Goal: Task Accomplishment & Management: Manage account settings

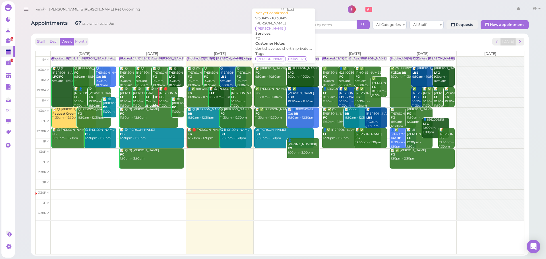
click at [266, 72] on div "📝 Angel Meza FG 9:30am - 10:30am" at bounding box center [284, 73] width 59 height 13
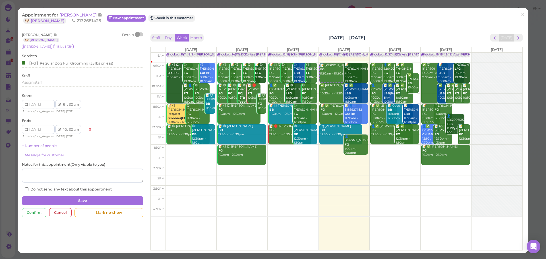
click at [248, 40] on div "Staff Day Week Month [DATE] – [DATE] [DATE]" at bounding box center [336, 38] width 372 height 8
click at [170, 20] on button "Check in this customer" at bounding box center [171, 18] width 46 height 7
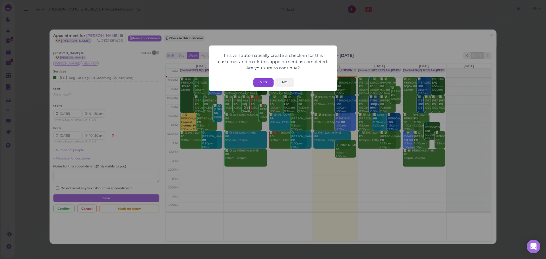
click at [268, 84] on button "Yes" at bounding box center [263, 82] width 20 height 9
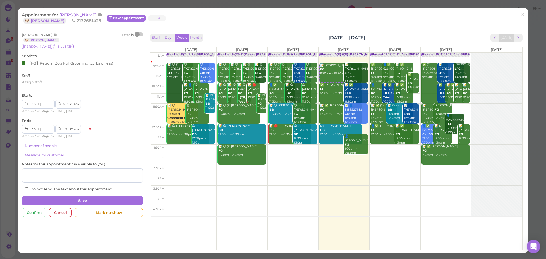
click at [419, 36] on div "This will automatically create a check-in for this customer and mark this appoi…" at bounding box center [273, 129] width 546 height 259
click at [67, 13] on span "[PERSON_NAME]" at bounding box center [78, 14] width 38 height 5
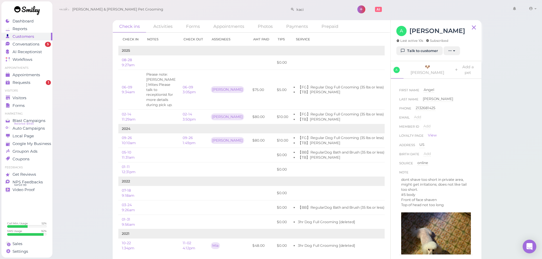
click at [503, 212] on div "Check ins Activities Forms Appointments Photos Payments Prepaid Check in Notes …" at bounding box center [297, 134] width 490 height 268
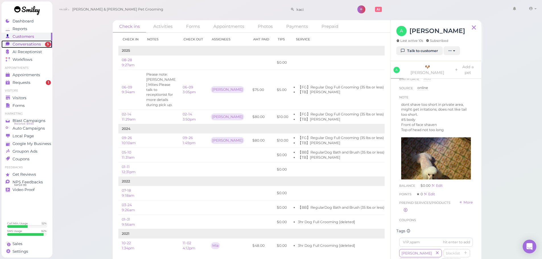
click at [15, 42] on span "Conversations" at bounding box center [27, 44] width 28 height 5
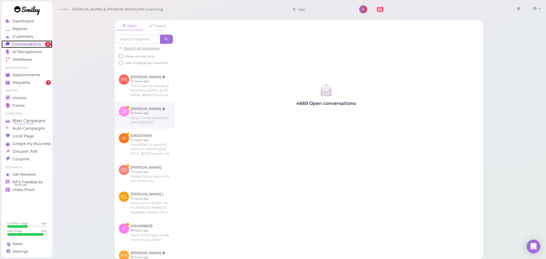
scroll to position [57, 0]
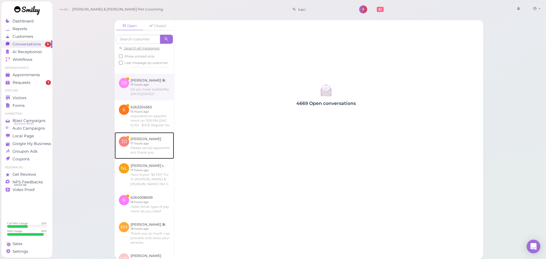
click at [159, 147] on link at bounding box center [144, 145] width 59 height 27
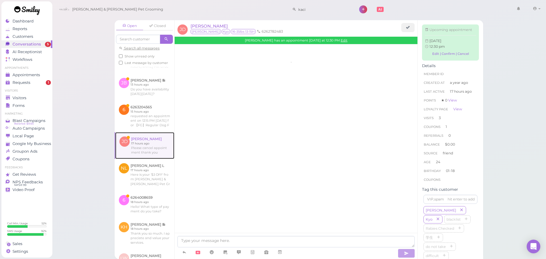
scroll to position [741, 0]
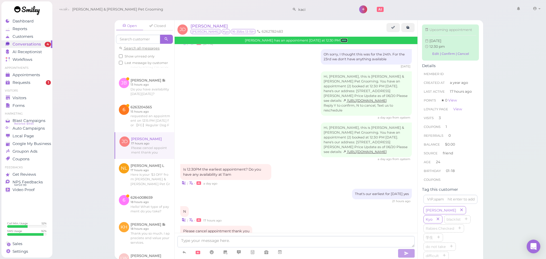
click at [347, 40] on link "Edit" at bounding box center [344, 40] width 7 height 4
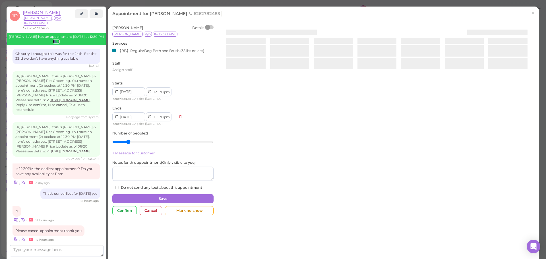
scroll to position [770, 0]
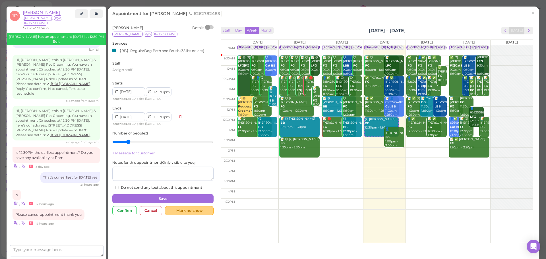
click at [195, 210] on div "Mark no-show" at bounding box center [189, 210] width 49 height 9
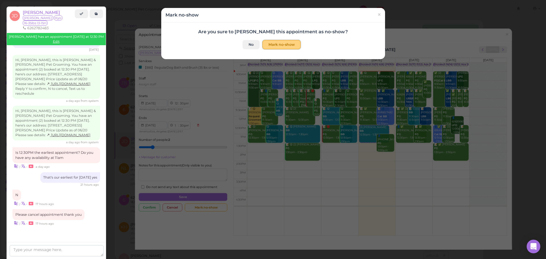
click at [294, 42] on button "Mark no-show" at bounding box center [282, 44] width 38 height 9
checkbox input "true"
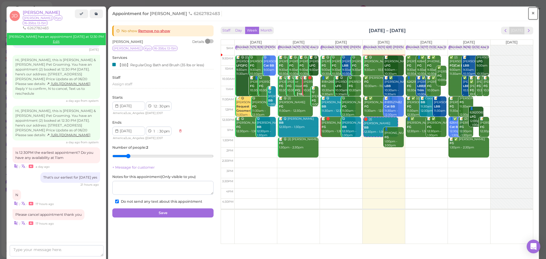
click at [531, 15] on link "×" at bounding box center [533, 13] width 11 height 13
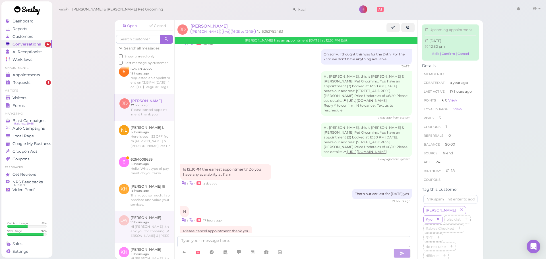
scroll to position [85, 0]
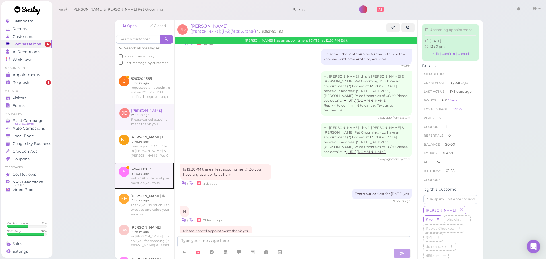
click at [150, 189] on link at bounding box center [145, 175] width 60 height 27
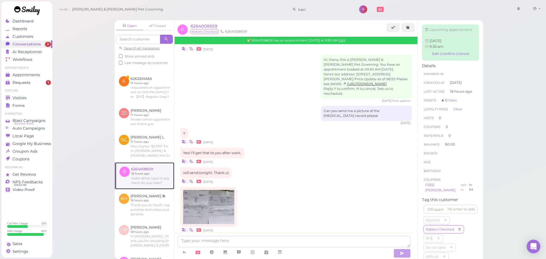
scroll to position [258, 0]
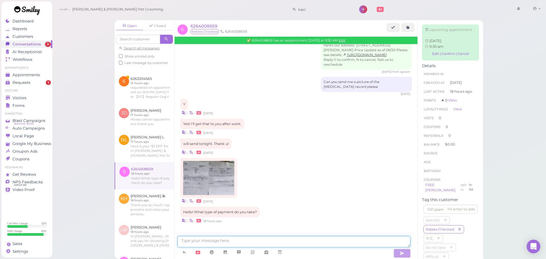
click at [216, 244] on textarea at bounding box center [293, 241] width 233 height 11
type textarea "We take cash/card"
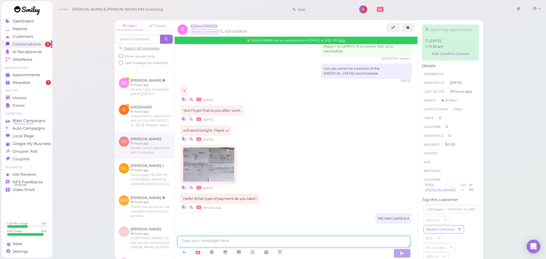
scroll to position [51, 0]
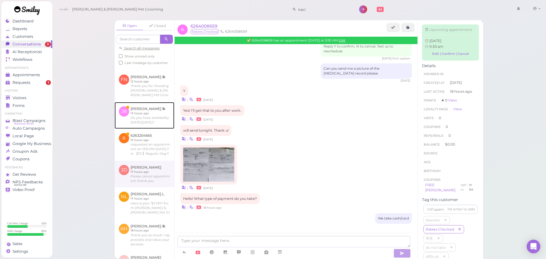
click at [152, 129] on link at bounding box center [145, 115] width 60 height 27
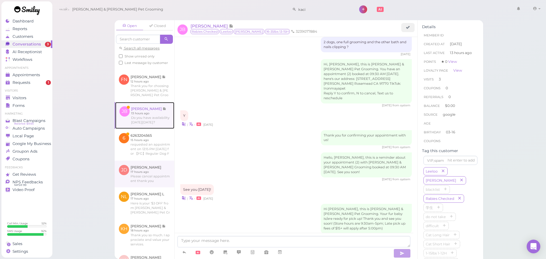
scroll to position [559, 0]
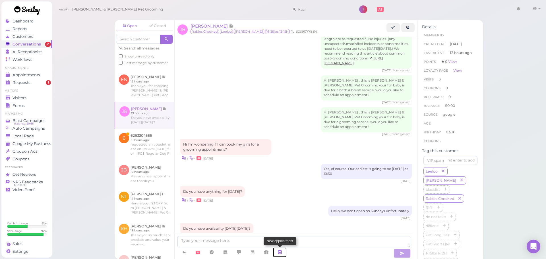
click at [284, 253] on link at bounding box center [280, 252] width 14 height 10
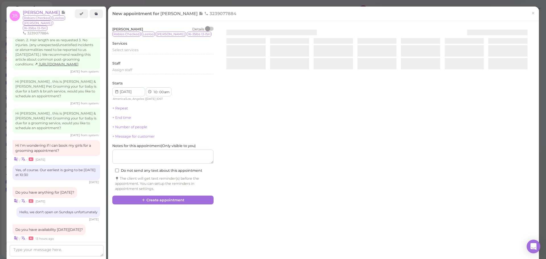
scroll to position [578, 0]
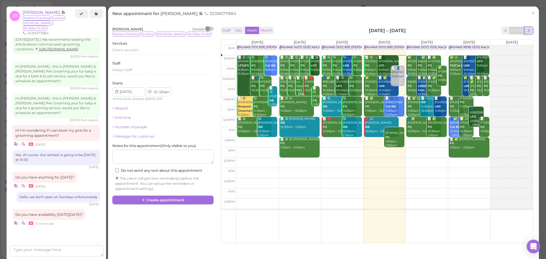
click at [526, 32] on span "next" at bounding box center [528, 30] width 5 height 5
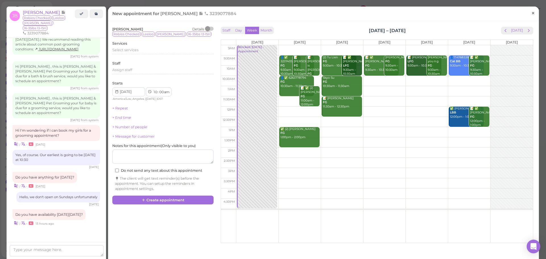
click at [531, 14] on span "×" at bounding box center [533, 13] width 4 height 8
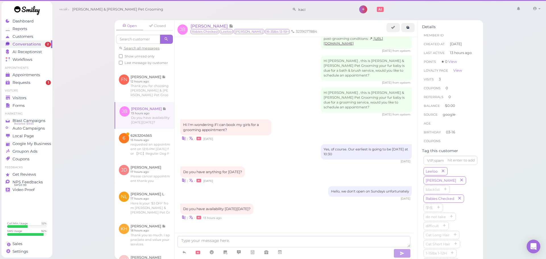
scroll to position [559, 0]
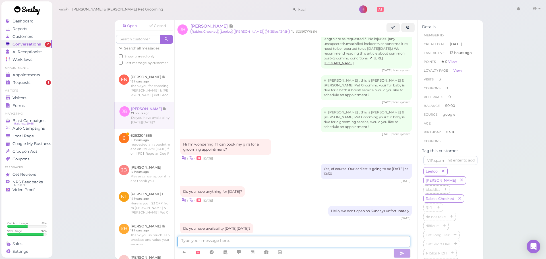
click at [298, 243] on textarea at bounding box center [293, 241] width 233 height 11
type textarea "Yes, we can do 9/5. Would 10:30 work for you?"
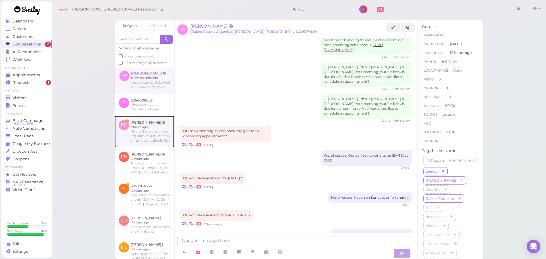
click at [144, 147] on link at bounding box center [145, 132] width 60 height 32
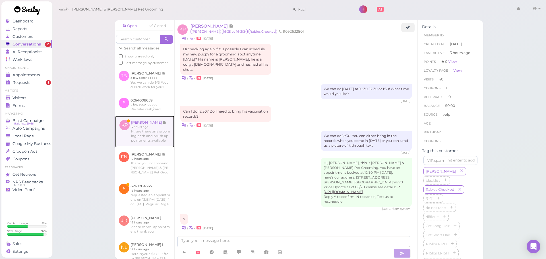
scroll to position [898, 0]
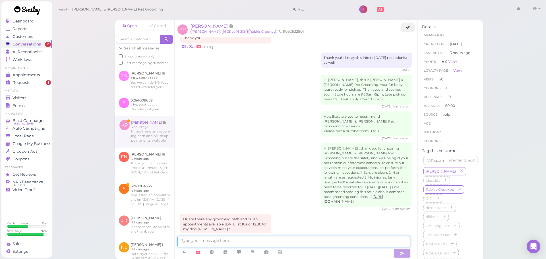
click at [210, 240] on textarea at bounding box center [293, 241] width 233 height 11
type textarea "We can do 10 AM on Tuesday!"
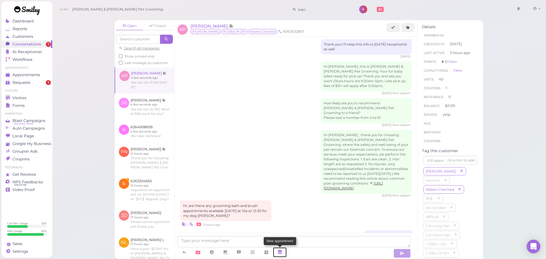
click at [281, 254] on icon at bounding box center [280, 252] width 5 height 6
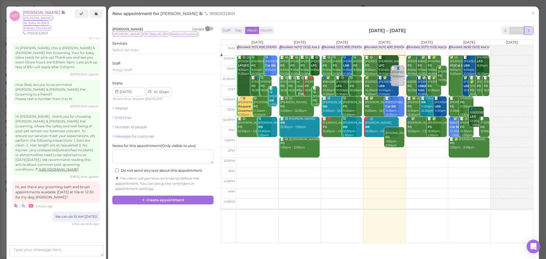
click at [526, 27] on button "next" at bounding box center [528, 31] width 9 height 8
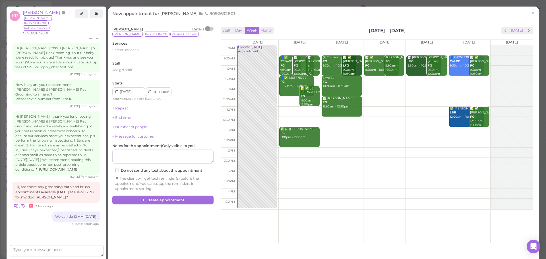
click at [283, 108] on td at bounding box center [384, 112] width 297 height 10
type input "2025-09-02"
select select "12"
select select "pm"
drag, startPoint x: 283, startPoint y: 108, endPoint x: 286, endPoint y: 79, distance: 29.1
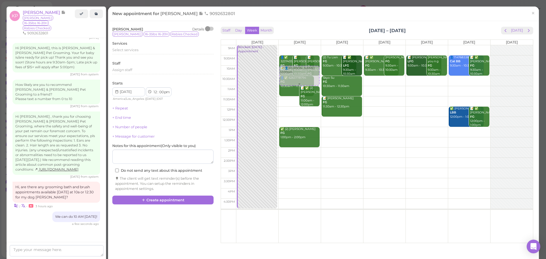
click at [285, 45] on div "📝 👤Kassandra Palmas 12:00pm 👤✅ 3237405225 FG 9:30am - 10:30am 📝 Andy Cheng FG 9…" at bounding box center [300, 45] width 42 height 0
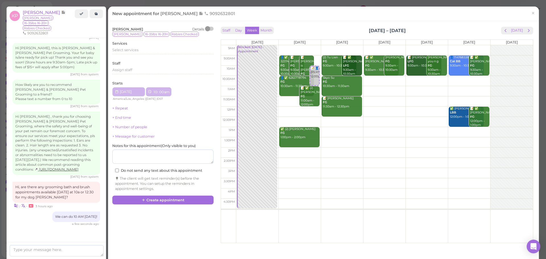
select select "10"
select select "am"
click at [130, 50] on span "Select services" at bounding box center [125, 50] width 26 height 4
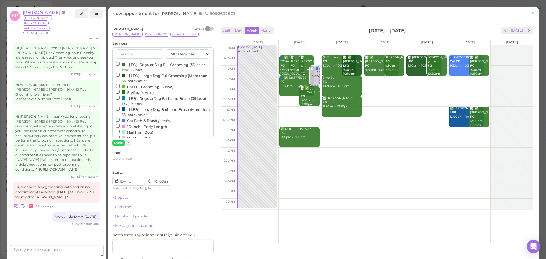
click at [131, 101] on label "【BB】RegularDog Bath and Brush (35 lbs or less) (60min)" at bounding box center [163, 100] width 94 height 11
click at [120, 100] on input "【BB】RegularDog Bath and Brush (35 lbs or less) (60min)" at bounding box center [118, 98] width 4 height 4
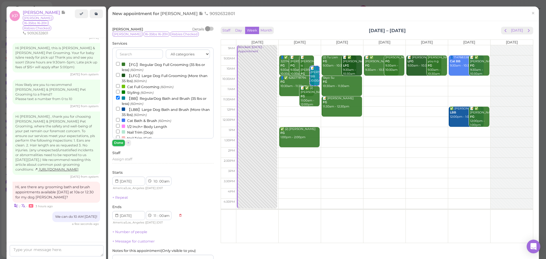
click at [121, 142] on button "Done" at bounding box center [118, 143] width 13 height 6
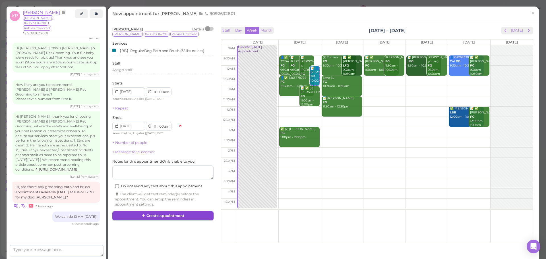
click at [167, 214] on button "Create appointment" at bounding box center [162, 215] width 101 height 9
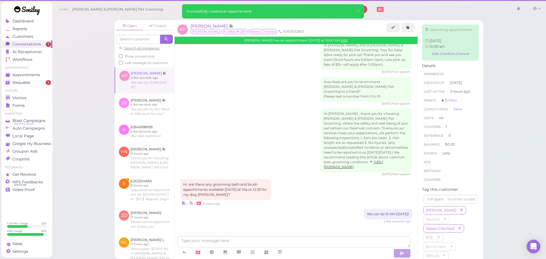
scroll to position [911, 0]
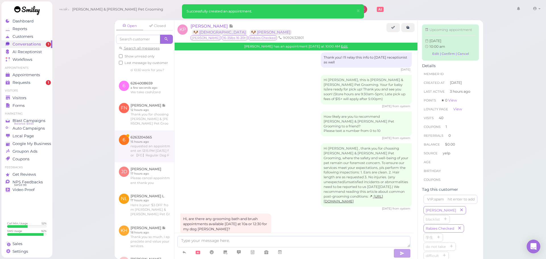
scroll to position [57, 0]
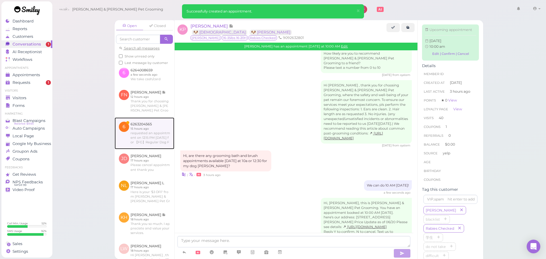
click at [150, 149] on link at bounding box center [145, 133] width 60 height 32
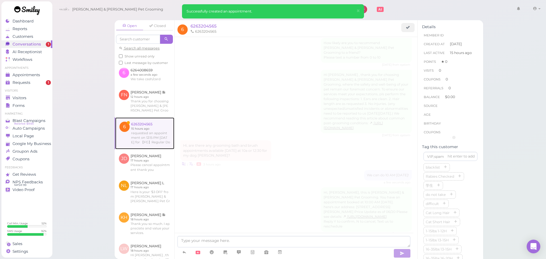
scroll to position [43, 0]
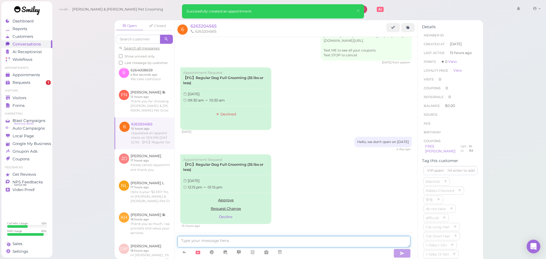
click at [275, 246] on textarea at bounding box center [293, 241] width 233 height 11
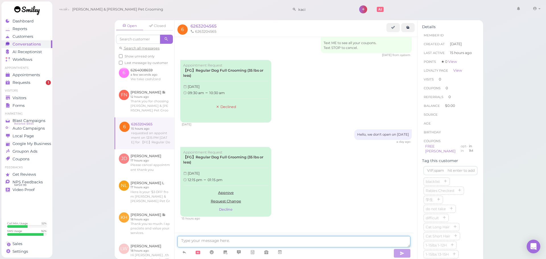
scroll to position [50, 0]
click at [263, 237] on textarea at bounding box center [293, 241] width 233 height 11
type textarea "F"
type textarea "For Tuesday, could you come in"
click at [226, 205] on button "Decline" at bounding box center [225, 209] width 85 height 9
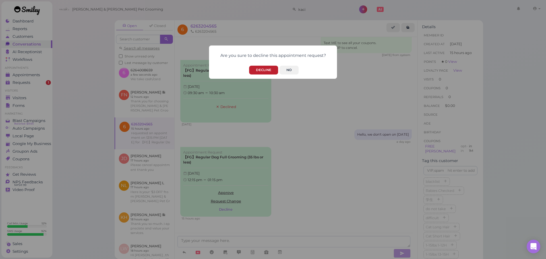
click at [263, 68] on button "Decline" at bounding box center [263, 70] width 29 height 9
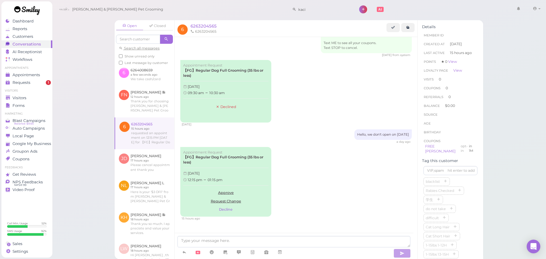
scroll to position [43, 0]
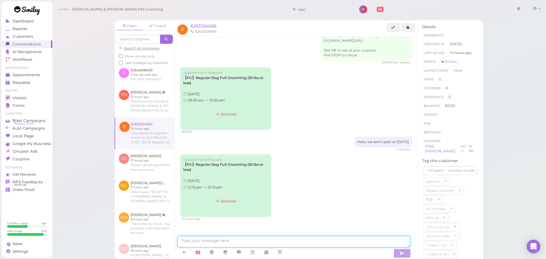
click at [240, 243] on textarea at bounding box center [293, 241] width 233 height 11
type textarea "Our Tuesday is booked at the moment. Could you come in on Wednesday at 10:30?"
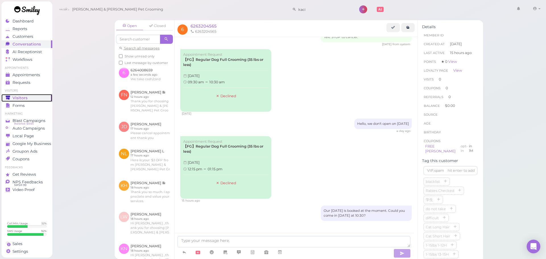
click at [18, 99] on span "Visitors" at bounding box center [20, 98] width 15 height 5
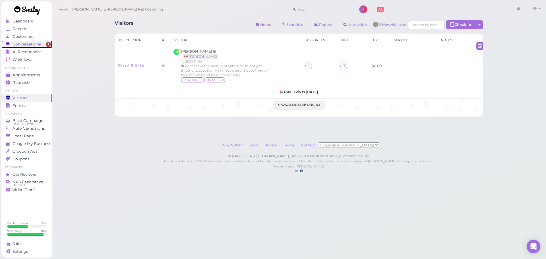
click at [38, 43] on span "Conversations" at bounding box center [27, 44] width 28 height 5
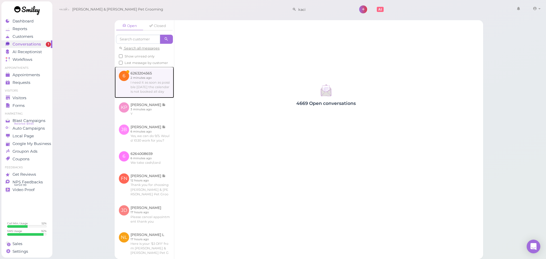
click at [161, 92] on link at bounding box center [144, 82] width 59 height 31
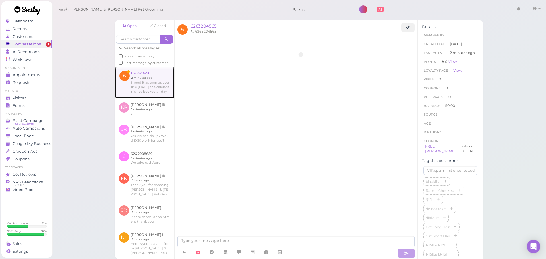
scroll to position [87, 0]
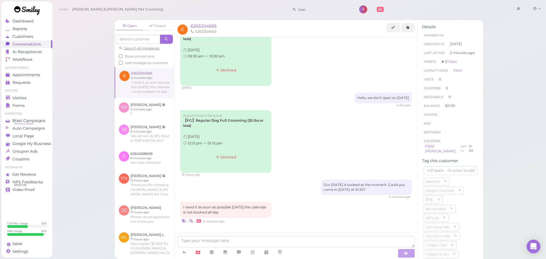
drag, startPoint x: 277, startPoint y: 232, endPoint x: 277, endPoint y: 237, distance: 5.4
click at [277, 235] on div "6 6263204565 6263204565 Start | •" at bounding box center [295, 139] width 243 height 239
click at [280, 239] on textarea at bounding box center [295, 241] width 237 height 11
type textarea "The online calendar does not reflect our bookings."
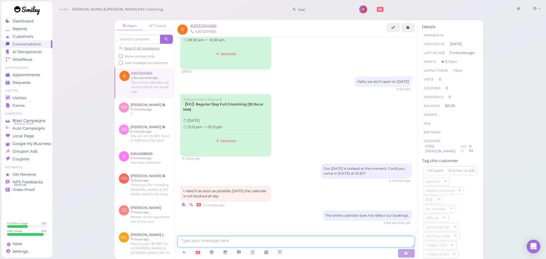
click at [343, 237] on textarea at bounding box center [295, 241] width 237 height 11
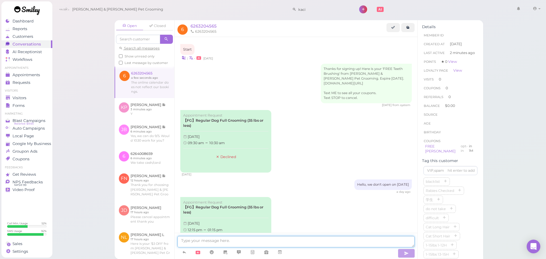
scroll to position [107, 0]
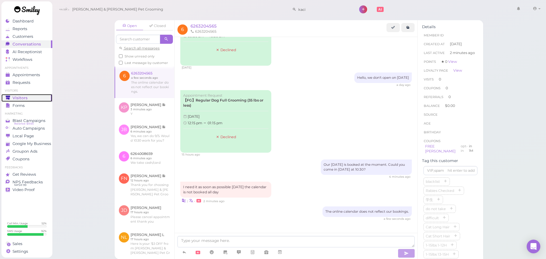
click at [32, 99] on div "Visitors" at bounding box center [26, 98] width 41 height 5
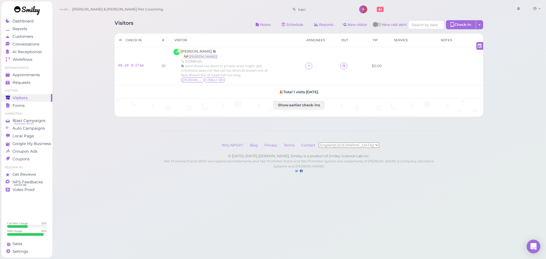
click at [149, 25] on div "Visitors Notes Schedule Reports New visitor New visit alert Check-in Customer c…" at bounding box center [299, 25] width 369 height 11
click at [37, 48] on link "AI Receptionist" at bounding box center [26, 52] width 51 height 8
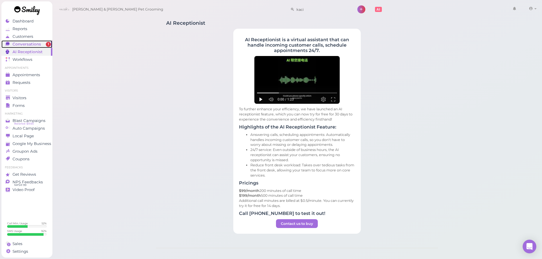
click at [37, 46] on span "Conversations" at bounding box center [27, 44] width 28 height 5
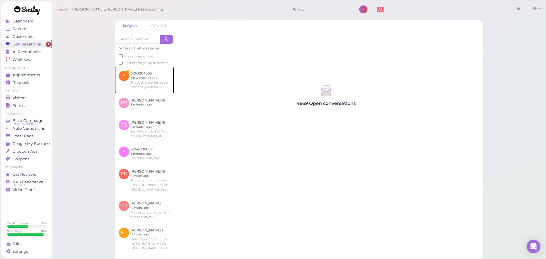
click at [137, 77] on link at bounding box center [144, 80] width 59 height 27
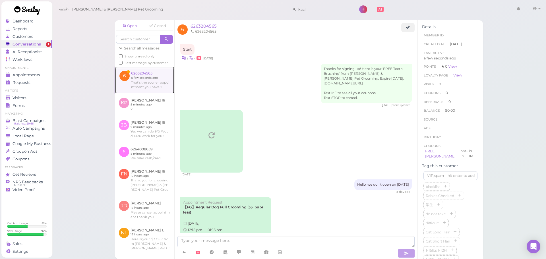
scroll to position [127, 0]
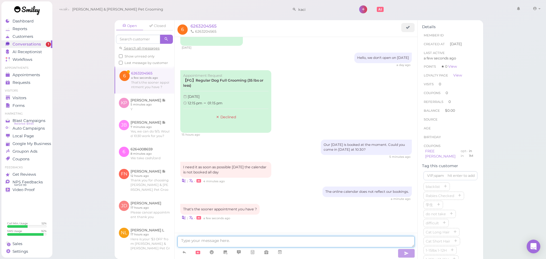
click at [254, 247] on textarea at bounding box center [295, 241] width 237 height 11
click at [272, 237] on textarea at bounding box center [295, 241] width 237 height 11
type textarea "Yes, that's the soonest"
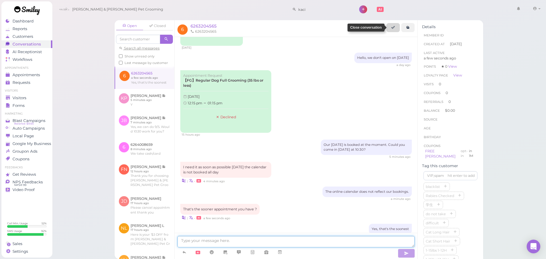
scroll to position [140, 0]
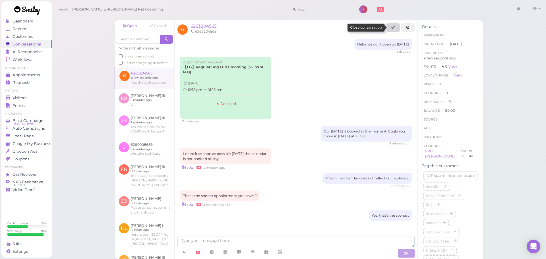
click at [391, 28] on link at bounding box center [393, 27] width 13 height 9
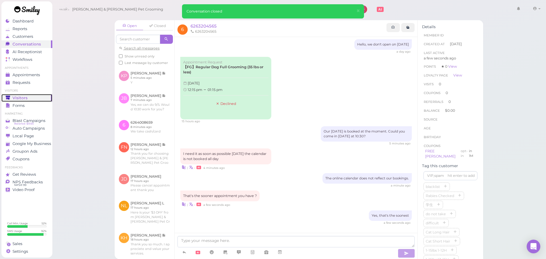
click at [32, 100] on link "Visitors" at bounding box center [26, 98] width 51 height 8
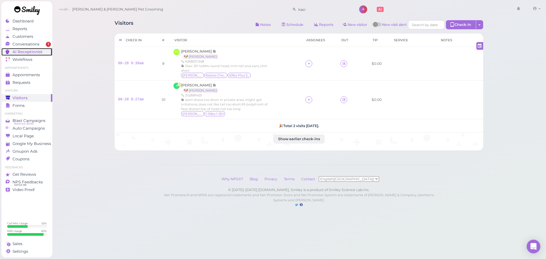
click at [33, 48] on link "AI Receptionist" at bounding box center [26, 52] width 51 height 8
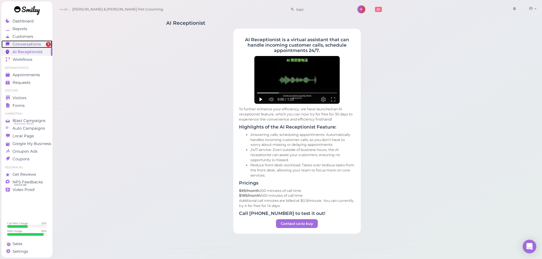
click at [36, 44] on span "Conversations" at bounding box center [27, 44] width 28 height 5
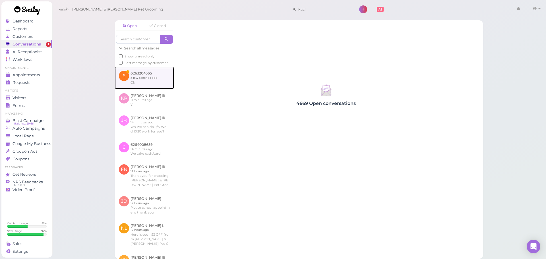
click at [162, 80] on link at bounding box center [144, 78] width 59 height 22
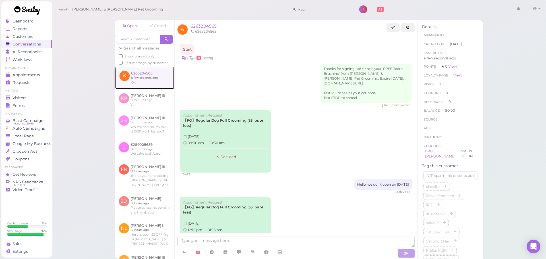
scroll to position [164, 0]
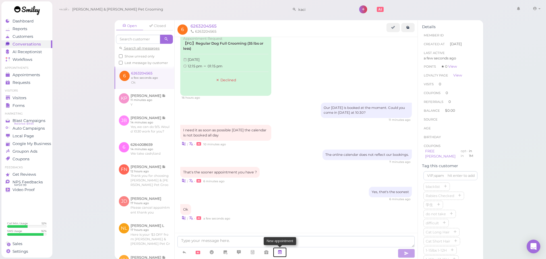
click at [274, 253] on link at bounding box center [280, 252] width 14 height 10
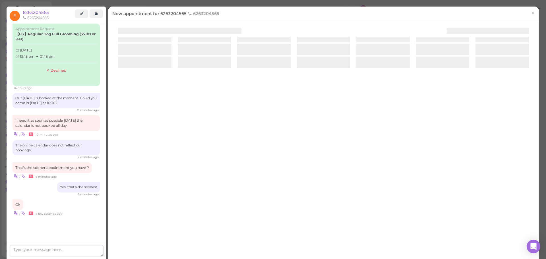
scroll to position [160, 0]
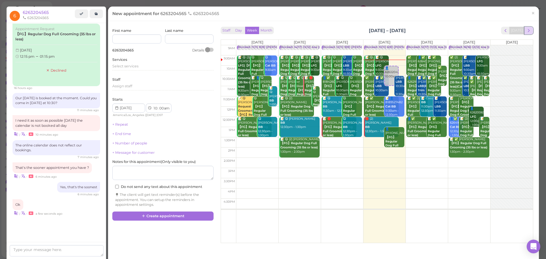
click at [526, 31] on span "next" at bounding box center [528, 30] width 5 height 5
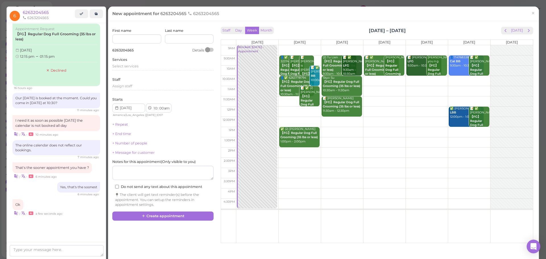
click at [380, 83] on td at bounding box center [384, 81] width 297 height 10
type input "2025-09-04"
select select "45"
drag, startPoint x: 380, startPoint y: 83, endPoint x: 359, endPoint y: 86, distance: 21.4
click at [354, 45] on tr "Blocked: Labor day • Appointment 👤✅ 3237405225 【FG】Regular Dog Full Grooming (3…" at bounding box center [377, 45] width 312 height 0
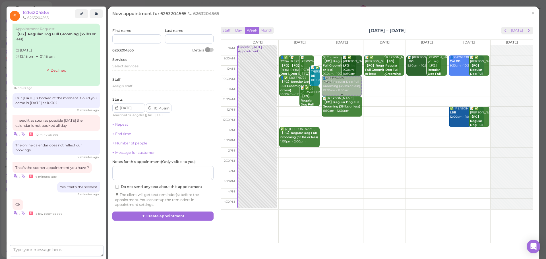
type input "2025-09-03"
select select "30"
click at [132, 66] on span "Select services" at bounding box center [125, 66] width 26 height 4
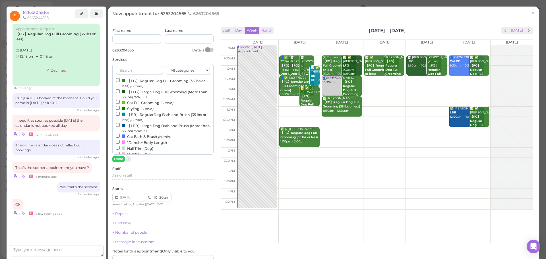
click at [133, 79] on label "【FG】Regular Dog Full Grooming (35 lbs or less) (60min)" at bounding box center [163, 83] width 94 height 11
click at [120, 79] on input "【FG】Regular Dog Full Grooming (35 lbs or less) (60min)" at bounding box center [118, 80] width 4 height 4
click at [119, 161] on button "Done" at bounding box center [118, 159] width 13 height 6
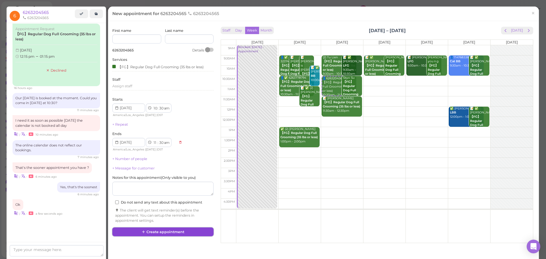
click at [166, 233] on button "Create appointment" at bounding box center [162, 232] width 101 height 9
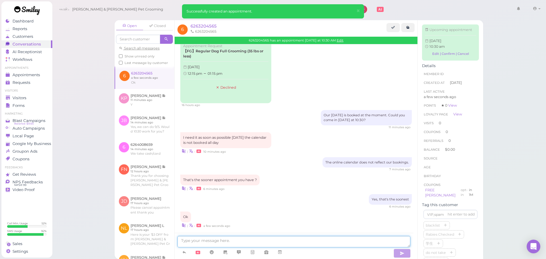
click at [249, 240] on textarea at bounding box center [293, 241] width 233 height 11
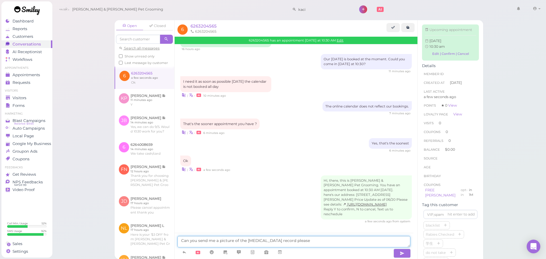
type textarea "Can you send me a picture of the rabies vaccination record please"
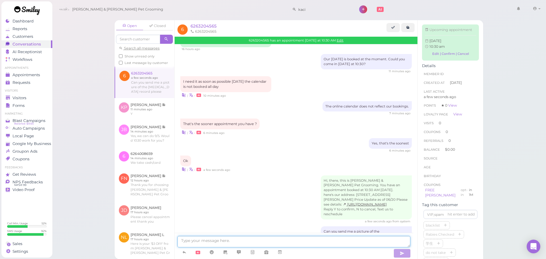
scroll to position [238, 0]
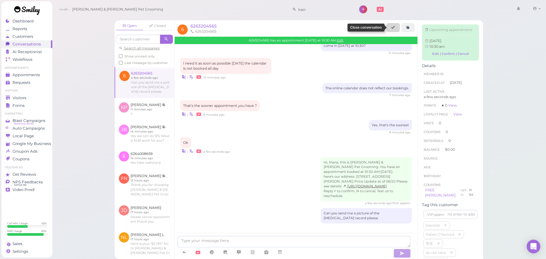
click at [393, 25] on icon at bounding box center [393, 27] width 4 height 4
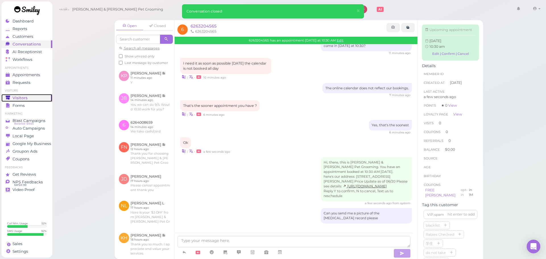
click at [21, 96] on span "Visitors" at bounding box center [20, 98] width 15 height 5
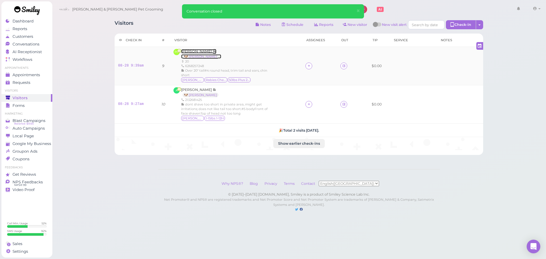
click at [198, 52] on span "[PERSON_NAME]" at bounding box center [197, 51] width 32 height 4
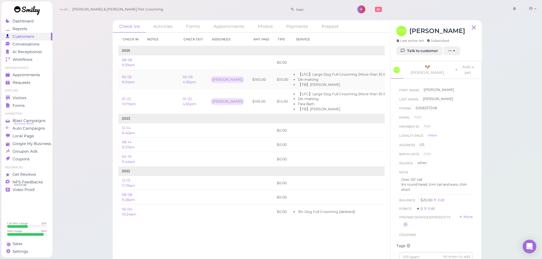
click at [342, 86] on li "【TB】[PERSON_NAME]" at bounding box center [343, 84] width 91 height 5
click at [15, 96] on span "Visitors" at bounding box center [20, 98] width 15 height 5
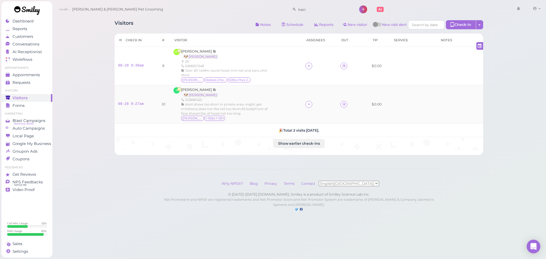
click at [252, 115] on div "dont shave too short in private area, might get irritations; does not like tail…" at bounding box center [225, 109] width 88 height 14
click at [247, 116] on div "Ronnie 1-15lbs 1-12H" at bounding box center [225, 119] width 88 height 6
click at [200, 91] on span "[PERSON_NAME]" at bounding box center [197, 90] width 32 height 4
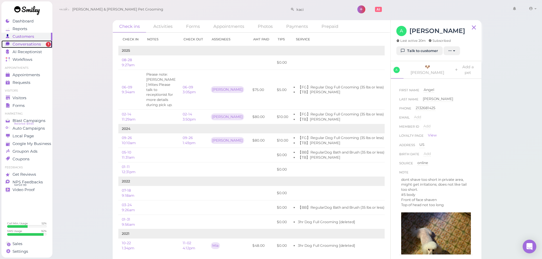
click at [43, 46] on div "Conversations" at bounding box center [26, 44] width 41 height 5
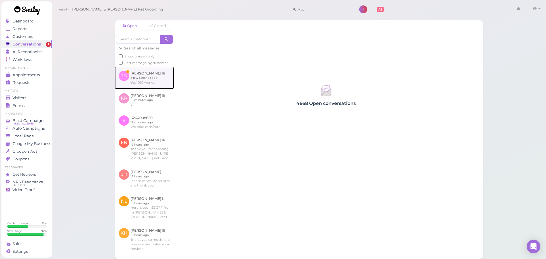
click at [146, 82] on link at bounding box center [144, 78] width 59 height 22
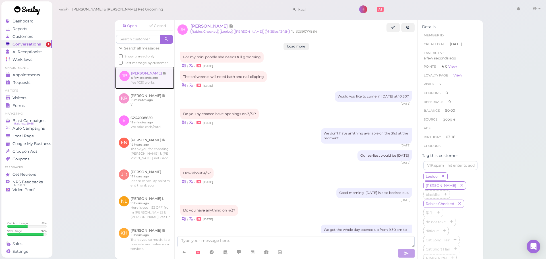
scroll to position [554, 0]
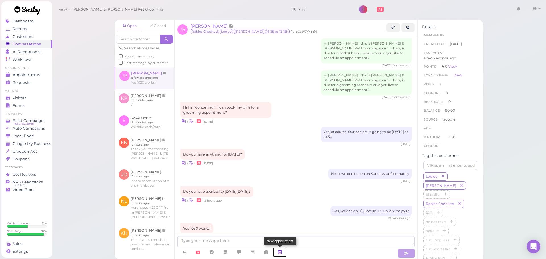
click at [280, 253] on icon at bounding box center [280, 252] width 5 height 6
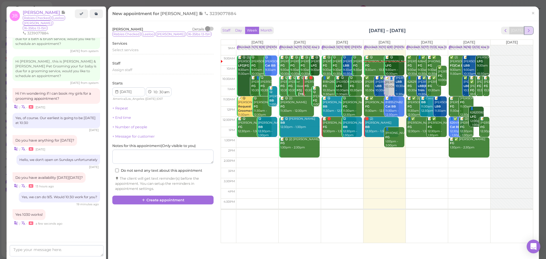
click at [526, 28] on span "next" at bounding box center [528, 30] width 5 height 5
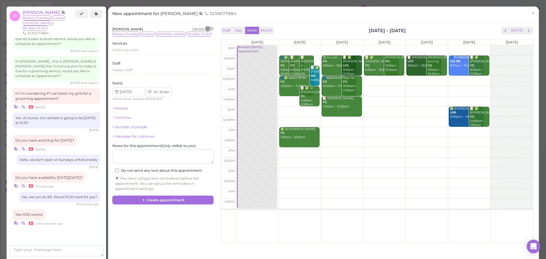
click at [419, 82] on td at bounding box center [384, 81] width 297 height 10
type input "2025-09-05"
drag, startPoint x: 415, startPoint y: 87, endPoint x: 199, endPoint y: 70, distance: 216.8
click at [413, 45] on div "📝 👤Jacky Barragan 10:45am 📝 Justin Mac LFG 9:30am - 10:30am jessea you n g FG 9…" at bounding box center [427, 45] width 42 height 0
select select "30"
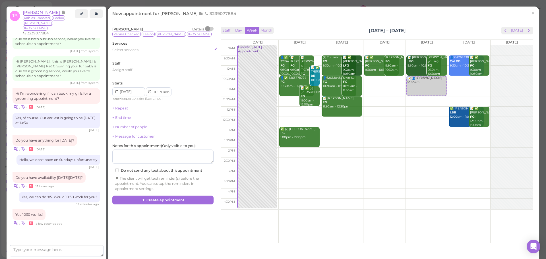
click at [143, 52] on div "Select services" at bounding box center [162, 49] width 101 height 5
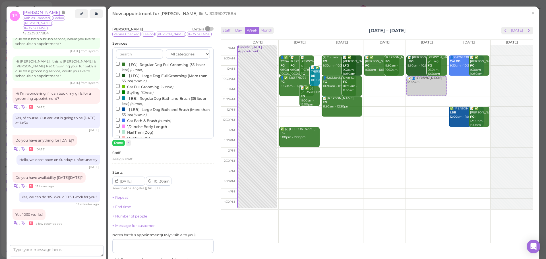
click at [139, 64] on label "【FG】Regular Dog Full Grooming (35 lbs or less) (60min)" at bounding box center [163, 66] width 94 height 11
click at [120, 64] on input "【FG】Regular Dog Full Grooming (35 lbs or less) (60min)" at bounding box center [118, 64] width 4 height 4
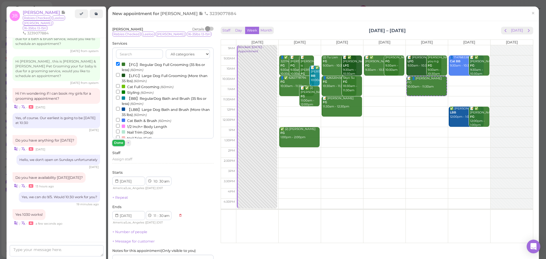
click at [118, 141] on button "Done" at bounding box center [118, 143] width 13 height 6
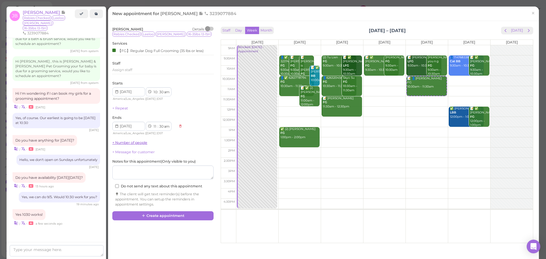
click at [118, 142] on link "+ Number of people" at bounding box center [129, 143] width 35 height 4
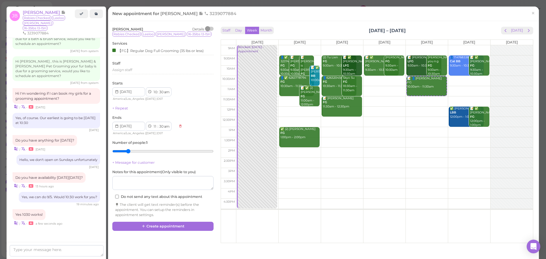
type input "2"
click at [124, 150] on input "range" at bounding box center [162, 151] width 101 height 9
click at [150, 235] on div "Jacky Barragan Details Rabies Checked Leeloo Dottie 16-35lbs 13-15H Services 【F…" at bounding box center [323, 133] width 428 height 216
click at [151, 228] on button "Create appointment" at bounding box center [162, 226] width 101 height 9
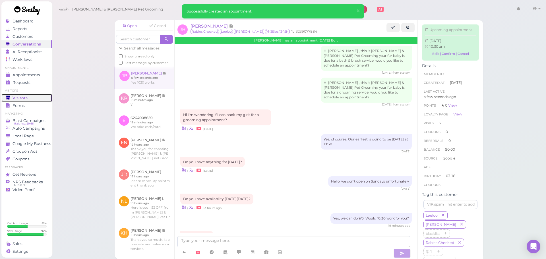
click at [29, 100] on div "Visitors" at bounding box center [26, 98] width 41 height 5
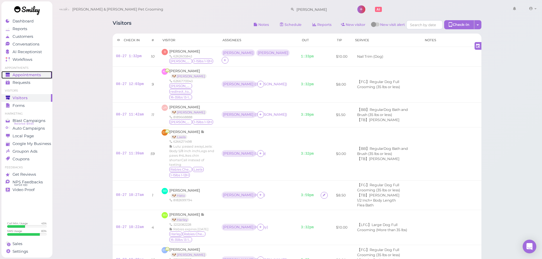
drag, startPoint x: 30, startPoint y: 72, endPoint x: 69, endPoint y: 6, distance: 75.9
click at [30, 72] on link "Appointments" at bounding box center [26, 75] width 51 height 8
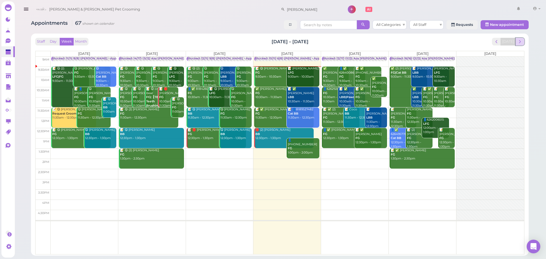
click at [522, 42] on span "next" at bounding box center [519, 41] width 5 height 5
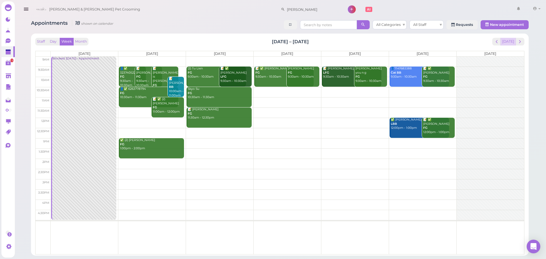
click at [507, 42] on button "[DATE]" at bounding box center [508, 42] width 15 height 8
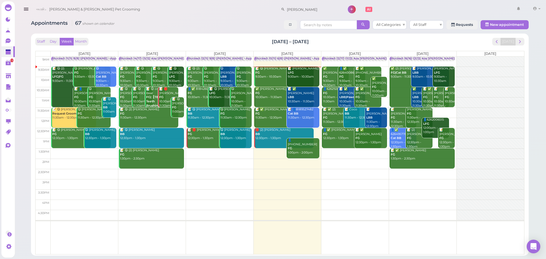
click at [274, 169] on td at bounding box center [288, 174] width 474 height 10
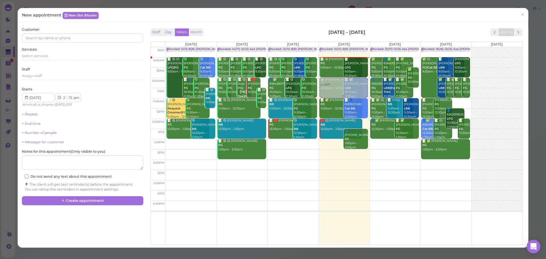
drag, startPoint x: 336, startPoint y: 167, endPoint x: 343, endPoint y: 84, distance: 82.8
click at [343, 47] on div "2:15pm Blocked: 10(11) 6(8) Asa Rebecca • Appointment 📝 😋 Angel Meza FG 9:30am …" at bounding box center [344, 47] width 51 height 0
select select "10"
select select "30"
select select "am"
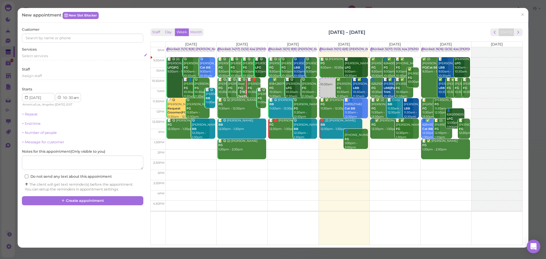
click at [48, 55] on div "Select services" at bounding box center [82, 55] width 121 height 5
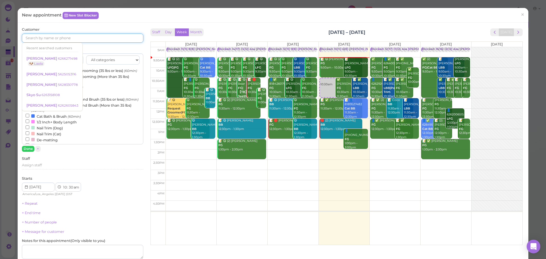
click at [43, 38] on input at bounding box center [82, 38] width 121 height 9
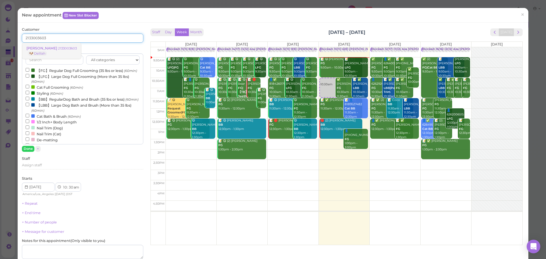
type input "2133003603"
click at [53, 49] on span "[PERSON_NAME]" at bounding box center [42, 48] width 32 height 4
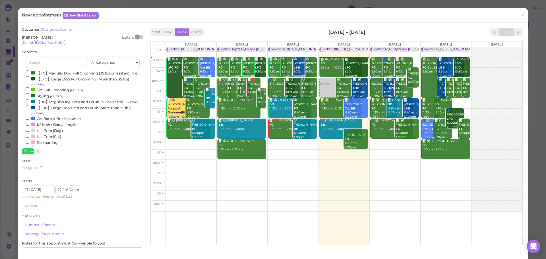
click at [58, 116] on label "【LBB】Large Dog Bath and Brush (More than 35 lbs) (60min)" at bounding box center [83, 110] width 114 height 11
click at [29, 109] on input "【LBB】Large Dog Bath and Brush (More than 35 lbs) (60min)" at bounding box center [28, 107] width 4 height 4
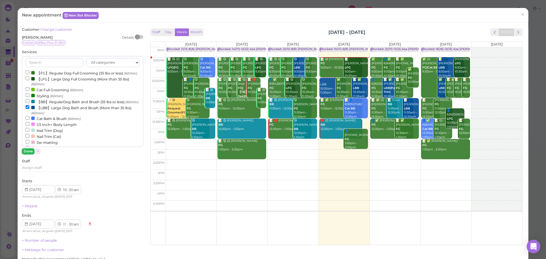
click at [27, 154] on button "Done" at bounding box center [28, 151] width 13 height 6
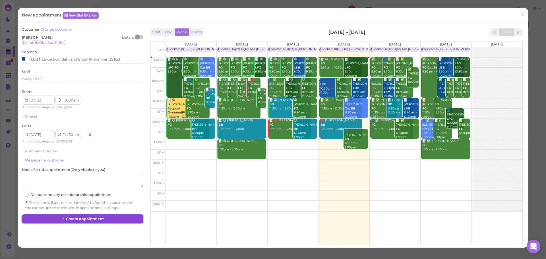
click at [70, 219] on button "Create appointment" at bounding box center [82, 218] width 121 height 9
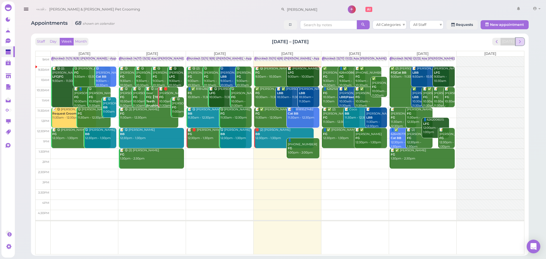
click at [523, 40] on button "next" at bounding box center [520, 42] width 9 height 8
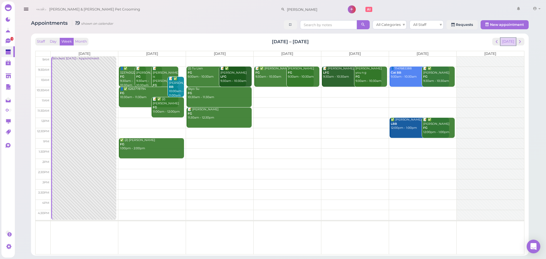
click at [508, 43] on button "[DATE]" at bounding box center [508, 42] width 15 height 8
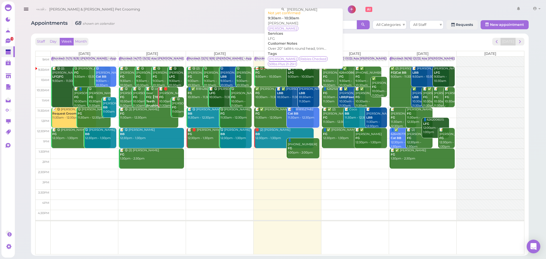
click at [292, 81] on link "📝 [PERSON_NAME] LFG 9:30am - 10:30am" at bounding box center [303, 77] width 32 height 20
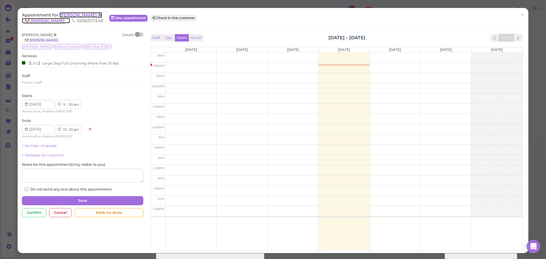
click at [76, 15] on span "[PERSON_NAME]" at bounding box center [78, 14] width 38 height 5
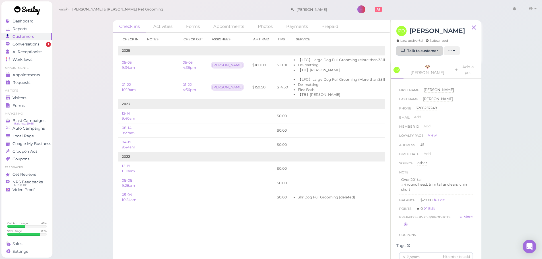
click at [423, 48] on link "Talk to customer" at bounding box center [419, 50] width 46 height 9
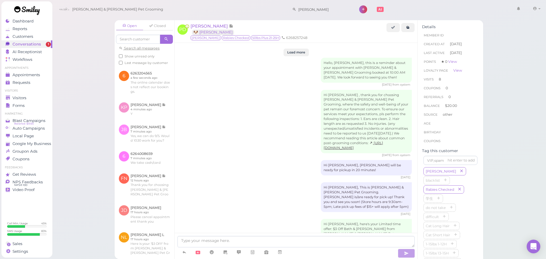
scroll to position [840, 0]
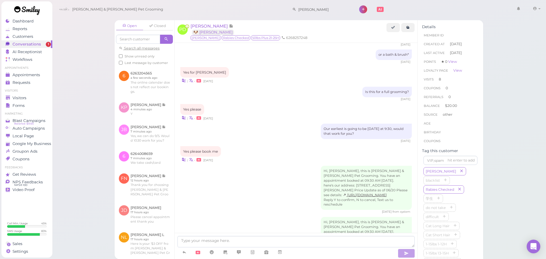
click at [128, 56] on span "Show unread only" at bounding box center [140, 56] width 30 height 4
click at [123, 56] on input "Show unread only" at bounding box center [121, 56] width 4 height 4
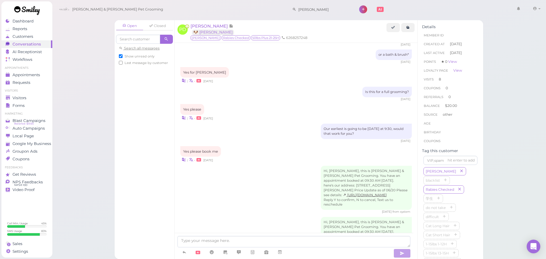
click at [128, 56] on span "Show unread only" at bounding box center [140, 56] width 30 height 4
click at [123, 56] on input "Show unread only" at bounding box center [121, 56] width 4 height 4
checkbox input "false"
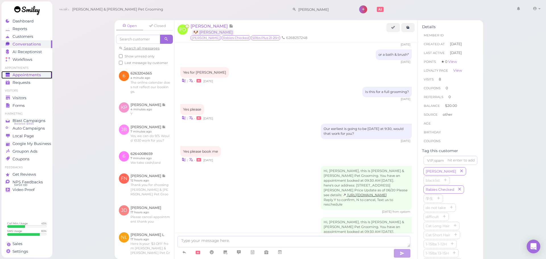
click at [33, 75] on span "Appointments" at bounding box center [27, 75] width 28 height 5
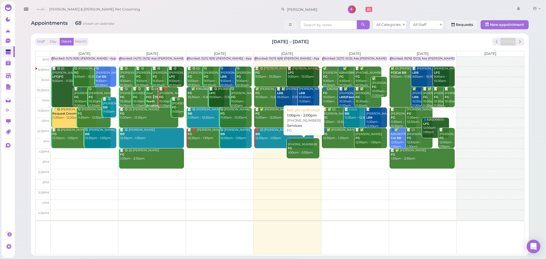
click at [300, 148] on div "👤[PHONE_NUMBER] FG 1:00pm - 2:00pm" at bounding box center [304, 146] width 32 height 17
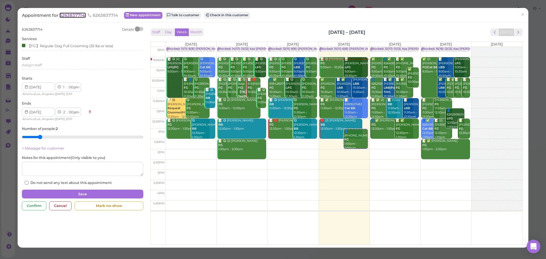
click at [80, 14] on span "6263837714" at bounding box center [72, 15] width 26 height 5
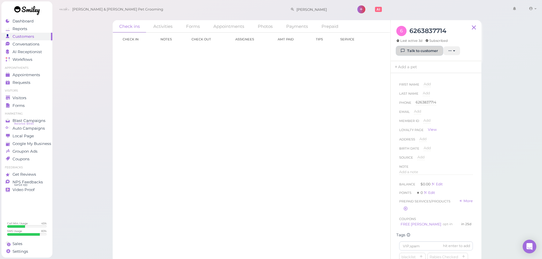
click at [410, 48] on link "Talk to customer" at bounding box center [419, 50] width 46 height 9
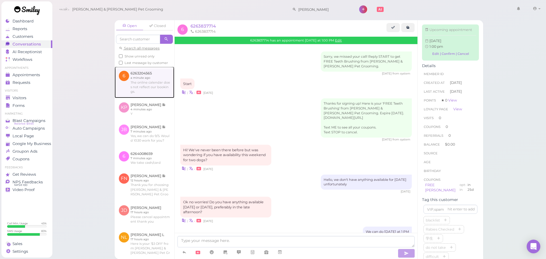
click at [155, 96] on link at bounding box center [145, 82] width 60 height 31
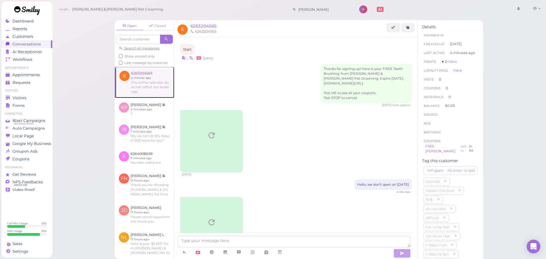
scroll to position [104, 0]
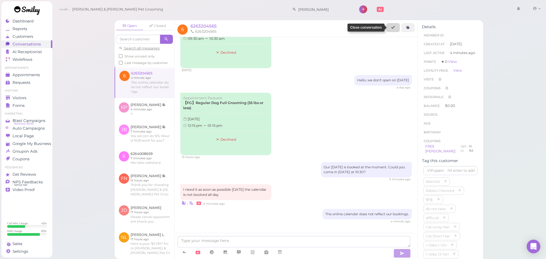
click at [390, 27] on link at bounding box center [393, 27] width 13 height 9
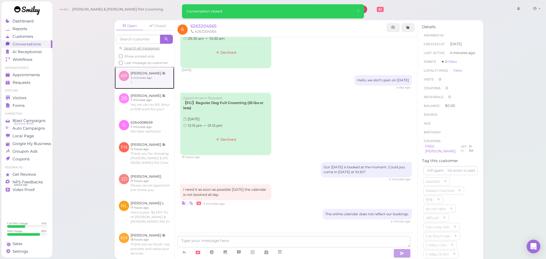
click at [132, 89] on link at bounding box center [145, 78] width 60 height 22
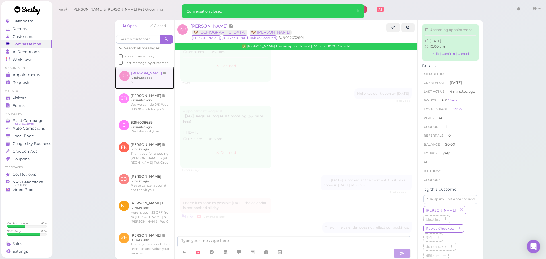
scroll to position [866, 0]
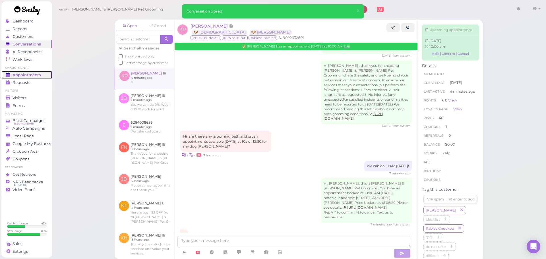
click at [34, 73] on span "Appointments" at bounding box center [27, 75] width 28 height 5
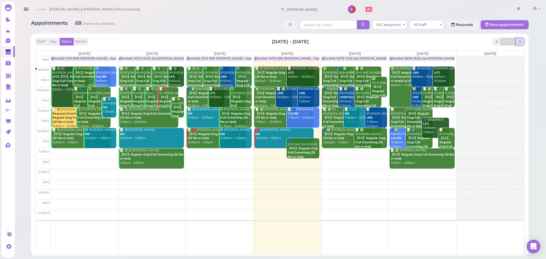
click at [517, 38] on button "next" at bounding box center [520, 42] width 9 height 8
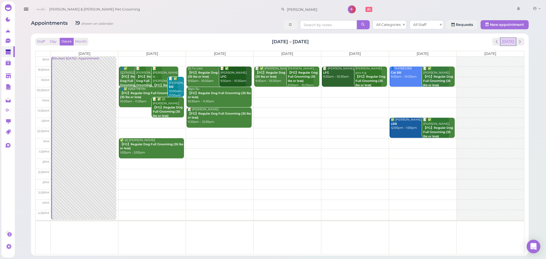
click at [511, 43] on button "Today" at bounding box center [508, 42] width 15 height 8
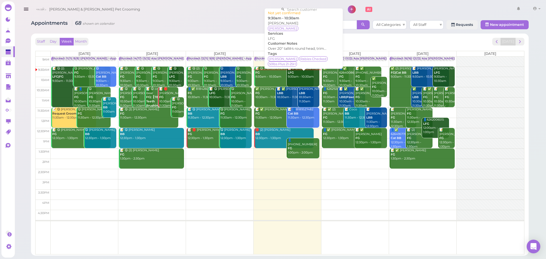
click at [304, 81] on link "📝 [PERSON_NAME] LFG 9:30am - 10:30am" at bounding box center [303, 77] width 32 height 20
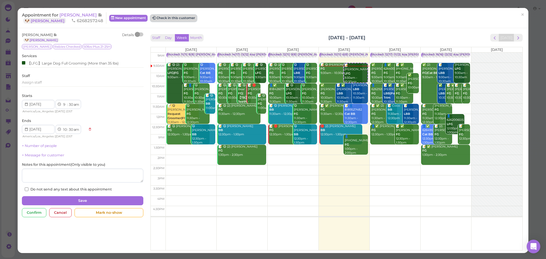
click at [170, 19] on button "Check in this customer" at bounding box center [173, 18] width 46 height 7
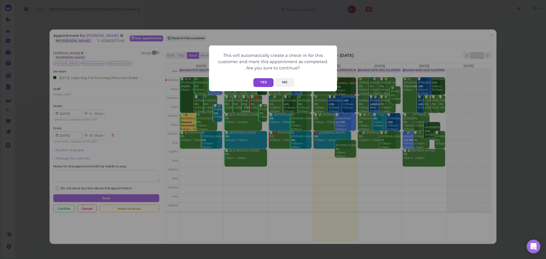
click at [263, 82] on button "Yes" at bounding box center [263, 82] width 20 height 9
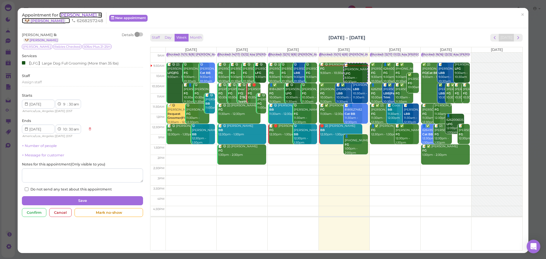
click at [79, 16] on span "[PERSON_NAME]" at bounding box center [78, 14] width 38 height 5
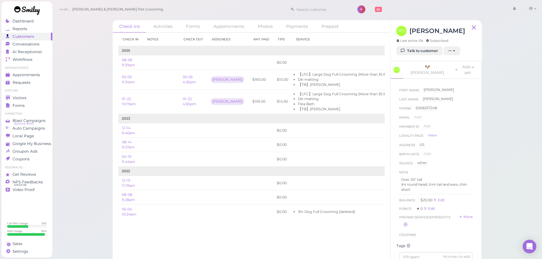
click at [100, 46] on div "Check ins Activities Forms Appointments Photos Payments Prepaid Check in Notes …" at bounding box center [297, 134] width 490 height 268
click at [92, 82] on div "Check ins Activities Forms Appointments Photos Payments Prepaid Check in Notes …" at bounding box center [297, 134] width 490 height 268
click at [82, 116] on div "Check ins Activities Forms Appointments Photos Payments Prepaid Check in Notes …" at bounding box center [297, 134] width 490 height 268
click at [95, 109] on div "Check ins Activities Forms Appointments Photos Payments Prepaid Check in Notes …" at bounding box center [297, 134] width 490 height 268
click at [40, 73] on span "Appointments" at bounding box center [27, 75] width 28 height 5
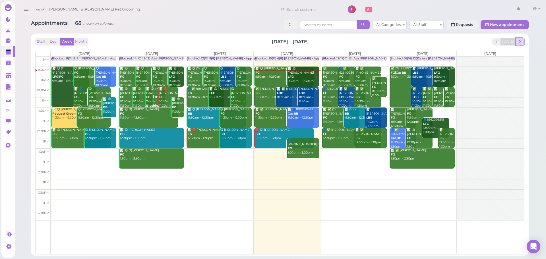
click at [520, 40] on span "next" at bounding box center [519, 41] width 5 height 5
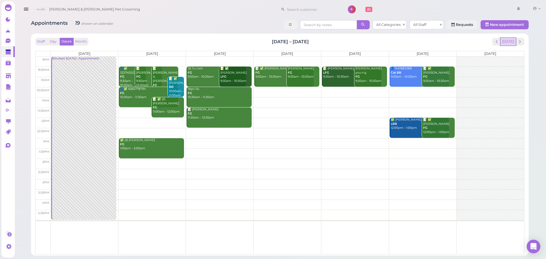
click at [508, 42] on button "[DATE]" at bounding box center [508, 42] width 15 height 8
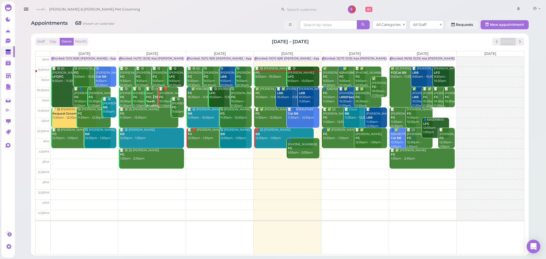
click at [271, 141] on link "🛑 (2) [PERSON_NAME] BB 12:30pm - 1:30pm" at bounding box center [283, 138] width 59 height 20
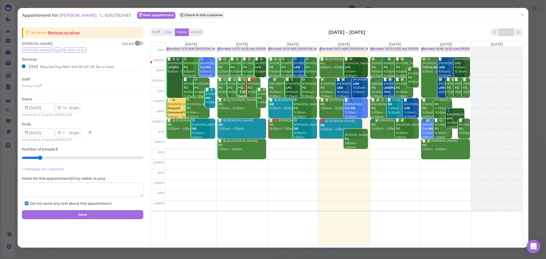
click at [345, 90] on div "📝 ✅ [PERSON_NAME] LBB 10:30am - 11:30am" at bounding box center [349, 88] width 26 height 21
click at [358, 90] on div "[PERSON_NAME] LBB 10:30am - 11:30am" at bounding box center [360, 86] width 15 height 17
click at [521, 16] on span "×" at bounding box center [523, 15] width 4 height 8
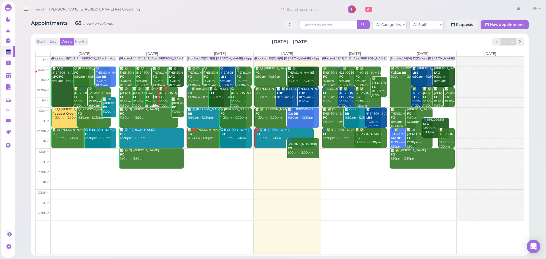
click at [295, 98] on div "📝 ✅ [PERSON_NAME] LBB 10:30am - 11:30am" at bounding box center [295, 93] width 37 height 13
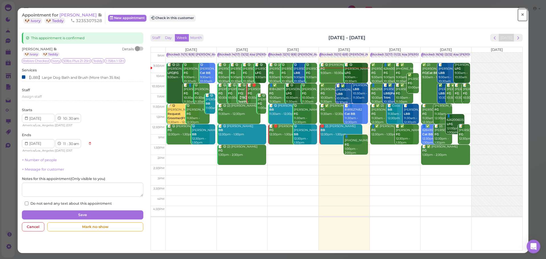
click at [521, 15] on span "×" at bounding box center [523, 15] width 4 height 8
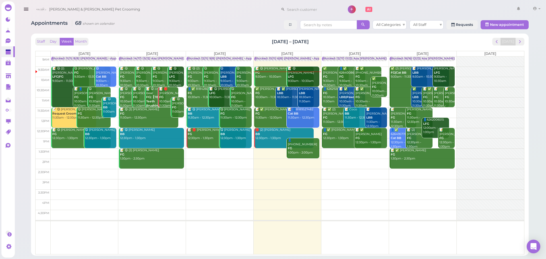
click at [285, 101] on link "📝 ✅ [PERSON_NAME] LBB 10:30am - 11:30am" at bounding box center [295, 97] width 38 height 20
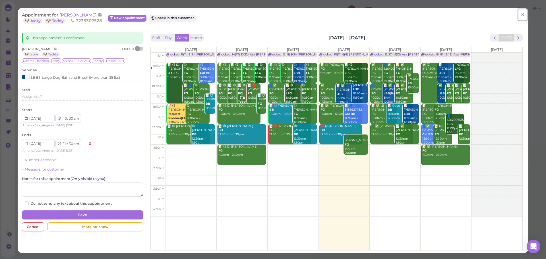
click at [521, 14] on span "×" at bounding box center [523, 15] width 4 height 8
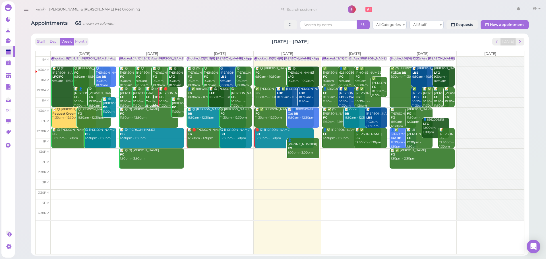
click at [309, 99] on div "[PERSON_NAME] LBB 10:30am - 11:30am" at bounding box center [309, 95] width 21 height 17
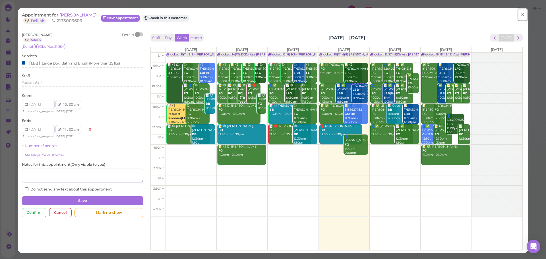
click at [521, 15] on span "×" at bounding box center [523, 15] width 4 height 8
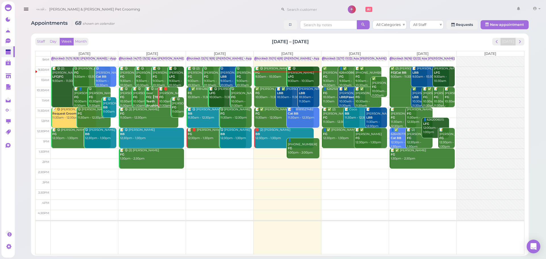
click at [304, 145] on div "👤[PHONE_NUMBER] FG 1:00pm - 2:00pm" at bounding box center [304, 146] width 32 height 17
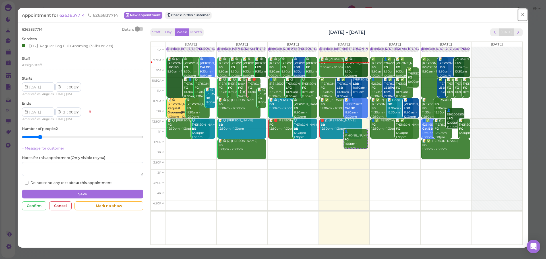
click at [521, 15] on span "×" at bounding box center [523, 15] width 4 height 8
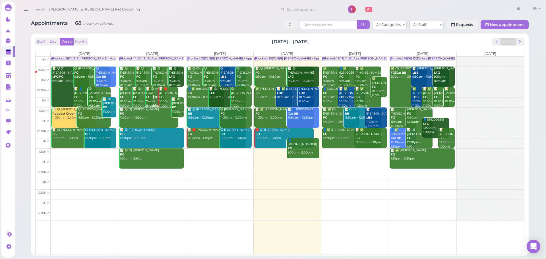
click at [275, 119] on div "📝 ✅ [PERSON_NAME] FG 11:30am - 12:30pm" at bounding box center [284, 114] width 59 height 13
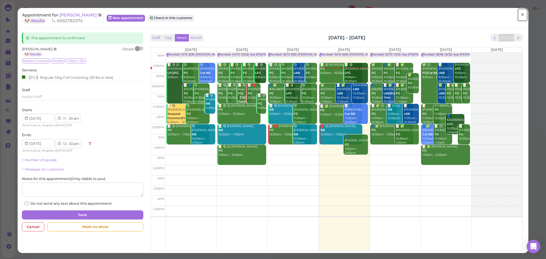
click at [521, 17] on span "×" at bounding box center [523, 15] width 4 height 8
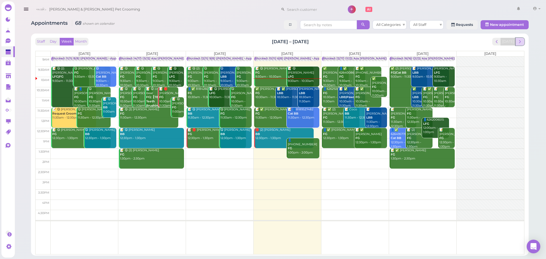
click at [518, 41] on span "next" at bounding box center [519, 41] width 5 height 5
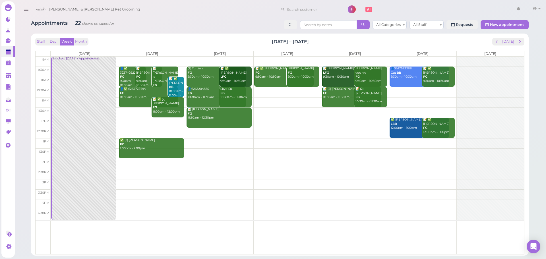
click at [271, 93] on td at bounding box center [288, 92] width 474 height 10
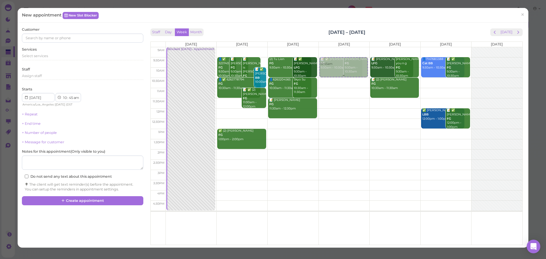
drag, startPoint x: 334, startPoint y: 92, endPoint x: 335, endPoint y: 65, distance: 26.8
click at [335, 47] on div "10:45am 📝 ✅ Tran Tran FG 9:30am - 10:30am Helen Au FG 9:30am - 10:30am 10:45am" at bounding box center [344, 47] width 51 height 0
select select "9"
select select "30"
click at [55, 55] on div "Select services" at bounding box center [82, 55] width 121 height 5
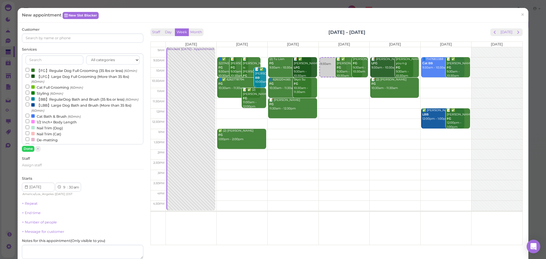
click at [48, 72] on label "【FG】Regular Dog Full Grooming (35 lbs or less) (60min)" at bounding box center [81, 70] width 111 height 6
click at [29, 72] on input "【FG】Regular Dog Full Grooming (35 lbs or less) (60min)" at bounding box center [28, 70] width 4 height 4
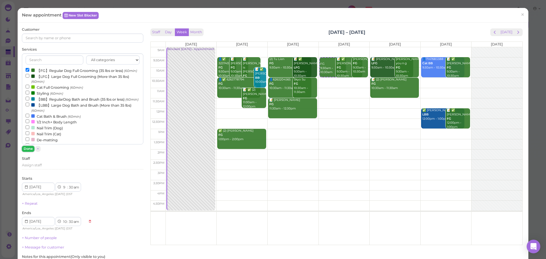
click at [27, 148] on button "Done" at bounding box center [28, 149] width 13 height 6
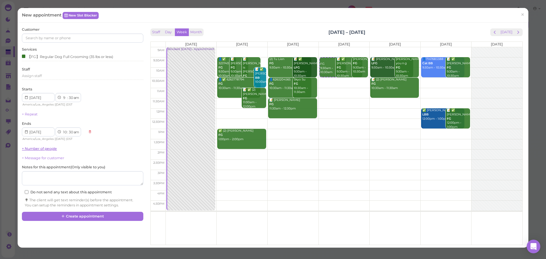
click at [38, 149] on link "+ Number of people" at bounding box center [39, 148] width 35 height 4
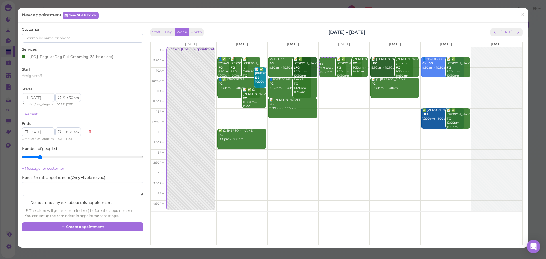
type input "2"
click at [39, 158] on input "range" at bounding box center [82, 157] width 121 height 9
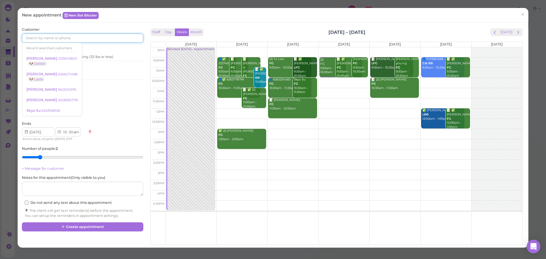
click at [70, 40] on input at bounding box center [82, 38] width 121 height 9
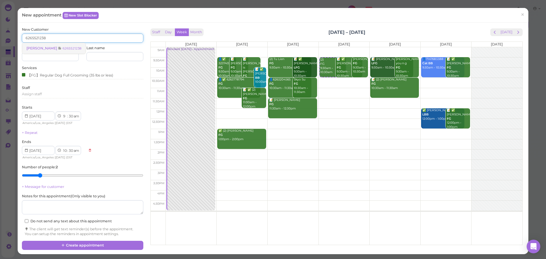
type input "6265521238"
click at [67, 45] on link "Mari Carlon 6265521238" at bounding box center [53, 48] width 63 height 11
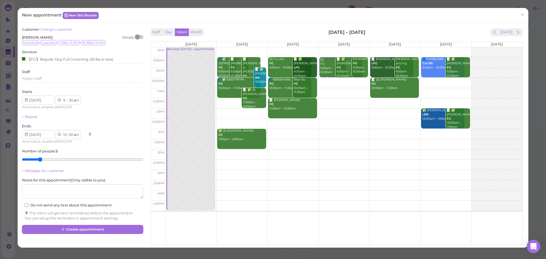
click at [105, 225] on div "Customer Change customer Mari Carlon Details Snowball Cupcake 1-15lbs 13-15H 16…" at bounding box center [82, 126] width 127 height 198
click at [105, 229] on button "Create appointment" at bounding box center [82, 229] width 121 height 9
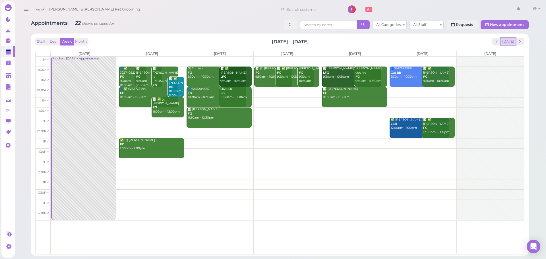
click at [509, 43] on button "[DATE]" at bounding box center [508, 42] width 15 height 8
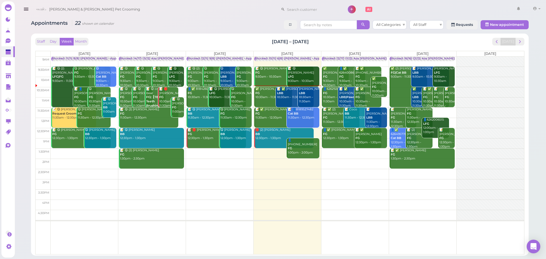
click at [253, 42] on div "Staff Day Week Month Aug 25 – 31, 2025 Today" at bounding box center [279, 42] width 489 height 8
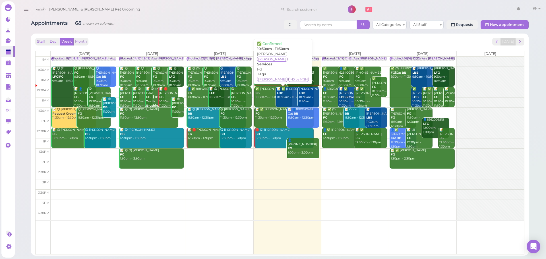
click at [268, 96] on div "✅ Tiffany Mach FG 10:30am - 11:30am" at bounding box center [273, 93] width 37 height 13
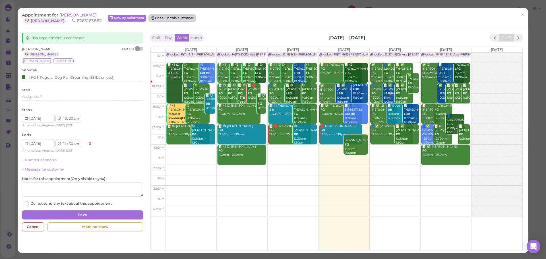
click at [167, 18] on button "Check in this customer" at bounding box center [172, 18] width 46 height 7
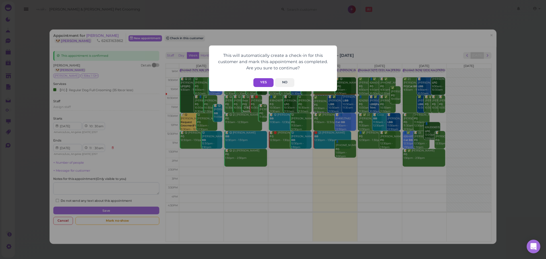
click at [260, 81] on button "Yes" at bounding box center [263, 82] width 20 height 9
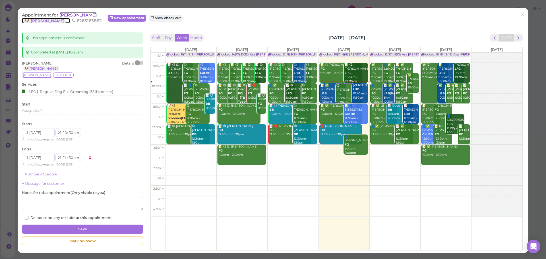
click at [75, 16] on span "[PERSON_NAME]" at bounding box center [77, 14] width 37 height 5
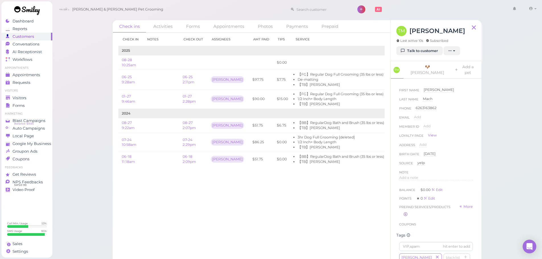
click at [110, 128] on div "Check ins Activities Forms Appointments Photos Payments Prepaid Check in Notes …" at bounding box center [297, 142] width 383 height 252
click at [91, 112] on div "Check ins Activities Forms Appointments Photos Payments Prepaid Check in Notes …" at bounding box center [297, 134] width 490 height 268
click at [454, 124] on div "Member ID Add" at bounding box center [436, 128] width 74 height 9
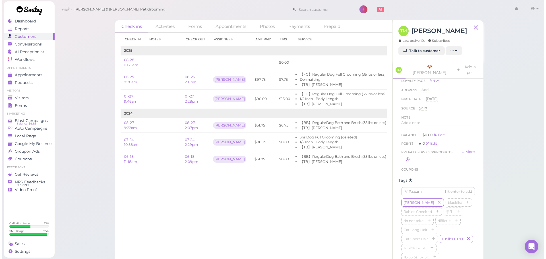
scroll to position [57, 0]
click at [22, 73] on span "Appointments" at bounding box center [27, 75] width 28 height 5
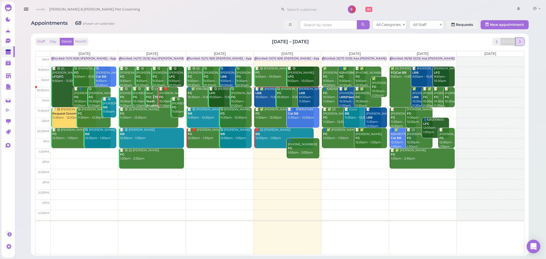
click at [520, 43] on span "next" at bounding box center [519, 41] width 5 height 5
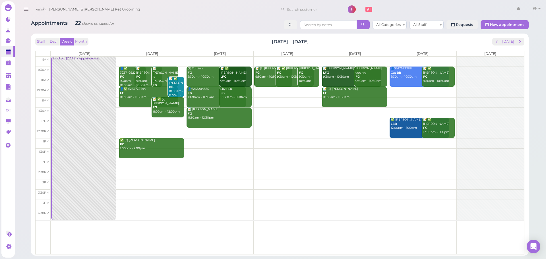
click at [136, 110] on td at bounding box center [288, 113] width 474 height 10
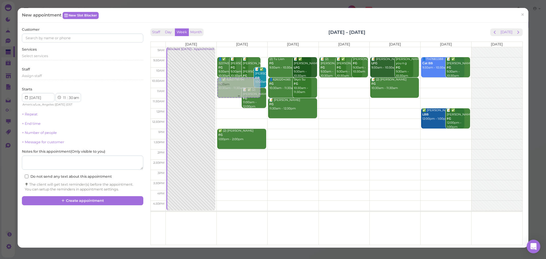
drag, startPoint x: 235, startPoint y: 108, endPoint x: 236, endPoint y: 89, distance: 18.8
click at [237, 47] on div "11:30am 👤✅ 3237405225 FG 9:30am - 10:30am 📝 Andy Cheng FG 9:30am - 10:30am 📝 Mc…" at bounding box center [242, 47] width 51 height 0
select select "10"
click at [56, 59] on div "Select services" at bounding box center [82, 56] width 121 height 7
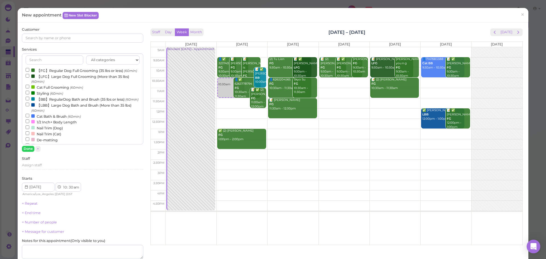
click at [53, 72] on label "【FG】Regular Dog Full Grooming (35 lbs or less) (60min)" at bounding box center [81, 70] width 111 height 6
click at [29, 72] on input "【FG】Regular Dog Full Grooming (35 lbs or less) (60min)" at bounding box center [28, 70] width 4 height 4
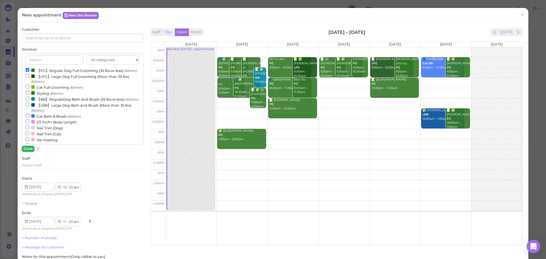
click at [28, 148] on button "Done" at bounding box center [28, 149] width 13 height 6
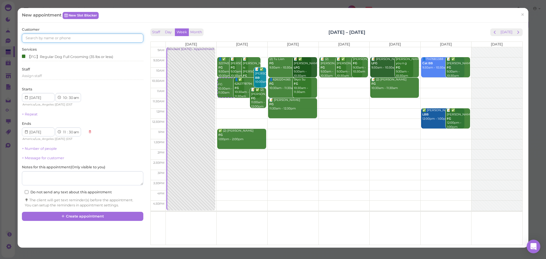
click at [66, 40] on input at bounding box center [82, 38] width 121 height 9
click at [74, 40] on input at bounding box center [82, 38] width 121 height 9
type input "6262659964"
click at [61, 50] on link "Ying Liu 6262659964 🐶 Oscar" at bounding box center [54, 51] width 65 height 16
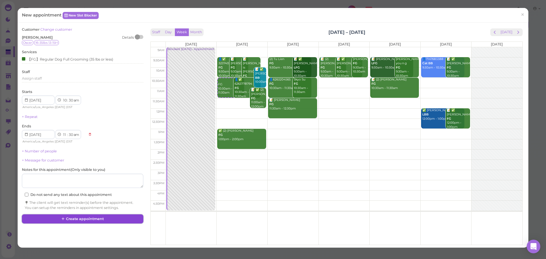
click at [114, 217] on button "Create appointment" at bounding box center [82, 218] width 121 height 9
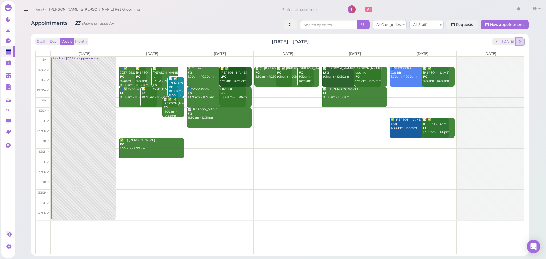
click at [520, 43] on span "next" at bounding box center [519, 41] width 5 height 5
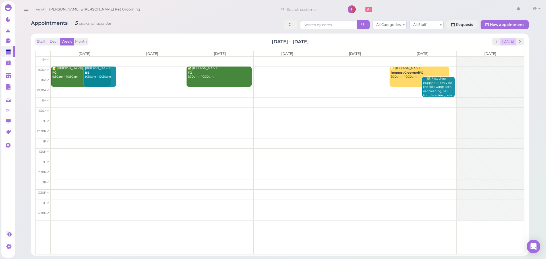
click at [509, 40] on button "[DATE]" at bounding box center [508, 42] width 15 height 8
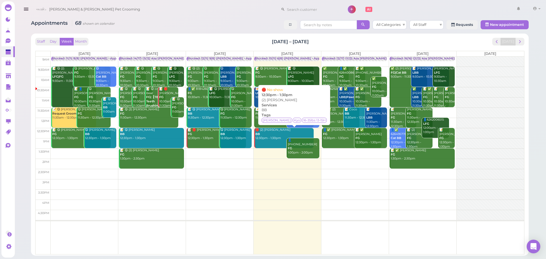
click at [263, 136] on div "🛑 (2) Julliane Del carmen BB 12:30pm - 1:30pm" at bounding box center [284, 134] width 59 height 13
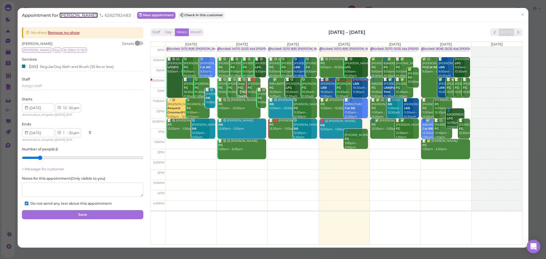
click at [83, 16] on span "[PERSON_NAME]" at bounding box center [78, 15] width 38 height 5
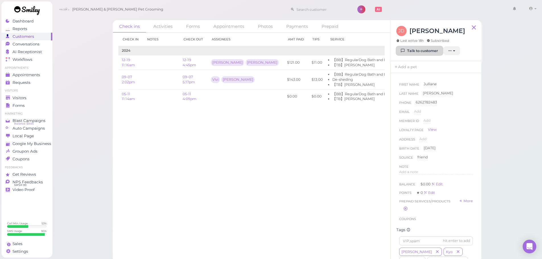
click at [419, 49] on link "Talk to customer" at bounding box center [419, 50] width 46 height 9
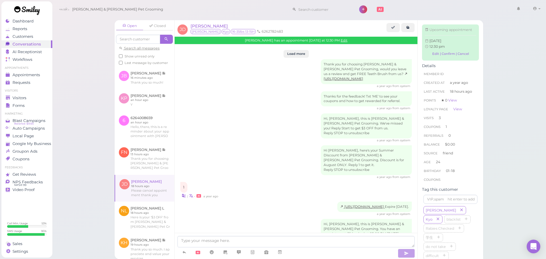
scroll to position [741, 0]
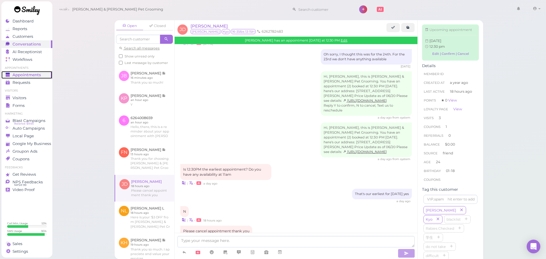
click at [36, 76] on span "Appointments" at bounding box center [27, 75] width 28 height 5
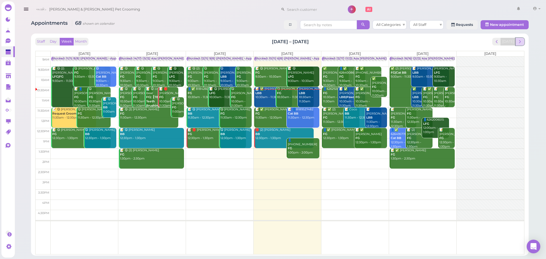
click at [520, 45] on button "next" at bounding box center [520, 42] width 9 height 8
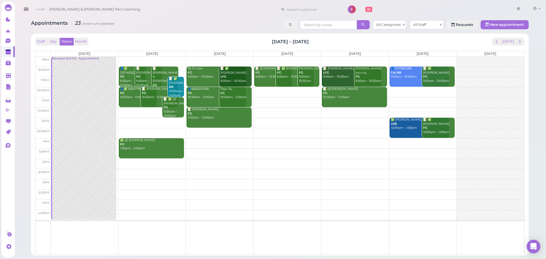
click at [515, 37] on div "Staff Day Week Month Sep 1 – 7, 2025 Today Mon 9/1 Tue 9/2 Wed 9/3 Thu 9/4 Fri …" at bounding box center [280, 144] width 492 height 216
click at [511, 41] on button "[DATE]" at bounding box center [508, 42] width 15 height 8
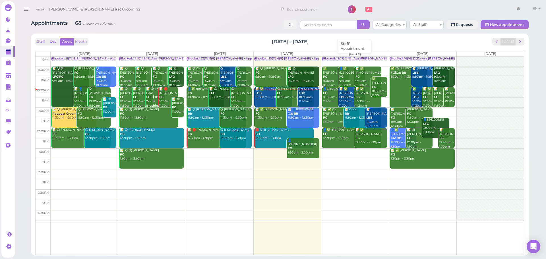
click at [339, 61] on div "Blocked: 12(17) 11(12) Asa Helen Rebecca • Appointment" at bounding box center [380, 59] width 115 height 4
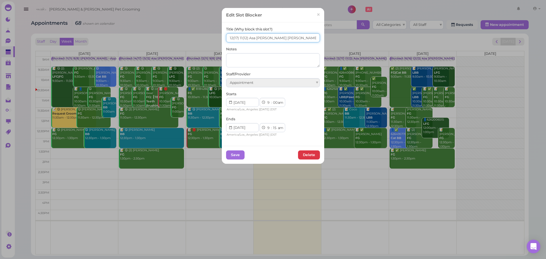
click at [229, 40] on input "12(17) 11(12) Asa Helen Rebecca" at bounding box center [273, 37] width 94 height 9
type input "14(17) 11(12) Asa Helen Rebecca"
click at [230, 151] on button "Save" at bounding box center [235, 154] width 18 height 9
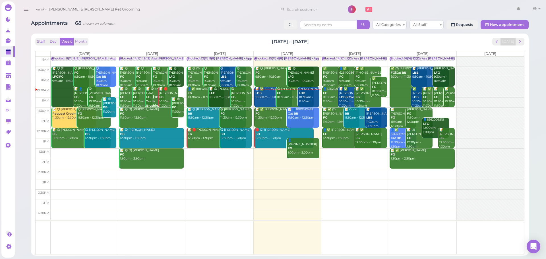
click at [335, 40] on div "Staff Day Week Month Aug 25 – 31, 2025 Today" at bounding box center [279, 42] width 489 height 8
click at [319, 130] on td at bounding box center [288, 133] width 474 height 10
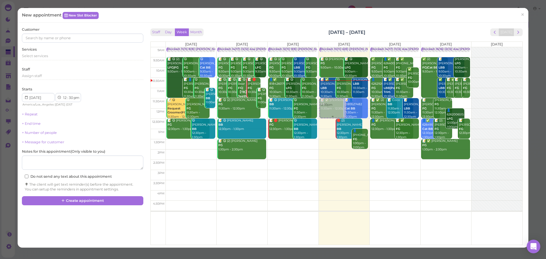
drag, startPoint x: 325, startPoint y: 124, endPoint x: 329, endPoint y: 100, distance: 24.6
click at [329, 47] on div "12:30pm Blocked: 10(11) 6(8) Asa Rebecca • Appointment 📝 😋 Angel Meza FG 9:30am…" at bounding box center [344, 47] width 51 height 0
select select "11"
select select "am"
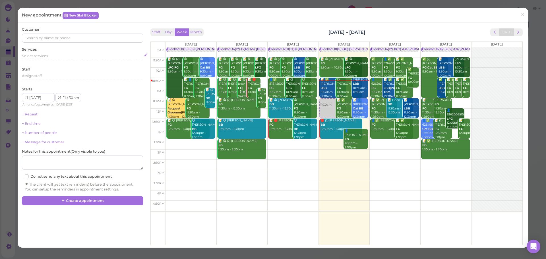
click at [63, 58] on div "Select services" at bounding box center [82, 55] width 121 height 5
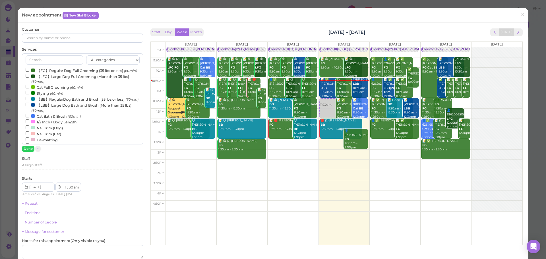
click at [55, 69] on label "【FG】Regular Dog Full Grooming (35 lbs or less) (60min)" at bounding box center [81, 70] width 111 height 6
click at [29, 69] on input "【FG】Regular Dog Full Grooming (35 lbs or less) (60min)" at bounding box center [28, 70] width 4 height 4
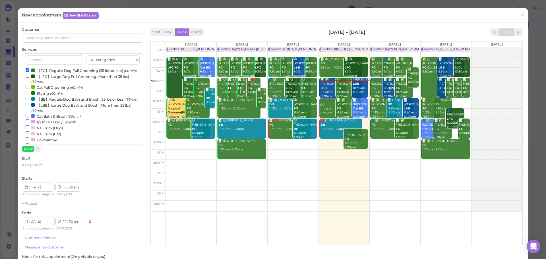
click at [42, 102] on label "【BB】RegularDog Bath and Brush (35 lbs or less) (60min)" at bounding box center [82, 99] width 113 height 6
click at [29, 100] on input "【BB】RegularDog Bath and Brush (35 lbs or less) (60min)" at bounding box center [28, 99] width 4 height 4
select select "1"
click at [28, 149] on button "Done" at bounding box center [28, 149] width 13 height 6
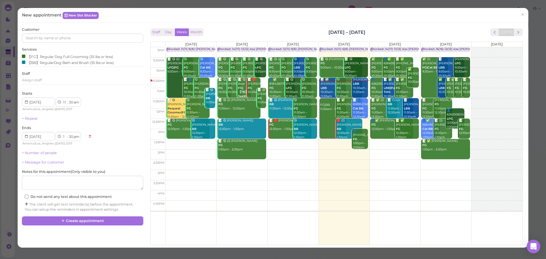
drag, startPoint x: 393, startPoint y: 27, endPoint x: 417, endPoint y: 32, distance: 24.7
click at [417, 32] on div "Staff Day Week Month Aug 25 – 31, 2025 Today Mon 8/25 Tue 8/26 Wed 8/27 Thu 8/2…" at bounding box center [336, 135] width 375 height 216
click at [417, 32] on div "Staff Day Week Month Aug 25 – 31, 2025 Today" at bounding box center [336, 32] width 372 height 8
click at [44, 151] on link "+ Number of people" at bounding box center [39, 153] width 35 height 4
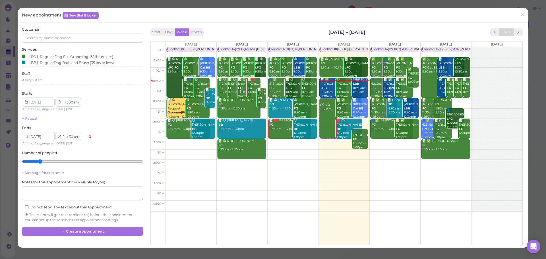
type input "2"
click at [38, 161] on input "range" at bounding box center [82, 161] width 121 height 9
click at [391, 27] on div "Staff Day Week Month Aug 25 – 31, 2025 Today Mon 8/25 Tue 8/26 Wed 8/27 Thu 8/2…" at bounding box center [336, 135] width 375 height 216
click at [309, 28] on div "Staff Day Week Month Aug 25 – 31, 2025 Today" at bounding box center [336, 32] width 372 height 8
drag, startPoint x: 309, startPoint y: 28, endPoint x: 397, endPoint y: 29, distance: 87.6
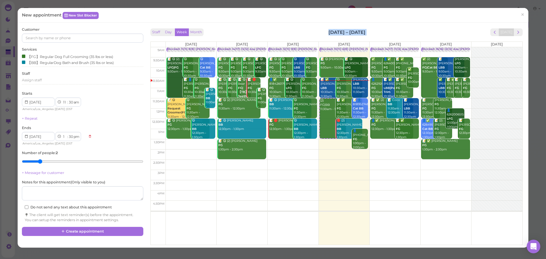
click at [397, 29] on div "Staff Day Week Month Aug 25 – 31, 2025 Today" at bounding box center [336, 32] width 372 height 8
drag, startPoint x: 397, startPoint y: 29, endPoint x: 406, endPoint y: 30, distance: 8.9
click at [406, 30] on div "Staff Day Week Month Aug 25 – 31, 2025 Today" at bounding box center [336, 32] width 372 height 8
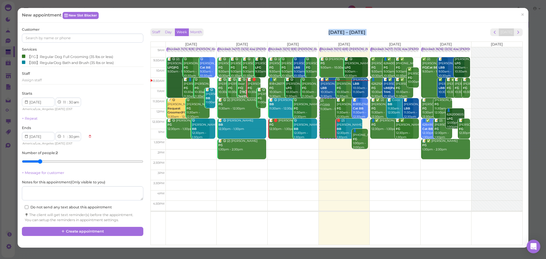
drag, startPoint x: 280, startPoint y: 29, endPoint x: 273, endPoint y: 30, distance: 7.4
click at [273, 30] on div "Staff Day Week Month Aug 25 – 31, 2025 Today" at bounding box center [336, 32] width 372 height 8
drag, startPoint x: 273, startPoint y: 30, endPoint x: 440, endPoint y: 33, distance: 167.0
click at [440, 33] on div "Staff Day Week Month Aug 25 – 31, 2025 Today" at bounding box center [336, 32] width 372 height 8
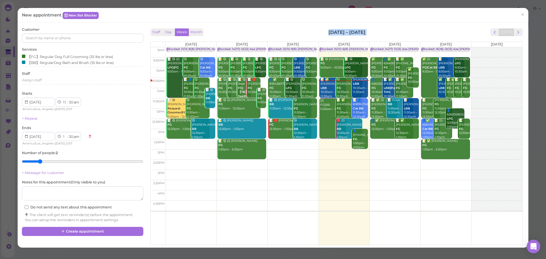
click at [440, 33] on div "Staff Day Week Month Aug 25 – 31, 2025 Today" at bounding box center [336, 32] width 372 height 8
click at [59, 40] on input at bounding box center [82, 38] width 121 height 9
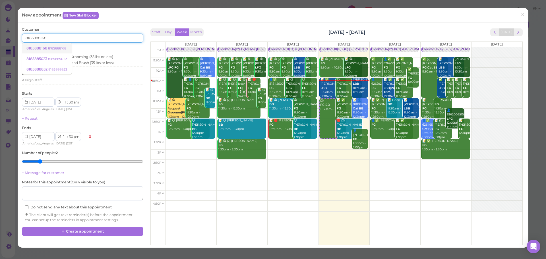
type input "8185888168"
click at [59, 44] on link "8185888168 8185888168" at bounding box center [46, 48] width 49 height 11
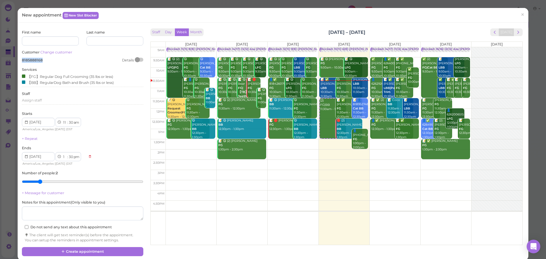
drag, startPoint x: 44, startPoint y: 59, endPoint x: 22, endPoint y: 60, distance: 22.8
click at [22, 60] on div "8185888168 Details" at bounding box center [82, 60] width 121 height 5
copy span "8185888168"
click at [68, 59] on div "8185888168 Details" at bounding box center [82, 60] width 121 height 5
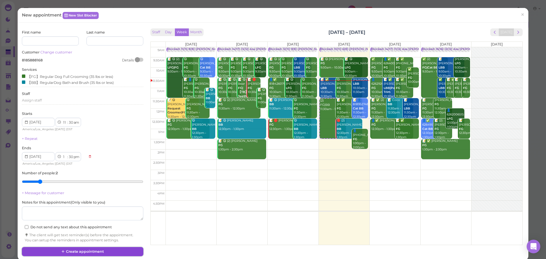
click at [100, 248] on button "Create appointment" at bounding box center [82, 251] width 121 height 9
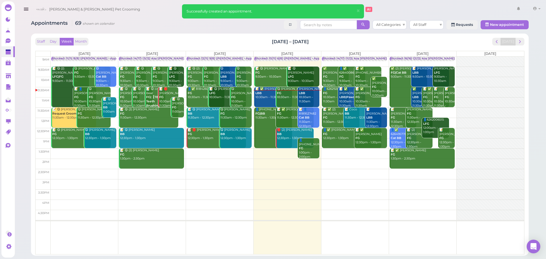
click at [302, 58] on div "Blocked: 10(11) 6(8) Asa Rebecca • Appointment" at bounding box center [294, 59] width 79 height 4
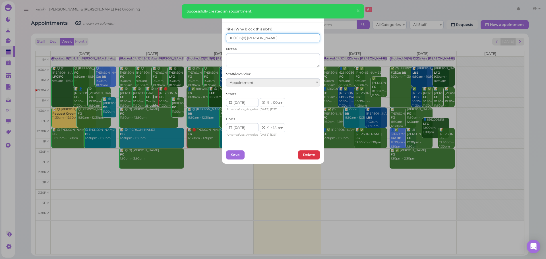
click at [229, 38] on input "10(11) 6(8) Asa Rebecca" at bounding box center [273, 37] width 94 height 9
type input "11(11) 6(8) Asa Rebecca"
click at [239, 154] on button "Save" at bounding box center [235, 154] width 18 height 9
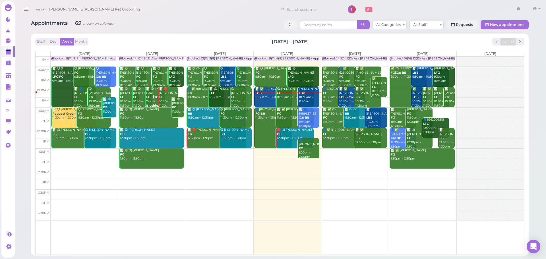
click at [226, 51] on th "[DATE]" at bounding box center [220, 53] width 68 height 5
click at [233, 49] on div "Staff Day Week Month Aug 25 – 31, 2025 Today Mon 8/25 Tue 8/26 Wed 8/27 Thu 8/2…" at bounding box center [279, 146] width 489 height 217
click at [332, 38] on div "Staff Day Week Month Aug 25 – 31, 2025 Today" at bounding box center [279, 42] width 489 height 8
click at [241, 42] on div "Staff Day Week Month Aug 25 – 31, 2025 Today" at bounding box center [279, 42] width 489 height 8
click at [242, 38] on div "Staff Day Week Month Aug 25 – 31, 2025 Today" at bounding box center [279, 42] width 489 height 8
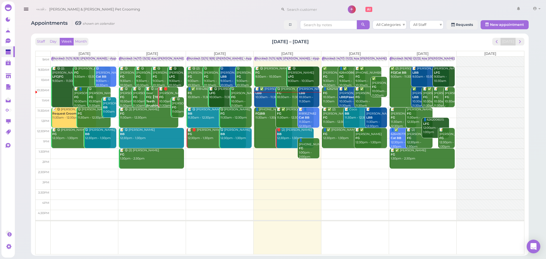
click at [249, 38] on div "Staff Day Week Month Aug 25 – 31, 2025 Today" at bounding box center [279, 42] width 489 height 8
click at [320, 38] on div "Staff Day Week Month Aug 25 – 31, 2025 Today" at bounding box center [279, 42] width 489 height 8
click at [261, 38] on div "Staff Day Week Month Aug 25 – 31, 2025 Today" at bounding box center [279, 42] width 489 height 8
click at [235, 29] on div "Appointments 69 shown on calendar All Categories All Staff Requests New appoint…" at bounding box center [280, 25] width 498 height 11
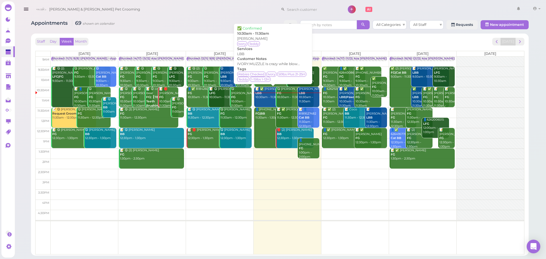
click at [265, 96] on div "📝 ✅ Emily Cardoso LBB 10:30am - 11:30am" at bounding box center [273, 93] width 37 height 13
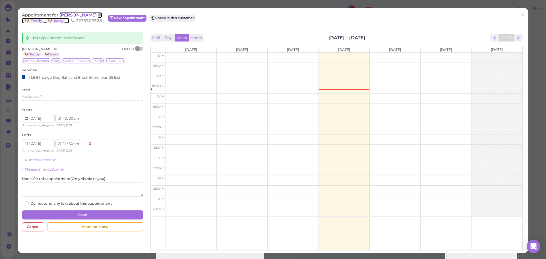
click at [78, 14] on span "[PERSON_NAME]" at bounding box center [78, 14] width 38 height 5
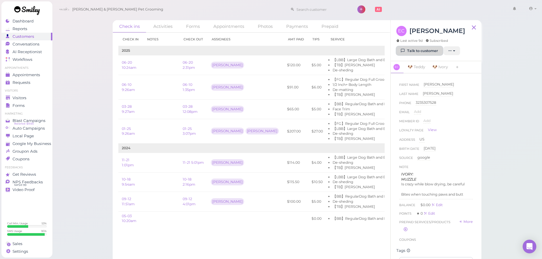
click at [419, 46] on link "Talk to customer" at bounding box center [419, 50] width 46 height 9
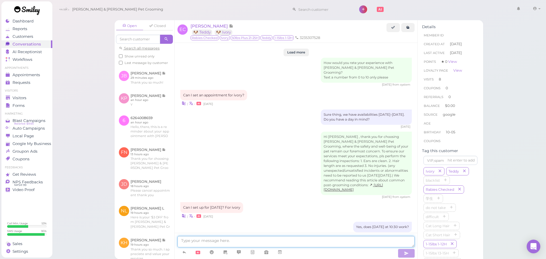
scroll to position [750, 0]
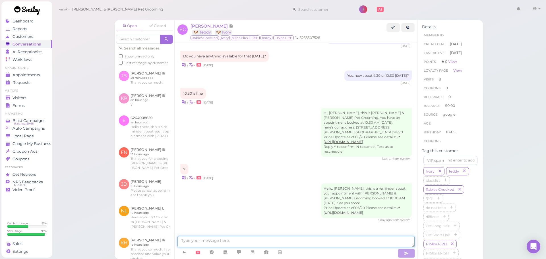
click at [258, 237] on textarea at bounding box center [295, 241] width 237 height 11
type textarea "Will you still be coming today?"
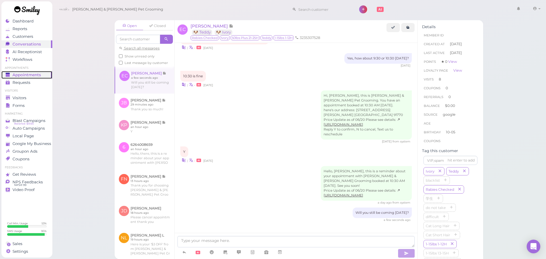
click at [35, 76] on span "Appointments" at bounding box center [27, 75] width 28 height 5
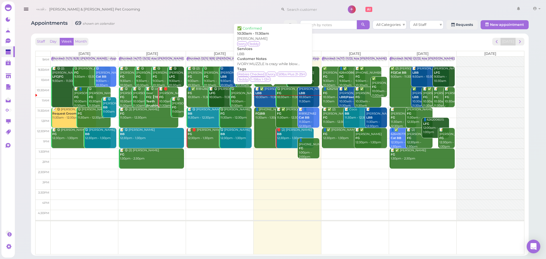
click at [261, 100] on div "📝 ✅ Emily Cardoso LBB 10:30am - 11:30am" at bounding box center [273, 93] width 37 height 13
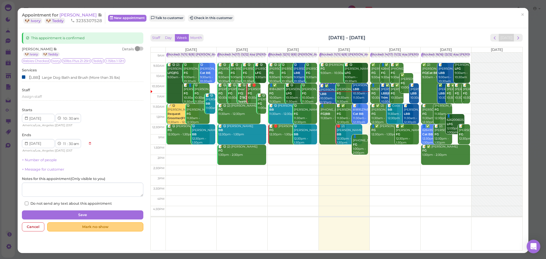
click at [126, 227] on div "Mark no-show" at bounding box center [95, 226] width 96 height 9
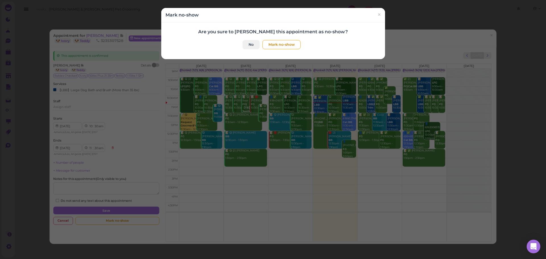
click at [278, 39] on div "Are you sure to mark this appointment as no-show? No Mark no-show" at bounding box center [273, 39] width 215 height 20
click at [279, 42] on button "Mark no-show" at bounding box center [282, 44] width 38 height 9
checkbox input "true"
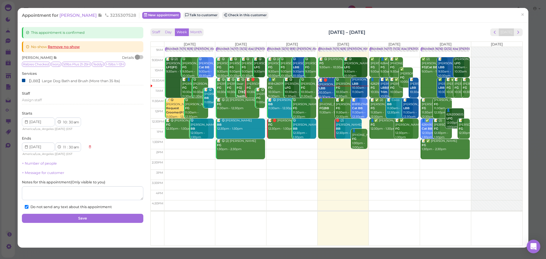
click at [512, 16] on div "Appointment for Emily Cardoso 3235307528 New appointment Talk to customer Check…" at bounding box center [270, 15] width 496 height 6
click at [517, 15] on link "×" at bounding box center [522, 14] width 11 height 13
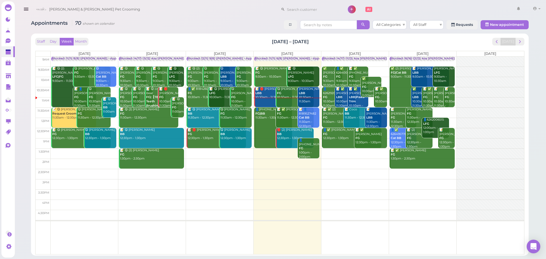
click at [304, 95] on b "LBB" at bounding box center [302, 93] width 6 height 4
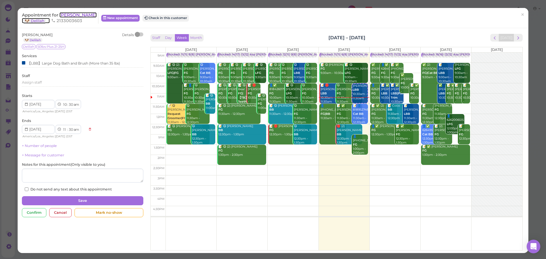
click at [69, 16] on span "[PERSON_NAME]" at bounding box center [77, 14] width 37 height 5
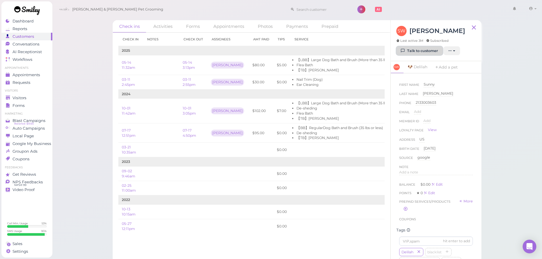
click at [413, 52] on link "Talk to customer" at bounding box center [419, 50] width 46 height 9
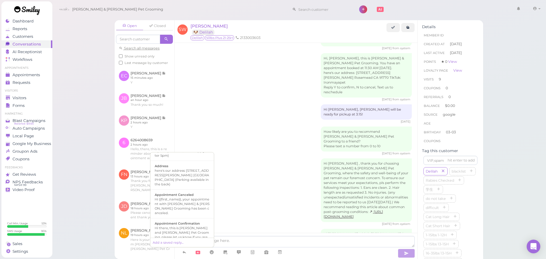
scroll to position [59, 0]
click at [191, 220] on div "Hi there, this is [PERSON_NAME] and [PERSON_NAME] Pet Grooming, please let us k…" at bounding box center [182, 231] width 55 height 23
type textarea "Hi there, this is [PERSON_NAME] and [PERSON_NAME] Pet Grooming, please let us k…"
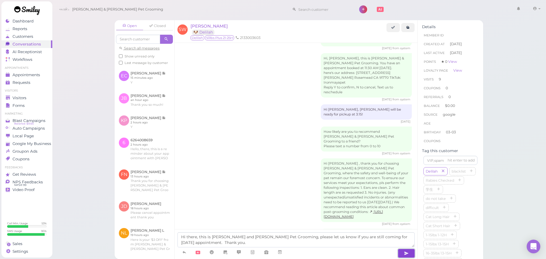
click at [408, 254] on icon "button" at bounding box center [406, 254] width 5 height 6
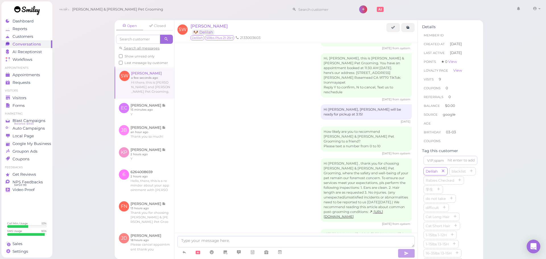
scroll to position [953, 0]
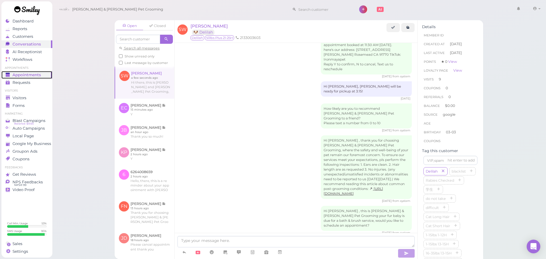
click at [31, 73] on span "Appointments" at bounding box center [27, 75] width 28 height 5
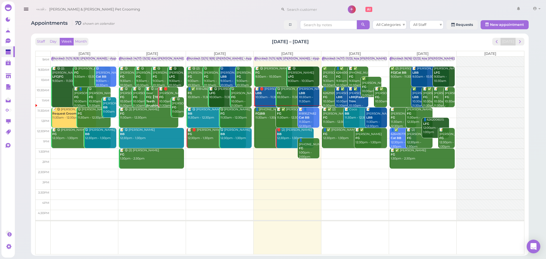
click at [305, 121] on div "📝 👤8189527482 Cat BB 11:30am - 12:30pm" at bounding box center [309, 118] width 21 height 21
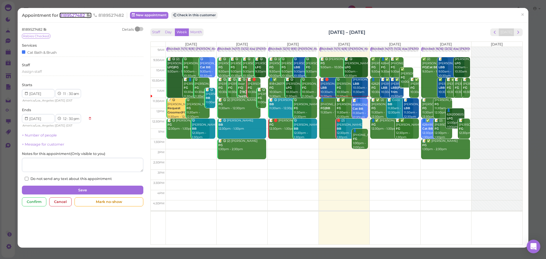
click at [72, 14] on span "8189527482" at bounding box center [72, 15] width 27 height 5
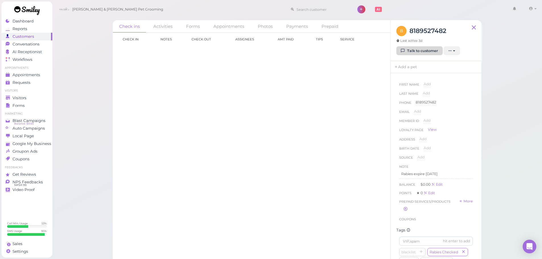
click at [412, 54] on link "Talk to customer" at bounding box center [419, 50] width 46 height 9
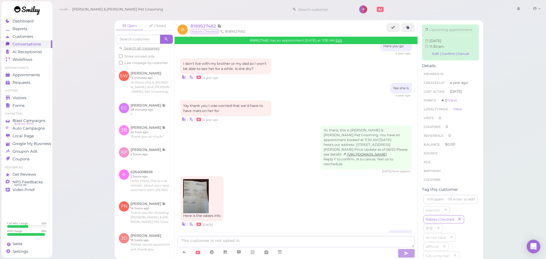
scroll to position [798, 0]
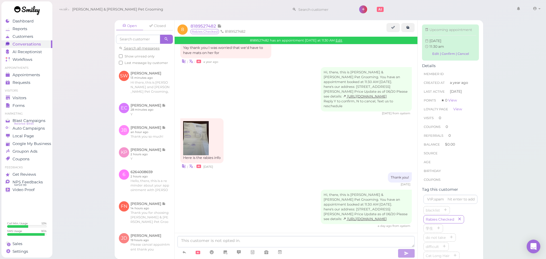
click at [62, 150] on div "Open Closed Search all messages Show unread only Last message by customer SW Su…" at bounding box center [299, 129] width 494 height 259
click at [18, 71] on link "Appointments" at bounding box center [26, 75] width 51 height 8
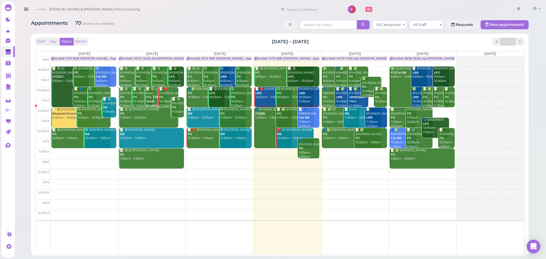
click at [309, 122] on div "📝 👤8189527482 Cat BB 11:30am - 12:30pm" at bounding box center [309, 118] width 21 height 21
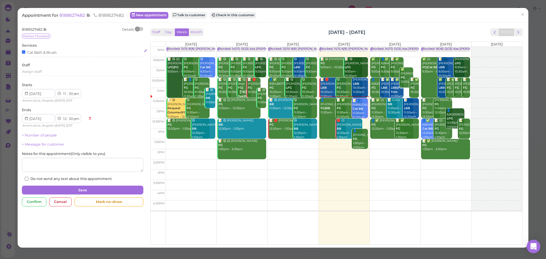
click at [48, 53] on div "Cat Bath & Brush" at bounding box center [39, 52] width 35 height 6
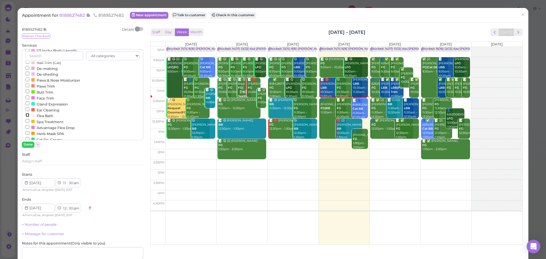
click at [27, 117] on input "Flea Bath" at bounding box center [28, 115] width 4 height 4
click at [27, 146] on button "Done" at bounding box center [28, 145] width 13 height 6
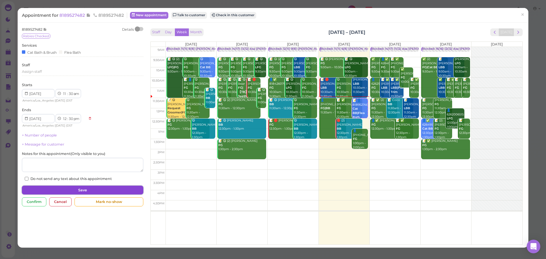
click at [35, 191] on button "Save" at bounding box center [82, 190] width 121 height 9
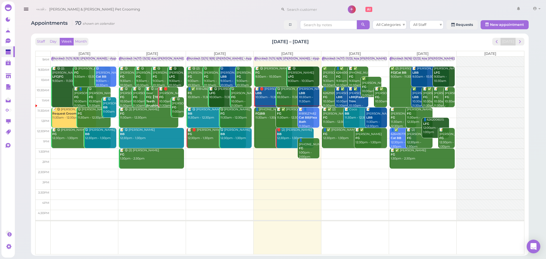
click at [311, 118] on b "Cat BB|Flea Bath" at bounding box center [308, 120] width 18 height 8
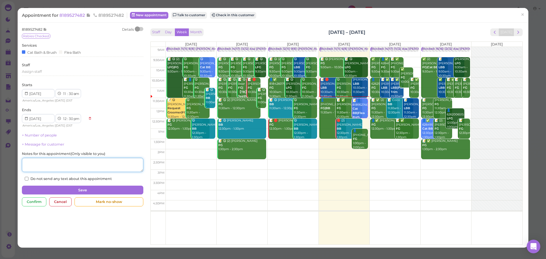
click at [77, 165] on textarea at bounding box center [82, 165] width 121 height 14
type textarea "nails not too short"
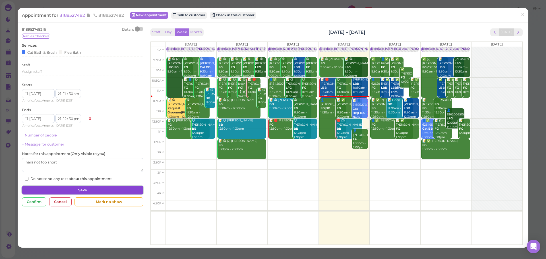
click at [98, 187] on button "Save" at bounding box center [82, 190] width 121 height 9
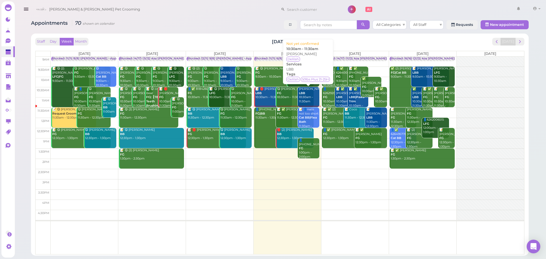
click at [307, 99] on div "Sunny Westervelt LBB 10:30am - 11:30am" at bounding box center [309, 95] width 21 height 17
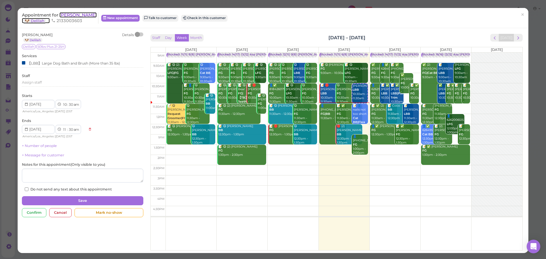
click at [86, 17] on span "[PERSON_NAME]" at bounding box center [77, 14] width 37 height 5
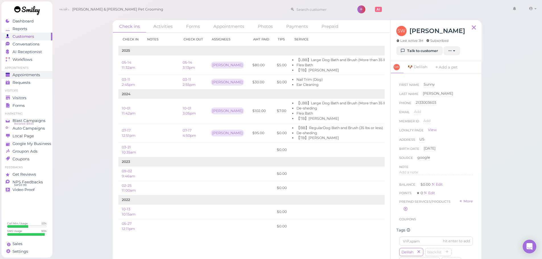
click at [28, 77] on span "Appointments" at bounding box center [27, 75] width 28 height 5
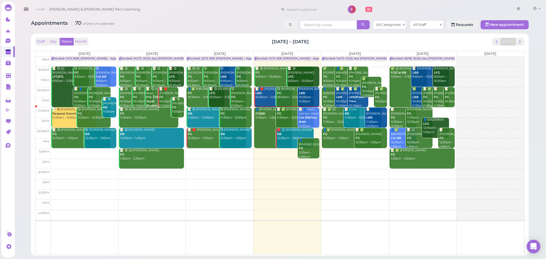
click at [316, 93] on div "Sunny Westervelt LBB 10:30am - 11:30am" at bounding box center [309, 95] width 21 height 17
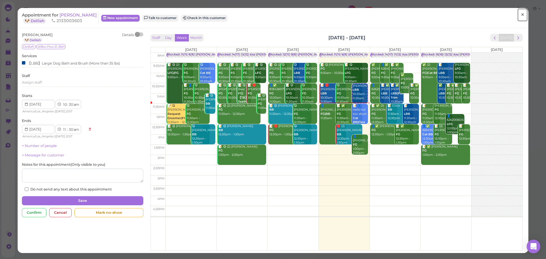
click at [521, 13] on link "×" at bounding box center [522, 14] width 11 height 13
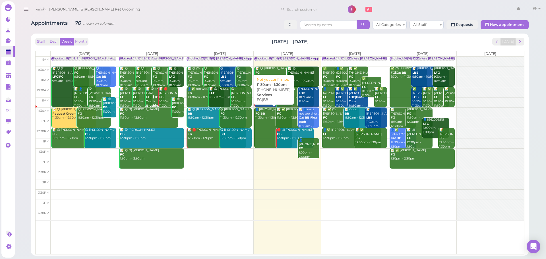
click at [270, 123] on link "👤(2) 8185888168 FG|BB 11:30am - 1:30pm" at bounding box center [273, 128] width 38 height 41
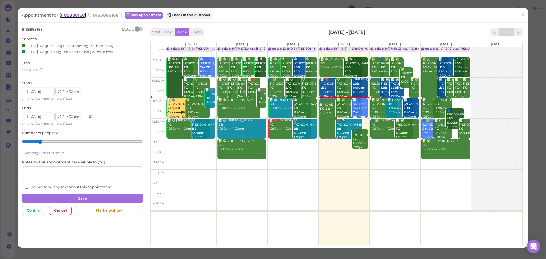
click at [77, 18] on span "8185888168" at bounding box center [72, 15] width 27 height 5
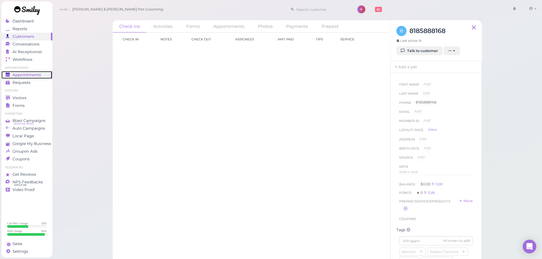
click at [22, 73] on span "Appointments" at bounding box center [27, 75] width 28 height 5
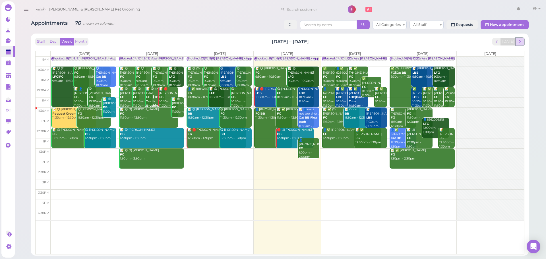
click at [517, 40] on button "next" at bounding box center [520, 42] width 9 height 8
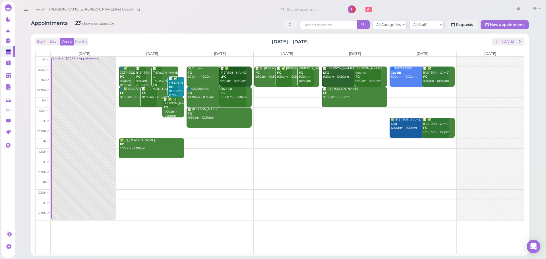
click at [141, 120] on td at bounding box center [288, 123] width 474 height 10
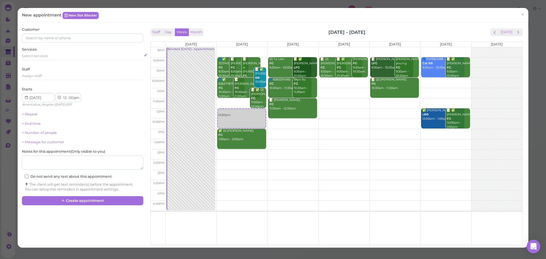
click at [60, 59] on div "Select services" at bounding box center [82, 56] width 121 height 7
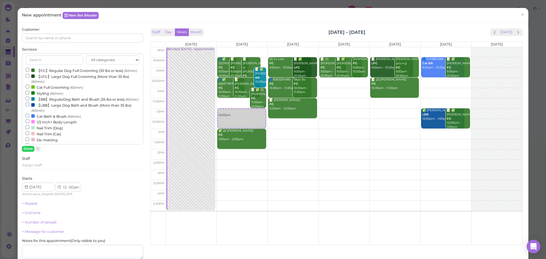
drag, startPoint x: 53, startPoint y: 66, endPoint x: 51, endPoint y: 69, distance: 4.1
click at [53, 67] on div "All categories Full Grooming Bath & Brush Add-ons Dental Work Special Request I…" at bounding box center [82, 98] width 121 height 91
click at [51, 69] on label "【FG】Regular Dog Full Grooming (35 lbs or less) (60min)" at bounding box center [81, 70] width 111 height 6
click at [29, 69] on input "【FG】Regular Dog Full Grooming (35 lbs or less) (60min)" at bounding box center [28, 70] width 4 height 4
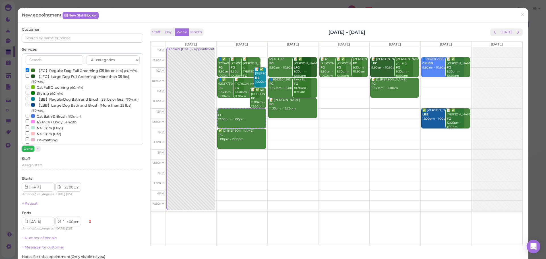
click at [26, 150] on button "Done" at bounding box center [28, 149] width 13 height 6
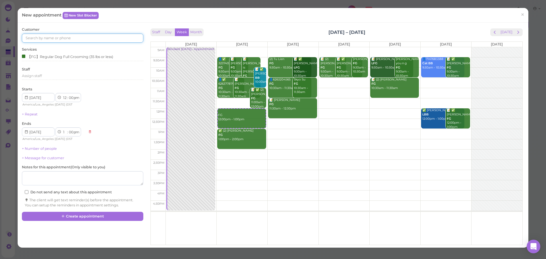
click at [76, 38] on input at bounding box center [82, 38] width 121 height 9
type input "6265007371"
click at [73, 47] on small "6265007371" at bounding box center [72, 48] width 19 height 4
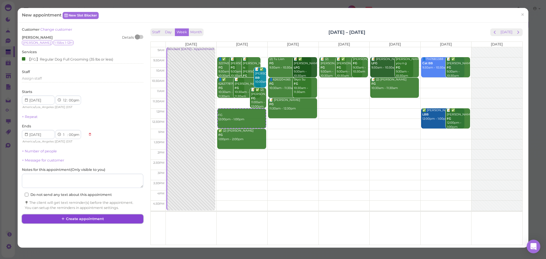
click at [100, 221] on button "Create appointment" at bounding box center [82, 218] width 121 height 9
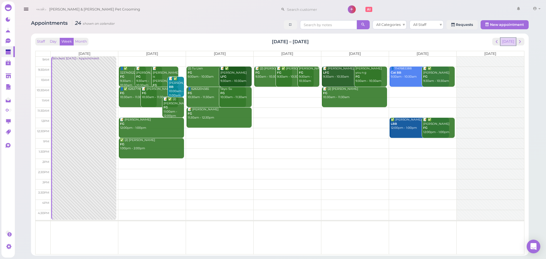
click at [508, 41] on button "[DATE]" at bounding box center [508, 42] width 15 height 8
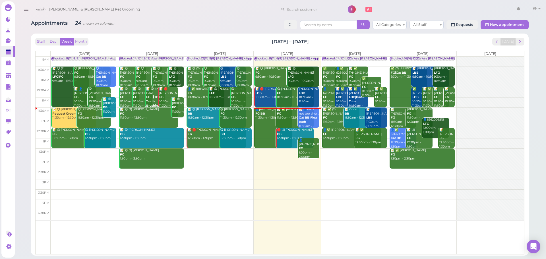
click at [247, 43] on div "Staff Day Week Month Aug 25 – 31, 2025 Today" at bounding box center [279, 42] width 489 height 8
click at [197, 24] on div "Appointments 24 shown on calendar All Categories All Staff Requests New appoint…" at bounding box center [280, 25] width 498 height 11
click at [290, 116] on div "📝 ✅ Annie Yiu FG 11:30am - 12:30pm" at bounding box center [295, 114] width 37 height 13
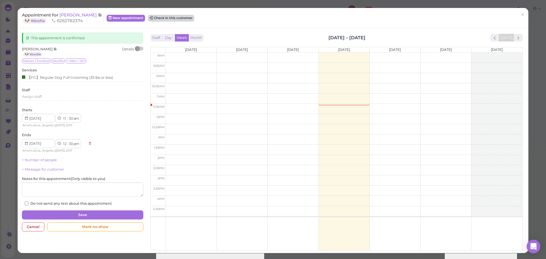
click at [166, 18] on button "Check in this customer" at bounding box center [171, 18] width 46 height 7
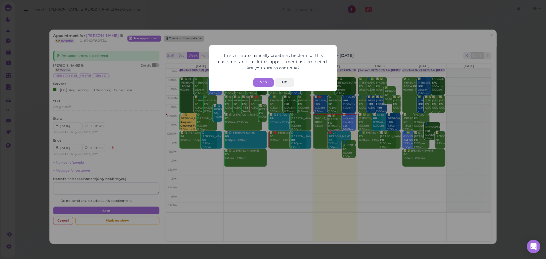
click at [260, 83] on button "Yes" at bounding box center [263, 82] width 20 height 9
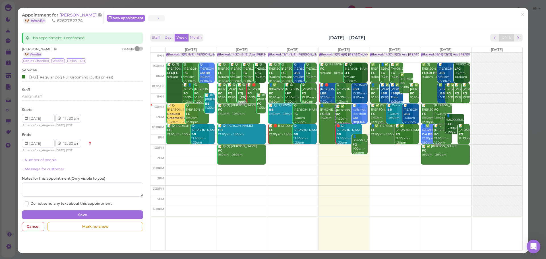
click at [431, 28] on div "This will automatically create a check-in for this customer and mark this appoi…" at bounding box center [273, 129] width 546 height 259
click at [65, 14] on span "[PERSON_NAME]" at bounding box center [78, 14] width 38 height 5
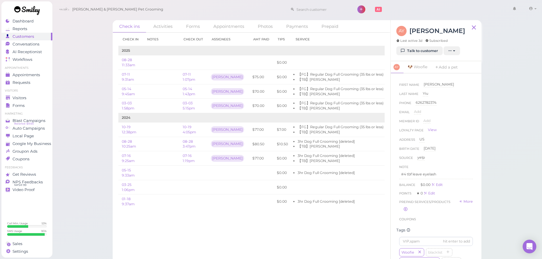
click at [512, 174] on div "Check ins Activities Forms Appointments Photos Payments Prepaid Check in Notes …" at bounding box center [297, 131] width 490 height 263
click at [510, 173] on div "Check ins Activities Forms Appointments Photos Payments Prepaid Check in Notes …" at bounding box center [297, 131] width 490 height 263
click at [73, 134] on div "Check ins Activities Forms Appointments Photos Payments Prepaid Check in Notes …" at bounding box center [297, 131] width 490 height 263
click at [73, 131] on div "Check ins Activities Forms Appointments Photos Payments Prepaid Check in Notes …" at bounding box center [297, 131] width 490 height 263
click at [28, 74] on span "Appointments" at bounding box center [27, 75] width 28 height 5
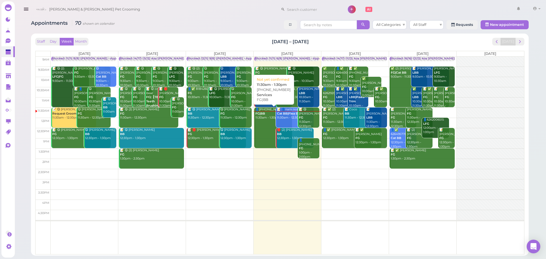
click at [259, 117] on div "👤(2) 8185888168 FG|BB 11:30am - 1:30pm" at bounding box center [273, 114] width 37 height 13
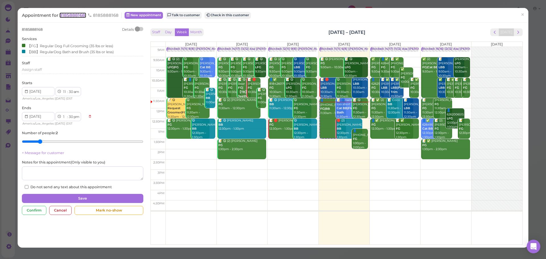
click at [68, 17] on span "8185888168" at bounding box center [72, 15] width 27 height 5
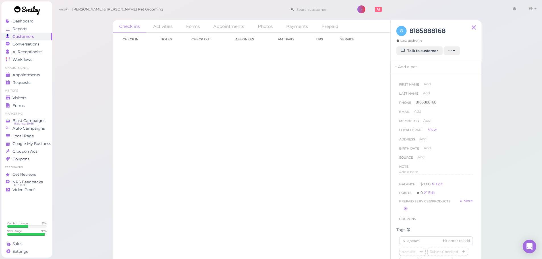
click at [409, 45] on div "8 8185888168 Last active 1h" at bounding box center [420, 36] width 49 height 20
click at [408, 49] on link "Talk to customer" at bounding box center [419, 50] width 46 height 9
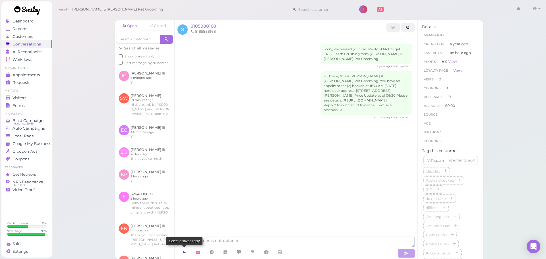
click at [181, 256] on link at bounding box center [184, 252] width 14 height 10
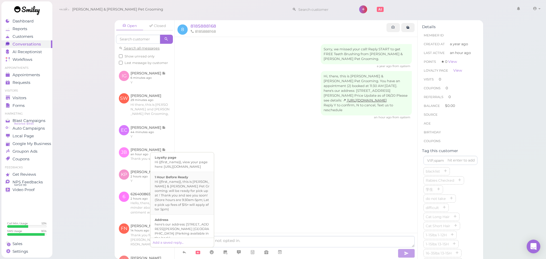
scroll to position [57, 0]
click at [196, 223] on div "Hi there, this is [PERSON_NAME] and [PERSON_NAME] Pet Grooming, please let us k…" at bounding box center [182, 234] width 55 height 23
type textarea "Hi there, this is [PERSON_NAME] and [PERSON_NAME] Pet Grooming, please let us k…"
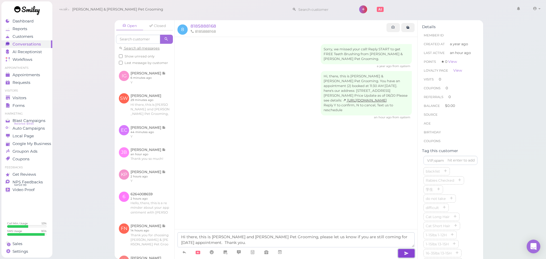
click at [403, 252] on button "button" at bounding box center [406, 253] width 17 height 9
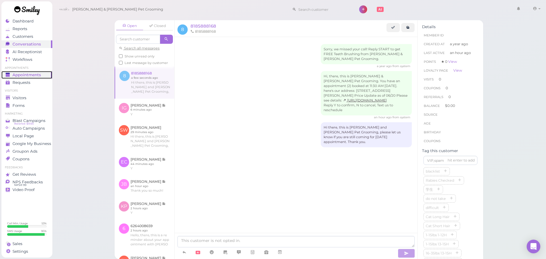
click at [13, 78] on link "Appointments" at bounding box center [26, 75] width 51 height 8
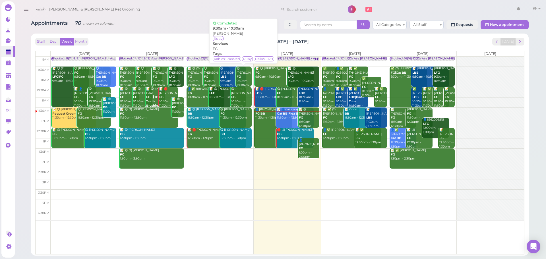
click at [307, 98] on div "Sunny Westervelt LBB 10:30am - 11:30am" at bounding box center [309, 95] width 21 height 17
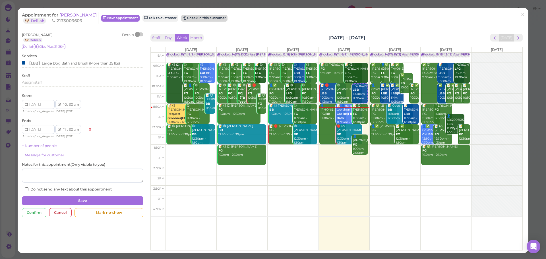
click at [207, 18] on button "Check in this customer" at bounding box center [204, 18] width 46 height 7
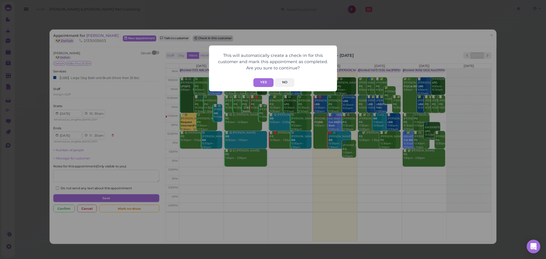
click at [264, 83] on button "Yes" at bounding box center [263, 82] width 20 height 9
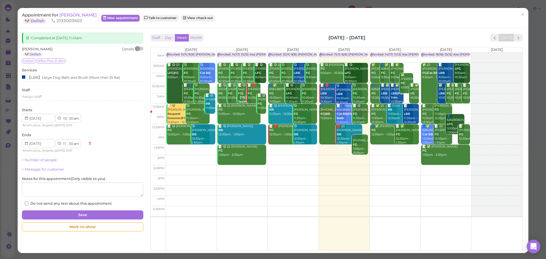
click at [383, 26] on div "Appointment for Sunny Westervelt 🐶 Delilah 2133003603 New appointment Talk to c…" at bounding box center [273, 18] width 511 height 20
click at [286, 39] on div "Staff Day Week Month Aug 25 – 31, 2025 Today" at bounding box center [336, 38] width 372 height 8
click at [291, 35] on div "Staff Day Week Month Aug 25 – 31, 2025 Today" at bounding box center [336, 38] width 372 height 8
click at [407, 35] on div "Staff Day Week Month Aug 25 – 31, 2025 Today" at bounding box center [336, 38] width 372 height 8
click at [517, 11] on link "×" at bounding box center [522, 14] width 11 height 13
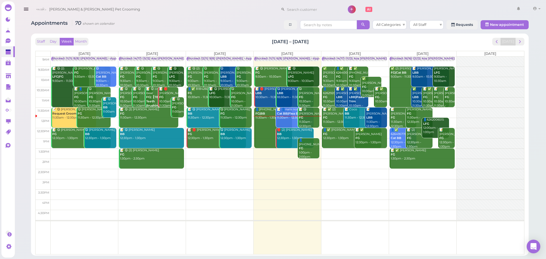
click at [121, 38] on div "Staff Day Week Month Aug 25 – 31, 2025 Today" at bounding box center [279, 42] width 489 height 8
click at [119, 38] on div "Staff Day Week Month Aug 25 – 31, 2025 Today" at bounding box center [279, 42] width 489 height 8
click at [265, 122] on link "👤(2) 8185888168 FG|BB 11:30am - 1:30pm" at bounding box center [273, 128] width 38 height 41
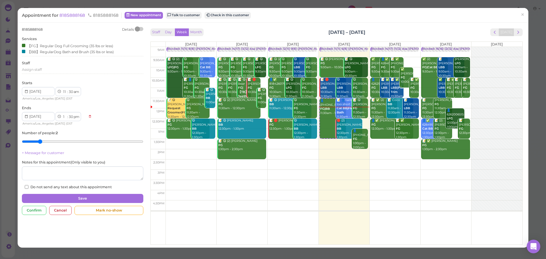
click at [72, 23] on div "8185888168 Details Services 【FG】Regular Dog Full Grooming (35 lbs or less) 【BB】…" at bounding box center [273, 135] width 511 height 225
click at [65, 13] on span "8185888168" at bounding box center [72, 15] width 27 height 5
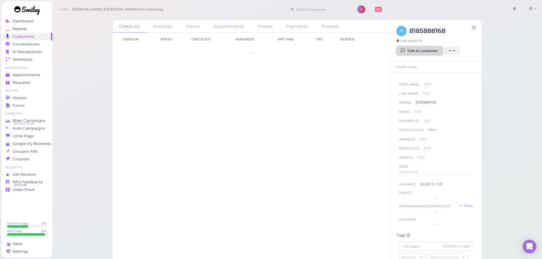
click at [420, 51] on link "Talk to customer" at bounding box center [419, 50] width 46 height 9
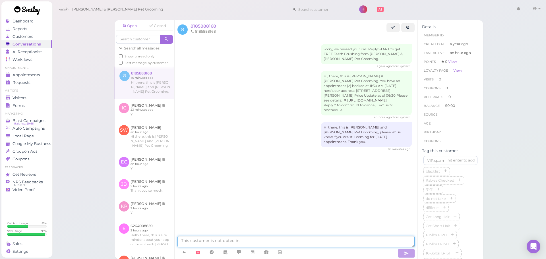
click at [311, 243] on textarea at bounding box center [295, 241] width 237 height 11
type textarea "今天还回来吗"
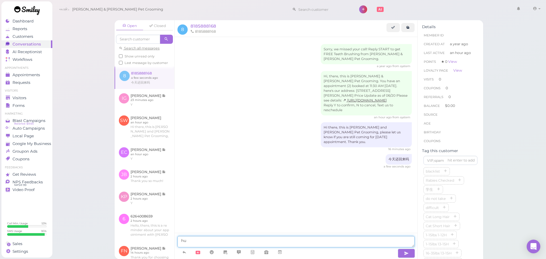
type textarea "h"
type textarea "会来吗"
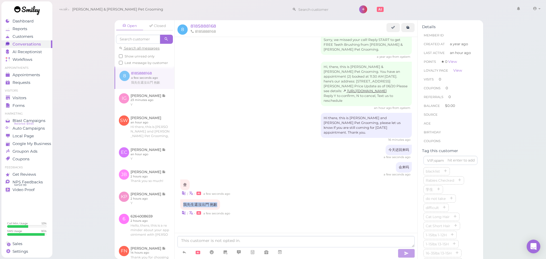
drag, startPoint x: 220, startPoint y: 206, endPoint x: 180, endPoint y: 204, distance: 39.6
click at [180, 204] on div "我先生還沒出門 抱歉 | • a few seconds ago" at bounding box center [296, 207] width 232 height 17
copy div "我先生還沒出門 抱歉"
click at [284, 195] on div "| • a few seconds ago" at bounding box center [296, 193] width 232 height 6
click at [231, 240] on textarea at bounding box center [295, 241] width 237 height 11
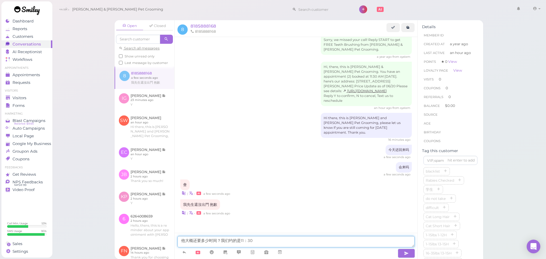
type textarea "他大概还要多少时间？我们约的是11：30"
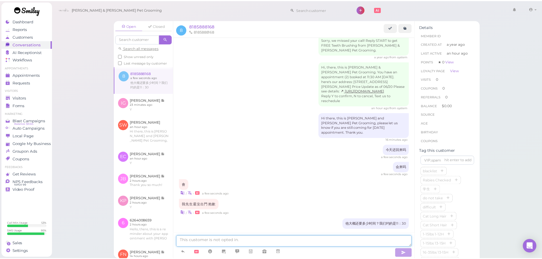
scroll to position [23, 0]
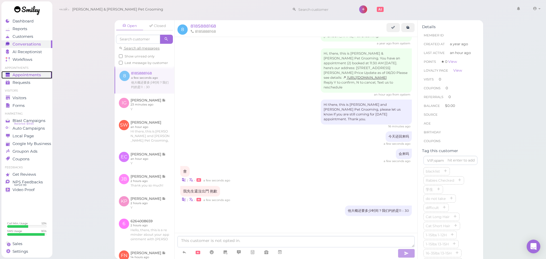
click at [36, 78] on link "Appointments" at bounding box center [26, 75] width 51 height 8
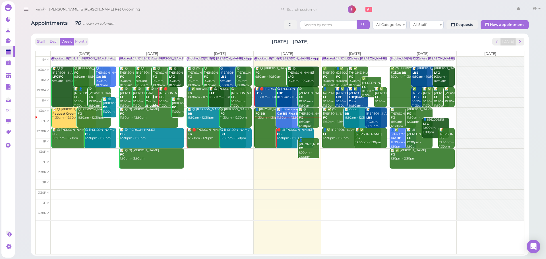
click at [199, 33] on div "Appointments 70 shown on calendar All Categories All Staff Requests New appoint…" at bounding box center [280, 136] width 512 height 240
click at [520, 39] on span "next" at bounding box center [519, 41] width 5 height 5
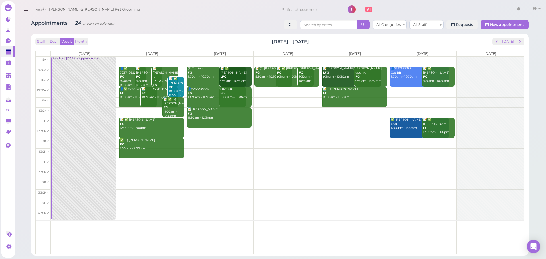
click at [207, 132] on td at bounding box center [288, 133] width 474 height 10
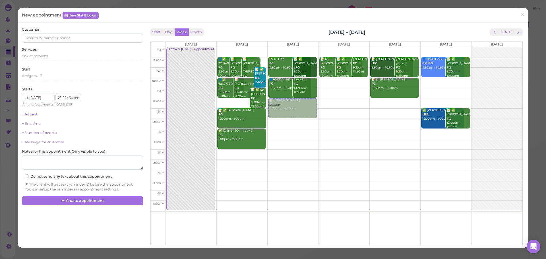
drag, startPoint x: 288, startPoint y: 132, endPoint x: 284, endPoint y: 109, distance: 22.9
click at [284, 47] on div "12:30pm (2) Tu Lien FG 9:30am - 10:30am 📝 ✅ Bibiana Contreras LFG 9:30am - 10:3…" at bounding box center [293, 47] width 51 height 0
select select "11"
select select "am"
click at [57, 56] on div "Select services" at bounding box center [82, 55] width 121 height 5
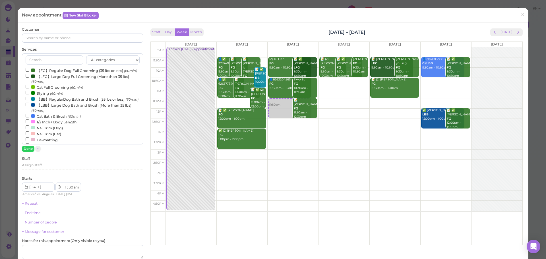
click at [53, 72] on label "【FG】Regular Dog Full Grooming (35 lbs or less) (60min)" at bounding box center [81, 70] width 111 height 6
click at [29, 72] on input "【FG】Regular Dog Full Grooming (35 lbs or less) (60min)" at bounding box center [28, 70] width 4 height 4
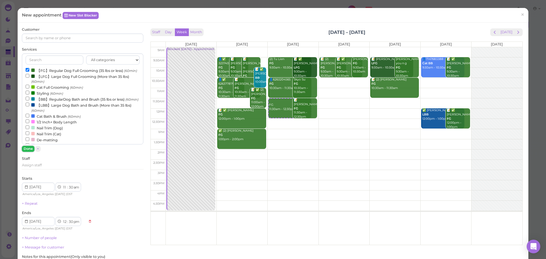
click at [30, 146] on button "Done" at bounding box center [28, 149] width 13 height 6
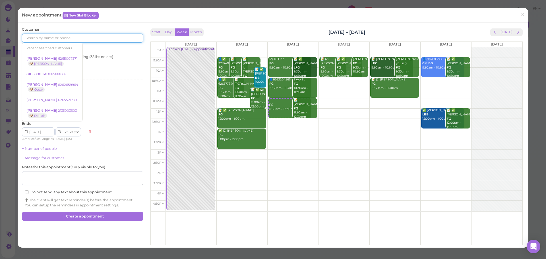
click at [75, 38] on input at bounding box center [82, 38] width 121 height 9
click at [92, 42] on input at bounding box center [82, 38] width 121 height 9
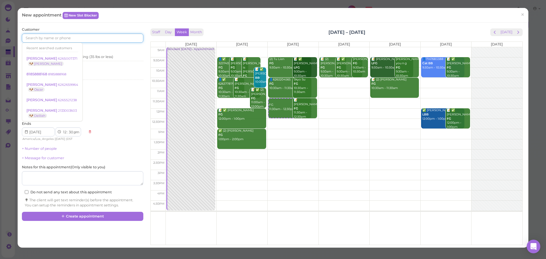
click at [92, 40] on input at bounding box center [82, 38] width 121 height 9
click at [241, 23] on div "Customer Recent searched customers Isabel Gonzalez 6265007371 🐶 Vicky 818588816…" at bounding box center [273, 135] width 511 height 225
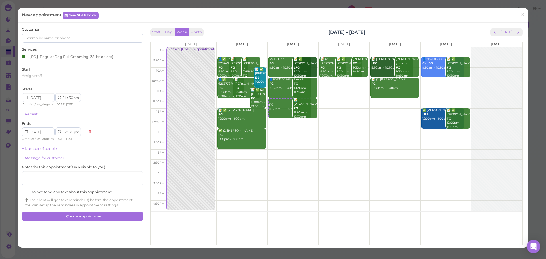
click at [382, 32] on div "Staff Day Week Month Sep 1 – 7, 2025 Today" at bounding box center [336, 32] width 372 height 8
click at [75, 38] on input at bounding box center [82, 38] width 121 height 9
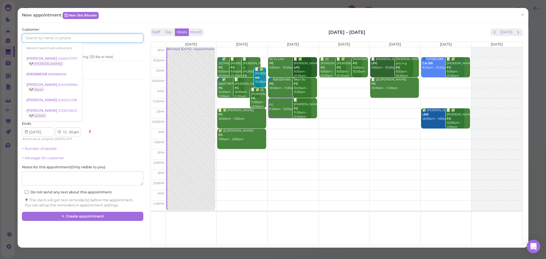
click at [75, 38] on input at bounding box center [82, 38] width 121 height 9
click at [521, 13] on span "×" at bounding box center [523, 15] width 4 height 8
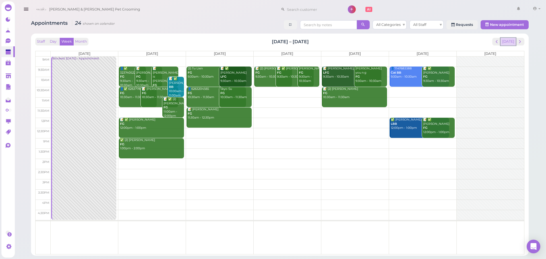
click at [507, 43] on button "[DATE]" at bounding box center [508, 42] width 15 height 8
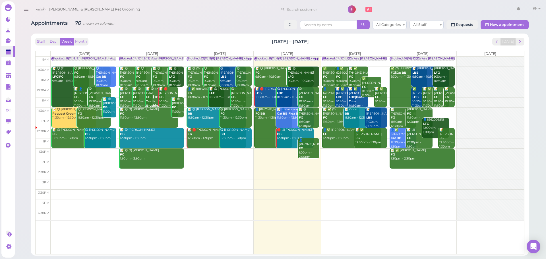
click at [249, 37] on div "Staff Day Week Month Aug 25 – 31, 2025 Today Mon 8/25 Tue 8/26 Wed 8/27 Thu 8/2…" at bounding box center [280, 144] width 492 height 216
click at [253, 37] on div "Staff Day Week Month Aug 25 – 31, 2025 Today Mon 8/25 Tue 8/26 Wed 8/27 Thu 8/2…" at bounding box center [280, 144] width 492 height 216
click at [285, 6] on input at bounding box center [312, 9] width 55 height 9
drag, startPoint x: 301, startPoint y: 8, endPoint x: 276, endPoint y: 15, distance: 26.1
click at [169, 9] on div "Cody & Miley Pet Grooming 6262418487 1 Account Logout" at bounding box center [287, 9] width 509 height 16
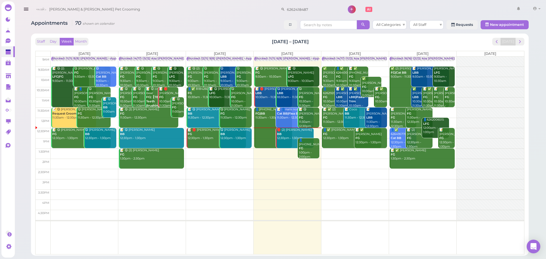
type input "6262418487"
click at [292, 5] on div "6262418487" at bounding box center [309, 7] width 63 height 13
click at [294, 8] on input "6262418487" at bounding box center [312, 9] width 55 height 9
click at [296, 18] on small "6262418487" at bounding box center [303, 20] width 20 height 4
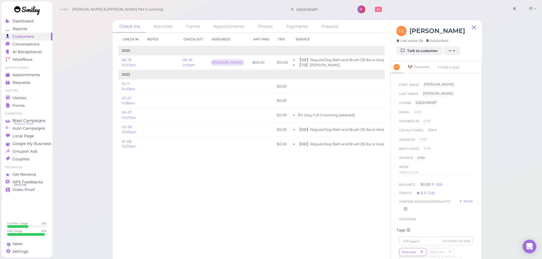
click at [319, 209] on div "Check in Notes Check out Assignees Amt Paid Tips Service 2025 06-16 10:37am 06-…" at bounding box center [252, 146] width 278 height 226
click at [349, 207] on div "Check in Notes Check out Assignees Amt Paid Tips Service 2025 06-16 10:37am 06-…" at bounding box center [252, 146] width 278 height 226
click at [452, 202] on div "Peewee blacklist Rabies Checked 学生 do not take difficult Cat Long Hair Cat Shor…" at bounding box center [436, 226] width 74 height 127
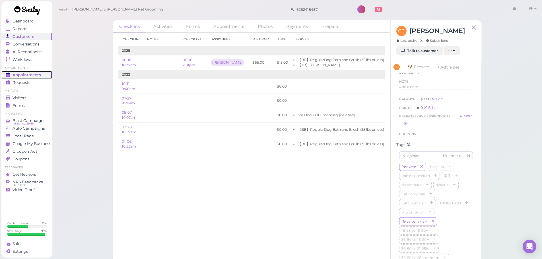
click at [28, 78] on link "Appointments" at bounding box center [26, 75] width 51 height 8
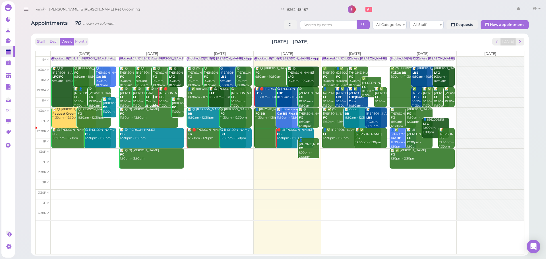
click at [197, 28] on div "Appointments 70 shown on calendar All Categories All Staff Requests New appoint…" at bounding box center [280, 25] width 498 height 11
click at [205, 33] on div "Appointments 70 shown on calendar All Categories All Staff Requests New appoint…" at bounding box center [280, 136] width 512 height 240
click at [522, 42] on span "next" at bounding box center [519, 41] width 5 height 5
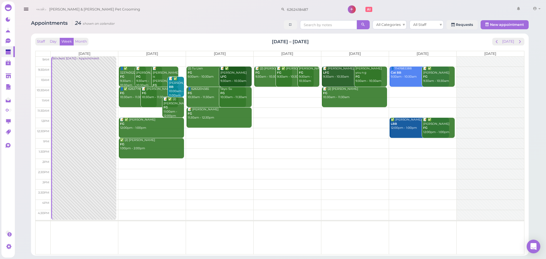
click at [298, 90] on td at bounding box center [288, 92] width 474 height 10
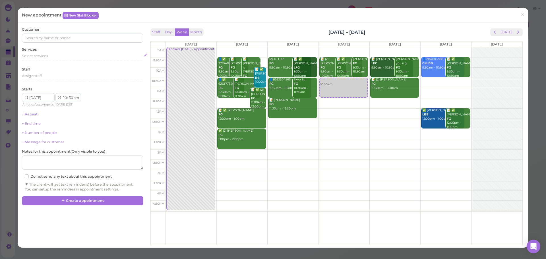
click at [72, 55] on div "Select services" at bounding box center [82, 55] width 121 height 5
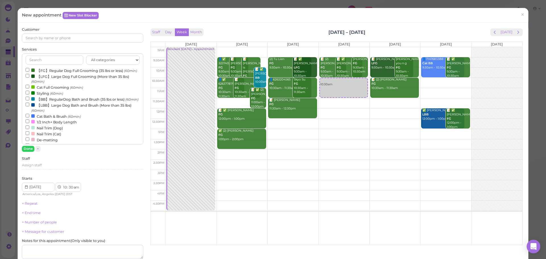
click at [69, 67] on label "【FG】Regular Dog Full Grooming (35 lbs or less) (60min)" at bounding box center [81, 70] width 111 height 6
click at [29, 68] on input "【FG】Regular Dog Full Grooming (35 lbs or less) (60min)" at bounding box center [28, 70] width 4 height 4
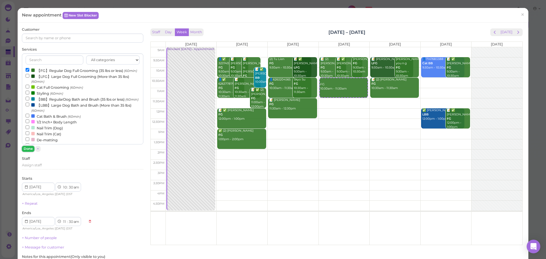
click at [23, 149] on button "Done" at bounding box center [28, 149] width 13 height 6
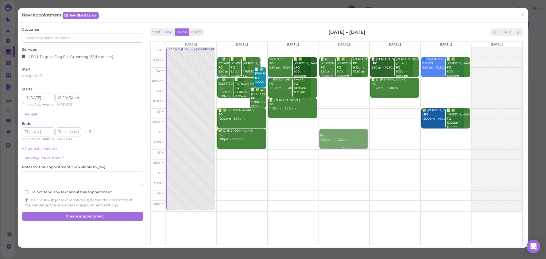
drag, startPoint x: 348, startPoint y: 90, endPoint x: 337, endPoint y: 141, distance: 52.4
click at [337, 47] on div "FG 10:30am - 11:30am 📝 (2) Mari Carlon FG 9:30am - 10:30am 📝 ✅ Tran Tran FG 9:3…" at bounding box center [344, 47] width 51 height 0
select select "1"
select select "00"
select select "pm"
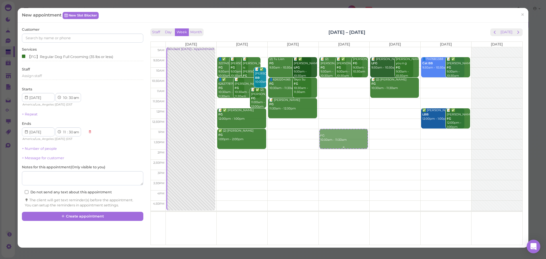
select select "2"
select select "00"
select select "pm"
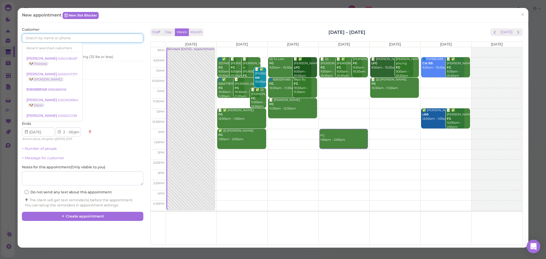
click at [69, 41] on input at bounding box center [82, 38] width 121 height 9
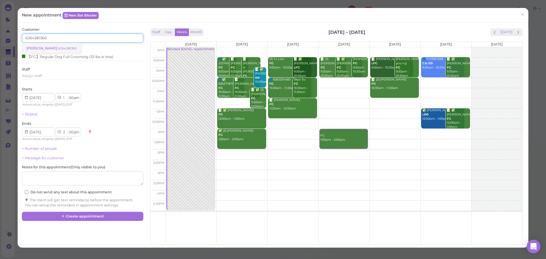
type input "6264381360"
click at [66, 50] on link "Sonnet Chang 6264381360" at bounding box center [51, 48] width 59 height 11
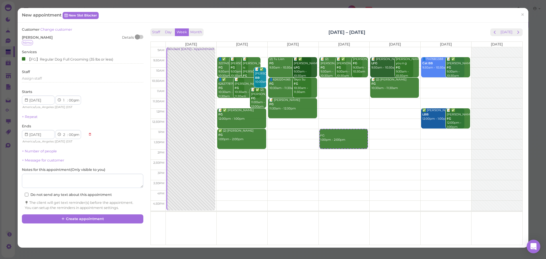
click at [108, 37] on div "Sonnet Chang Details" at bounding box center [82, 37] width 121 height 5
click at [296, 22] on div "New appointment New Slot Blocker ×" at bounding box center [273, 15] width 511 height 15
click at [386, 32] on div "Staff Day Week Month Sep 1 – 7, 2025 Today" at bounding box center [336, 32] width 372 height 8
drag, startPoint x: 386, startPoint y: 32, endPoint x: 300, endPoint y: 27, distance: 86.6
click at [300, 27] on div "Staff Day Week Month Sep 1 – 7, 2025 Today Mon 9/1 Tue 9/2 Wed 9/3 Thu 9/4 Fri …" at bounding box center [336, 135] width 375 height 216
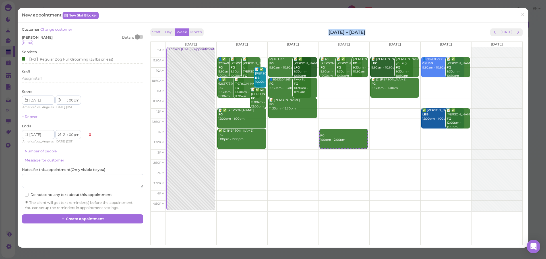
click at [299, 27] on div "Staff Day Week Month Sep 1 – 7, 2025 Today Mon 9/1 Tue 9/2 Wed 9/3 Thu 9/4 Fri …" at bounding box center [336, 135] width 375 height 216
drag, startPoint x: 373, startPoint y: 27, endPoint x: 298, endPoint y: 28, distance: 75.4
click at [298, 28] on div "Staff Day Week Month Sep 1 – 7, 2025 Today Mon 9/1 Tue 9/2 Wed 9/3 Thu 9/4 Fri …" at bounding box center [336, 135] width 375 height 216
drag, startPoint x: 298, startPoint y: 28, endPoint x: 395, endPoint y: 29, distance: 97.3
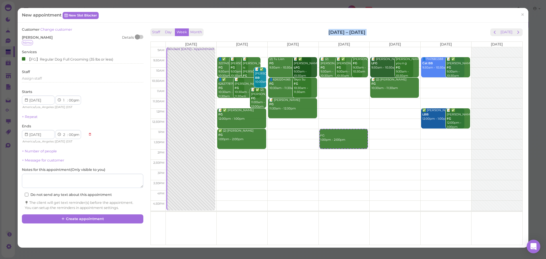
click at [395, 29] on div "Staff Day Week Month Sep 1 – 7, 2025 Today Mon 9/1 Tue 9/2 Wed 9/3 Thu 9/4 Fri …" at bounding box center [336, 135] width 375 height 216
click at [395, 29] on div "Staff Day Week Month Sep 1 – 7, 2025 Today" at bounding box center [336, 32] width 372 height 8
click at [71, 220] on button "Create appointment" at bounding box center [82, 218] width 121 height 9
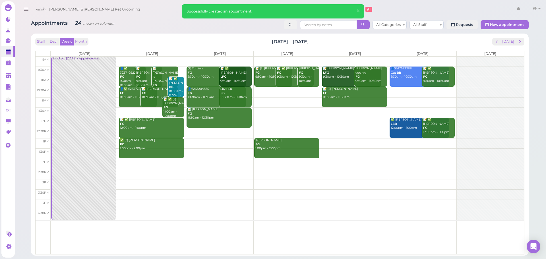
click at [330, 46] on div "Staff Day Week Month Sep 1 – 7, 2025 Today Mon 9/1 Tue 9/2 Wed 9/3 Thu 9/4 Fri …" at bounding box center [279, 146] width 489 height 217
drag, startPoint x: 331, startPoint y: 44, endPoint x: 255, endPoint y: 44, distance: 75.9
click at [255, 44] on div "Staff Day Week Month Sep 1 – 7, 2025 Today" at bounding box center [279, 42] width 489 height 8
click at [429, 41] on div "Staff Day Week Month Sep 1 – 7, 2025 Today" at bounding box center [279, 42] width 489 height 8
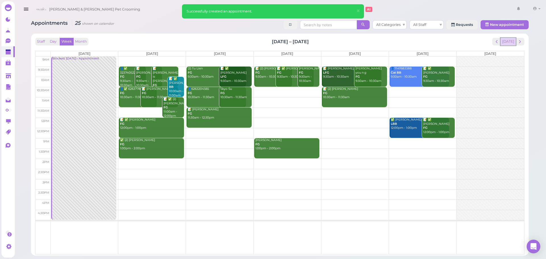
click at [507, 41] on button "[DATE]" at bounding box center [508, 42] width 15 height 8
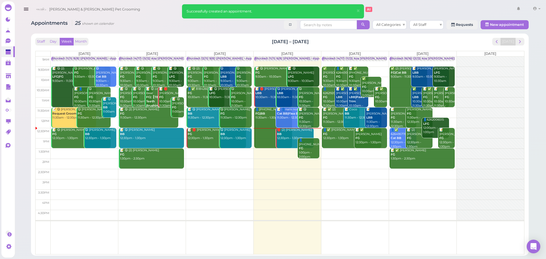
click at [318, 42] on div "Staff Day Week Month Aug 25 – 31, 2025 Today" at bounding box center [279, 42] width 489 height 8
click at [240, 42] on div "Staff Day Week Month Aug 25 – 31, 2025 Today" at bounding box center [279, 42] width 489 height 8
drag, startPoint x: 240, startPoint y: 42, endPoint x: 362, endPoint y: 43, distance: 122.6
click at [361, 42] on div "Staff Day Week Month Aug 25 – 31, 2025 Today" at bounding box center [279, 42] width 489 height 8
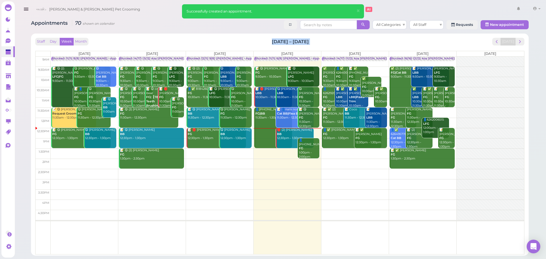
click at [362, 43] on div "Staff Day Week Month Aug 25 – 31, 2025 Today" at bounding box center [279, 42] width 489 height 8
click at [517, 41] on button "next" at bounding box center [520, 42] width 9 height 8
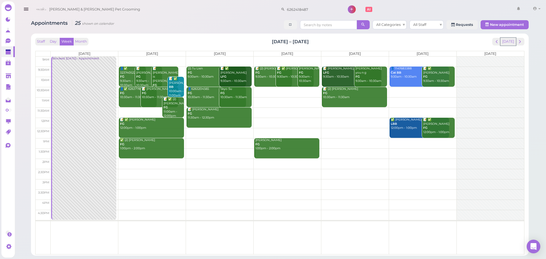
click at [510, 41] on button "[DATE]" at bounding box center [508, 42] width 15 height 8
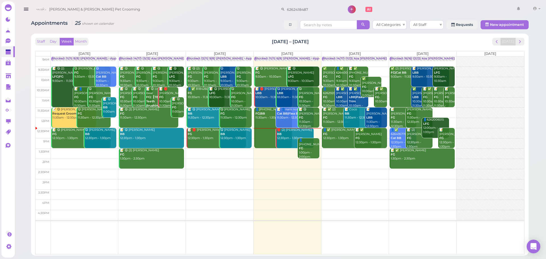
click at [398, 36] on div "Staff Day Week Month Aug 25 – 31, 2025 Today Mon 8/25 Tue 8/26 Wed 8/27 Thu 8/2…" at bounding box center [280, 145] width 498 height 222
click at [519, 41] on span "next" at bounding box center [519, 41] width 5 height 5
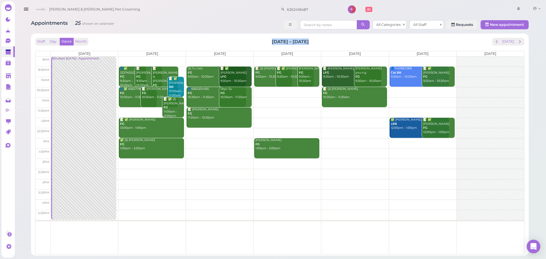
drag, startPoint x: 312, startPoint y: 42, endPoint x: 266, endPoint y: 43, distance: 46.1
click at [266, 43] on div "Staff Day Week Month Sep 1 – 7, 2025 Today" at bounding box center [279, 42] width 489 height 8
drag, startPoint x: 266, startPoint y: 43, endPoint x: 340, endPoint y: 44, distance: 74.2
click at [340, 44] on div "Staff Day Week Month Sep 1 – 7, 2025 Today" at bounding box center [279, 42] width 489 height 8
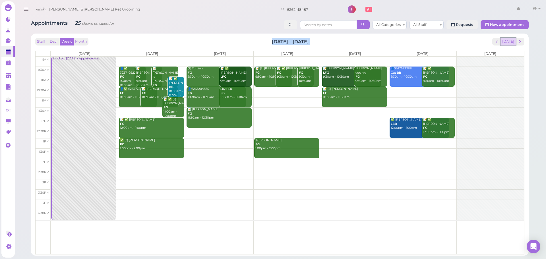
click at [509, 42] on button "[DATE]" at bounding box center [508, 42] width 15 height 8
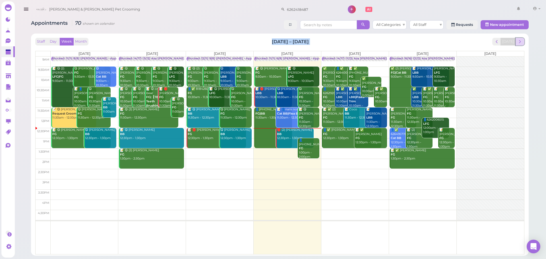
click at [517, 41] on button "next" at bounding box center [520, 42] width 9 height 8
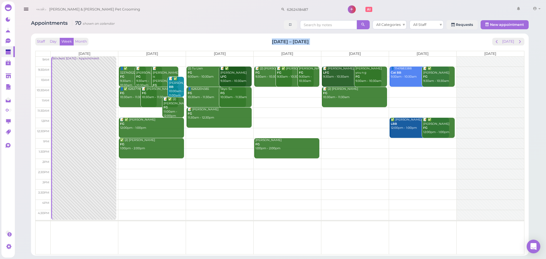
click at [424, 41] on div "Staff Day Week Month Sep 1 – 7, 2025 Today" at bounding box center [279, 42] width 489 height 8
click at [511, 44] on button "[DATE]" at bounding box center [508, 42] width 15 height 8
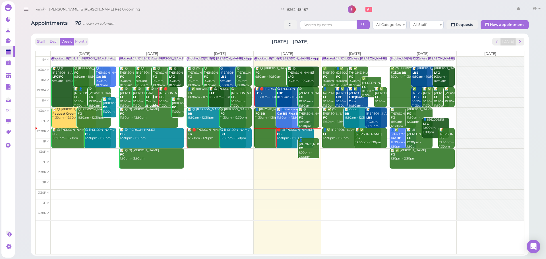
click at [161, 26] on div "Appointments 70 shown on calendar All Categories All Staff Requests New appoint…" at bounding box center [280, 25] width 498 height 11
click at [156, 24] on div "Appointments 70 shown on calendar All Categories All Staff Requests New appoint…" at bounding box center [280, 25] width 498 height 11
click at [158, 15] on div "Cody & Miley Pet Grooming 6262418487 1 Account" at bounding box center [287, 9] width 509 height 16
click at [153, 14] on div "Cody & Miley Pet Grooming 6262418487 1 Account" at bounding box center [287, 9] width 509 height 16
click at [522, 44] on span "next" at bounding box center [519, 41] width 5 height 5
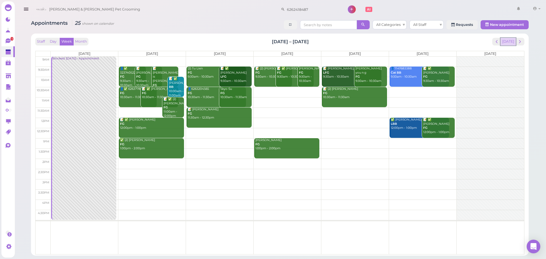
click at [507, 43] on button "[DATE]" at bounding box center [508, 42] width 15 height 8
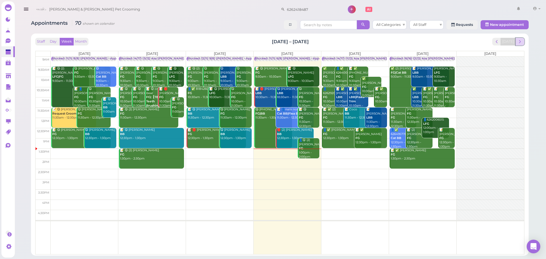
click at [517, 44] on span "next" at bounding box center [519, 41] width 5 height 5
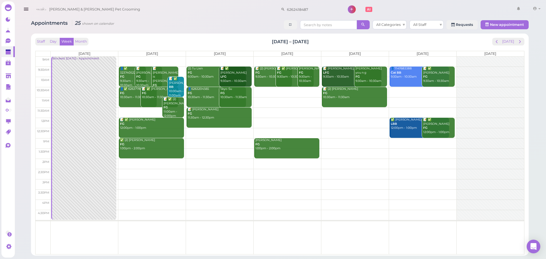
click at [199, 130] on td at bounding box center [288, 133] width 474 height 10
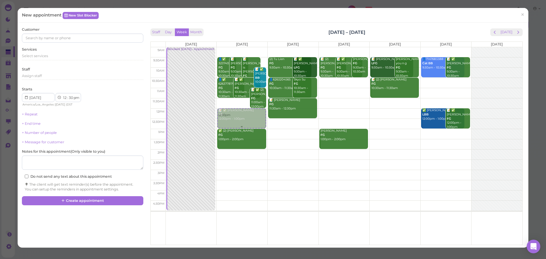
drag, startPoint x: 286, startPoint y: 134, endPoint x: 248, endPoint y: 123, distance: 39.7
click at [248, 47] on tr "Blocked: Labor day • Appointment 12:30pm 👤✅ 3237405225 FG 9:30am - 10:30am 📝 An…" at bounding box center [337, 47] width 372 height 0
type input "2025-09-02"
select select "00"
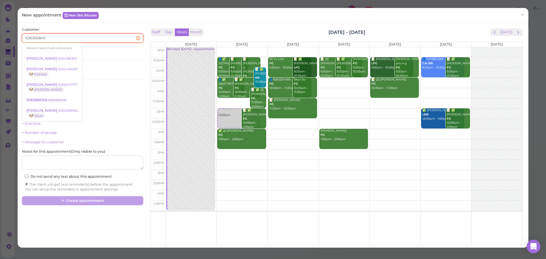
type input "6263668402"
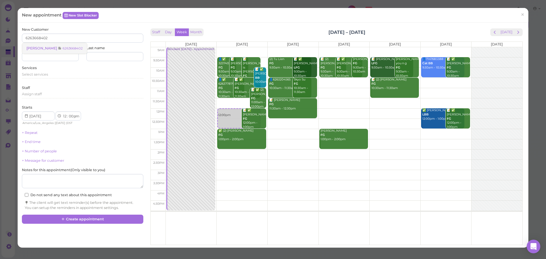
click at [63, 48] on small "6263668402" at bounding box center [73, 48] width 20 height 4
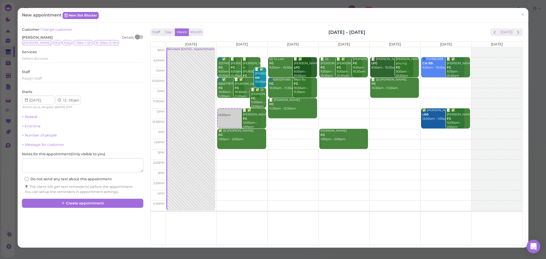
click at [147, 20] on div "New appointment New Slot Blocker ×" at bounding box center [273, 15] width 511 height 15
click at [51, 60] on div "Select services" at bounding box center [82, 58] width 121 height 5
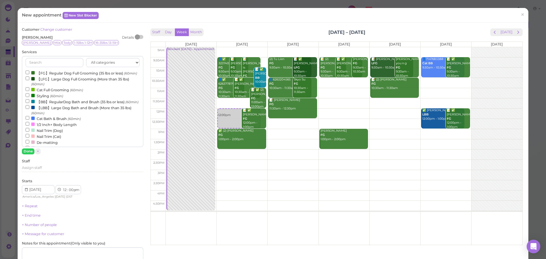
click at [64, 73] on label "【FG】Regular Dog Full Grooming (35 lbs or less) (60min)" at bounding box center [81, 73] width 111 height 6
click at [29, 73] on input "【FG】Regular Dog Full Grooming (35 lbs or less) (60min)" at bounding box center [28, 73] width 4 height 4
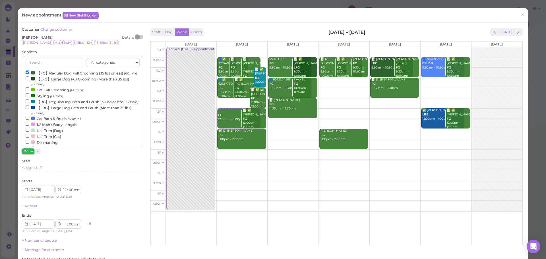
click at [28, 151] on button "Done" at bounding box center [28, 151] width 13 height 6
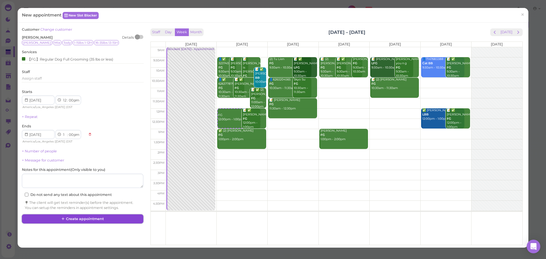
click at [105, 221] on button "Create appointment" at bounding box center [82, 218] width 121 height 9
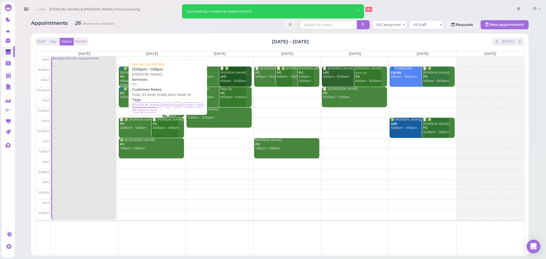
click at [162, 127] on div "📝 Daniel Au FG 12:00pm - 1:00pm" at bounding box center [168, 124] width 32 height 13
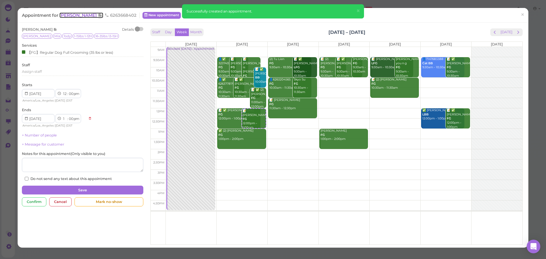
click at [69, 15] on span "[PERSON_NAME]" at bounding box center [78, 15] width 38 height 5
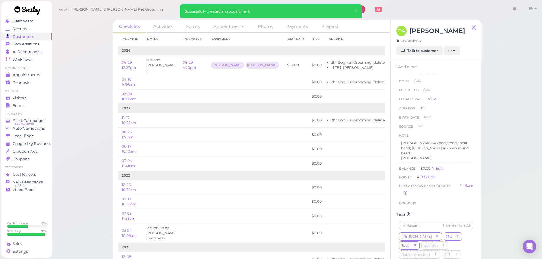
scroll to position [85, 0]
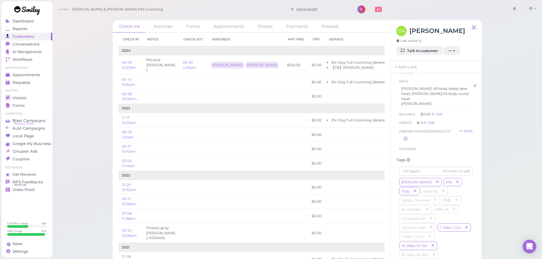
click at [449, 95] on p "Tody: #5 body teddy bear head; Mia:#5 body round head" at bounding box center [436, 93] width 70 height 15
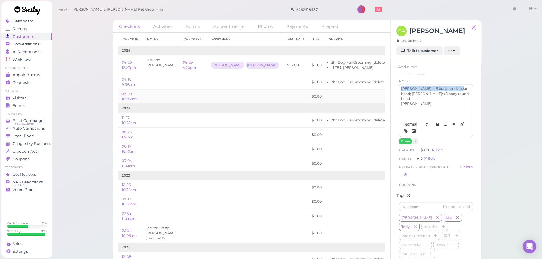
drag, startPoint x: 459, startPoint y: 86, endPoint x: 349, endPoint y: 90, distance: 110.4
click at [349, 90] on div "Check ins Activities Forms Appointments Photos Payments Prepaid Check in Notes …" at bounding box center [297, 141] width 369 height 242
click at [400, 142] on button "Done" at bounding box center [405, 142] width 13 height 6
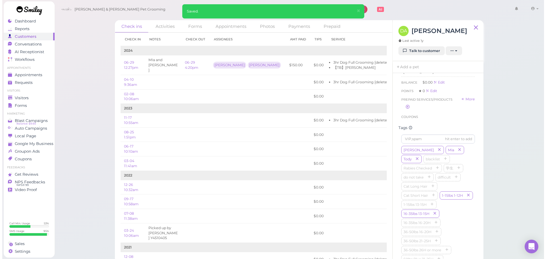
scroll to position [74, 0]
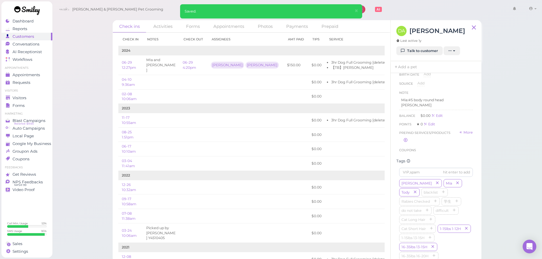
click at [420, 188] on span "Tody" at bounding box center [409, 192] width 20 height 8
click at [417, 191] on icon "button" at bounding box center [414, 193] width 3 height 4
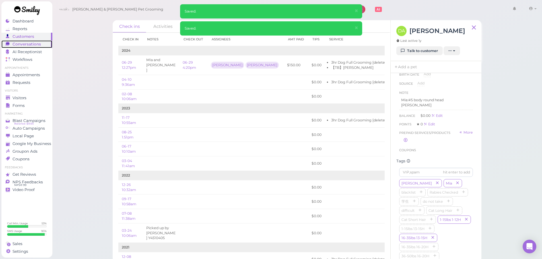
click at [33, 44] on span "Conversations" at bounding box center [27, 44] width 28 height 5
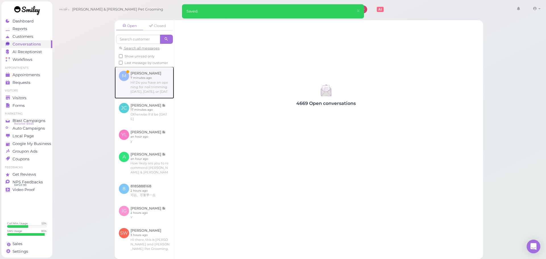
click at [148, 93] on link at bounding box center [144, 83] width 59 height 32
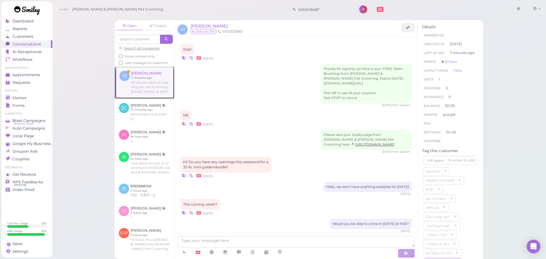
scroll to position [545, 0]
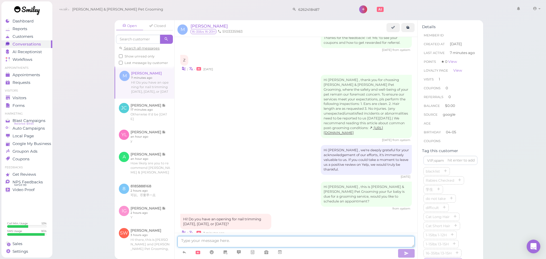
click at [246, 241] on textarea at bounding box center [295, 241] width 237 height 11
type textarea "Yes, you can walk in any time from 10 AM - 3 PM for a nail trim"
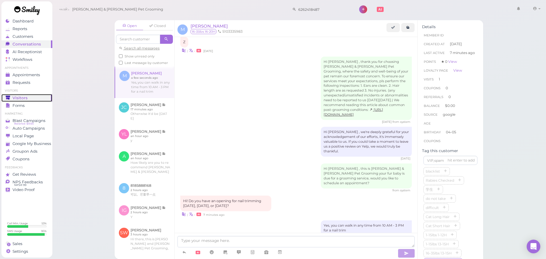
click at [24, 98] on span "Visitors" at bounding box center [20, 98] width 15 height 5
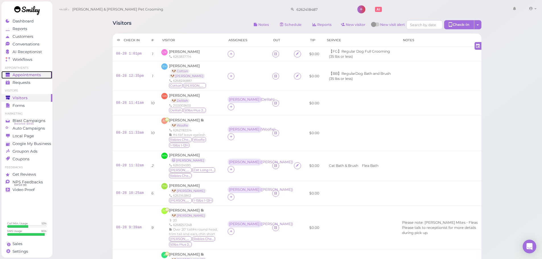
click at [44, 73] on div "Appointments" at bounding box center [26, 75] width 41 height 5
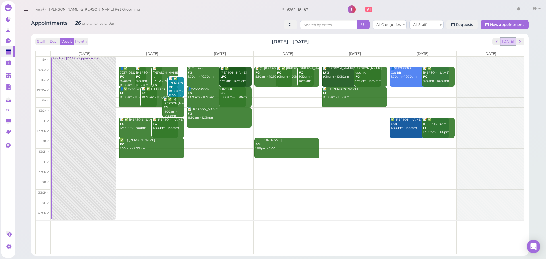
click at [507, 42] on button "[DATE]" at bounding box center [508, 42] width 15 height 8
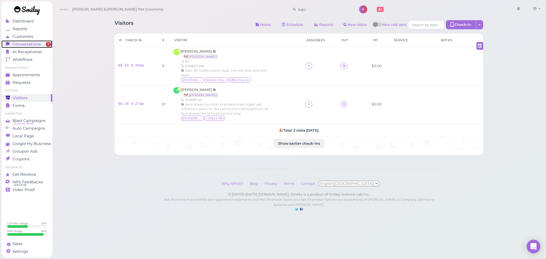
drag, startPoint x: 0, startPoint y: 0, endPoint x: 43, endPoint y: 44, distance: 61.9
click at [43, 44] on div "Conversations" at bounding box center [26, 44] width 41 height 5
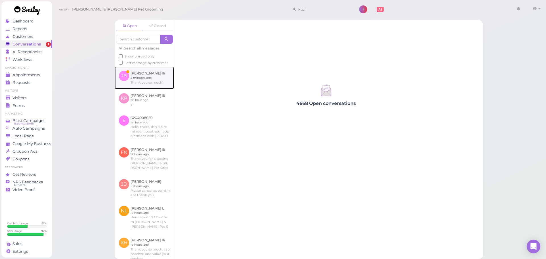
click at [144, 83] on link at bounding box center [144, 78] width 59 height 22
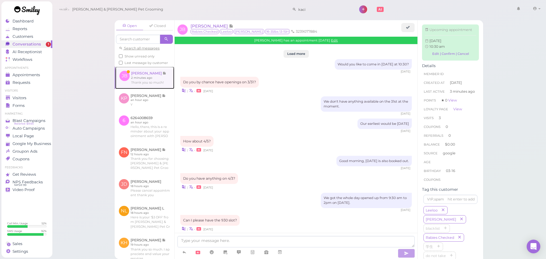
scroll to position [590, 0]
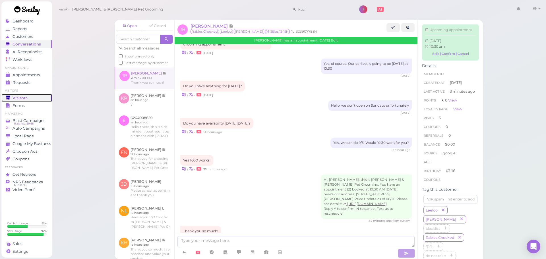
click at [23, 100] on span "Visitors" at bounding box center [20, 98] width 15 height 5
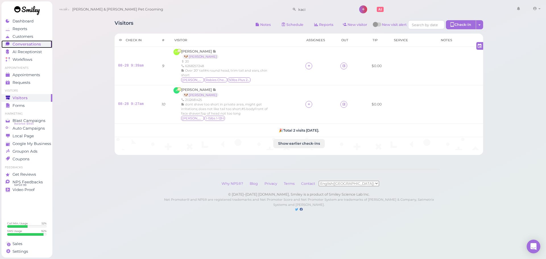
click at [12, 45] on div "Conversations" at bounding box center [26, 44] width 41 height 5
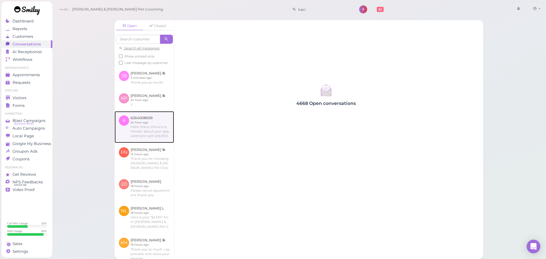
click at [159, 134] on link at bounding box center [144, 127] width 59 height 32
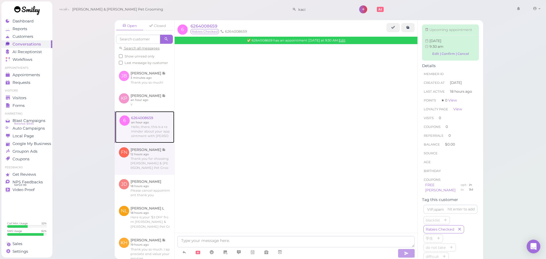
scroll to position [322, 0]
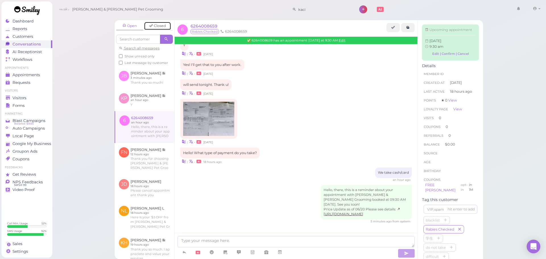
click at [155, 27] on link "Closed" at bounding box center [157, 26] width 27 height 9
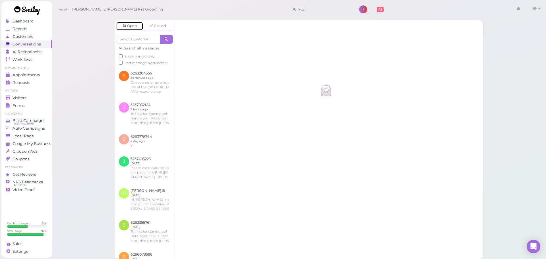
click at [131, 28] on link "Open" at bounding box center [129, 26] width 27 height 9
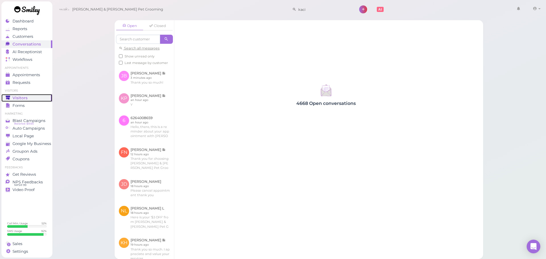
click at [26, 95] on link "Visitors" at bounding box center [26, 98] width 51 height 8
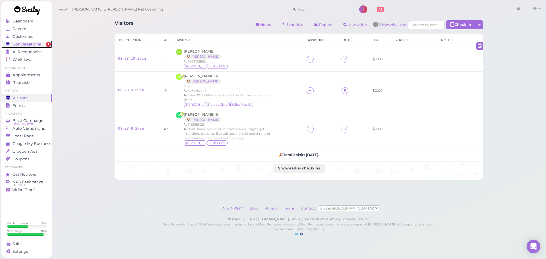
click at [26, 44] on span "Conversations" at bounding box center [27, 44] width 28 height 5
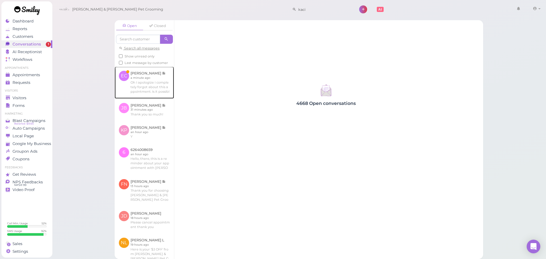
click at [132, 82] on link at bounding box center [144, 83] width 59 height 32
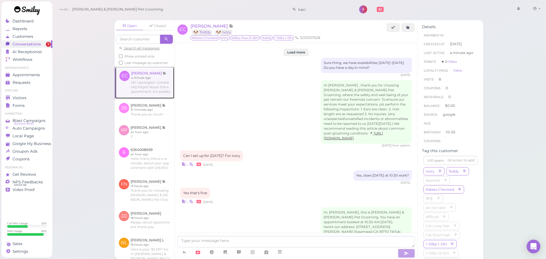
scroll to position [755, 0]
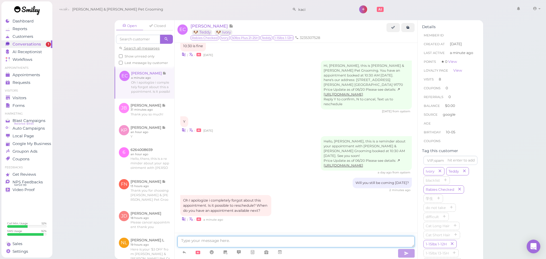
click at [236, 241] on textarea at bounding box center [295, 241] width 237 height 11
type textarea "How about tomorrow at 10:30?"
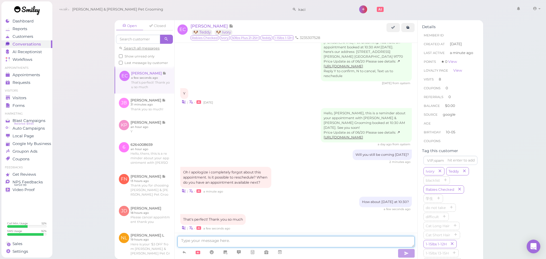
scroll to position [793, 0]
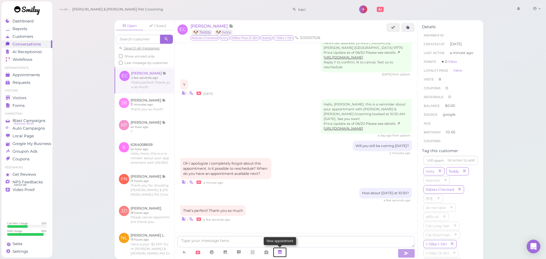
click at [287, 253] on link at bounding box center [280, 252] width 14 height 10
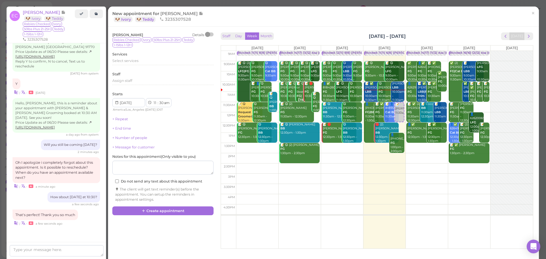
click at [423, 149] on td at bounding box center [384, 148] width 297 height 10
type input "[DATE]"
select select "1"
select select "45"
select select "pm"
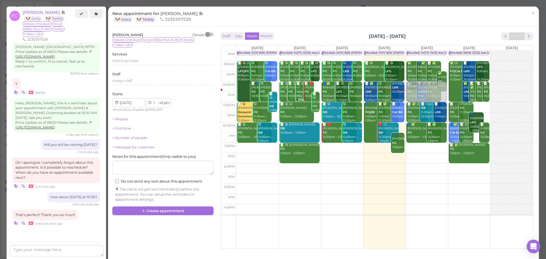
click at [423, 51] on div "📝 Emily Cardoso 1:45pm Blocked: 14(17) 11(12) Asa Helen Rebecca • Appointment ✅…" at bounding box center [427, 51] width 42 height 0
select select "10"
select select "30"
select select "am"
click at [158, 61] on div "Select services" at bounding box center [162, 60] width 101 height 5
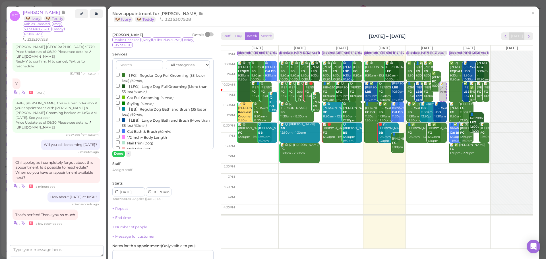
drag, startPoint x: 145, startPoint y: 120, endPoint x: 121, endPoint y: 135, distance: 28.2
click at [143, 121] on label "【LBB】Large Dog Bath and Brush (More than 35 lbs) (60min)" at bounding box center [163, 122] width 94 height 11
click at [125, 122] on label "【LBB】Large Dog Bath and Brush (More than 35 lbs) (60min)" at bounding box center [163, 122] width 94 height 11
click at [120, 121] on input "【LBB】Large Dog Bath and Brush (More than 35 lbs) (60min)" at bounding box center [118, 120] width 4 height 4
click at [120, 152] on button "Done" at bounding box center [118, 154] width 13 height 6
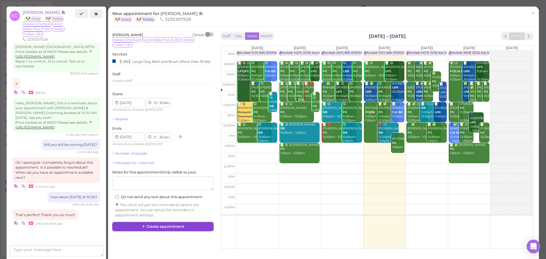
click at [162, 231] on button "Create appointment" at bounding box center [162, 226] width 101 height 9
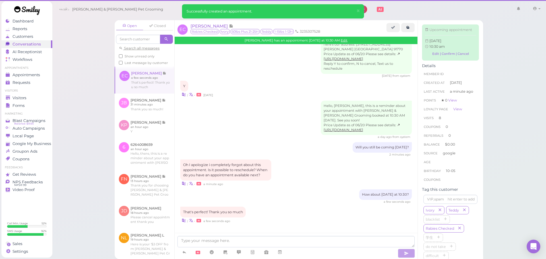
scroll to position [793, 0]
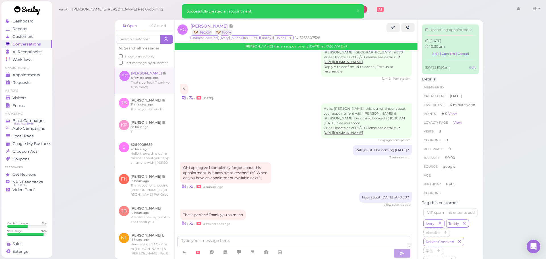
scroll to position [852, 0]
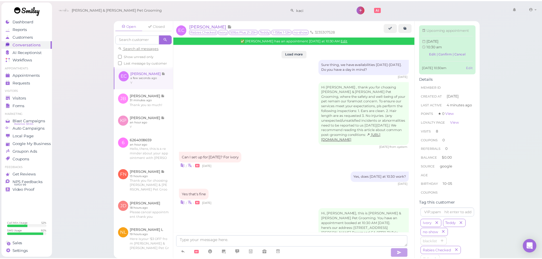
scroll to position [868, 0]
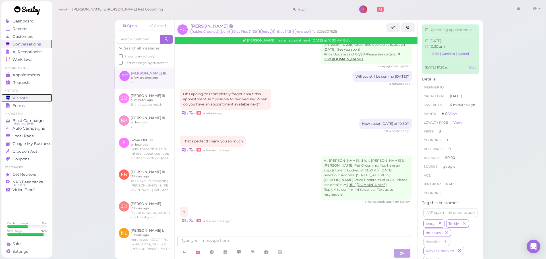
click at [33, 96] on div "Visitors" at bounding box center [26, 98] width 41 height 5
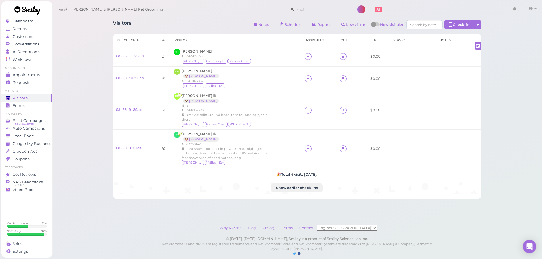
click at [230, 34] on th "Visitor" at bounding box center [235, 40] width 131 height 13
click at [208, 49] on div "[PERSON_NAME] 6265124595 [PERSON_NAME] Cat Long Hair Rabies Checked" at bounding box center [216, 56] width 70 height 15
click at [208, 49] on td "MN [PERSON_NAME] 6265124595 [PERSON_NAME] Cat Long Hair Rabies Checked" at bounding box center [235, 57] width 131 height 20
drag, startPoint x: 239, startPoint y: 54, endPoint x: 203, endPoint y: 53, distance: 36.1
click at [239, 54] on div "6265124595" at bounding box center [216, 56] width 70 height 5
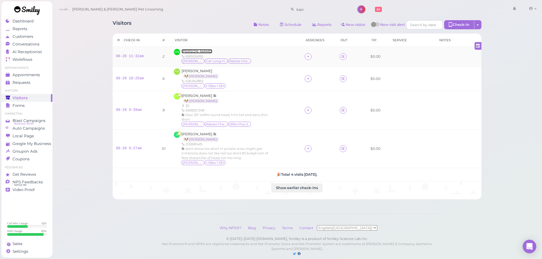
click at [199, 51] on span "[PERSON_NAME]" at bounding box center [196, 51] width 31 height 4
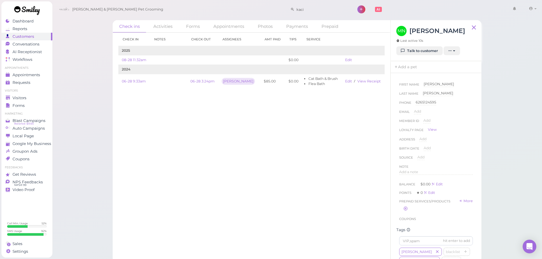
click at [186, 142] on div "Check in Notes Check out Assignees Amt Paid Tips Service 2025 08-28 11:32am $0.…" at bounding box center [252, 146] width 278 height 226
click at [185, 144] on div "Check in Notes Check out Assignees Amt Paid Tips Service 2025 08-28 11:32am $0.…" at bounding box center [252, 146] width 278 height 226
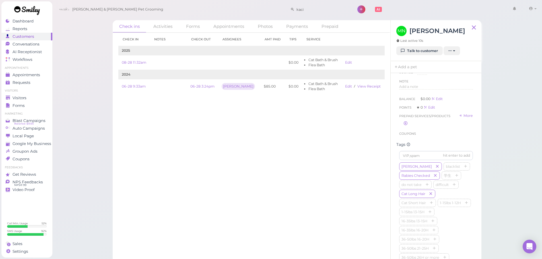
click at [218, 144] on div "Check in Notes Check out Assignees Amt Paid Tips Service 2025 08-28 11:32am $0.…" at bounding box center [252, 146] width 278 height 226
click at [40, 96] on div "Visitors" at bounding box center [26, 98] width 41 height 5
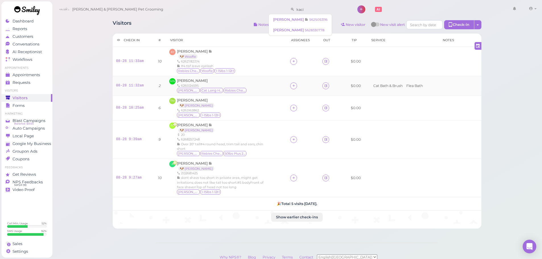
click at [250, 88] on div "MN [PERSON_NAME] 6265124595 [PERSON_NAME] Cat Long Hair Rabies Checked" at bounding box center [226, 85] width 114 height 15
click at [246, 66] on div "AY [PERSON_NAME] 🐶 Woofie 6262782374 #4 tbf leave eyelash Rabies Checked Woofie…" at bounding box center [226, 61] width 114 height 25
click at [274, 92] on div "MN [PERSON_NAME] 6265124595 [PERSON_NAME] Cat Long Hair Rabies Checked" at bounding box center [226, 85] width 114 height 15
click at [265, 115] on div "TM [PERSON_NAME] 🐶 [PERSON_NAME] 6263163862 [PERSON_NAME] 1-15lbs 1-12H" at bounding box center [226, 108] width 114 height 20
drag, startPoint x: 258, startPoint y: 141, endPoint x: 259, endPoint y: 174, distance: 33.6
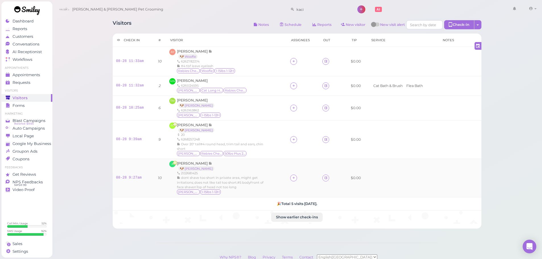
click at [258, 143] on div "[PERSON_NAME] 🐶 [PERSON_NAME] 20 6268257248 Over 20" tall#4 round head, trim ta…" at bounding box center [221, 140] width 88 height 34
click at [259, 185] on div "dont shave too short in private area, might get irritations; does not like tail…" at bounding box center [221, 182] width 88 height 14
click at [252, 186] on div "dont shave too short in private area, might get irritations; does not like tail…" at bounding box center [221, 182] width 88 height 14
click at [292, 179] on icon at bounding box center [294, 178] width 4 height 4
click at [307, 90] on input at bounding box center [324, 89] width 69 height 9
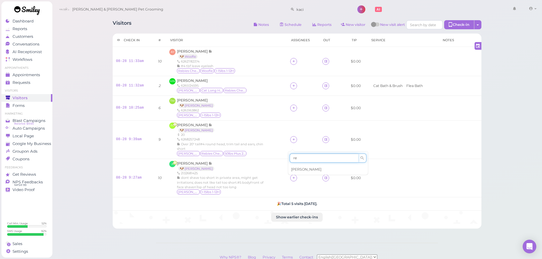
type input "re"
click at [297, 170] on span "Rebecca" at bounding box center [306, 169] width 30 height 4
click at [292, 137] on icon at bounding box center [294, 139] width 4 height 4
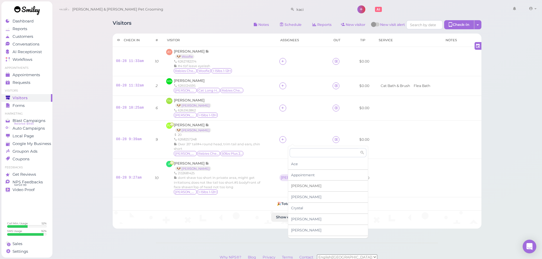
click at [300, 187] on div "Asa" at bounding box center [328, 186] width 80 height 11
click at [257, 169] on div "Angel Meza 🐶 Ronnie 2132681425 dont shave too short in private area, might get …" at bounding box center [218, 178] width 88 height 34
click at [288, 179] on div "Rebecca" at bounding box center [296, 178] width 30 height 4
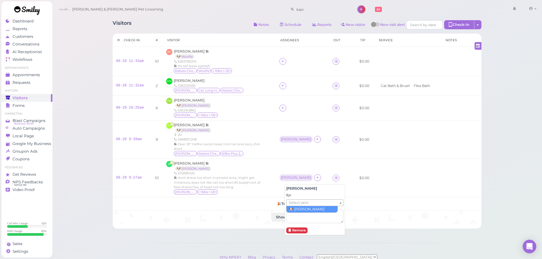
click at [299, 204] on span "Select pets" at bounding box center [299, 203] width 20 height 6
click at [275, 154] on td "Asa" at bounding box center [302, 139] width 54 height 38
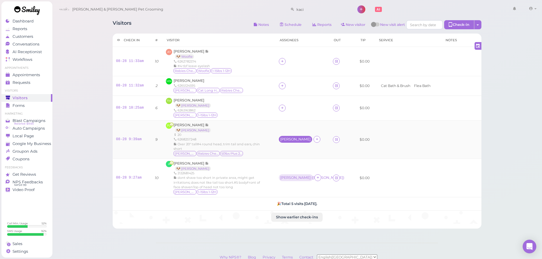
click at [280, 139] on div "Asa" at bounding box center [295, 139] width 30 height 4
click at [287, 163] on span "Select pets" at bounding box center [291, 164] width 20 height 6
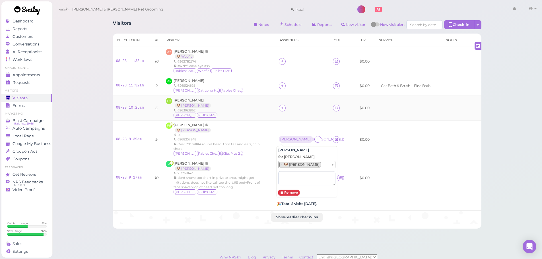
click at [245, 103] on div "TM Tiffany Mach 🐶 Leo 6263163862 Leo 1-15lbs 1-12H" at bounding box center [219, 108] width 106 height 20
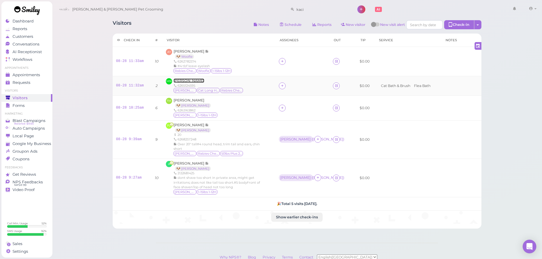
click at [191, 80] on span "[PERSON_NAME]" at bounding box center [188, 80] width 31 height 4
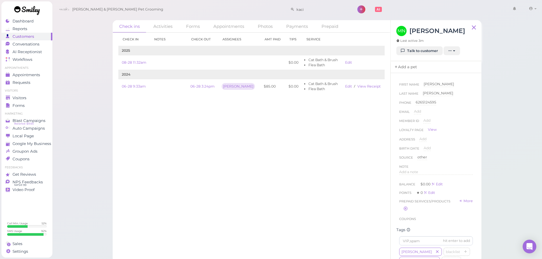
click at [410, 72] on link "Add a pet" at bounding box center [405, 67] width 30 height 12
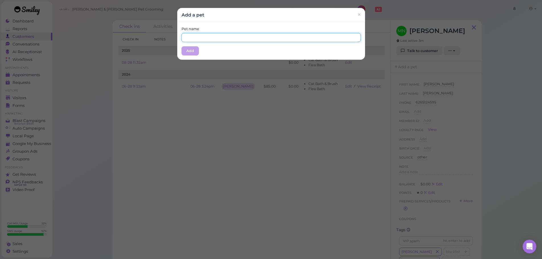
click at [209, 34] on input "text" at bounding box center [270, 37] width 179 height 9
type input "[PERSON_NAME]"
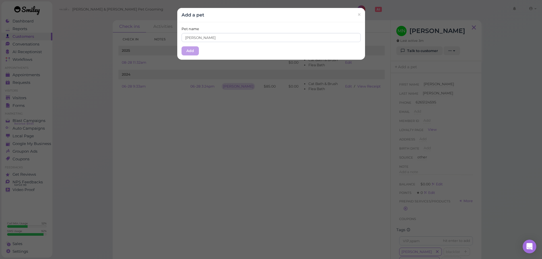
click at [208, 25] on div "Pet name Felix Add" at bounding box center [271, 41] width 188 height 38
click at [187, 51] on button "Add" at bounding box center [189, 50] width 17 height 9
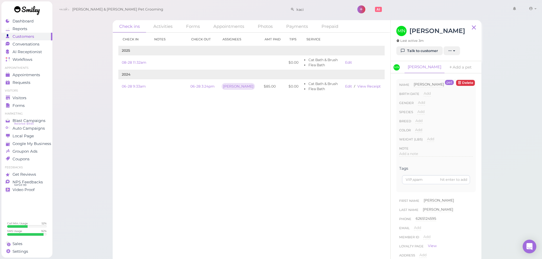
click at [419, 115] on div "Add Dog Cat Bird Other" at bounding box center [420, 113] width 7 height 9
click at [422, 109] on div "Add Male Female" at bounding box center [421, 104] width 7 height 9
drag, startPoint x: 423, startPoint y: 112, endPoint x: 430, endPoint y: 115, distance: 7.6
click at [428, 115] on div "Species Add Dog Cat Bird Other" at bounding box center [436, 113] width 74 height 9
click at [430, 115] on div "Species Add Dog Cat Bird Other" at bounding box center [436, 113] width 74 height 9
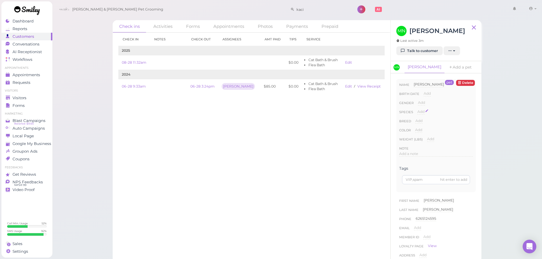
click at [418, 112] on span "Add" at bounding box center [420, 111] width 7 height 4
click at [429, 113] on select "Dog Cat Bird Other" at bounding box center [444, 113] width 55 height 9
select select "Cat"
click at [417, 109] on select "Dog Cat Bird Other" at bounding box center [444, 113] width 55 height 9
click at [424, 124] on button "Done" at bounding box center [424, 122] width 13 height 6
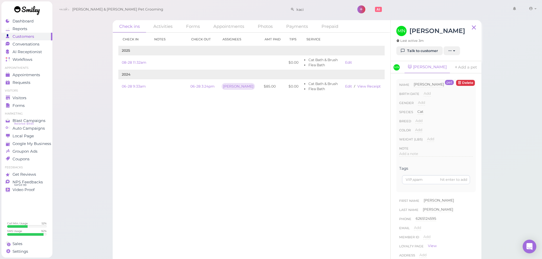
click at [302, 146] on div "Check in Notes Check out Assignees Amt Paid Tips Service 2025 08-28 11:32am $0.…" at bounding box center [252, 146] width 278 height 226
click at [22, 96] on span "Visitors" at bounding box center [20, 98] width 15 height 5
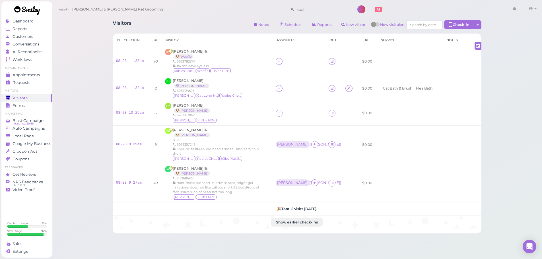
click at [199, 27] on div "Visitors Notes Schedule Reports New visitor New visit alert Check-in Customer c…" at bounding box center [297, 25] width 369 height 11
click at [247, 81] on div "MN Manuel Navarrete 🐱 Felix 6265124595 Miss Felix Cat Long Hair Rabies Checked" at bounding box center [217, 88] width 104 height 20
click at [258, 107] on div "TM Tiffany Mach 🐶 Leo 6263163862 Leo 1-15lbs 1-12H" at bounding box center [217, 113] width 104 height 20
click at [257, 58] on div "AY Annie Yiu 🐶 Woofie 6262782374 #4 tbf leave eyelash Rabies Checked Woofie 1-1…" at bounding box center [217, 61] width 104 height 25
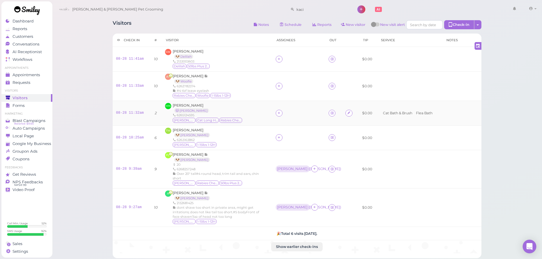
click at [244, 109] on div "MN Manuel Navarrete 🐱 Felix 6265124595 Miss Felix Cat Long Hair Rabies Checked" at bounding box center [217, 113] width 104 height 20
click at [244, 129] on div "TM Tiffany Mach 🐶 Leo 6263163862 Leo 1-15lbs 1-12H" at bounding box center [217, 138] width 104 height 20
click at [255, 106] on div "MN Manuel Navarrete 🐱 Felix 6265124595 Miss Felix Cat Long Hair Rabies Checked" at bounding box center [217, 113] width 104 height 20
click at [249, 151] on td "PD Patricia Del toro 🐶 Molly 20 6268257248 Over 20" tall#4 round head, trim tai…" at bounding box center [217, 169] width 111 height 38
click at [251, 140] on div "TM Tiffany Mach 🐶 Leo 6263163862 Leo 1-15lbs 1-12H" at bounding box center [217, 138] width 104 height 20
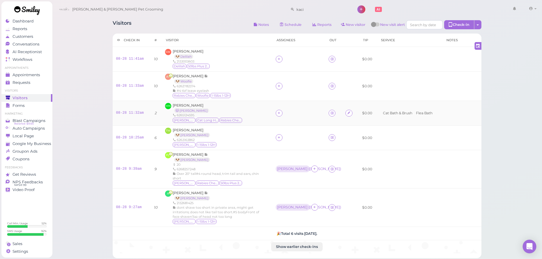
click at [254, 123] on div "MN Manuel Navarrete 🐱 Felix 6265124595 Miss Felix Cat Long Hair Rabies Checked" at bounding box center [217, 113] width 104 height 20
click at [255, 83] on div "AY Annie Yiu 🐶 Woofie 6262782374 #4 tbf leave eyelash Rabies Checked Woofie 1-1…" at bounding box center [217, 86] width 104 height 25
drag, startPoint x: 257, startPoint y: 52, endPoint x: 258, endPoint y: 74, distance: 22.2
click at [258, 54] on div "SW Sunny Westervelt 🐶 Delilah 2133003603 Delilah 50lbs Plus 21-25H" at bounding box center [217, 59] width 104 height 20
click at [257, 105] on div "MN Manuel Navarrete 🐱 Felix 6265124595 Miss Felix Cat Long Hair Rabies Checked" at bounding box center [217, 113] width 104 height 20
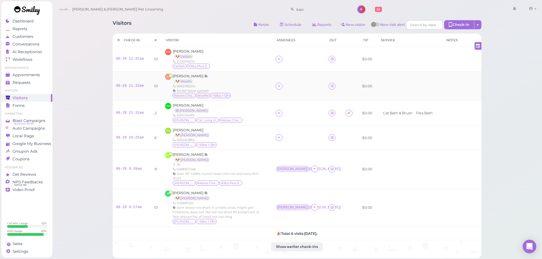
click at [261, 83] on div "AY Annie Yiu 🐶 Woofie 6262782374 #4 tbf leave eyelash Rabies Checked Woofie 1-1…" at bounding box center [217, 86] width 104 height 25
click at [260, 61] on div "SW Sunny Westervelt 🐶 Delilah 2133003603 Delilah 50lbs Plus 21-25H" at bounding box center [217, 59] width 104 height 20
click at [254, 92] on div "AY Annie Yiu 🐶 Woofie 6262782374 #4 tbf leave eyelash Rabies Checked Woofie 1-1…" at bounding box center [217, 86] width 104 height 25
click at [250, 121] on div "MN Manuel Navarrete 🐱 Felix 6265124595 Miss Felix Cat Long Hair Rabies Checked" at bounding box center [217, 113] width 104 height 20
click at [249, 131] on div "TM Tiffany Mach 🐶 Leo 6263163862 Leo 1-15lbs 1-12H" at bounding box center [217, 138] width 104 height 20
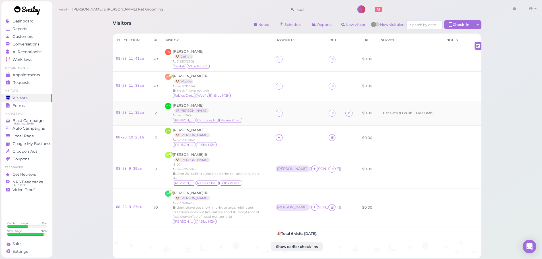
click at [250, 117] on div "MN Manuel Navarrete 🐱 Felix 6265124595 Miss Felix Cat Long Hair Rabies Checked" at bounding box center [217, 113] width 104 height 20
click at [249, 92] on div "AY Annie Yiu 🐶 Woofie 6262782374 #4 tbf leave eyelash Rabies Checked Woofie 1-1…" at bounding box center [217, 86] width 104 height 25
click at [248, 65] on div "SW Sunny Westervelt 🐶 Delilah 2133003603 Delilah 50lbs Plus 21-25H" at bounding box center [217, 59] width 104 height 20
click at [249, 90] on div "AY Annie Yiu 🐶 Woofie 6262782374 #4 tbf leave eyelash Rabies Checked Woofie 1-1…" at bounding box center [217, 86] width 104 height 25
click at [252, 119] on div "MN Manuel Navarrete 🐱 Felix 6265124595 Miss Felix Cat Long Hair Rabies Checked" at bounding box center [217, 113] width 104 height 20
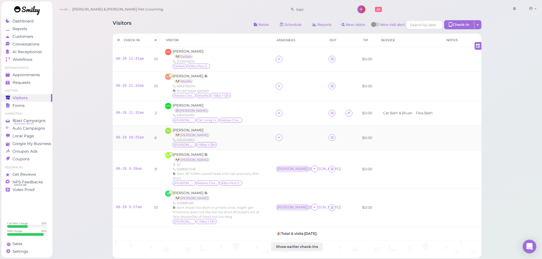
click at [251, 138] on div "TM Tiffany Mach 🐶 Leo 6263163862 Leo 1-15lbs 1-12H" at bounding box center [217, 138] width 104 height 20
click at [253, 120] on div "MN Manuel Navarrete 🐱 Felix 6265124595 Miss Felix Cat Long Hair Rabies Checked" at bounding box center [217, 113] width 104 height 20
click at [251, 99] on td "AY Annie Yiu 🐶 Woofie 6262782374 #4 tbf leave eyelash Rabies Checked Woofie 1-1…" at bounding box center [217, 85] width 111 height 29
click at [249, 65] on div "SW Sunny Westervelt 🐶 Delilah 2133003603 Delilah 50lbs Plus 21-25H" at bounding box center [217, 59] width 104 height 20
click at [251, 96] on div "AY Annie Yiu 🐶 Woofie 6262782374 #4 tbf leave eyelash Rabies Checked Woofie 1-1…" at bounding box center [217, 86] width 104 height 25
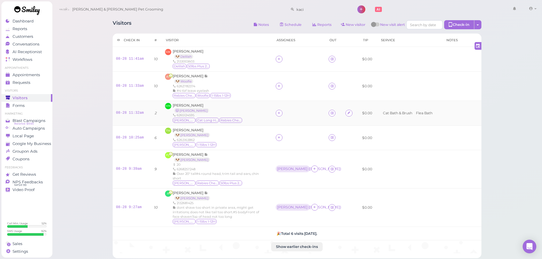
drag, startPoint x: 253, startPoint y: 117, endPoint x: 253, endPoint y: 129, distance: 11.7
click at [253, 117] on div "MN Manuel Navarrete 🐱 Felix 6265124595 Miss Felix Cat Long Hair Rabies Checked" at bounding box center [217, 113] width 104 height 20
click at [251, 137] on div "TM Tiffany Mach 🐶 Leo 6263163862 Leo 1-15lbs 1-12H" at bounding box center [217, 138] width 104 height 20
drag, startPoint x: 254, startPoint y: 117, endPoint x: 254, endPoint y: 92, distance: 24.5
click at [254, 115] on div "MN Manuel Navarrete 🐱 Felix 6265124595 Miss Felix Cat Long Hair Rabies Checked" at bounding box center [217, 113] width 104 height 20
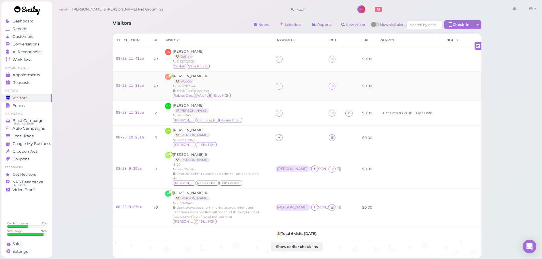
click at [254, 92] on div "AY Annie Yiu 🐶 Woofie 6262782374 #4 tbf leave eyelash Rabies Checked Woofie 1-1…" at bounding box center [217, 86] width 104 height 25
click at [254, 51] on div "SW Sunny Westervelt 🐶 Delilah 2133003603 Delilah 50lbs Plus 21-25H" at bounding box center [217, 59] width 104 height 20
click at [236, 44] on th "Visitor" at bounding box center [217, 40] width 111 height 13
click at [217, 61] on div "SW Sunny Westervelt 🐶 Delilah 2133003603 Delilah 50lbs Plus 21-25H" at bounding box center [217, 59] width 104 height 20
click at [246, 135] on div "TM Tiffany Mach 🐶 Leo 6263163862 Leo 1-15lbs 1-12H" at bounding box center [217, 138] width 104 height 20
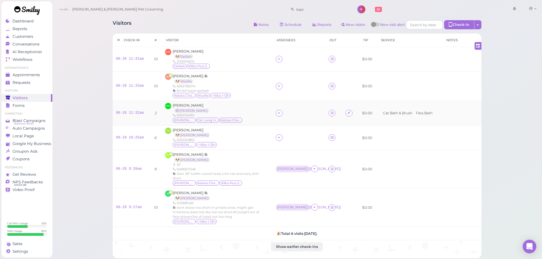
click at [248, 119] on div "MN Manuel Navarrete 🐱 Felix 6265124595 Miss Felix Cat Long Hair Rabies Checked" at bounding box center [217, 113] width 104 height 20
click at [248, 97] on div "AY Annie Yiu 🐶 Woofie 6262782374 #4 tbf leave eyelash Rabies Checked Woofie 1-1…" at bounding box center [217, 86] width 104 height 25
click at [248, 57] on div "SW Sunny Westervelt 🐶 Delilah 2133003603 Delilah 50lbs Plus 21-25H" at bounding box center [217, 59] width 104 height 20
click at [254, 97] on div "AY Annie Yiu 🐶 Woofie 6262782374 #4 tbf leave eyelash Rabies Checked Woofie 1-1…" at bounding box center [217, 86] width 104 height 25
click at [259, 116] on div "MN Manuel Navarrete 🐱 Felix 6265124595 Miss Felix Cat Long Hair Rabies Checked" at bounding box center [217, 113] width 104 height 20
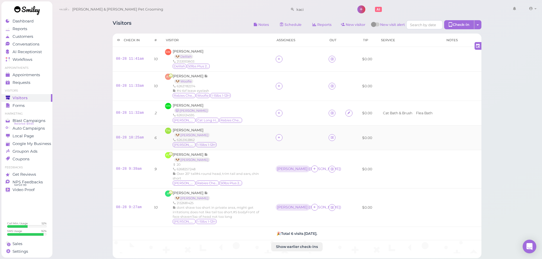
click at [263, 140] on div "TM Tiffany Mach 🐶 Leo 6263163862 Leo 1-15lbs 1-12H" at bounding box center [217, 138] width 104 height 20
click at [261, 117] on div "MN Manuel Navarrete 🐱 Felix 6265124595 Miss Felix Cat Long Hair Rabies Checked" at bounding box center [217, 113] width 104 height 20
click at [255, 88] on div "AY Annie Yiu 🐶 Woofie 6262782374 #4 tbf leave eyelash Rabies Checked Woofie 1-1…" at bounding box center [217, 86] width 104 height 25
click at [257, 67] on div "SW Sunny Westervelt 🐶 Delilah 2133003603 Delilah 50lbs Plus 21-25H" at bounding box center [217, 59] width 104 height 20
click at [45, 44] on div "Conversations" at bounding box center [26, 44] width 41 height 5
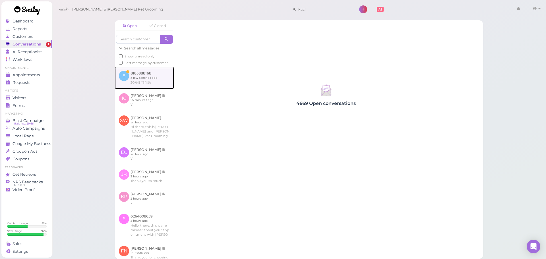
click at [153, 83] on link at bounding box center [144, 78] width 59 height 22
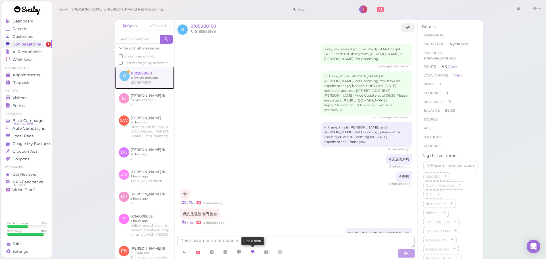
scroll to position [47, 0]
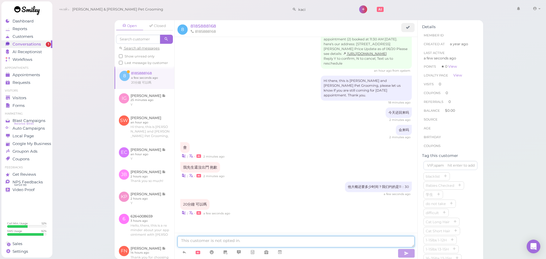
click at [266, 243] on textarea at bounding box center [295, 241] width 237 height 11
type textarea "可以。尽量早一点"
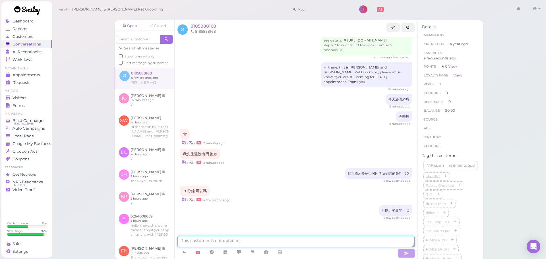
click at [294, 242] on textarea at bounding box center [295, 241] width 237 height 11
click at [35, 99] on div "Visitors" at bounding box center [26, 98] width 41 height 5
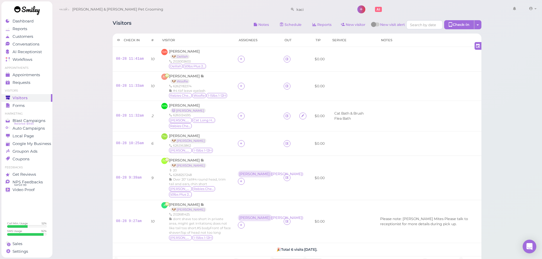
click at [174, 23] on div "Visitors Notes Schedule Reports New visitor New visit alert Check-in Customer c…" at bounding box center [297, 25] width 369 height 11
click at [254, 129] on td at bounding box center [257, 116] width 46 height 30
click at [42, 38] on div "Customers" at bounding box center [26, 36] width 41 height 5
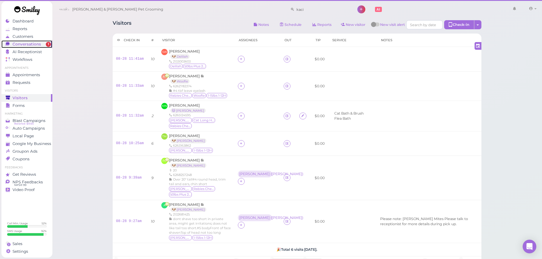
click at [35, 45] on span "Conversations" at bounding box center [27, 44] width 28 height 5
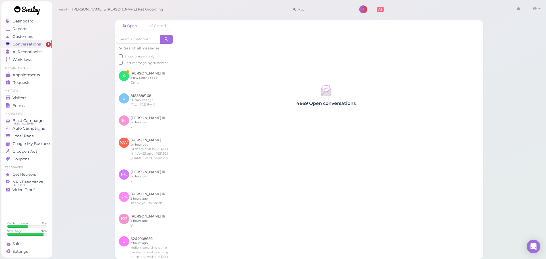
click at [87, 71] on div "Open Closed Search all messages Show unread only Last message by customer A Ang…" at bounding box center [299, 129] width 494 height 259
click at [146, 86] on link at bounding box center [144, 78] width 59 height 22
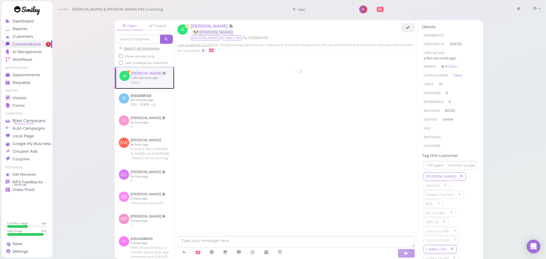
scroll to position [794, 0]
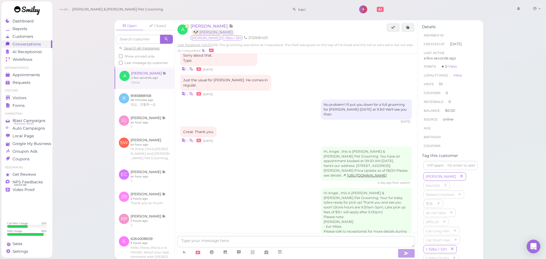
click at [85, 133] on div "Open Closed Search all messages Show unread only Last message by customer A Ang…" at bounding box center [299, 129] width 494 height 259
click at [44, 99] on div "Visitors" at bounding box center [26, 98] width 41 height 5
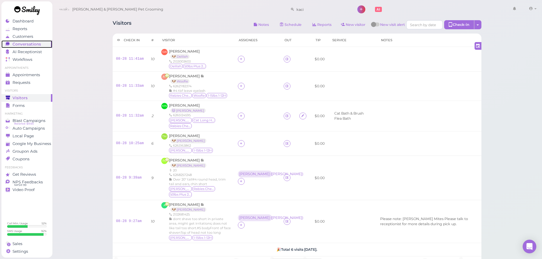
click at [35, 44] on span "Conversations" at bounding box center [27, 44] width 28 height 5
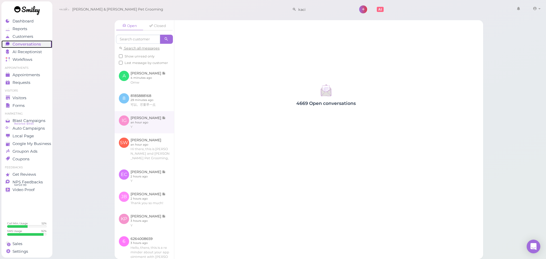
scroll to position [3, 0]
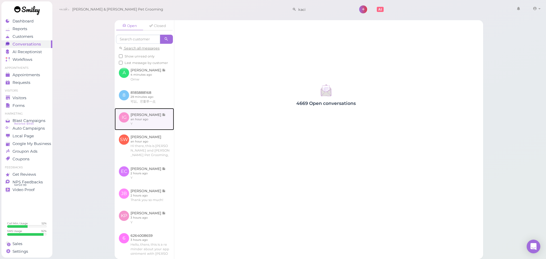
click at [125, 115] on link at bounding box center [144, 119] width 59 height 22
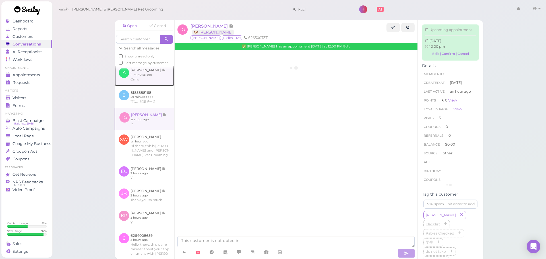
click at [134, 80] on link at bounding box center [145, 74] width 60 height 22
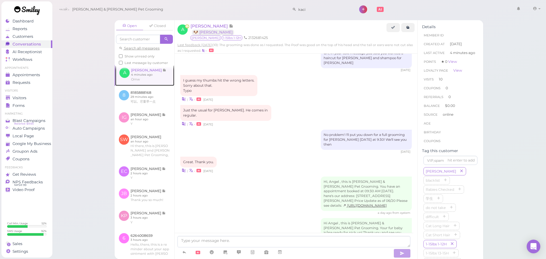
scroll to position [794, 0]
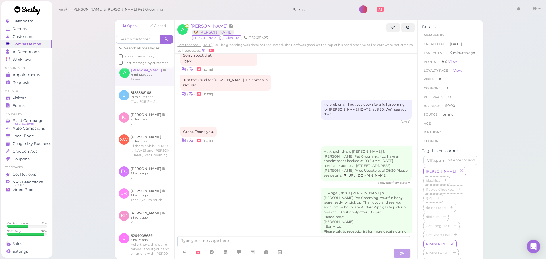
click at [85, 76] on div "Open Closed Search all messages Show unread only Last message by customer A Ang…" at bounding box center [299, 129] width 494 height 259
click at [160, 14] on div "Cody & Miley Pet Grooming kaci 1 Account" at bounding box center [299, 9] width 486 height 16
click at [160, 28] on link "Closed" at bounding box center [157, 26] width 27 height 9
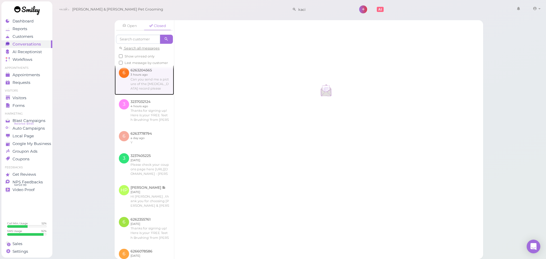
click at [155, 90] on link at bounding box center [144, 78] width 59 height 31
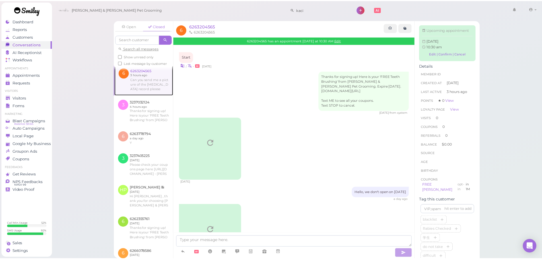
scroll to position [242, 0]
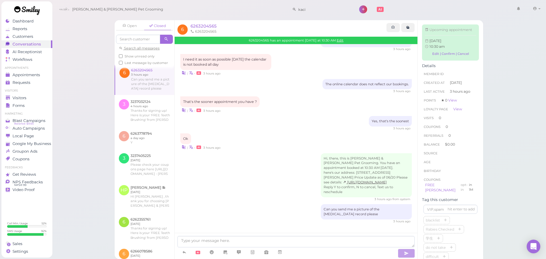
click at [95, 100] on div "Open Closed Search all messages Show unread only Last message by customer 6 626…" at bounding box center [299, 129] width 494 height 259
click at [46, 96] on div "Visitors" at bounding box center [26, 98] width 41 height 5
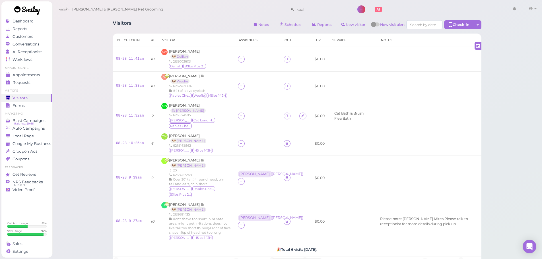
drag, startPoint x: 302, startPoint y: 9, endPoint x: 5, endPoint y: 8, distance: 297.5
click at [31, 9] on div "Dashboard Reports Customers Conversations 0 AI Receptionist" at bounding box center [271, 171] width 542 height 343
type input "2"
type input "6262418487"
click at [321, 21] on small "6262418487" at bounding box center [315, 20] width 20 height 4
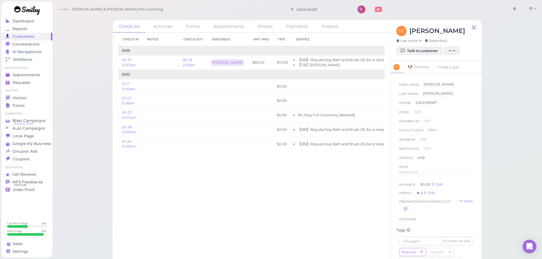
click at [283, 224] on div "Check in Notes Check out Assignees Amt Paid Tips Service 2025 06-16 10:37am 06-…" at bounding box center [252, 146] width 278 height 226
click at [458, 173] on div "Peewee blacklist Rabies Checked 学生 do not take difficult Cat Long Hair Cat Shor…" at bounding box center [436, 140] width 74 height 127
click at [466, 187] on div "Peewee blacklist Rabies Checked 学生 do not take difficult Cat Long Hair Cat Shor…" at bounding box center [436, 140] width 74 height 127
click at [466, 187] on div "Peewee blacklist Rabies Checked 学生 do not take difficult Cat Long Hair Cat Shor…" at bounding box center [436, 169] width 74 height 127
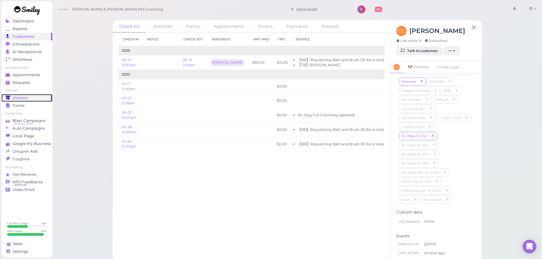
click at [32, 96] on div "Visitors" at bounding box center [26, 98] width 41 height 5
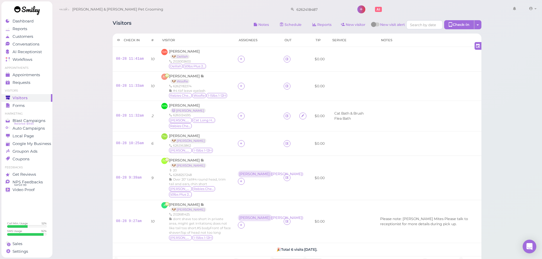
click at [201, 23] on div "Visitors Notes Schedule Reports New visitor New visit alert Check-in Customer c…" at bounding box center [297, 25] width 369 height 11
drag, startPoint x: 99, startPoint y: 26, endPoint x: 176, endPoint y: 26, distance: 77.1
click at [176, 26] on div "Visitors Notes Schedule Reports New visitor New visit alert Check-in Customer c…" at bounding box center [297, 171] width 490 height 343
click at [176, 26] on div "Visitors Notes Schedule Reports New visitor New visit alert Check-in Customer c…" at bounding box center [297, 25] width 369 height 11
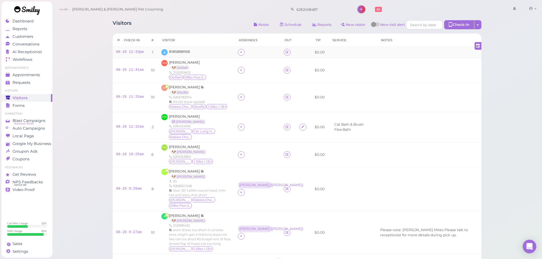
click at [204, 53] on div "8185888168" at bounding box center [196, 52] width 70 height 6
click at [179, 53] on span "8185888168" at bounding box center [179, 51] width 21 height 4
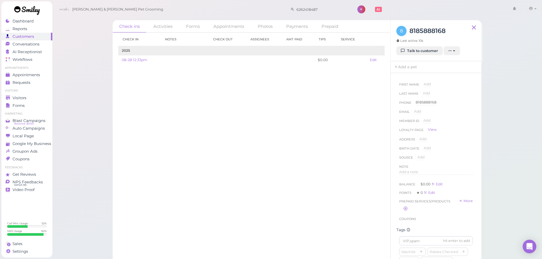
click at [95, 113] on div "Check ins Activities Forms Appointments Photos Payments Prepaid Check in Notes …" at bounding box center [297, 131] width 490 height 263
click at [85, 115] on div "Check ins Activities Forms Appointments Photos Payments Prepaid Check in Notes …" at bounding box center [297, 131] width 490 height 263
click at [26, 98] on span "Visitors" at bounding box center [20, 98] width 14 height 5
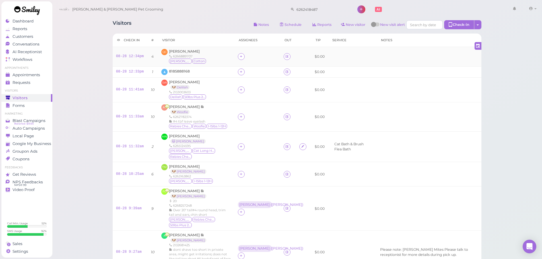
click at [213, 54] on div "QC Queenie Chen 6266889707 Milkie Cotton" at bounding box center [196, 56] width 70 height 15
click at [184, 53] on span "[PERSON_NAME]" at bounding box center [184, 51] width 31 height 4
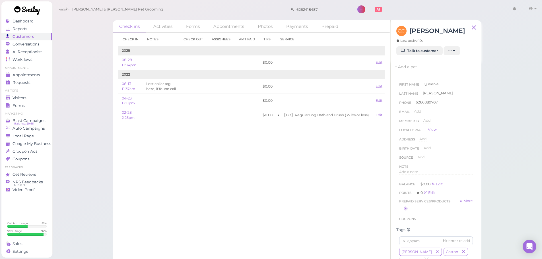
click at [94, 131] on div "Check ins Activities Forms Appointments Photos Payments Prepaid Check in Notes …" at bounding box center [297, 131] width 490 height 263
click at [87, 120] on div "Check ins Activities Forms Appointments Photos Payments Prepaid Check in Notes …" at bounding box center [297, 131] width 490 height 263
click at [26, 98] on span "Visitors" at bounding box center [20, 98] width 15 height 5
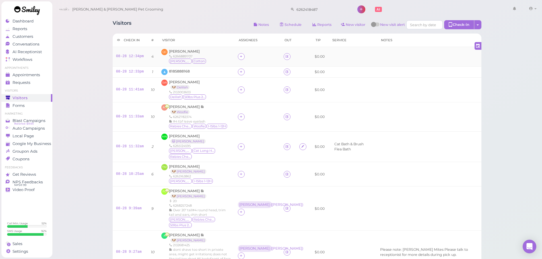
click at [216, 54] on div "QC Queenie Chen 6266889707 Milkie Cotton" at bounding box center [196, 56] width 70 height 15
click at [197, 26] on div "Visitors Notes Schedule Reports New visitor New visit alert Check-in Customer c…" at bounding box center [297, 25] width 369 height 11
click at [212, 57] on div "QC Queenie Chen 6266889707 Milkie Cotton" at bounding box center [196, 56] width 70 height 15
click at [202, 29] on div "Visitors Notes Schedule Reports New visitor New visit alert Check-in Customer c…" at bounding box center [297, 25] width 369 height 11
click at [214, 57] on div "QC Queenie Chen 6266889707 Milkie Cotton" at bounding box center [196, 56] width 70 height 15
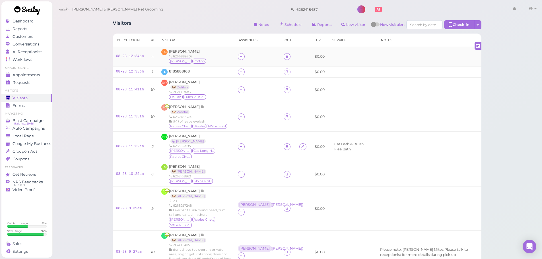
click at [214, 54] on div "QC Queenie Chen 6266889707 Milkie Cotton" at bounding box center [196, 56] width 70 height 15
click at [208, 20] on div "Visitors Notes Schedule Reports New visitor New visit alert Check-in Customer c…" at bounding box center [297, 160] width 383 height 289
click at [208, 61] on div "QC Queenie Chen 6266889707 Milkie Cotton" at bounding box center [196, 56] width 70 height 15
click at [209, 18] on div "Visitors Notes Schedule Reports New visitor New visit alert Check-in Customer c…" at bounding box center [297, 160] width 383 height 289
click at [212, 64] on div "QC Queenie Chen 6266889707 Milkie Cotton" at bounding box center [196, 56] width 70 height 15
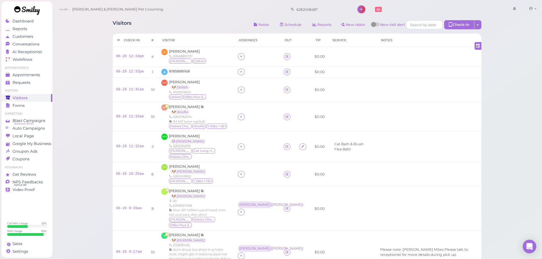
click at [202, 21] on div "Visitors Notes Schedule Reports New visitor New visit alert Check-in Customer c…" at bounding box center [297, 25] width 369 height 11
click at [209, 66] on td "QC Queenie Chen 6266889707 Milkie Cotton" at bounding box center [196, 57] width 77 height 20
click at [204, 27] on div "Visitors Notes Schedule Reports New visitor New visit alert Check-in Customer c…" at bounding box center [297, 25] width 369 height 11
click at [211, 66] on td "QC Queenie Chen 6266889707 Milkie Cotton" at bounding box center [196, 57] width 77 height 20
click at [199, 24] on div "Visitors Notes Schedule Reports New visitor New visit alert Check-in Customer c…" at bounding box center [297, 25] width 369 height 11
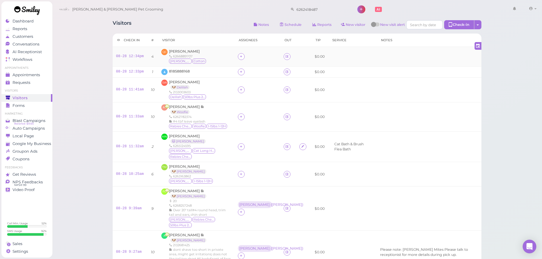
click at [210, 62] on div "QC Queenie Chen 6266889707 Milkie Cotton" at bounding box center [196, 56] width 70 height 15
click at [206, 22] on div "Visitors Notes Schedule Reports New visitor New visit alert Check-in Customer c…" at bounding box center [297, 25] width 369 height 11
click at [207, 56] on div "QC Queenie Chen 6266889707 Milkie Cotton" at bounding box center [196, 56] width 70 height 15
click at [197, 22] on div "Visitors Notes Schedule Reports New visitor New visit alert Check-in Customer c…" at bounding box center [297, 25] width 369 height 11
click at [210, 16] on div "Cody & Miley Pet Grooming 6262418487 1 Account" at bounding box center [297, 9] width 482 height 16
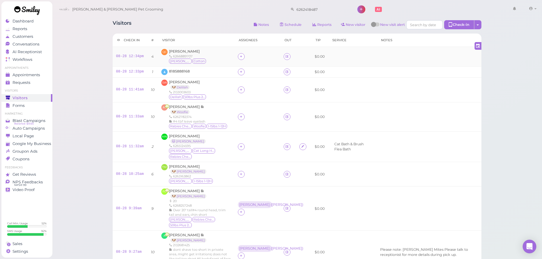
click at [209, 55] on div "QC Queenie Chen 6266889707 Milkie Cotton" at bounding box center [196, 56] width 70 height 15
click at [205, 17] on div "Cody & Miley Pet Grooming 6262418487 1 Account" at bounding box center [297, 9] width 482 height 16
click at [211, 61] on div "QC Queenie Chen 6266889707 Milkie Cotton" at bounding box center [196, 56] width 70 height 15
click at [208, 27] on div "Visitors Notes Schedule Reports New visitor New visit alert Check-in Customer c…" at bounding box center [297, 25] width 369 height 11
click at [211, 60] on div "QC Queenie Chen 6266889707 Milkie Cotton" at bounding box center [196, 56] width 70 height 15
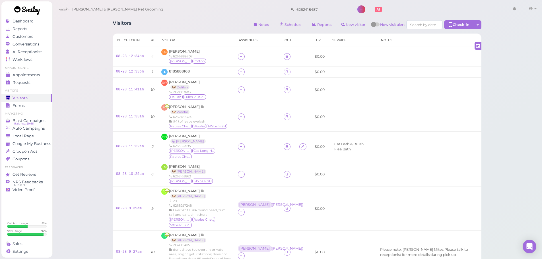
click at [205, 18] on div "Visitors Notes Schedule Reports New visitor New visit alert Check-in Customer c…" at bounding box center [297, 160] width 383 height 289
click at [211, 55] on div "QC Queenie Chen 6266889707 Milkie Cotton" at bounding box center [196, 56] width 70 height 15
click at [205, 23] on div "Visitors Notes Schedule Reports New visitor New visit alert Check-in Customer c…" at bounding box center [297, 25] width 369 height 11
click at [207, 58] on div "QC Queenie Chen 6266889707 Milkie Cotton" at bounding box center [196, 56] width 70 height 15
click at [205, 26] on div "Visitors Notes Schedule Reports New visitor New visit alert Check-in Customer c…" at bounding box center [297, 25] width 369 height 11
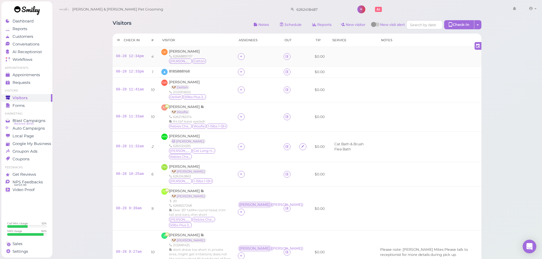
click at [210, 61] on div "QC Queenie Chen 6266889707 Milkie Cotton" at bounding box center [196, 56] width 70 height 15
click at [197, 20] on div "Visitors Notes Schedule Reports New visitor New visit alert Check-in Customer c…" at bounding box center [297, 160] width 383 height 289
click at [214, 62] on div "QC Queenie Chen 6266889707 Milkie Cotton" at bounding box center [196, 56] width 70 height 15
click at [203, 27] on div "Visitors Notes Schedule Reports New visitor New visit alert Check-in Customer c…" at bounding box center [297, 25] width 369 height 11
click at [217, 59] on div "QC Queenie Chen 6266889707 Milkie Cotton" at bounding box center [196, 56] width 70 height 15
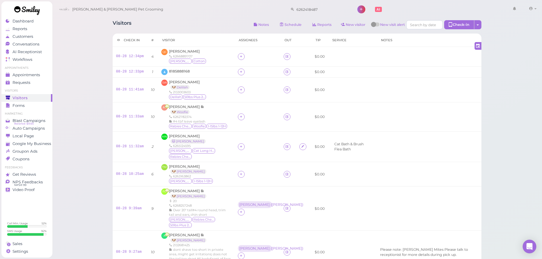
click at [207, 27] on div "Visitors Notes Schedule Reports New visitor New visit alert Check-in Customer c…" at bounding box center [297, 25] width 369 height 11
click at [212, 55] on div "QC Queenie Chen 6266889707 Milkie Cotton" at bounding box center [196, 56] width 70 height 15
click at [206, 26] on div "Visitors Notes Schedule Reports New visitor New visit alert Check-in Customer c…" at bounding box center [297, 25] width 369 height 11
click at [208, 57] on div "QC Queenie Chen 6266889707 Milkie Cotton" at bounding box center [196, 56] width 70 height 15
click at [206, 24] on div "Visitors Notes Schedule Reports New visitor New visit alert Check-in Customer c…" at bounding box center [297, 25] width 369 height 11
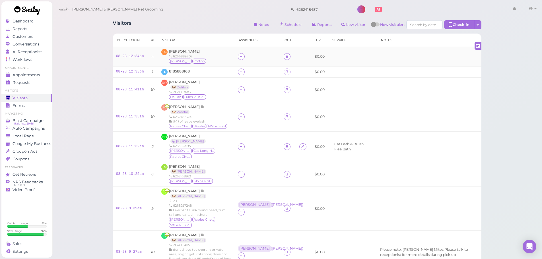
click at [209, 62] on div "QC Queenie Chen 6266889707 Milkie Cotton" at bounding box center [196, 56] width 70 height 15
click at [204, 26] on div "Visitors Notes Schedule Reports New visitor New visit alert Check-in Customer c…" at bounding box center [297, 25] width 369 height 11
click at [204, 54] on div "QC Queenie Chen 6266889707 Milkie Cotton" at bounding box center [196, 56] width 70 height 15
click at [204, 55] on div "QC Queenie Chen 6266889707 Milkie Cotton" at bounding box center [196, 56] width 70 height 15
click at [201, 28] on div "Visitors Notes Schedule Reports New visitor New visit alert Check-in Customer c…" at bounding box center [297, 25] width 369 height 11
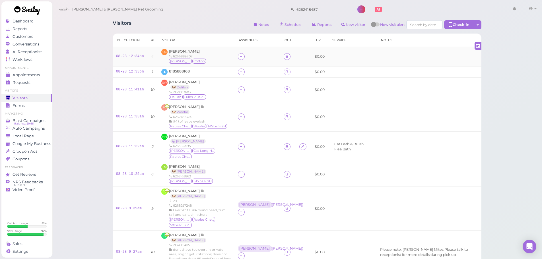
click at [212, 55] on div "QC Queenie Chen 6266889707 Milkie Cotton" at bounding box center [196, 56] width 70 height 15
click at [132, 57] on link "08-28 12:34pm" at bounding box center [130, 56] width 28 height 4
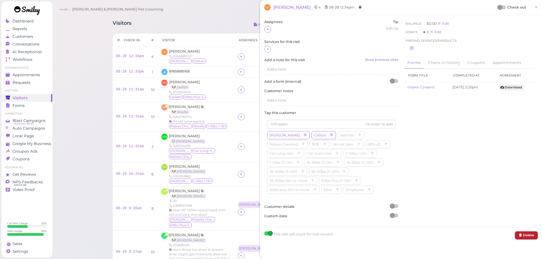
click at [519, 235] on button "Delete" at bounding box center [526, 236] width 23 height 8
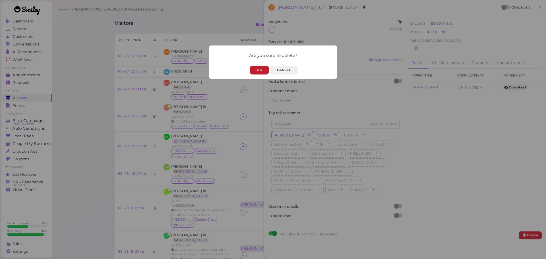
click at [255, 68] on button "OK" at bounding box center [259, 70] width 19 height 9
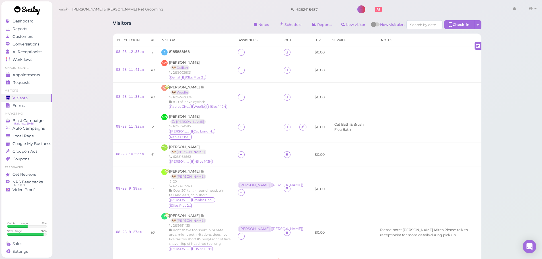
click at [202, 27] on div "Visitors Notes Schedule Reports New visitor New visit alert Check-in Customer c…" at bounding box center [297, 25] width 369 height 11
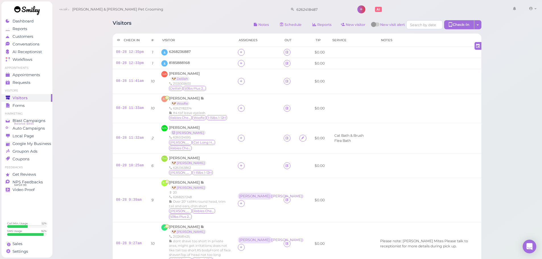
click at [200, 28] on div "Visitors Notes Schedule Reports New visitor New visit alert Check-in Customer c…" at bounding box center [297, 25] width 369 height 11
click at [197, 66] on div "8185888168" at bounding box center [196, 63] width 70 height 6
click at [128, 64] on link "08-28 12:33pm" at bounding box center [130, 63] width 28 height 4
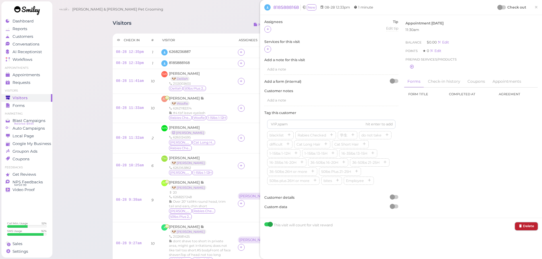
click at [520, 228] on button "Delete" at bounding box center [526, 226] width 23 height 8
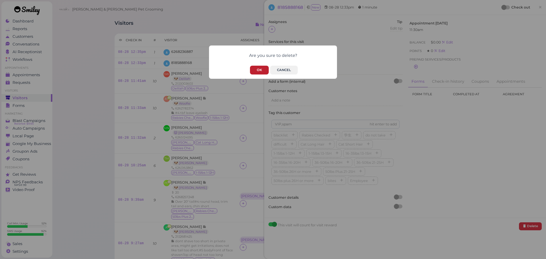
click at [257, 67] on button "OK" at bounding box center [259, 70] width 19 height 9
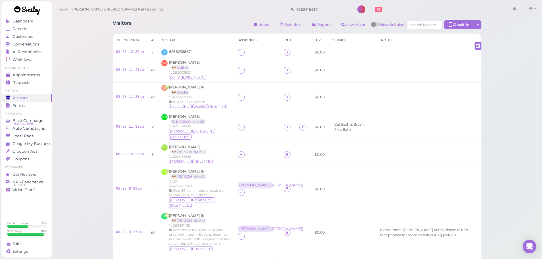
click at [216, 29] on div "Visitors Notes Schedule Reports New visitor New visit alert Check-in Customer c…" at bounding box center [297, 25] width 369 height 11
click at [257, 25] on button "Notes" at bounding box center [261, 24] width 25 height 9
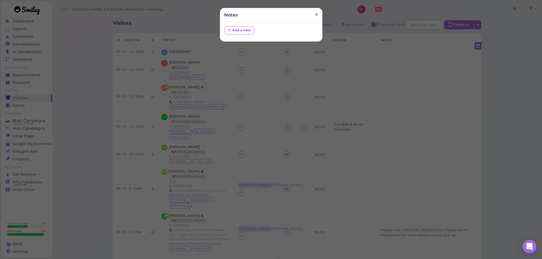
click at [316, 15] on span "×" at bounding box center [316, 15] width 4 height 8
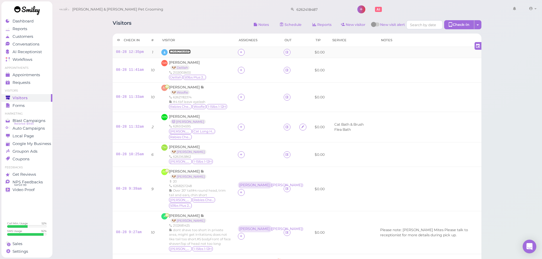
click at [173, 52] on span "6268236887" at bounding box center [180, 51] width 22 height 4
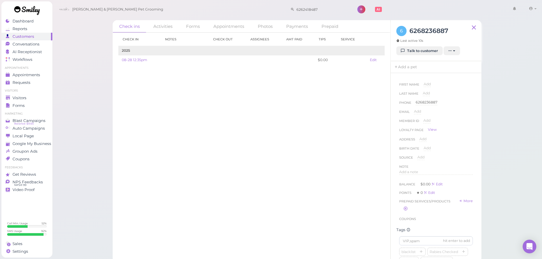
click at [216, 124] on div "Check in Notes Check out Assignees Amt Paid Tips Service 2025 08-28 12:35pm $0.…" at bounding box center [252, 146] width 278 height 226
click at [21, 99] on span "Visitors" at bounding box center [20, 98] width 15 height 5
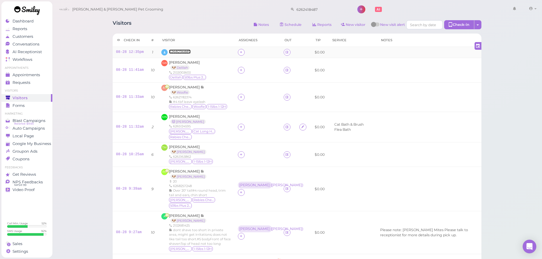
click at [181, 51] on span "6268236887" at bounding box center [180, 51] width 22 height 4
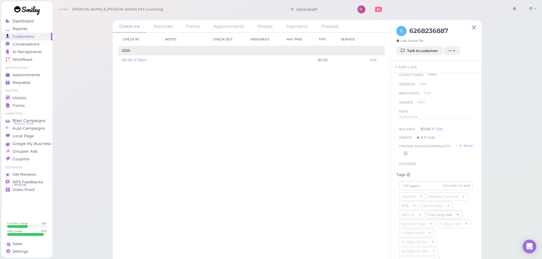
scroll to position [142, 0]
click at [406, 103] on input at bounding box center [436, 98] width 74 height 9
type input "m"
type input "Milk"
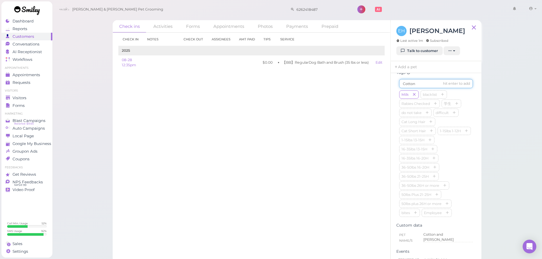
type input "Cotton"
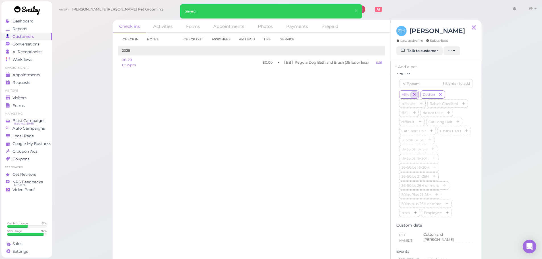
click at [414, 97] on icon "button" at bounding box center [413, 95] width 3 height 4
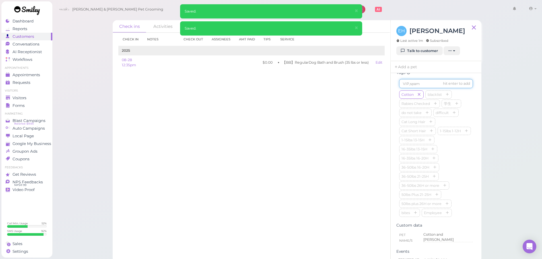
click at [414, 88] on input at bounding box center [436, 83] width 74 height 9
type input "[PERSON_NAME]"
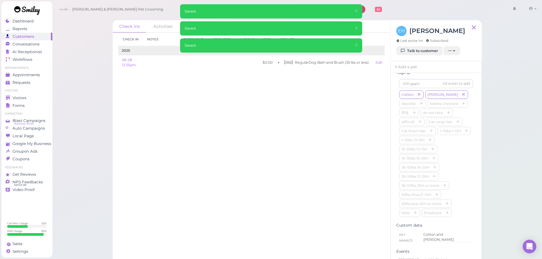
click at [325, 150] on div "Check in Notes Check out Assignees Amt Paid Tips Service 2025 08-28 12:35pm $0.…" at bounding box center [252, 146] width 278 height 226
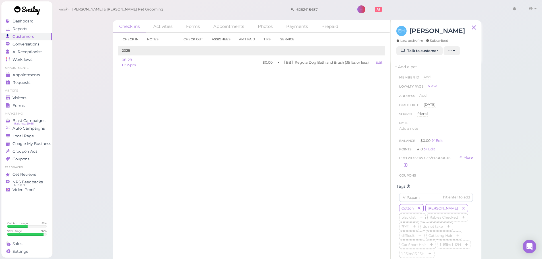
click at [278, 167] on div "Check in Notes Check out Assignees Amt Paid Tips Service 2025 08-28 12:35pm $0.…" at bounding box center [252, 146] width 278 height 226
click at [90, 110] on div "Check ins Activities Forms Appointments Photos Payments Prepaid Check in Notes …" at bounding box center [297, 131] width 490 height 263
click at [38, 96] on div "Visitors" at bounding box center [26, 98] width 41 height 5
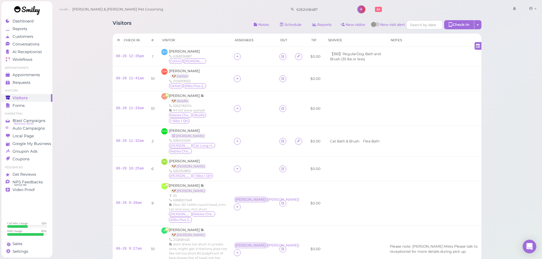
click at [196, 20] on div "Visitors Notes Schedule Reports New visitor New visit alert Check-in Customer c…" at bounding box center [297, 160] width 383 height 288
click at [182, 51] on span "[PERSON_NAME]" at bounding box center [184, 51] width 31 height 4
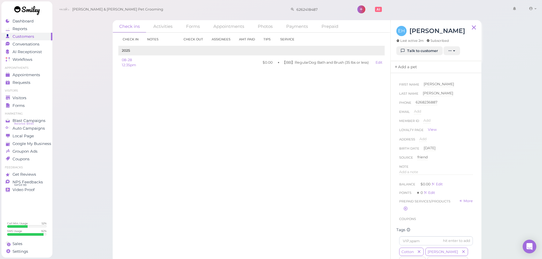
click at [416, 71] on link "Add a pet" at bounding box center [405, 67] width 30 height 12
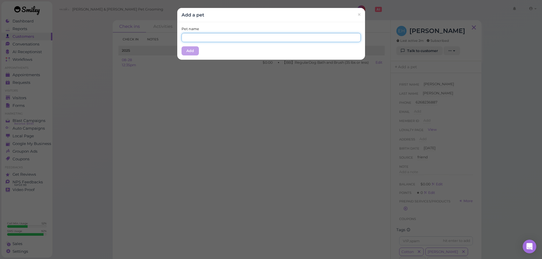
click at [231, 36] on input "text" at bounding box center [270, 37] width 179 height 9
click at [218, 42] on input "Cotton" at bounding box center [270, 37] width 179 height 9
type input "Cotton"
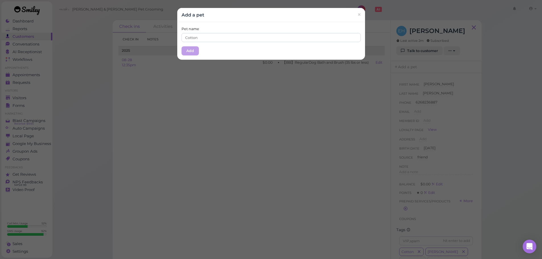
click at [233, 51] on div "Pet name Cotton Add" at bounding box center [271, 41] width 188 height 38
click at [188, 51] on button "Add" at bounding box center [189, 50] width 17 height 9
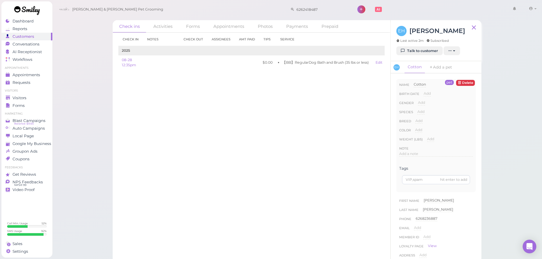
click at [420, 115] on div "Add Dog Cat Bird Other" at bounding box center [420, 113] width 7 height 9
click at [418, 113] on span "Add" at bounding box center [420, 111] width 7 height 4
click at [425, 113] on select "Dog Cat Bird Other" at bounding box center [444, 113] width 55 height 9
select select "Dog"
click at [417, 109] on select "Dog Cat Bird Other" at bounding box center [444, 113] width 55 height 9
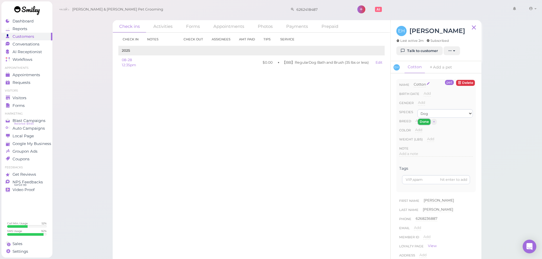
drag, startPoint x: 420, startPoint y: 120, endPoint x: 421, endPoint y: 83, distance: 37.3
click at [421, 120] on button "Done" at bounding box center [424, 122] width 13 height 6
click at [457, 67] on link "Add a pet" at bounding box center [446, 67] width 30 height 12
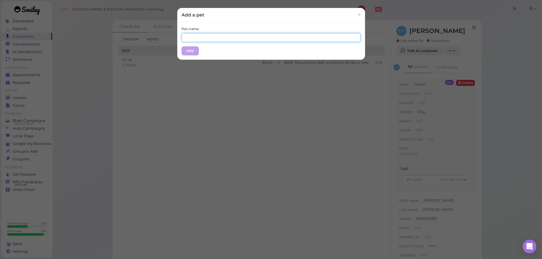
click at [263, 39] on input "text" at bounding box center [270, 37] width 179 height 9
type input "N"
type input "[PERSON_NAME]"
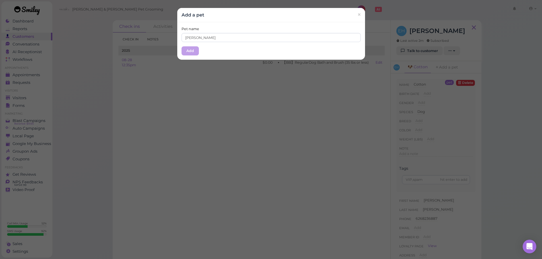
click at [248, 19] on div "Add a pet ×" at bounding box center [271, 15] width 188 height 14
click at [187, 51] on button "Add" at bounding box center [189, 50] width 17 height 9
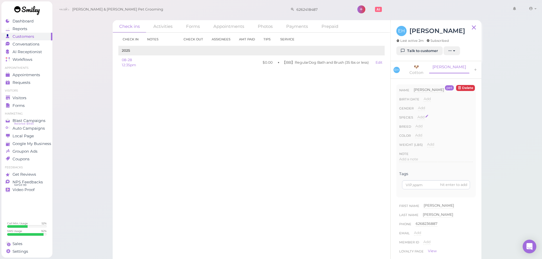
click at [420, 115] on span "Add" at bounding box center [420, 117] width 7 height 4
click at [425, 115] on select "Dog Cat Bird Other" at bounding box center [444, 119] width 55 height 9
select select "Dog"
click at [417, 115] on select "Dog Cat Bird Other" at bounding box center [444, 119] width 55 height 9
click at [422, 124] on button "Done" at bounding box center [424, 127] width 13 height 6
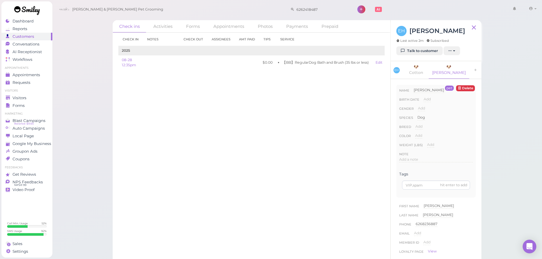
drag, startPoint x: 282, startPoint y: 123, endPoint x: 195, endPoint y: 121, distance: 86.8
click at [281, 125] on div "Check in Notes Check out Assignees Amt Paid Tips Service 2025 08-28 12:35pm $0.…" at bounding box center [252, 146] width 278 height 226
click at [13, 99] on span "Visitors" at bounding box center [20, 98] width 15 height 5
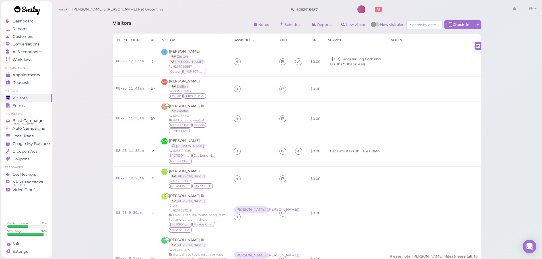
click at [160, 19] on div "Visitors Notes Schedule Reports New visitor New visit alert Check-in Customer c…" at bounding box center [297, 165] width 383 height 298
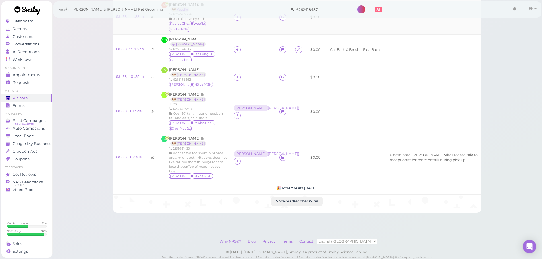
scroll to position [113, 0]
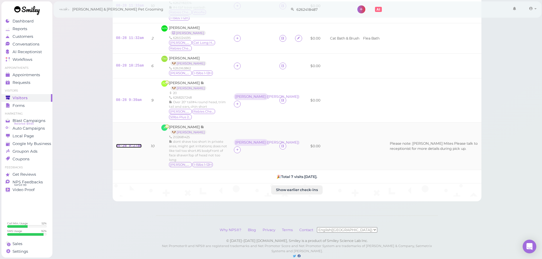
click at [129, 144] on link "08-28 9:27am" at bounding box center [129, 146] width 26 height 4
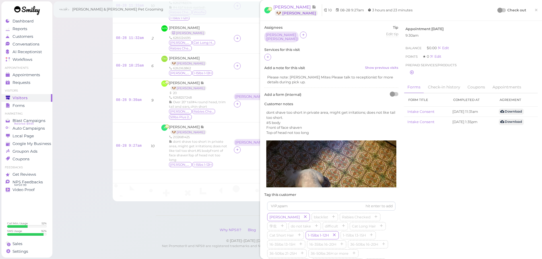
click at [272, 59] on div at bounding box center [331, 57] width 134 height 7
click at [270, 59] on div at bounding box center [267, 57] width 7 height 7
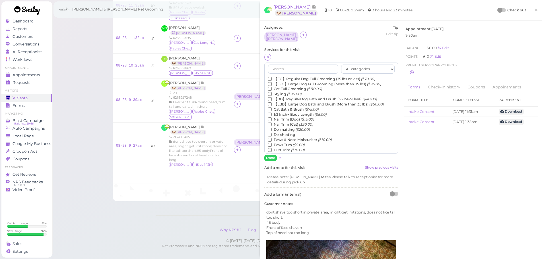
click at [285, 78] on label "【FG】Regular Dog Full Grooming (35 lbs or less) ($70.00)" at bounding box center [321, 79] width 107 height 5
click at [272, 78] on input "【FG】Regular Dog Full Grooming (35 lbs or less) ($70.00)" at bounding box center [270, 79] width 4 height 4
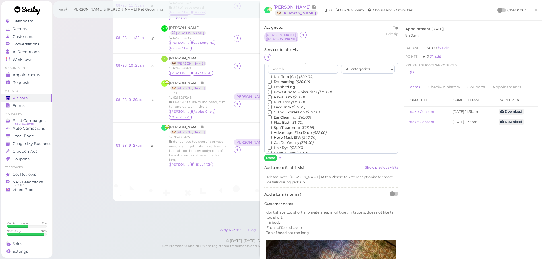
scroll to position [129, 0]
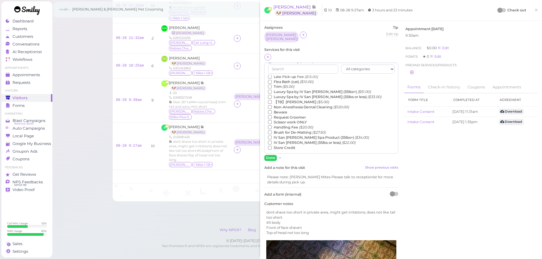
click at [288, 103] on label "【TB】Teeth Brushing ($5.00)" at bounding box center [298, 102] width 61 height 5
click at [272, 103] on input "【TB】Teeth Brushing ($5.00)" at bounding box center [270, 102] width 4 height 4
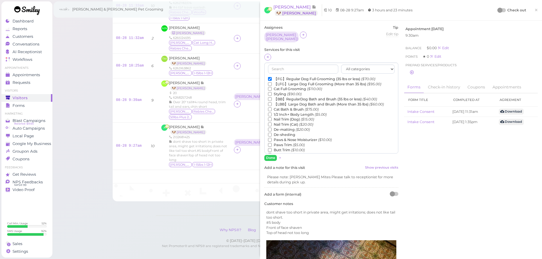
scroll to position [28, 0]
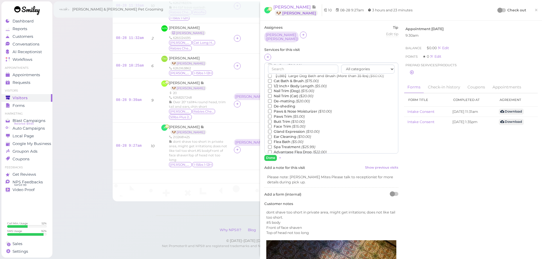
click at [285, 141] on label "Flea Bath ($5.00)" at bounding box center [285, 141] width 35 height 5
click at [272, 141] on input "Flea Bath ($5.00)" at bounding box center [270, 142] width 4 height 4
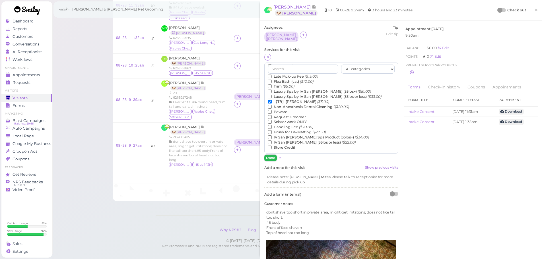
click at [272, 158] on button "Done" at bounding box center [270, 158] width 13 height 6
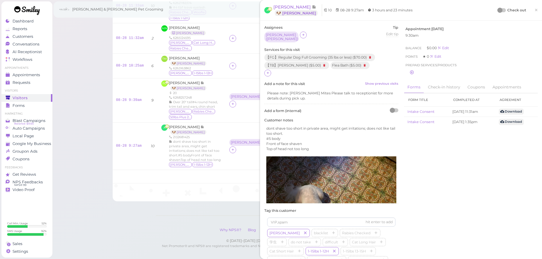
click at [497, 11] on div at bounding box center [499, 10] width 5 height 5
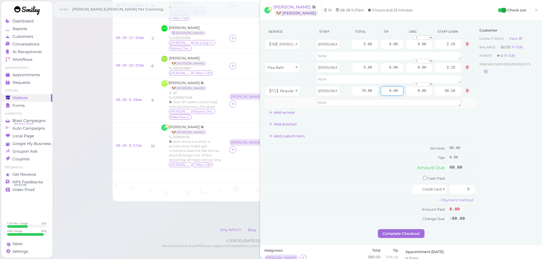
drag, startPoint x: 381, startPoint y: 92, endPoint x: 453, endPoint y: 100, distance: 71.8
click at [453, 100] on tbody "【TB】Teeth Brushing Rebecca 5.00 0.00 0.00 0 10% off 15% off 20% off 25% off 30%…" at bounding box center [370, 73] width 212 height 70
type input "5"
drag, startPoint x: 454, startPoint y: 187, endPoint x: 482, endPoint y: 191, distance: 27.9
click at [482, 191] on div "Service Staff Total Tip Disc Staff earn 【TB】Teeth Brushing Rebecca 5.00 0.00 0.…" at bounding box center [400, 127] width 273 height 204
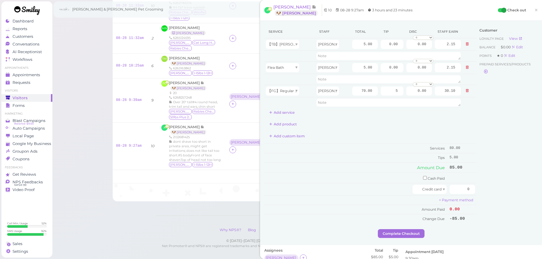
click at [482, 191] on div "Customer Loyalty page View Balance $0.00 Edit Points ★ 0 Edit Prepaid services/…" at bounding box center [506, 127] width 61 height 204
click at [491, 191] on div "Customer Loyalty page View Balance $0.00 Edit Points ★ 0 Edit Prepaid services/…" at bounding box center [506, 127] width 61 height 204
drag, startPoint x: 475, startPoint y: 193, endPoint x: 479, endPoint y: 193, distance: 4.6
click at [479, 193] on div "Service Staff Total Tip Disc Staff earn 【TB】Teeth Brushing Rebecca 5.00 0.00 0.…" at bounding box center [400, 127] width 273 height 204
type input "85"
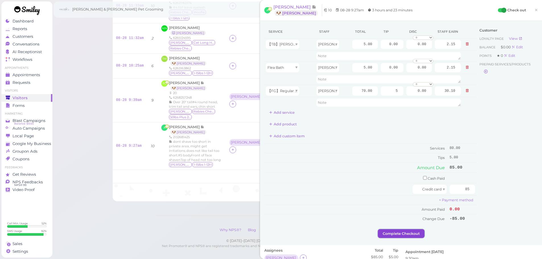
click at [390, 232] on button "Complete Checkout" at bounding box center [401, 233] width 47 height 9
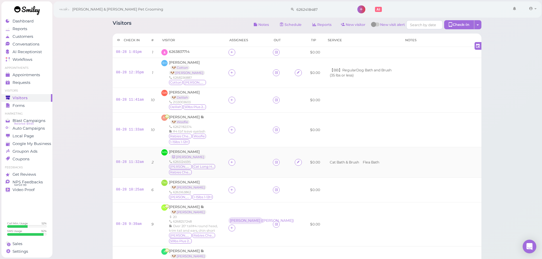
scroll to position [28, 0]
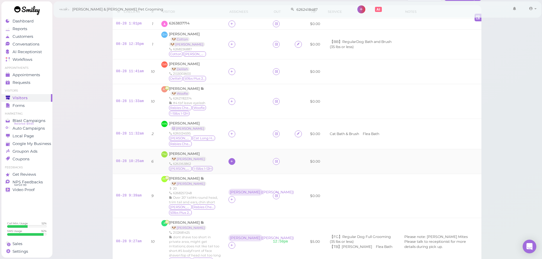
click at [232, 158] on div at bounding box center [231, 161] width 7 height 7
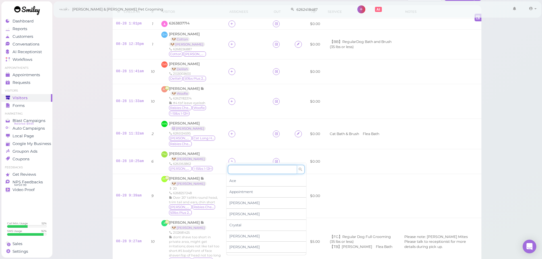
click at [247, 168] on input at bounding box center [262, 169] width 69 height 9
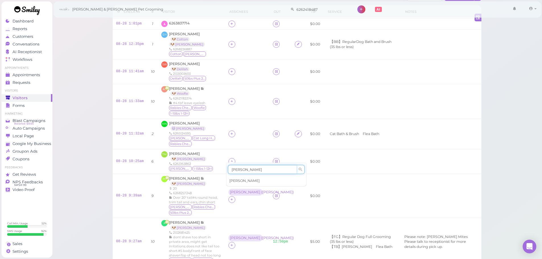
type input "rebecca"
click at [244, 180] on span "[PERSON_NAME]" at bounding box center [244, 181] width 30 height 4
click at [232, 131] on div at bounding box center [231, 134] width 7 height 7
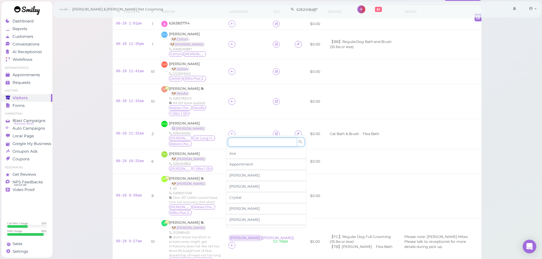
click at [243, 142] on input at bounding box center [262, 142] width 69 height 9
type input "[PERSON_NAME]"
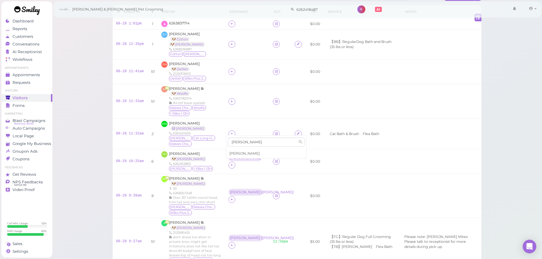
click at [239, 153] on div "[PERSON_NAME]" at bounding box center [266, 153] width 80 height 11
click at [230, 99] on icon at bounding box center [232, 101] width 4 height 4
click at [237, 109] on input at bounding box center [262, 109] width 69 height 9
click at [238, 144] on div "[PERSON_NAME]" at bounding box center [266, 142] width 80 height 11
click at [230, 69] on icon at bounding box center [232, 71] width 4 height 4
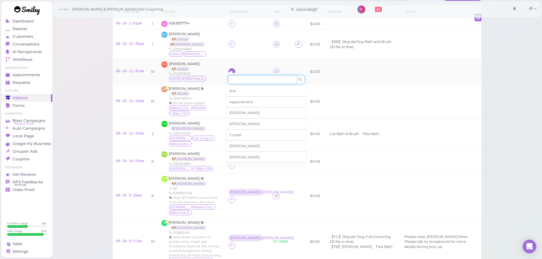
click at [239, 77] on input at bounding box center [262, 79] width 69 height 9
type input "re"
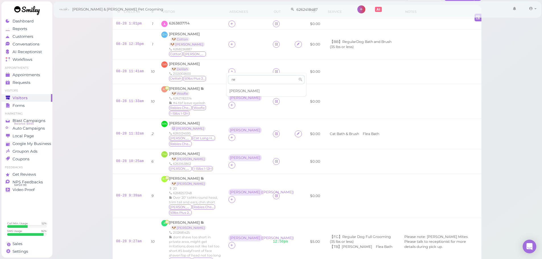
click at [239, 92] on span "[PERSON_NAME]" at bounding box center [244, 91] width 30 height 4
click at [244, 65] on div "[PERSON_NAME]" at bounding box center [245, 68] width 35 height 7
click at [235, 70] on div "[PERSON_NAME]" at bounding box center [245, 68] width 35 height 7
click at [236, 65] on div "[PERSON_NAME]" at bounding box center [244, 68] width 33 height 7
click at [236, 90] on span "Select pets" at bounding box center [240, 91] width 20 height 6
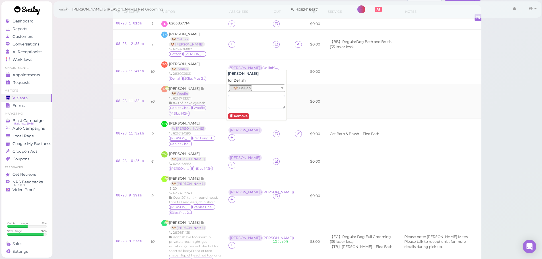
click at [211, 96] on div "6262782374" at bounding box center [195, 98] width 52 height 5
click at [231, 96] on div "[PERSON_NAME]" at bounding box center [245, 98] width 30 height 4
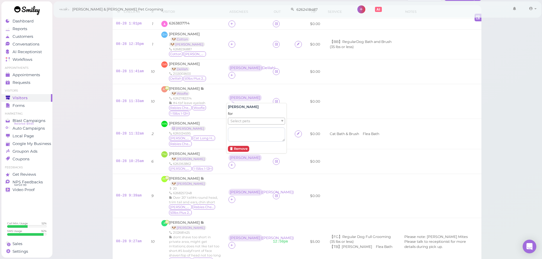
click at [239, 122] on span "Select pets" at bounding box center [240, 121] width 20 height 6
click at [214, 131] on div "6265124595" at bounding box center [195, 133] width 52 height 5
click at [230, 130] on div "[PERSON_NAME]" at bounding box center [245, 130] width 30 height 4
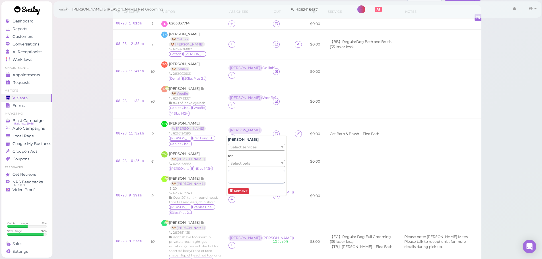
click at [238, 165] on span "Select pets" at bounding box center [240, 163] width 20 height 6
click at [215, 159] on div "TM Tiffany Mach 🐶 Leo 6263163862 Leo 1-15lbs 1-12H" at bounding box center [191, 161] width 60 height 20
click at [237, 163] on td "[PERSON_NAME]" at bounding box center [247, 161] width 45 height 25
click at [235, 158] on div "[PERSON_NAME]" at bounding box center [245, 158] width 30 height 4
click at [248, 180] on span "Select pets" at bounding box center [240, 181] width 20 height 6
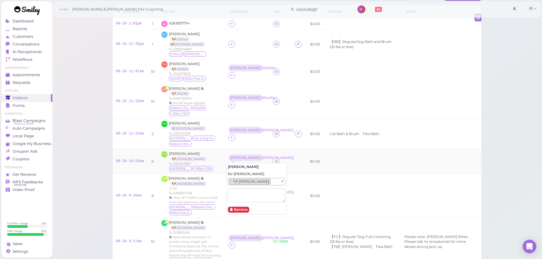
click at [215, 156] on div "TM Tiffany Mach 🐶 Leo 6263163862 Leo 1-15lbs 1-12H" at bounding box center [191, 161] width 60 height 20
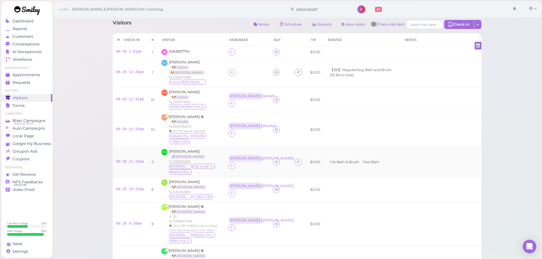
scroll to position [0, 0]
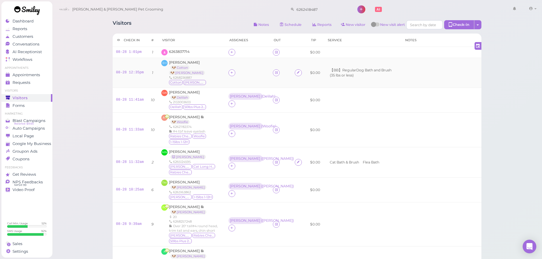
click at [257, 73] on div at bounding box center [247, 72] width 38 height 7
click at [178, 52] on span "6263837714" at bounding box center [179, 51] width 20 height 4
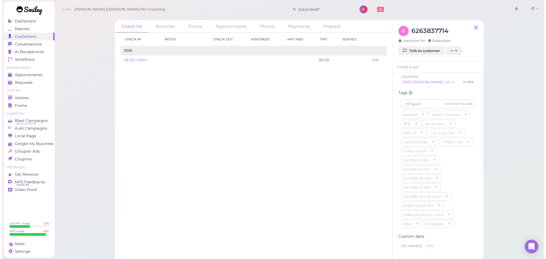
scroll to position [171, 0]
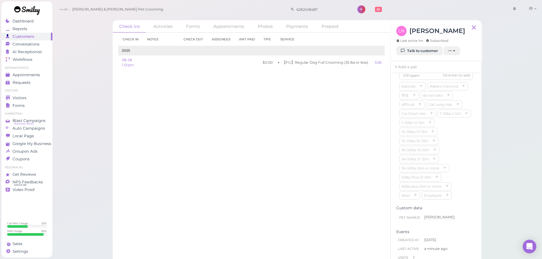
click at [457, 155] on div "blacklist Rabies Checked 学生 do not take difficult Cat Long Hair Cat Short Hair …" at bounding box center [436, 141] width 74 height 118
click at [200, 175] on div "Check in Notes Check out Assignees Amt Paid Tips Service 2025 08-28 1:01pm $0.0…" at bounding box center [252, 146] width 278 height 226
click at [190, 171] on div "Check in Notes Check out Assignees Amt Paid Tips Service 2025 08-28 1:01pm $0.0…" at bounding box center [252, 146] width 278 height 226
click at [36, 100] on div "Visitors" at bounding box center [26, 98] width 41 height 5
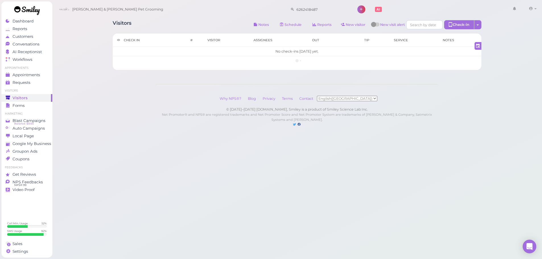
click at [201, 20] on div "Visitors Notes Schedule Reports New visitor New visit alert Check-in Customer c…" at bounding box center [297, 43] width 383 height 54
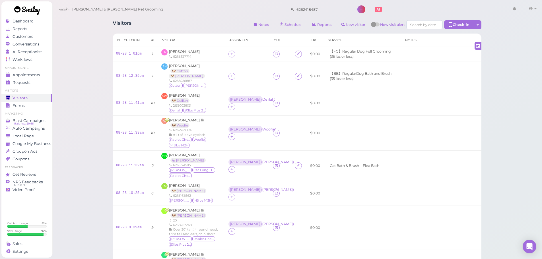
click at [230, 26] on div "Visitors Notes Schedule Reports New visitor New visit alert Check-in Customer c…" at bounding box center [297, 25] width 369 height 11
click at [47, 47] on span "1" at bounding box center [48, 44] width 5 height 5
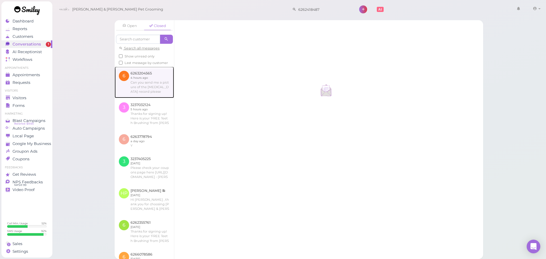
click at [141, 84] on link at bounding box center [144, 82] width 59 height 31
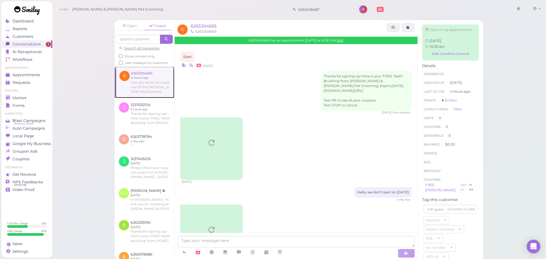
scroll to position [242, 0]
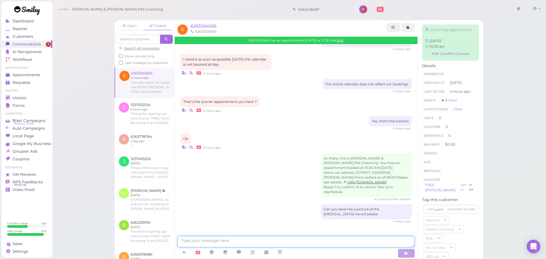
click at [235, 244] on textarea at bounding box center [295, 241] width 237 height 11
type textarea "Not for"
click at [138, 23] on link "Open" at bounding box center [129, 26] width 27 height 9
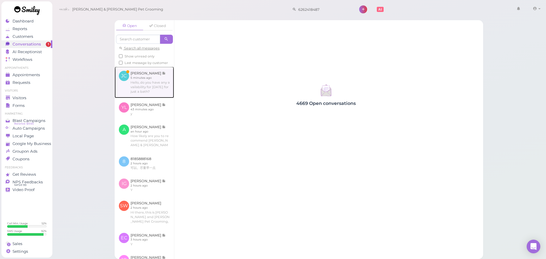
click at [158, 92] on link at bounding box center [144, 82] width 59 height 31
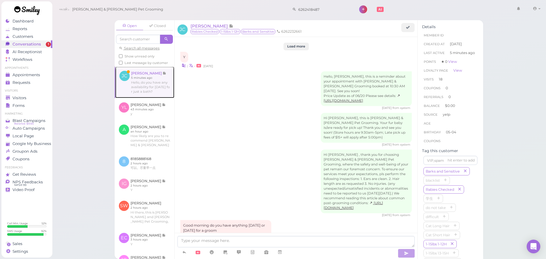
scroll to position [896, 0]
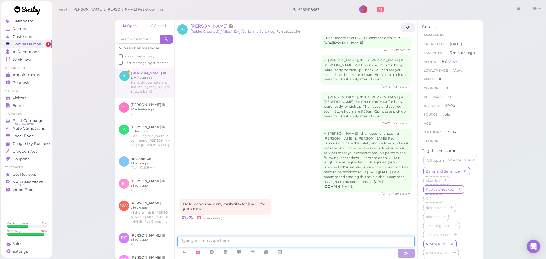
click at [247, 246] on textarea at bounding box center [295, 241] width 237 height 11
type textarea "Not for Saturday unfortunately, we can do tomorrow if you'd like"
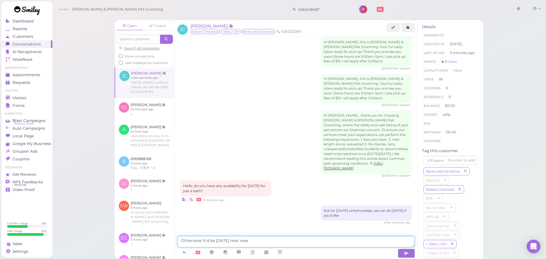
type textarea "Otherwise it'd be [DATE]"
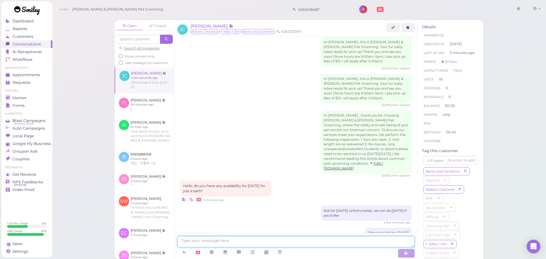
scroll to position [932, 0]
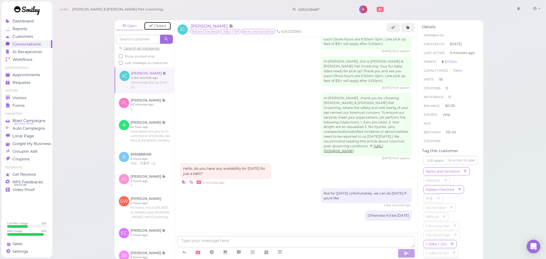
click at [152, 23] on link "Closed" at bounding box center [157, 26] width 27 height 9
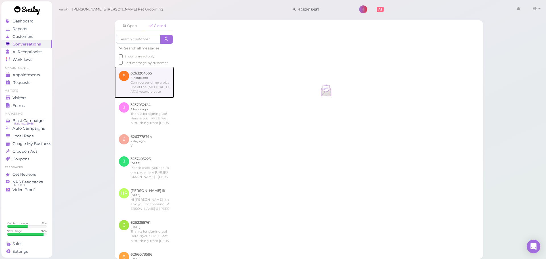
click at [147, 80] on link at bounding box center [144, 82] width 59 height 31
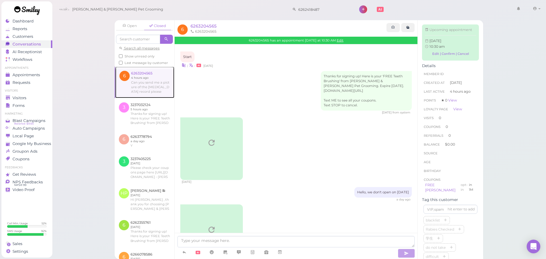
scroll to position [242, 0]
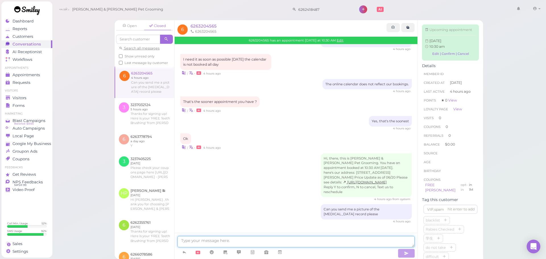
click at [245, 241] on textarea at bounding box center [295, 241] width 237 height 11
type textarea "You can text a picture of the record here before Wednesday"
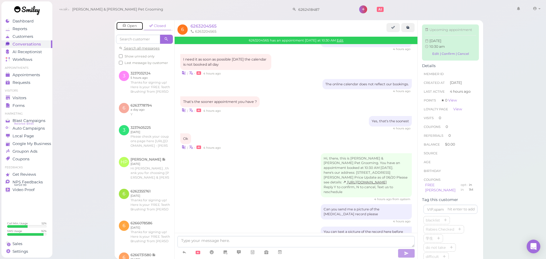
scroll to position [260, 0]
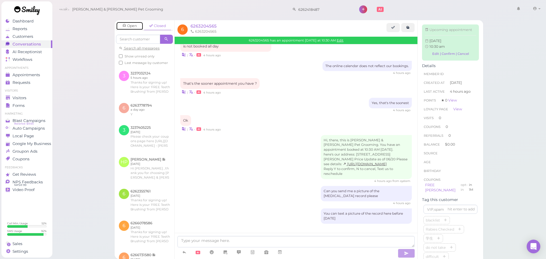
click at [128, 29] on link "Open" at bounding box center [129, 26] width 27 height 9
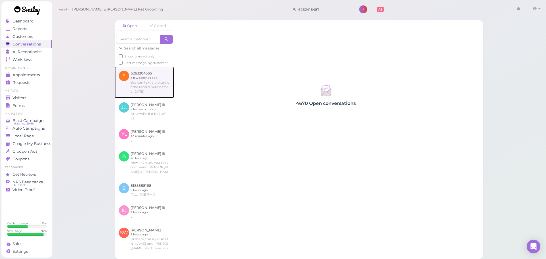
click at [143, 90] on link at bounding box center [144, 82] width 59 height 31
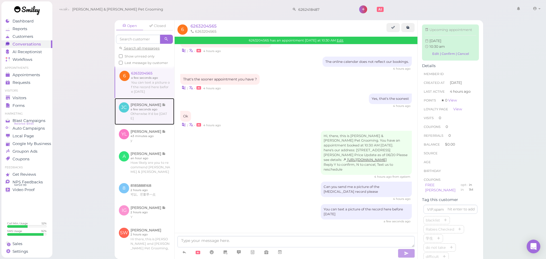
click at [145, 109] on link at bounding box center [145, 111] width 60 height 27
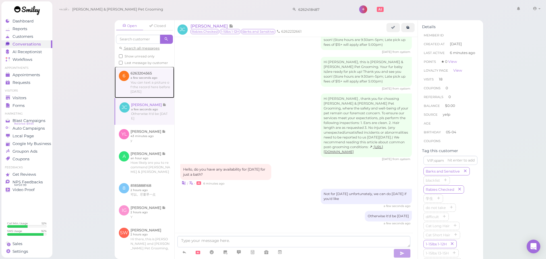
drag, startPoint x: 155, startPoint y: 82, endPoint x: 190, endPoint y: 80, distance: 34.5
click at [156, 82] on link at bounding box center [145, 82] width 60 height 31
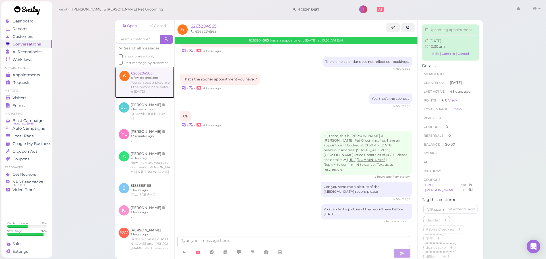
scroll to position [265, 0]
click at [394, 26] on icon at bounding box center [393, 27] width 4 height 4
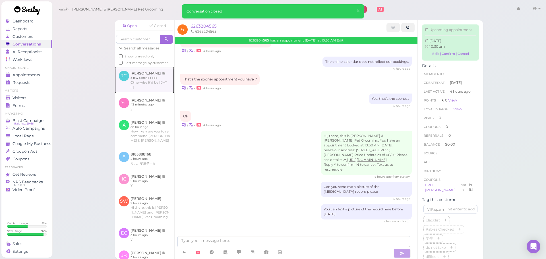
click at [144, 90] on link at bounding box center [145, 80] width 60 height 27
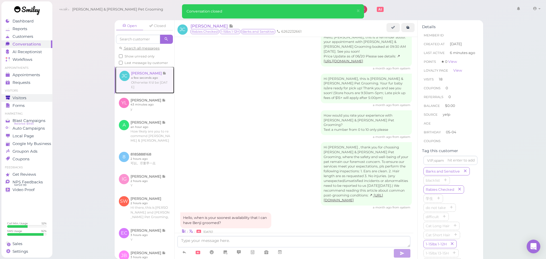
scroll to position [870, 0]
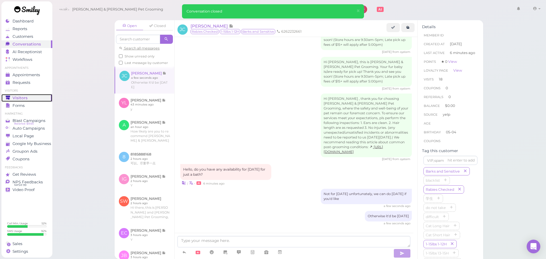
click at [38, 96] on div "Visitors" at bounding box center [26, 98] width 41 height 5
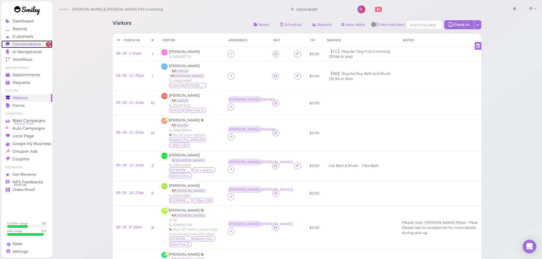
click at [38, 44] on span "Conversations" at bounding box center [27, 44] width 28 height 5
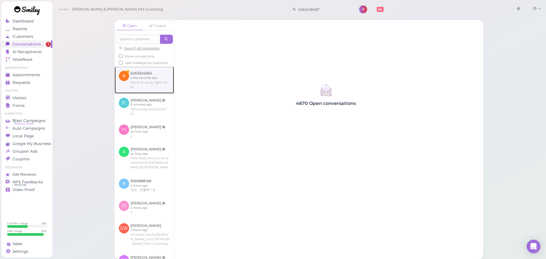
click at [149, 87] on link at bounding box center [144, 80] width 59 height 27
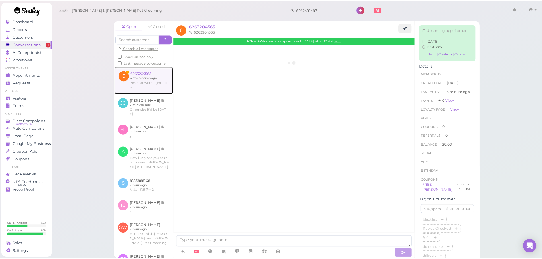
scroll to position [284, 0]
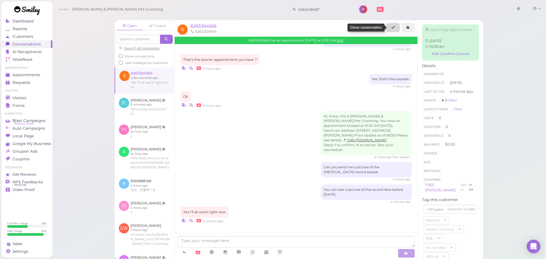
click at [392, 30] on link at bounding box center [393, 27] width 13 height 9
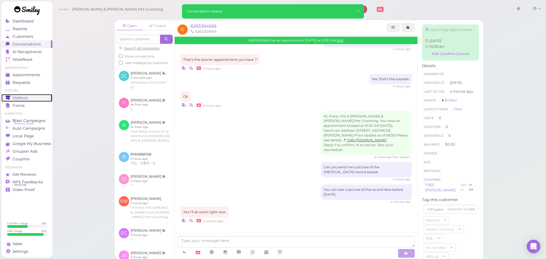
click at [45, 94] on link "Visitors" at bounding box center [26, 98] width 51 height 8
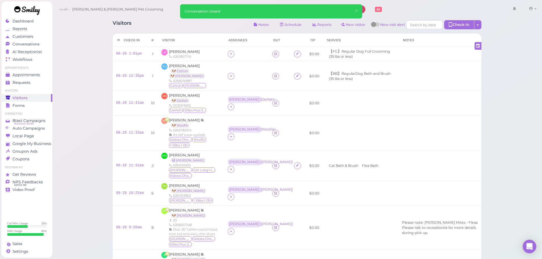
click at [499, 192] on div "Visitors Notes Schedule Reports New visitor New visit alert Check-in Customer c…" at bounding box center [297, 198] width 490 height 397
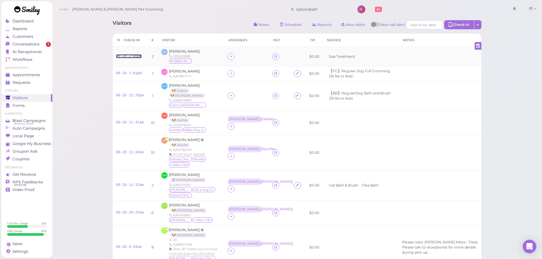
click at [131, 55] on link "08-28 2:06pm" at bounding box center [129, 56] width 26 height 4
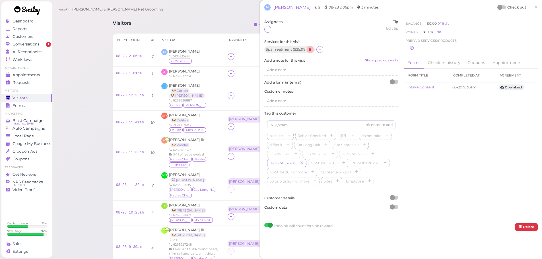
click at [310, 49] on icon at bounding box center [310, 49] width 7 height 6
click at [268, 49] on icon at bounding box center [268, 49] width 4 height 4
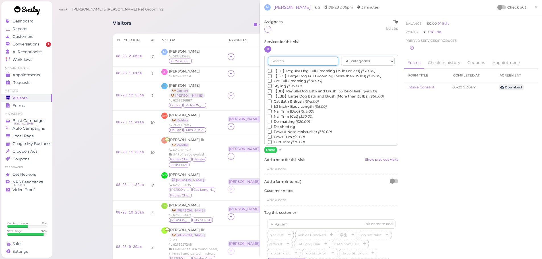
click at [294, 61] on input "text" at bounding box center [303, 61] width 70 height 9
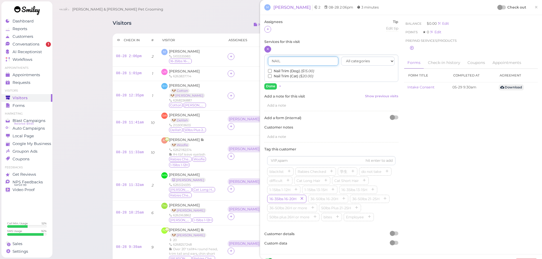
type input "NAIL"
click at [271, 70] on input "Nail Trim (Dog) ($15.00)" at bounding box center [270, 71] width 4 height 4
click at [270, 85] on button "Done" at bounding box center [270, 86] width 13 height 6
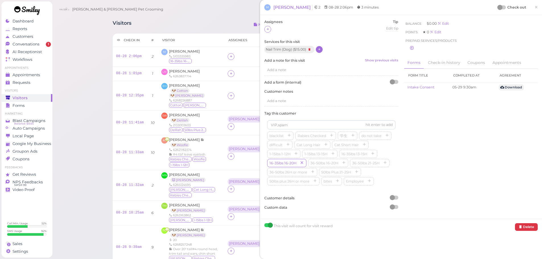
click at [270, 27] on div at bounding box center [267, 29] width 7 height 7
click at [280, 75] on div "[PERSON_NAME]" at bounding box center [305, 76] width 80 height 11
click at [497, 9] on div at bounding box center [499, 7] width 5 height 5
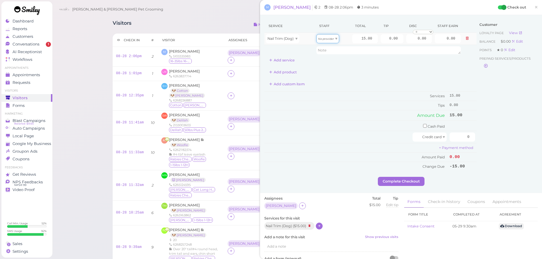
drag, startPoint x: 321, startPoint y: 39, endPoint x: 321, endPoint y: 42, distance: 3.1
click at [321, 42] on div "No provider" at bounding box center [327, 38] width 23 height 9
type input "7.80"
click at [352, 118] on td "Amount Due" at bounding box center [356, 115] width 184 height 10
click at [492, 176] on div "Customer Loyalty page View Balance $0.00 Edit Points ★ 0 Edit Prepaid services/…" at bounding box center [506, 98] width 61 height 158
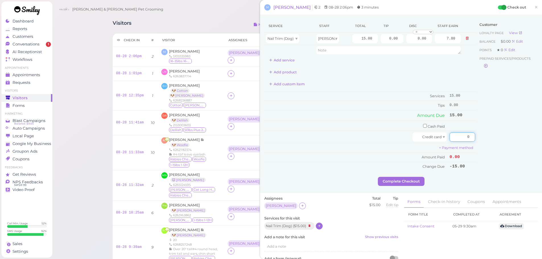
drag, startPoint x: 451, startPoint y: 136, endPoint x: 524, endPoint y: 136, distance: 73.7
click at [524, 136] on div "Service Staff Total Tip Disc Staff earn Nail Trim (Dog) Asa 15.00 0.00 0.00 0 1…" at bounding box center [400, 98] width 273 height 158
type input "16.5"
drag, startPoint x: 379, startPoint y: 39, endPoint x: 469, endPoint y: 61, distance: 92.2
click at [451, 54] on tbody "Nail Trim (Dog) Asa 15.00 0.00 0.00 0 10% off 15% off 20% off 25% off 30% off 5…" at bounding box center [370, 44] width 212 height 23
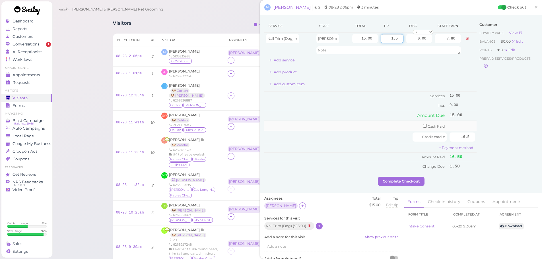
type input "1.5"
click at [402, 121] on td "Cash Paid" at bounding box center [356, 126] width 184 height 11
click at [398, 177] on button "Complete Checkout" at bounding box center [401, 181] width 47 height 9
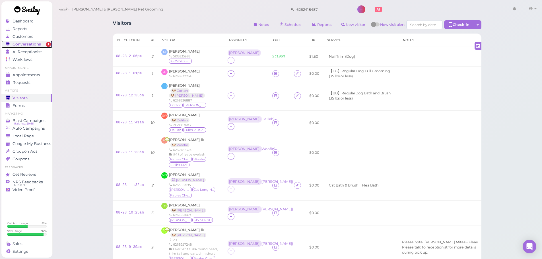
click at [24, 41] on link "Conversations 1" at bounding box center [26, 44] width 51 height 8
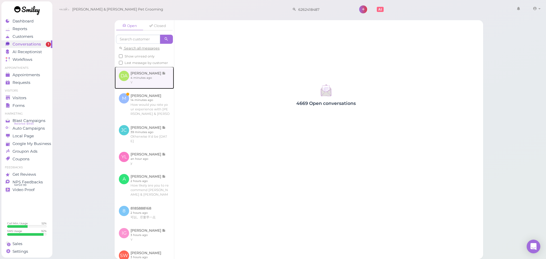
click at [135, 84] on link at bounding box center [144, 78] width 59 height 22
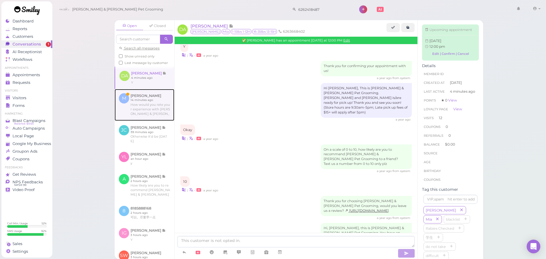
click at [135, 109] on link at bounding box center [145, 105] width 60 height 32
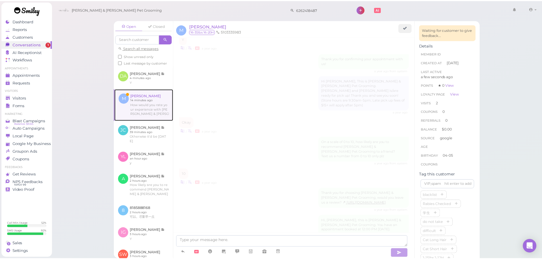
scroll to position [622, 0]
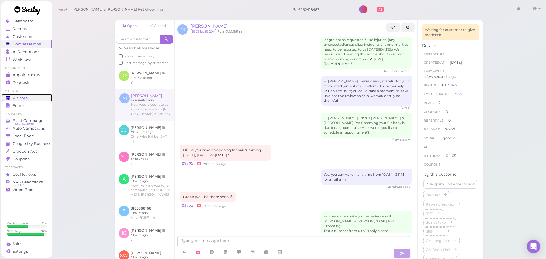
click at [28, 95] on link "Visitors" at bounding box center [26, 98] width 51 height 8
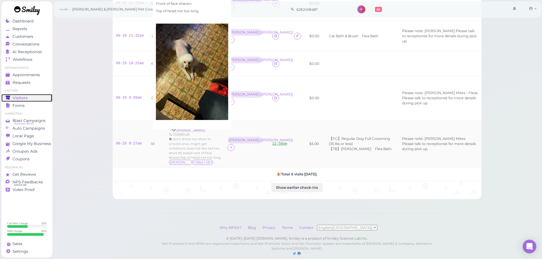
scroll to position [162, 0]
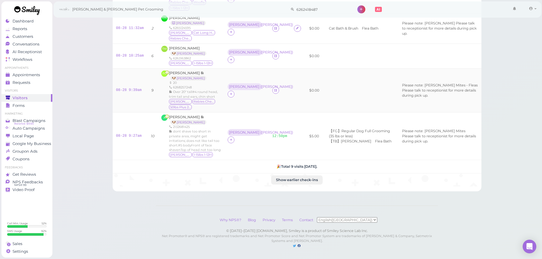
click at [337, 93] on td at bounding box center [361, 90] width 76 height 44
click at [133, 88] on link "08-28 9:39am" at bounding box center [129, 90] width 26 height 4
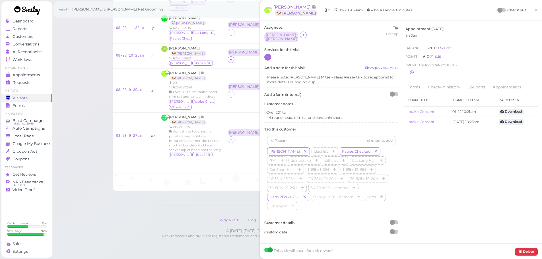
click at [267, 55] on icon at bounding box center [268, 57] width 4 height 4
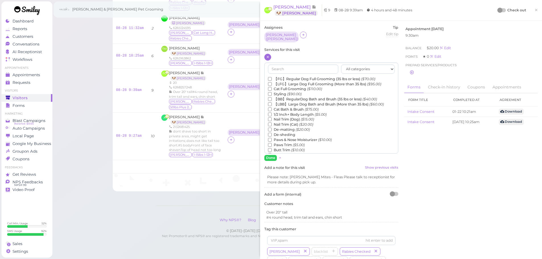
click at [311, 83] on label "【LFG】Large Dog Full Grooming (More than 35 lbs) ($95.00)" at bounding box center [324, 84] width 113 height 5
click at [272, 83] on input "【LFG】Large Dog Full Grooming (More than 35 lbs) ($95.00)" at bounding box center [270, 84] width 4 height 4
click at [287, 128] on label "De-matting ($20.00)" at bounding box center [289, 129] width 42 height 5
click at [272, 128] on input "De-matting ($20.00)" at bounding box center [270, 130] width 4 height 4
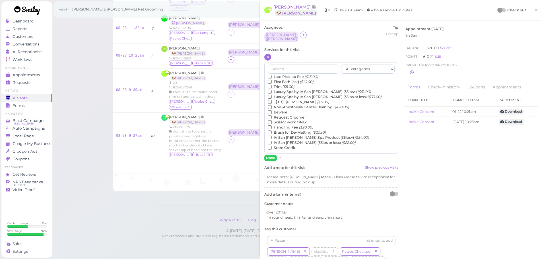
click at [297, 101] on label "【TB】Teeth Brushing ($5.00)" at bounding box center [298, 102] width 61 height 5
click at [272, 101] on input "【TB】Teeth Brushing ($5.00)" at bounding box center [270, 102] width 4 height 4
click at [271, 155] on button "Done" at bounding box center [270, 158] width 13 height 6
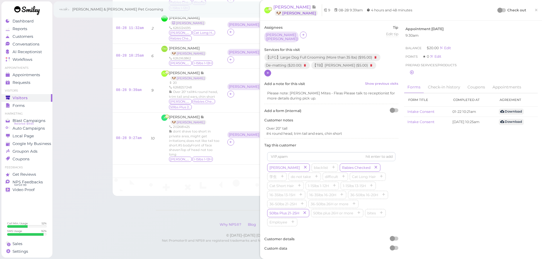
click at [497, 11] on div at bounding box center [499, 10] width 5 height 5
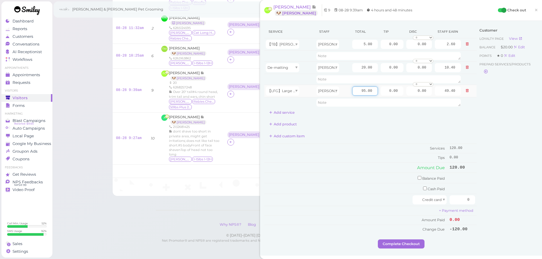
click at [354, 95] on input "95.00" at bounding box center [365, 90] width 26 height 9
type input "120.00"
type input "62.40"
drag, startPoint x: 352, startPoint y: 115, endPoint x: 355, endPoint y: 93, distance: 22.9
click at [352, 115] on div "Service Staff Total Tip Disc Staff earn 【TB】Teeth Brushing Asa 5.00 0.00 0.00 0…" at bounding box center [370, 71] width 212 height 92
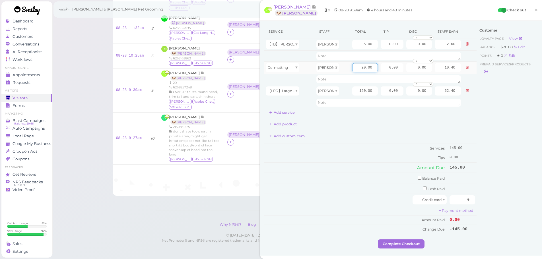
click at [357, 69] on input "20.00" at bounding box center [365, 67] width 26 height 9
type input "12.00"
type input "6.24"
click at [357, 127] on div "Add product" at bounding box center [370, 124] width 212 height 9
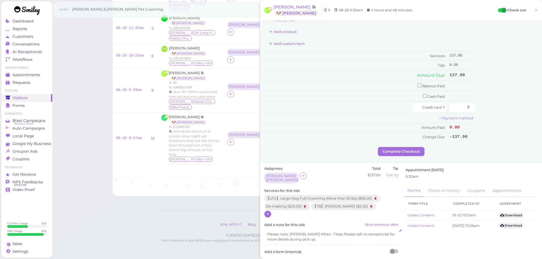
scroll to position [171, 0]
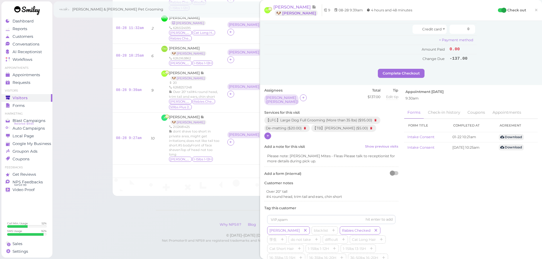
drag, startPoint x: 264, startPoint y: 134, endPoint x: 267, endPoint y: 135, distance: 3.1
click at [264, 134] on div "Assignees Asa ( Molly ) Total $137.00 Tip Edit tip 0 Services for this visit" at bounding box center [331, 203] width 140 height 230
click at [268, 135] on icon at bounding box center [268, 136] width 4 height 4
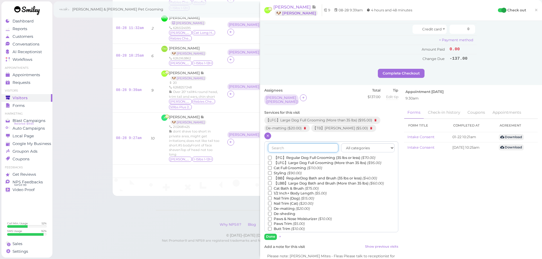
click at [280, 143] on input "text" at bounding box center [303, 147] width 70 height 9
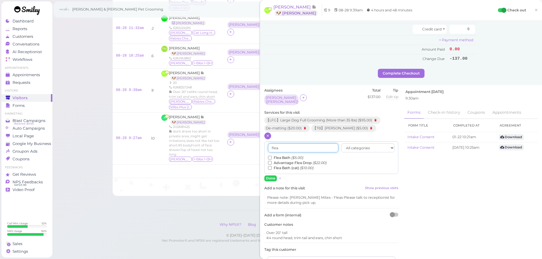
type input "flea"
click at [270, 156] on input "Flea Bath ($5.00)" at bounding box center [270, 158] width 4 height 4
click at [269, 175] on button "Done" at bounding box center [270, 178] width 13 height 6
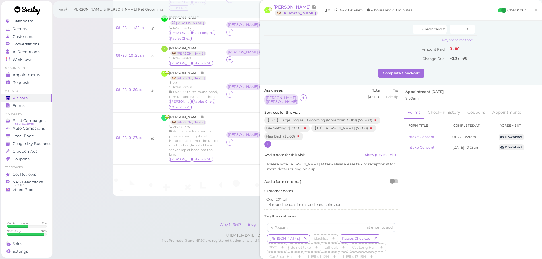
scroll to position [57, 0]
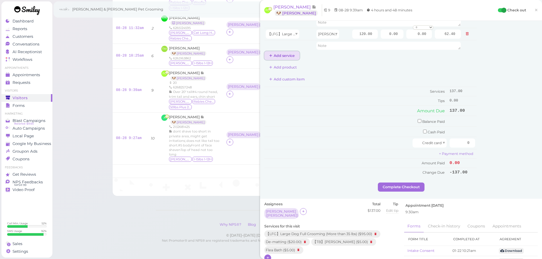
click at [280, 58] on button "Add service" at bounding box center [281, 55] width 35 height 9
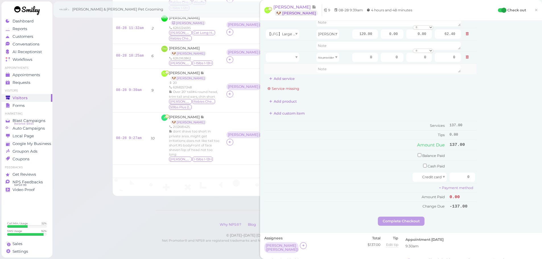
click at [282, 68] on td at bounding box center [289, 68] width 51 height 11
click at [280, 61] on div at bounding box center [283, 57] width 34 height 9
type input "5.00"
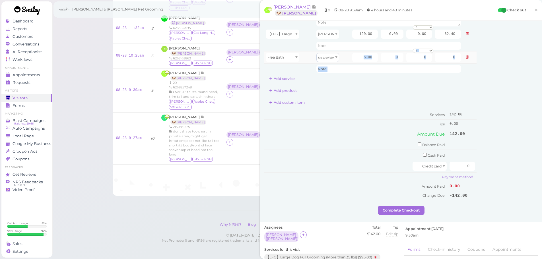
click at [322, 66] on tbody "【TB】Teeth Brushing Asa 5.00 0.00 0.00 0 10% off 15% off 20% off 25% off 30% off…" at bounding box center [370, 28] width 212 height 93
click at [323, 62] on tbody "【TB】Teeth Brushing Asa 5.00 0.00 0.00 0 10% off 15% off 20% off 25% off 30% off…" at bounding box center [370, 28] width 212 height 93
drag, startPoint x: 323, startPoint y: 60, endPoint x: 323, endPoint y: 71, distance: 11.1
type input "2.60"
click at [358, 147] on td "Balance Paid" at bounding box center [356, 144] width 184 height 10
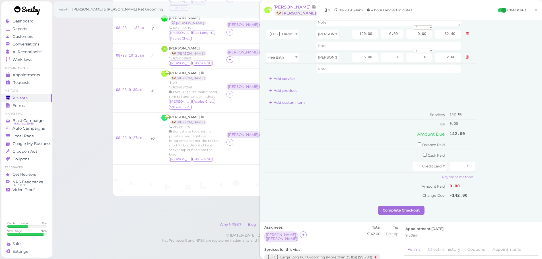
scroll to position [0, 0]
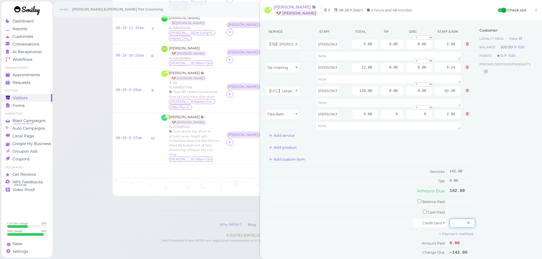
drag, startPoint x: 456, startPoint y: 225, endPoint x: 537, endPoint y: 230, distance: 80.7
click at [537, 230] on div "Service Staff Total Tip Disc Staff earn 【TB】Teeth Brushing Asa 5.00 0.00 0.00 0…" at bounding box center [401, 150] width 282 height 258
type input "152"
click at [381, 93] on input "0.00" at bounding box center [392, 90] width 23 height 9
type input "10.00"
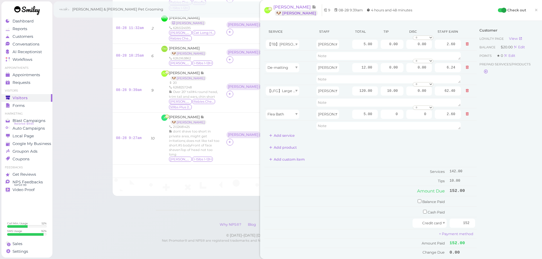
click at [382, 148] on div "Add product" at bounding box center [370, 147] width 212 height 9
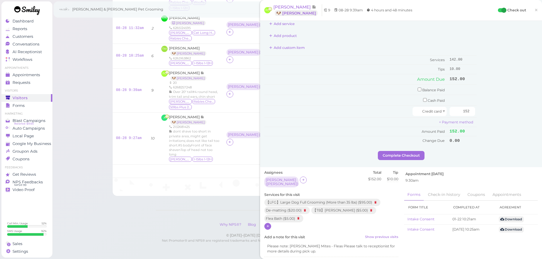
scroll to position [114, 0]
click at [395, 152] on button "Complete Checkout" at bounding box center [401, 153] width 47 height 9
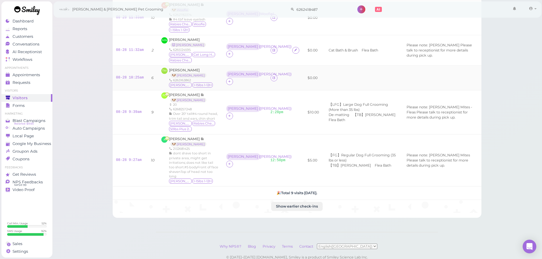
scroll to position [134, 0]
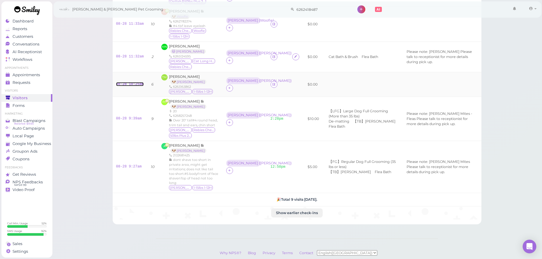
click at [138, 82] on link "08-28 10:25am" at bounding box center [130, 84] width 28 height 4
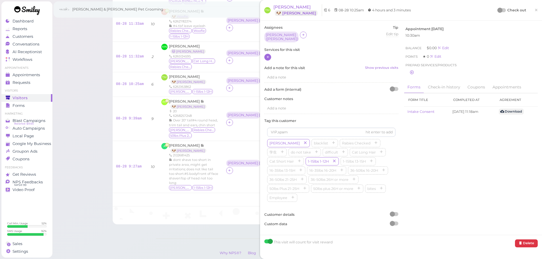
click at [266, 55] on icon at bounding box center [268, 57] width 4 height 4
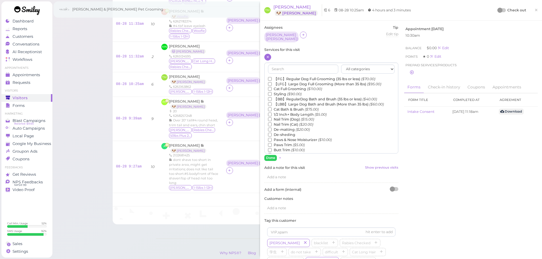
click at [282, 77] on label "【FG】Regular Dog Full Grooming (35 lbs or less) ($70.00)" at bounding box center [321, 79] width 107 height 5
click at [272, 77] on input "【FG】Regular Dog Full Grooming (35 lbs or less) ($70.00)" at bounding box center [270, 79] width 4 height 4
click at [282, 112] on label "1/2 Inch+ Body Length ($5.00)" at bounding box center [297, 114] width 59 height 5
click at [272, 113] on input "1/2 Inch+ Body Length ($5.00)" at bounding box center [270, 115] width 4 height 4
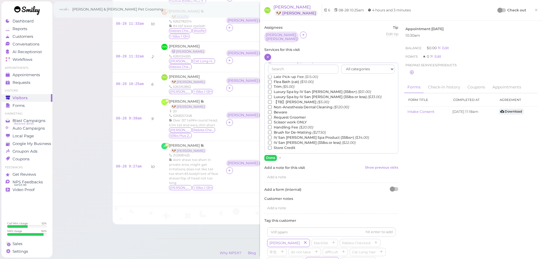
click at [283, 101] on label "【TB】Teeth Brushing ($5.00)" at bounding box center [298, 102] width 61 height 5
click at [272, 101] on input "【TB】Teeth Brushing ($5.00)" at bounding box center [270, 102] width 4 height 4
click at [267, 152] on div "All categories Full Grooming Bath & Brush Add-ons Dental Work Special Request I…" at bounding box center [331, 112] width 134 height 98
drag, startPoint x: 267, startPoint y: 152, endPoint x: 270, endPoint y: 151, distance: 3.3
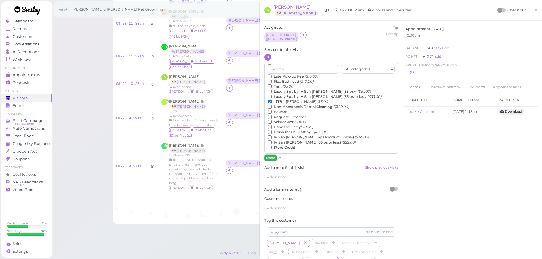
click at [268, 155] on button "Done" at bounding box center [270, 158] width 13 height 6
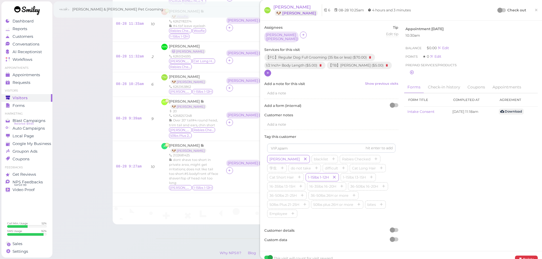
click at [498, 11] on div at bounding box center [502, 10] width 8 height 4
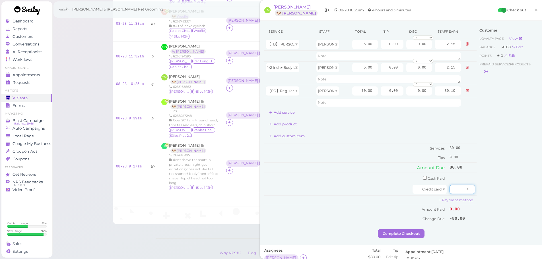
drag, startPoint x: 456, startPoint y: 190, endPoint x: 513, endPoint y: 190, distance: 57.2
click at [512, 190] on div "Service Staff Total Tip Disc Staff earn 【TB】Teeth Brushing Rebecca 5.00 0.00 0.…" at bounding box center [400, 127] width 273 height 204
type input "92"
drag, startPoint x: 384, startPoint y: 91, endPoint x: 400, endPoint y: 155, distance: 65.7
click at [478, 99] on div "Service Staff Total Tip Disc Staff earn 【TB】Teeth Brushing Rebecca 5.00 0.00 0.…" at bounding box center [400, 127] width 273 height 204
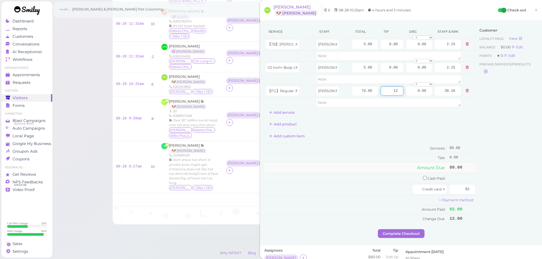
type input "12"
click at [363, 168] on td "Amount Due" at bounding box center [356, 167] width 184 height 10
click at [400, 235] on button "Complete Checkout" at bounding box center [401, 233] width 47 height 9
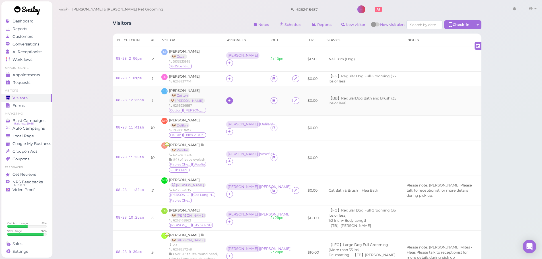
click at [230, 99] on div at bounding box center [229, 100] width 7 height 7
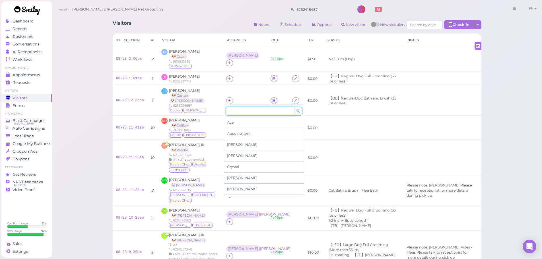
click at [238, 108] on input at bounding box center [260, 111] width 69 height 9
type input "re"
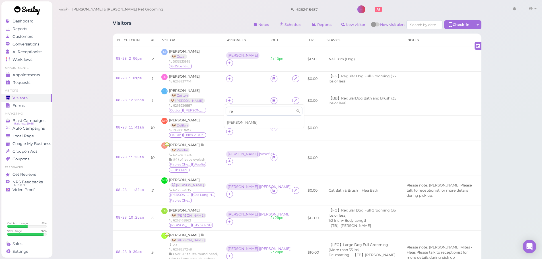
click at [237, 119] on div "[PERSON_NAME]" at bounding box center [264, 122] width 80 height 11
click at [229, 98] on icon at bounding box center [230, 100] width 4 height 4
click at [228, 99] on div "[PERSON_NAME]" at bounding box center [243, 97] width 30 height 4
click at [231, 102] on icon at bounding box center [230, 104] width 4 height 4
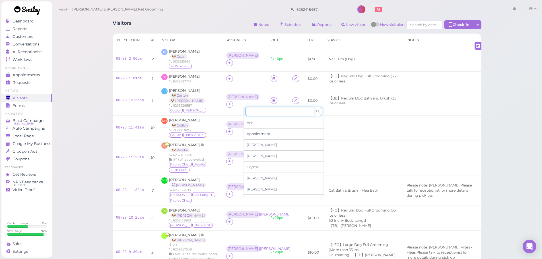
click at [251, 113] on input at bounding box center [279, 111] width 69 height 9
type input "[PERSON_NAME]"
click at [255, 123] on div "[PERSON_NAME]" at bounding box center [284, 122] width 80 height 11
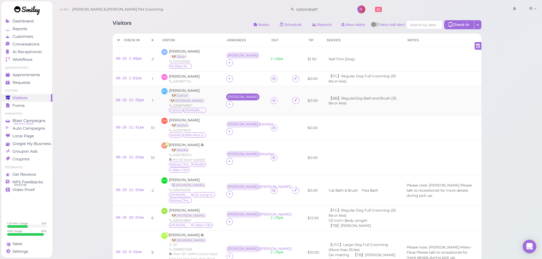
click at [236, 97] on div "[PERSON_NAME]" at bounding box center [243, 97] width 30 height 4
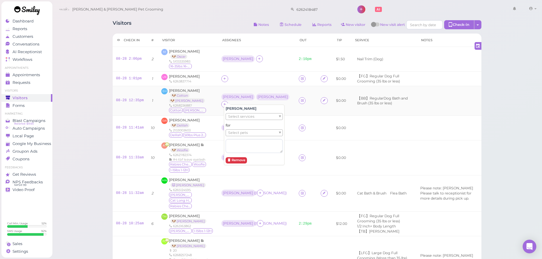
click at [248, 132] on ul "Select pets" at bounding box center [252, 133] width 52 height 6
click at [253, 85] on td at bounding box center [257, 78] width 78 height 15
click at [268, 96] on div "Rebecca ( Milkie ) Asa" at bounding box center [256, 101] width 71 height 14
click at [261, 95] on div "[PERSON_NAME]" at bounding box center [273, 97] width 30 height 4
click at [258, 125] on div "for Select pets" at bounding box center [252, 134] width 57 height 30
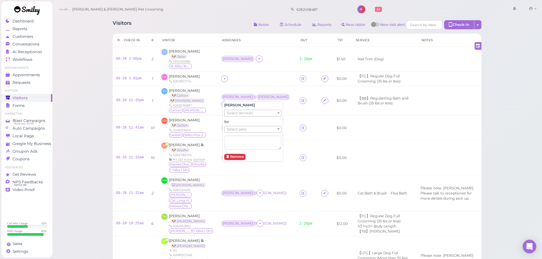
click at [255, 131] on ul "Select pets" at bounding box center [250, 129] width 52 height 6
click at [265, 70] on td "[PERSON_NAME]" at bounding box center [257, 59] width 79 height 25
click at [206, 123] on div "SW Sunny Westervelt 🐶 Delilah 2133003603 Delilah 50lbs Plus 21-25H" at bounding box center [187, 128] width 53 height 20
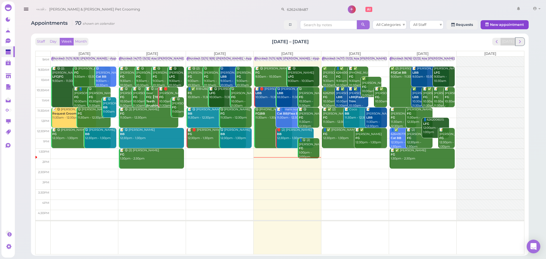
drag, startPoint x: 521, startPoint y: 44, endPoint x: 516, endPoint y: 24, distance: 20.7
click at [521, 44] on span "next" at bounding box center [519, 41] width 5 height 5
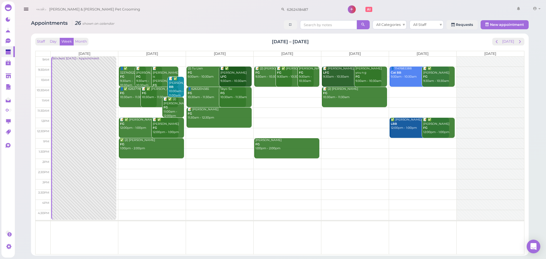
click at [269, 94] on td at bounding box center [288, 92] width 474 height 10
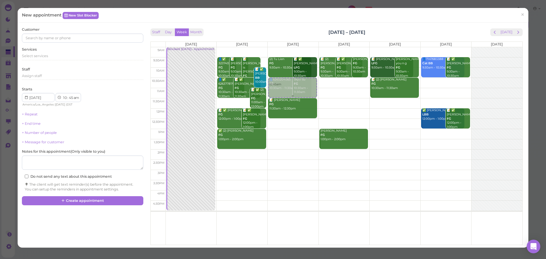
drag, startPoint x: 328, startPoint y: 93, endPoint x: 282, endPoint y: 85, distance: 47.0
click at [282, 47] on tr "Blocked: [DATE] • Appointment 👤✅ 3237405225 FG 9:30am - 10:30am 📝 [PERSON_NAME]…" at bounding box center [337, 47] width 372 height 0
type input "[DATE]"
select select "30"
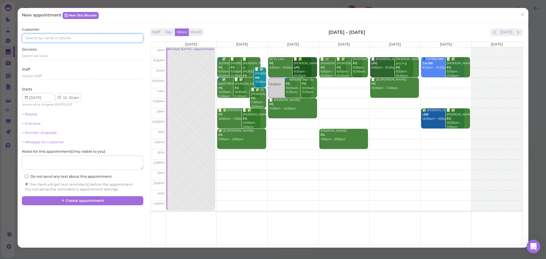
click at [76, 35] on input at bounding box center [82, 38] width 121 height 9
type input "6267122681"
click at [57, 44] on link "6267122681 6267122681" at bounding box center [45, 48] width 47 height 11
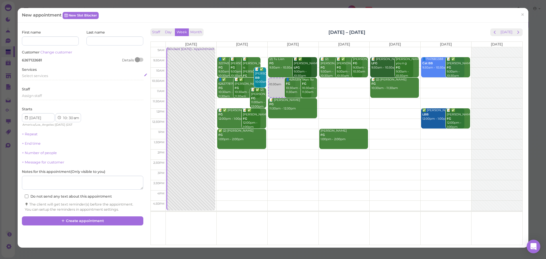
click at [45, 74] on span "Select services" at bounding box center [35, 76] width 26 height 4
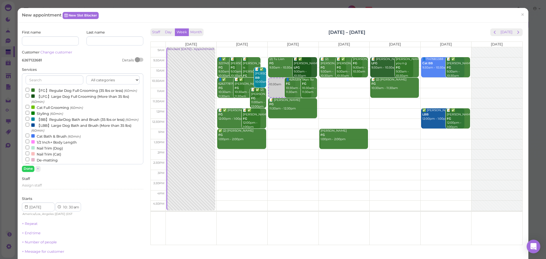
click at [57, 104] on label "【LFG】Large Dog Full Grooming (More than 35 lbs) (60min)" at bounding box center [83, 98] width 114 height 11
click at [29, 98] on input "【LFG】Large Dog Full Grooming (More than 35 lbs) (60min)" at bounding box center [28, 96] width 4 height 4
click at [28, 167] on button "Done" at bounding box center [28, 169] width 13 height 6
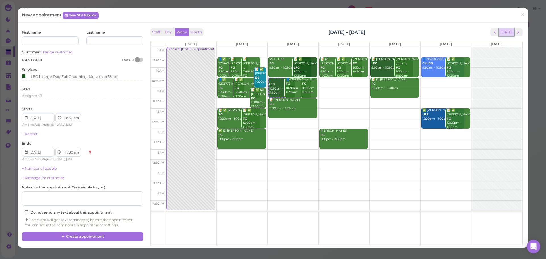
click at [502, 29] on button "[DATE]" at bounding box center [506, 32] width 15 height 8
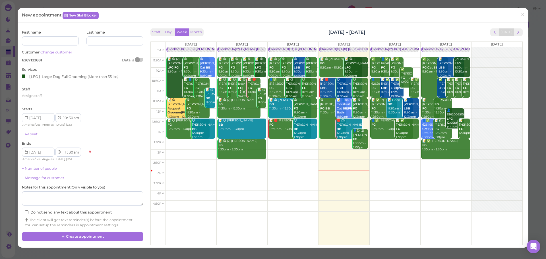
click at [396, 142] on td at bounding box center [344, 144] width 357 height 10
type input "[DATE]"
select select "1"
select select "pm"
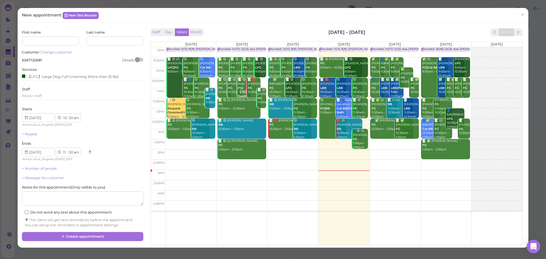
select select "2"
select select "pm"
drag, startPoint x: 400, startPoint y: 139, endPoint x: 401, endPoint y: 135, distance: 3.1
click at [402, 47] on div "LFG 1:30pm - 2:30pm Blocked: 14(17) 11(12) Asa [PERSON_NAME] [PERSON_NAME] • Ap…" at bounding box center [395, 47] width 51 height 0
select select "12"
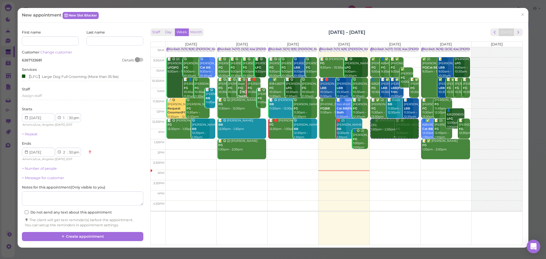
select select "1"
click at [78, 79] on div "【LFG】Large Dog Full Grooming (More than 35 lbs)" at bounding box center [70, 76] width 97 height 6
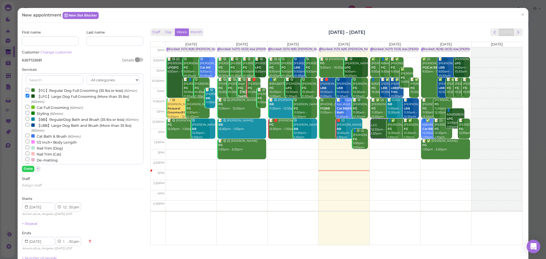
click at [49, 103] on label "【LFG】Large Dog Full Grooming (More than 35 lbs) (60min)" at bounding box center [83, 98] width 114 height 11
click at [29, 98] on input "【LFG】Large Dog Full Grooming (More than 35 lbs) (60min)" at bounding box center [28, 96] width 4 height 4
click at [42, 133] on label "【LBB】Large Dog Bath and Brush (More than 35 lbs) (60min)" at bounding box center [83, 127] width 114 height 11
click at [29, 127] on input "【LBB】Large Dog Bath and Brush (More than 35 lbs) (60min)" at bounding box center [28, 125] width 4 height 4
click at [32, 170] on button "Done" at bounding box center [28, 169] width 13 height 6
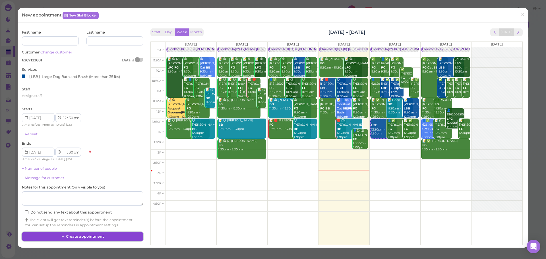
click at [78, 237] on button "Create appointment" at bounding box center [82, 236] width 121 height 9
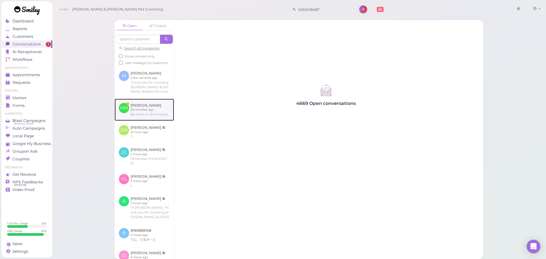
click at [142, 106] on link at bounding box center [144, 110] width 59 height 22
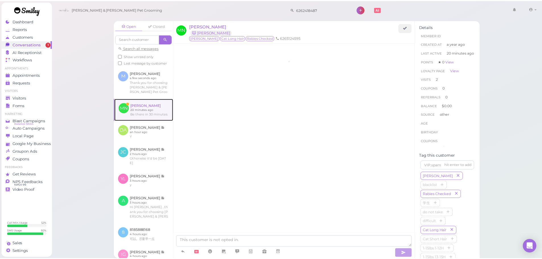
scroll to position [34, 0]
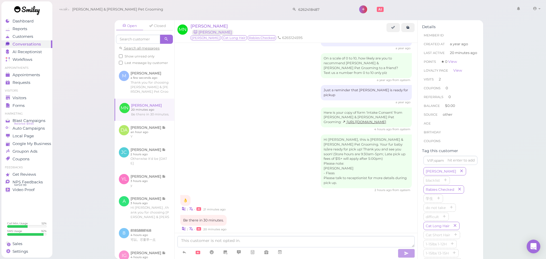
click at [78, 147] on div "Open Closed Search all messages Show unread only Last message by customer M [PE…" at bounding box center [299, 129] width 494 height 259
click at [33, 104] on div "Forms" at bounding box center [26, 105] width 41 height 5
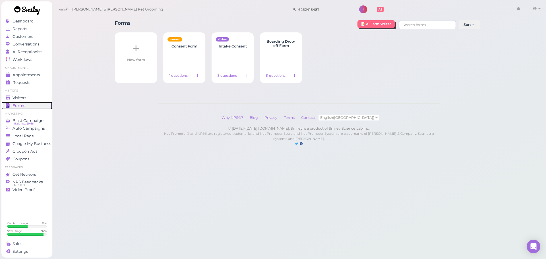
click at [23, 105] on span "Forms" at bounding box center [19, 105] width 13 height 5
click at [32, 97] on div "Visitors" at bounding box center [26, 98] width 41 height 5
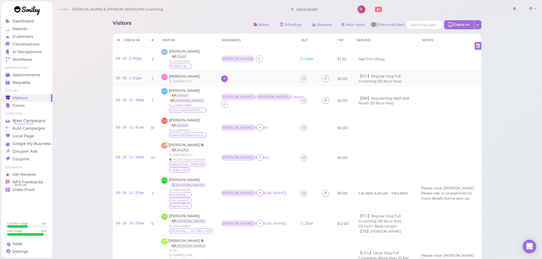
click at [225, 81] on icon at bounding box center [224, 79] width 4 height 4
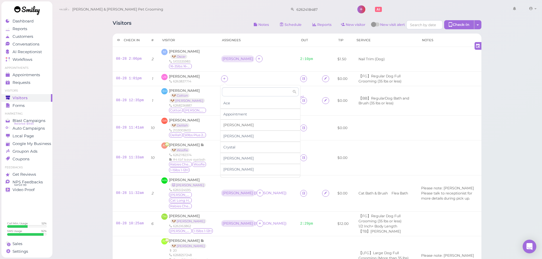
click at [228, 124] on span "[PERSON_NAME]" at bounding box center [238, 125] width 30 height 4
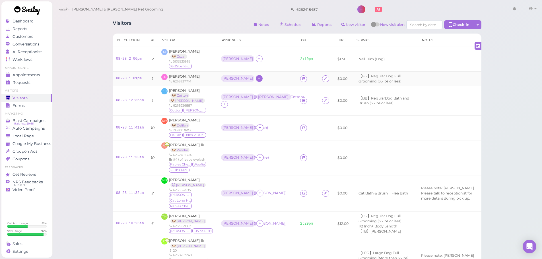
click at [256, 77] on div at bounding box center [259, 78] width 7 height 7
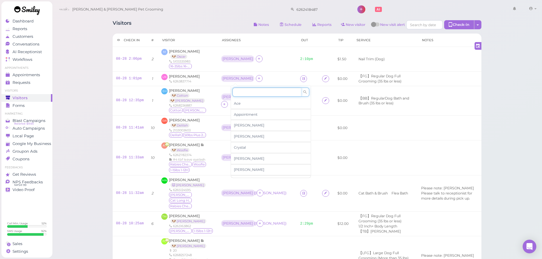
click at [244, 90] on input at bounding box center [266, 92] width 69 height 9
type input "re"
click at [239, 103] on span "[PERSON_NAME]" at bounding box center [249, 103] width 30 height 4
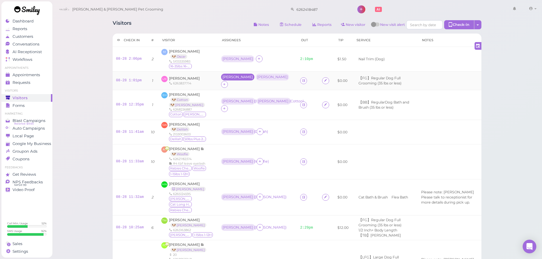
click at [223, 79] on div "[PERSON_NAME]" at bounding box center [237, 77] width 30 height 4
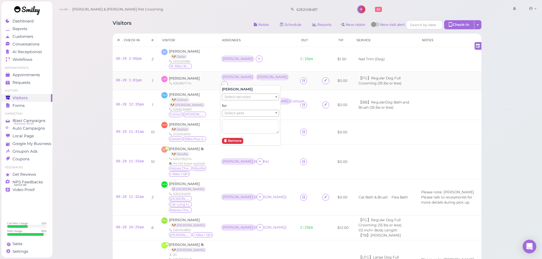
click at [179, 81] on div "6263837714" at bounding box center [184, 83] width 31 height 5
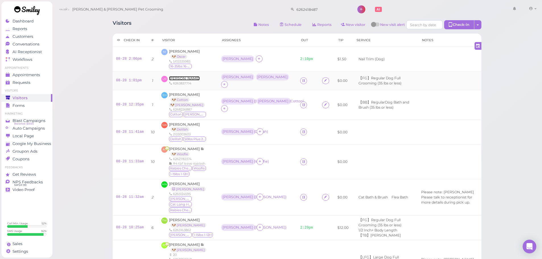
click at [179, 77] on span "[PERSON_NAME]" at bounding box center [184, 78] width 31 height 4
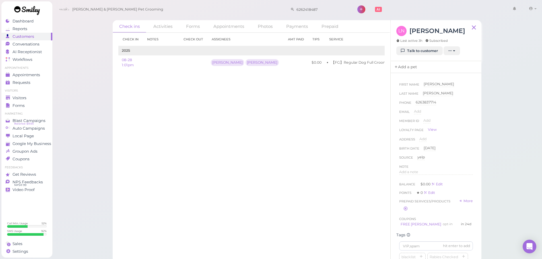
click at [404, 69] on link "Add a pet" at bounding box center [405, 67] width 30 height 12
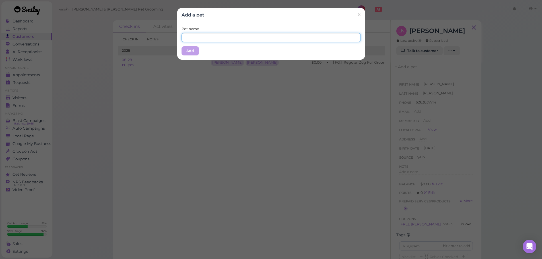
click at [242, 37] on input "text" at bounding box center [270, 37] width 179 height 9
type input "Luna"
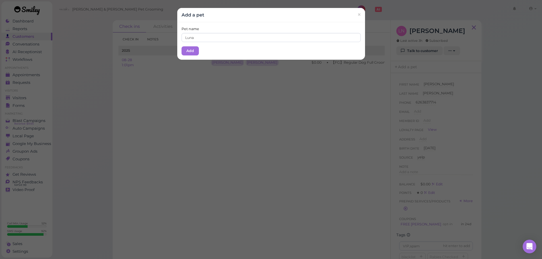
click at [245, 31] on div "Pet name [PERSON_NAME]" at bounding box center [270, 34] width 179 height 16
click at [190, 52] on button "Add" at bounding box center [189, 50] width 17 height 9
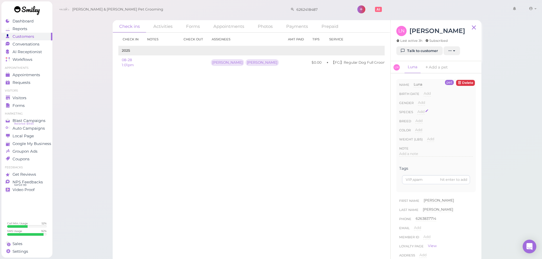
click at [419, 110] on span "Add" at bounding box center [420, 111] width 7 height 4
click at [426, 115] on select "Dog Cat Bird Other" at bounding box center [444, 113] width 55 height 9
select select "Dog"
click at [417, 109] on select "Dog Cat Bird Other" at bounding box center [444, 113] width 55 height 9
click at [424, 122] on button "Done" at bounding box center [424, 122] width 13 height 6
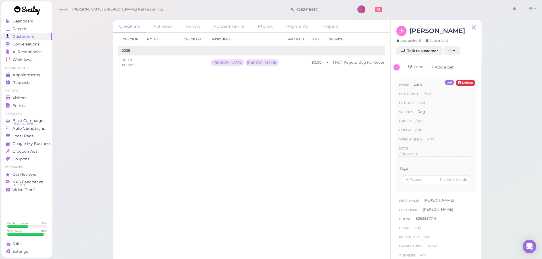
click at [443, 63] on link "Add a pet" at bounding box center [442, 67] width 30 height 12
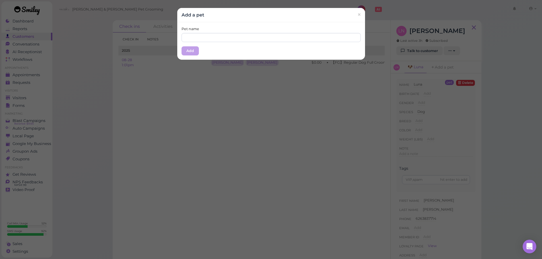
drag, startPoint x: 233, startPoint y: 24, endPoint x: 230, endPoint y: 37, distance: 13.5
click at [232, 29] on div "Pet name Add" at bounding box center [271, 41] width 188 height 38
click at [230, 37] on input "text" at bounding box center [270, 37] width 179 height 9
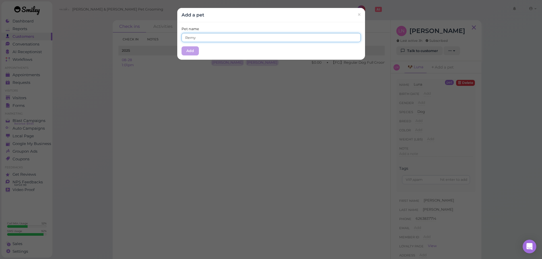
type input "Remy"
click at [249, 20] on div "Add a pet ×" at bounding box center [271, 15] width 188 height 14
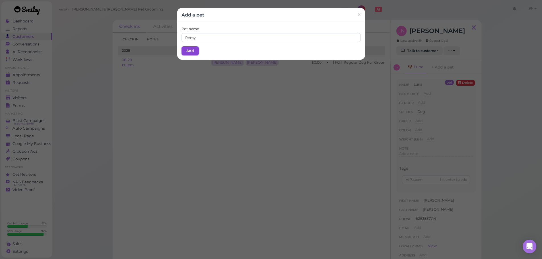
click at [191, 51] on button "Add" at bounding box center [189, 50] width 17 height 9
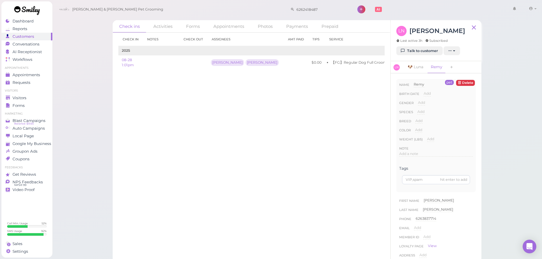
click at [425, 109] on div "Species Add Dog Cat Bird Other" at bounding box center [436, 113] width 74 height 9
click at [424, 111] on span "Add" at bounding box center [420, 111] width 7 height 4
click at [427, 111] on select "Dog Cat Bird Other" at bounding box center [444, 113] width 55 height 9
select select "Dog"
click at [417, 109] on select "Dog Cat Bird Other" at bounding box center [444, 113] width 55 height 9
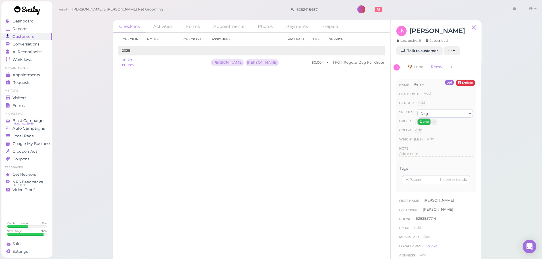
click at [427, 123] on button "Done" at bounding box center [424, 122] width 13 height 6
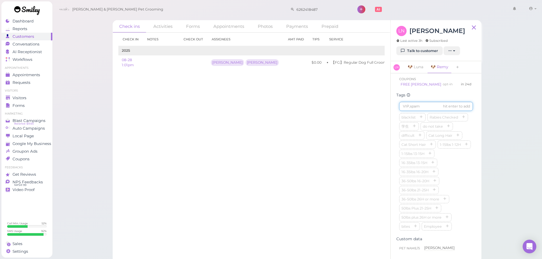
click at [425, 111] on input at bounding box center [436, 106] width 74 height 9
type input "Luna"
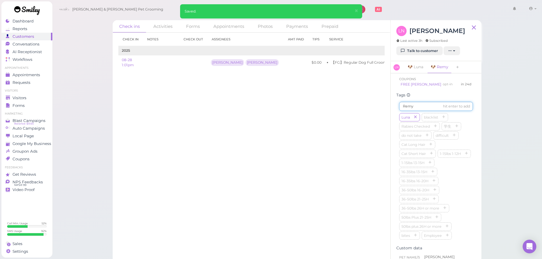
type input "Remy"
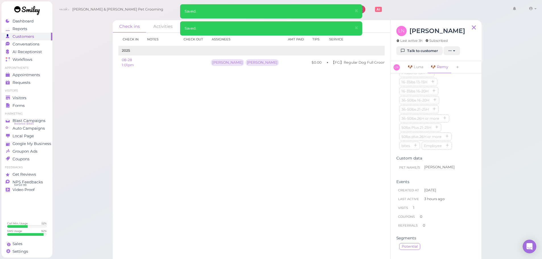
click at [464, 156] on div "Custom data" at bounding box center [435, 158] width 79 height 5
click at [465, 154] on div "[PERSON_NAME] blacklist Rabies Checked 学生 do not take difficult Cat Long Hair C…" at bounding box center [436, 177] width 74 height 127
click at [14, 100] on link "Visitors" at bounding box center [26, 98] width 51 height 8
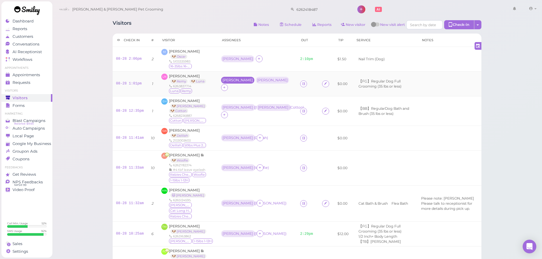
click at [227, 82] on div "[PERSON_NAME]" at bounding box center [237, 80] width 30 height 4
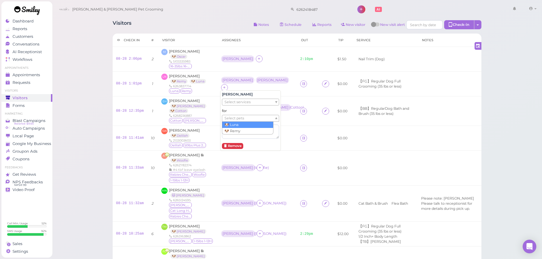
click at [230, 119] on span "Select pets" at bounding box center [234, 118] width 20 height 6
click at [256, 64] on td "[PERSON_NAME]" at bounding box center [257, 59] width 79 height 25
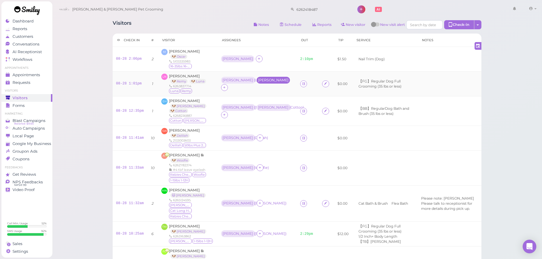
click at [257, 80] on div "[PERSON_NAME]" at bounding box center [273, 80] width 33 height 7
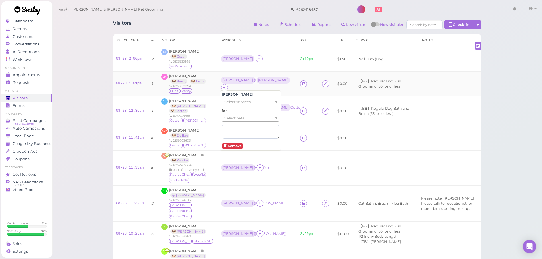
click at [250, 117] on ul "Select pets" at bounding box center [248, 118] width 52 height 6
click at [268, 66] on td "[PERSON_NAME]" at bounding box center [257, 59] width 79 height 25
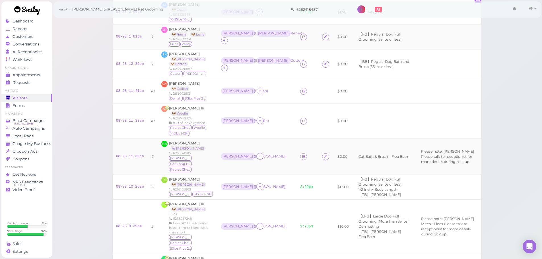
scroll to position [57, 0]
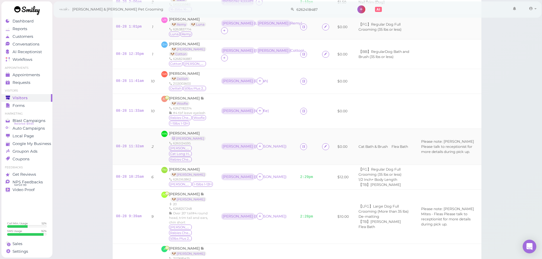
click at [264, 143] on div "[PERSON_NAME] ( [PERSON_NAME] )" at bounding box center [257, 146] width 72 height 7
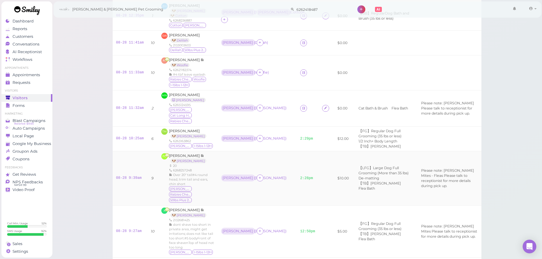
scroll to position [85, 0]
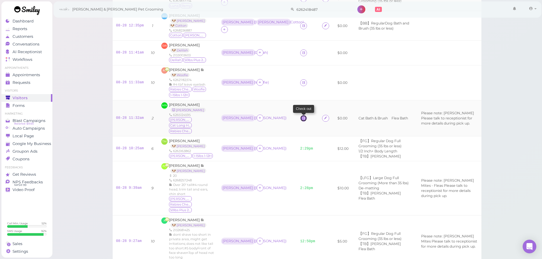
click at [302, 116] on icon at bounding box center [304, 118] width 4 height 4
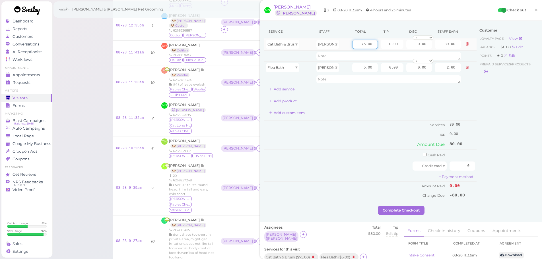
click at [353, 45] on input "75.00" at bounding box center [365, 44] width 26 height 9
type input "85.00"
type input "44.20"
click at [355, 130] on td "Tips" at bounding box center [356, 134] width 184 height 9
click at [381, 44] on input "0.00" at bounding box center [392, 44] width 23 height 9
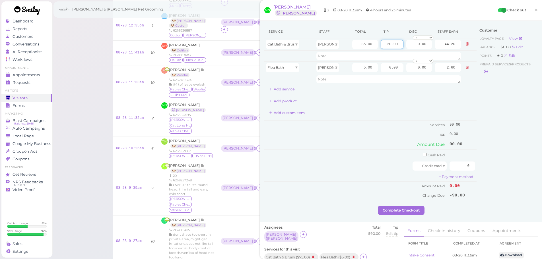
type input "20.00"
click at [371, 117] on div "Add custom item" at bounding box center [370, 112] width 212 height 9
click at [357, 66] on input "5.00" at bounding box center [365, 67] width 26 height 9
click at [464, 68] on button at bounding box center [467, 68] width 7 height 6
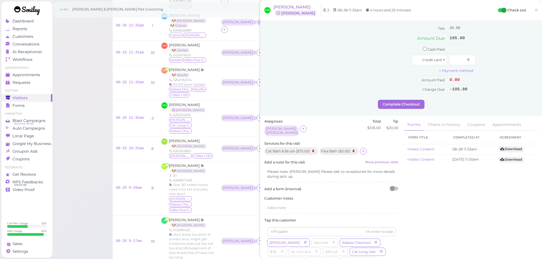
scroll to position [85, 0]
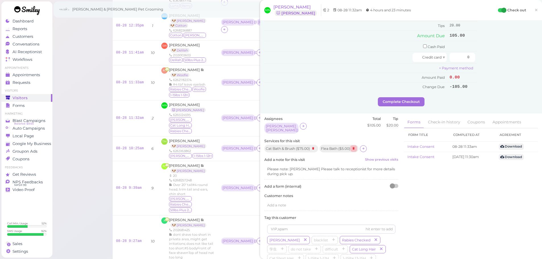
click at [356, 146] on icon at bounding box center [353, 148] width 7 height 6
click at [326, 146] on div at bounding box center [322, 148] width 7 height 7
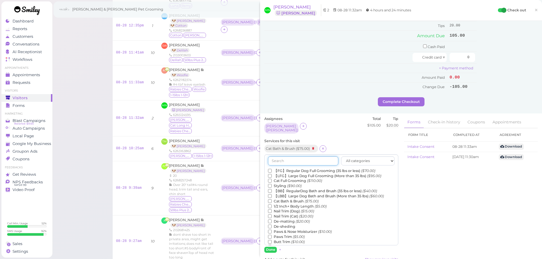
click at [316, 159] on input "text" at bounding box center [303, 160] width 70 height 9
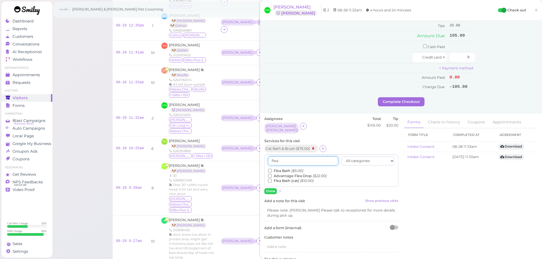
type input "flea"
click at [269, 179] on input "Flea Bath (cat) ($10.00)" at bounding box center [270, 181] width 4 height 4
click at [268, 188] on button "Done" at bounding box center [270, 191] width 13 height 6
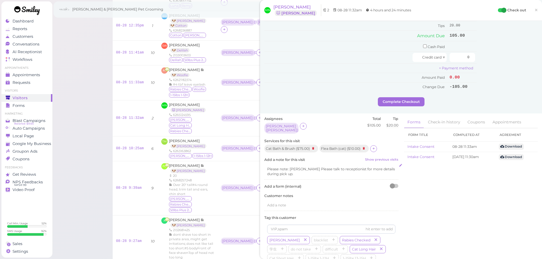
scroll to position [0, 0]
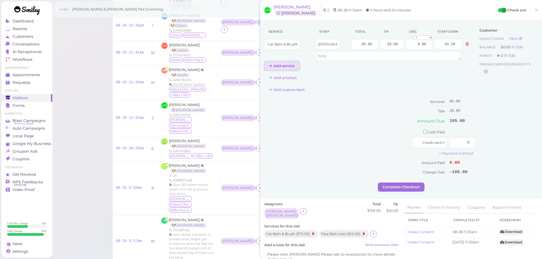
click at [279, 66] on button "Add service" at bounding box center [281, 65] width 35 height 9
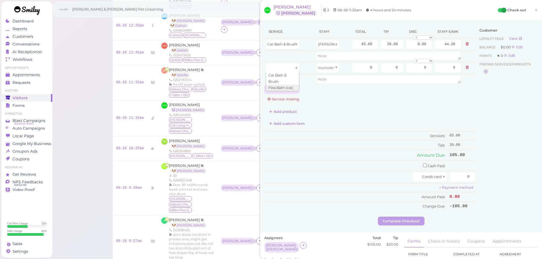
click at [280, 66] on div at bounding box center [283, 67] width 34 height 9
type input "10.00"
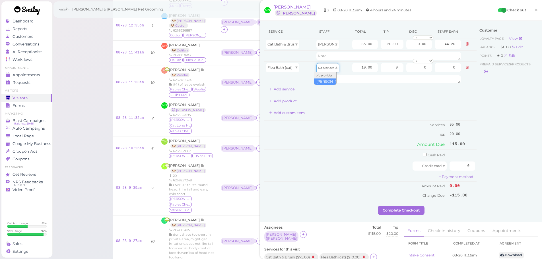
drag, startPoint x: 323, startPoint y: 66, endPoint x: 321, endPoint y: 83, distance: 16.9
type input "5.20"
click at [371, 176] on td "+ Payment method" at bounding box center [370, 176] width 212 height 9
click at [423, 156] on input "checkbox" at bounding box center [425, 155] width 4 height 4
checkbox input "true"
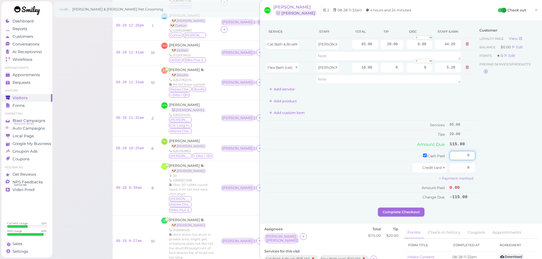
drag, startPoint x: 454, startPoint y: 157, endPoint x: 474, endPoint y: 156, distance: 20.2
click at [474, 156] on div "Service Staff Total Tip Disc Staff earn Cat Bath & Brush Asa 85.00 20.00 0.00 0…" at bounding box center [400, 116] width 273 height 183
type input "115"
click at [491, 156] on div "Customer Loyalty page View Balance $0.00 Edit Points ★ 0 Edit Prepaid services/…" at bounding box center [506, 116] width 61 height 183
click at [416, 210] on button "Complete Checkout" at bounding box center [401, 212] width 47 height 9
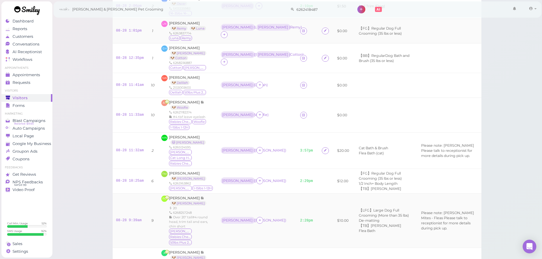
scroll to position [28, 0]
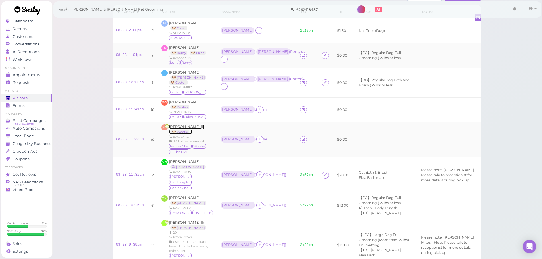
click at [178, 125] on span "[PERSON_NAME]" at bounding box center [185, 127] width 32 height 4
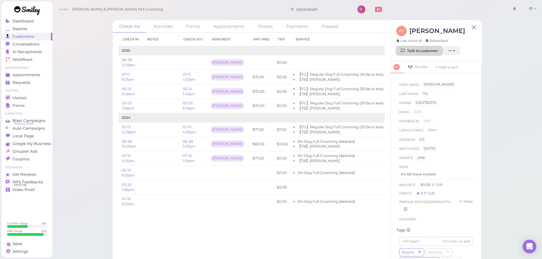
click at [425, 53] on link "Talk to customer" at bounding box center [419, 50] width 46 height 9
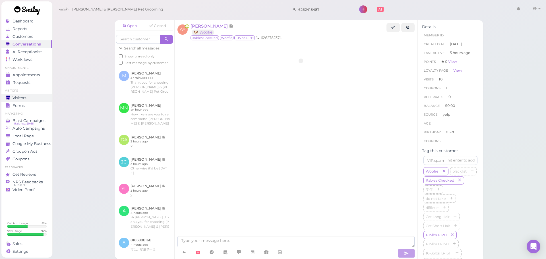
scroll to position [803, 0]
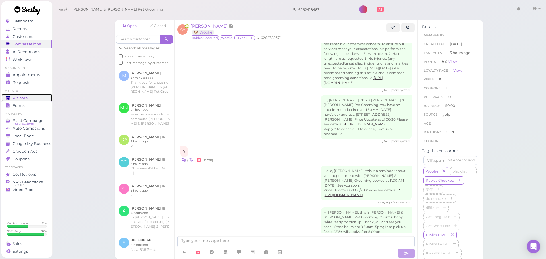
click at [34, 100] on div "Visitors" at bounding box center [26, 98] width 41 height 5
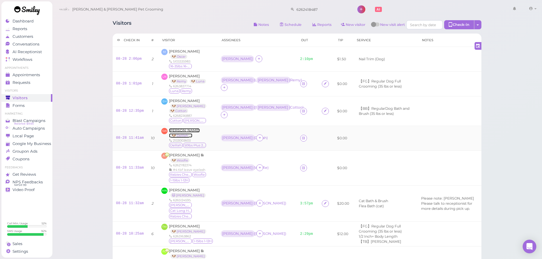
click at [177, 128] on span "[PERSON_NAME]" at bounding box center [184, 130] width 31 height 4
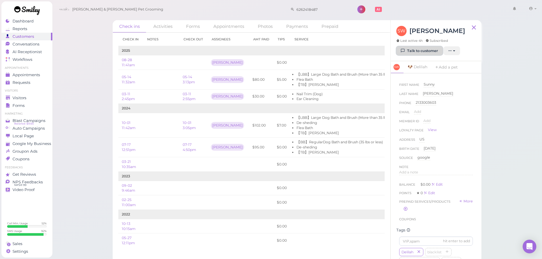
click at [415, 51] on link "Talk to customer" at bounding box center [419, 50] width 46 height 9
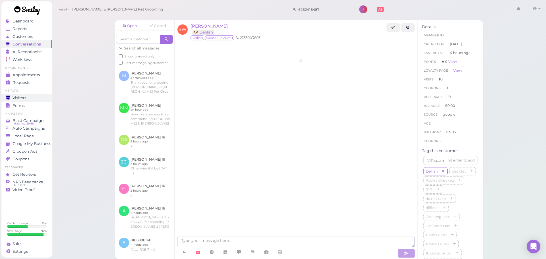
scroll to position [942, 0]
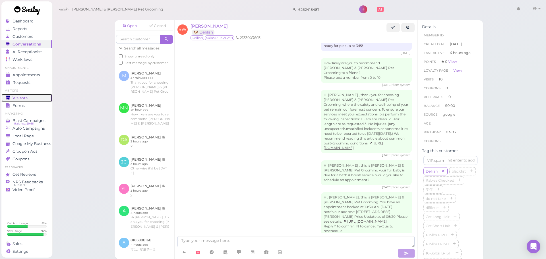
click at [9, 96] on icon at bounding box center [8, 97] width 4 height 3
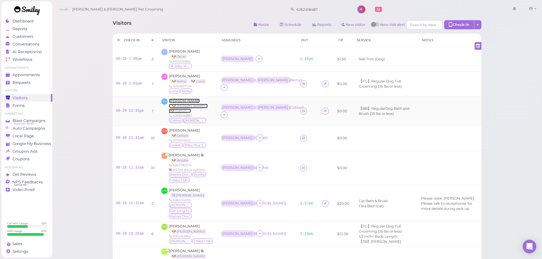
click at [179, 102] on span "[PERSON_NAME]" at bounding box center [184, 101] width 31 height 4
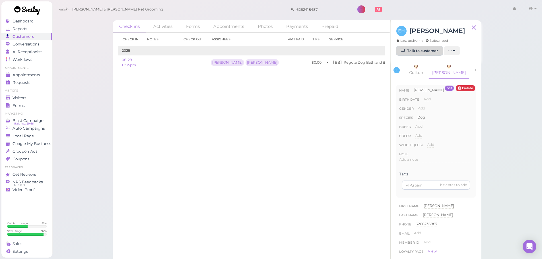
click at [416, 52] on link "Talk to customer" at bounding box center [419, 50] width 46 height 9
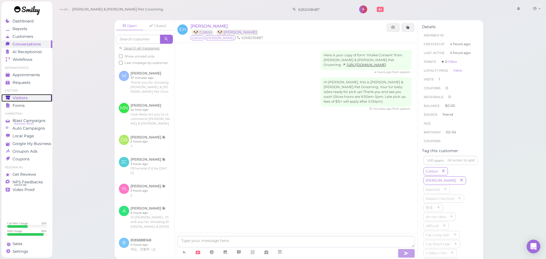
click at [34, 95] on link "Visitors" at bounding box center [26, 98] width 51 height 8
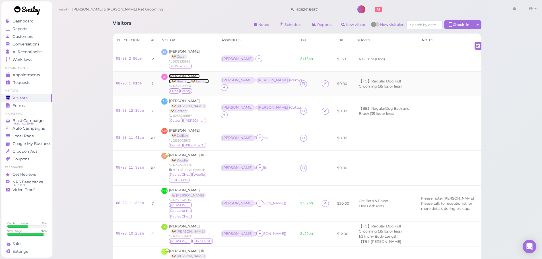
click at [184, 77] on span "[PERSON_NAME]" at bounding box center [184, 76] width 31 height 4
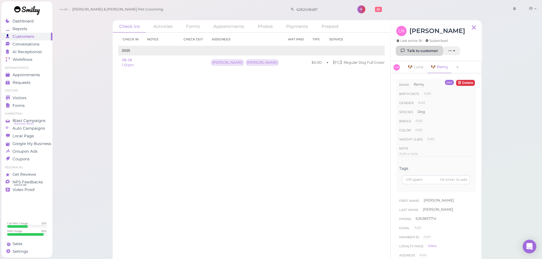
click at [425, 50] on link "Talk to customer" at bounding box center [419, 50] width 46 height 9
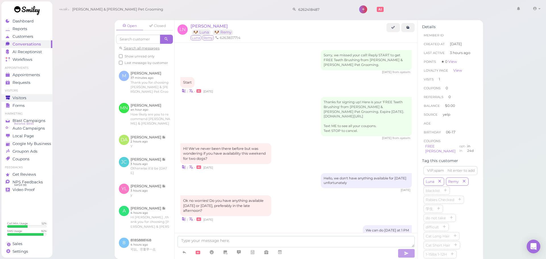
scroll to position [536, 0]
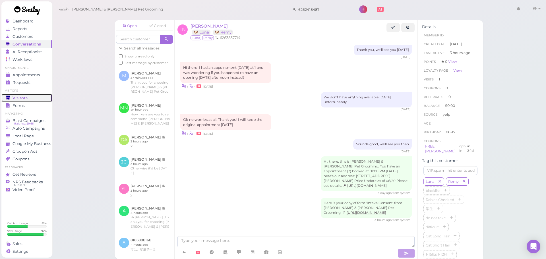
click at [30, 98] on div "Visitors" at bounding box center [26, 98] width 41 height 5
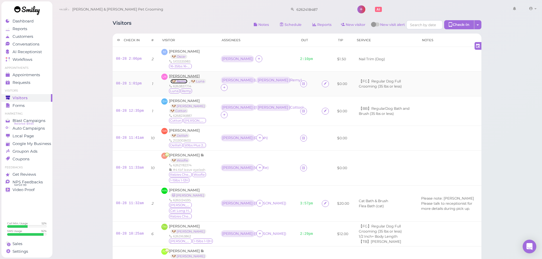
click at [179, 81] on link "🐶 Remy" at bounding box center [178, 81] width 17 height 5
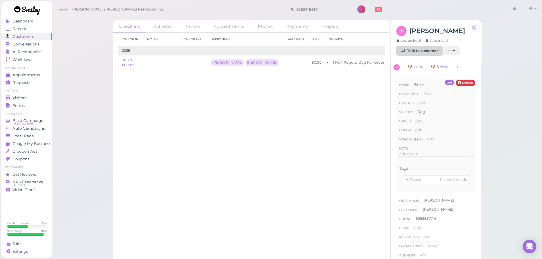
click at [414, 52] on link "Talk to customer" at bounding box center [419, 50] width 46 height 9
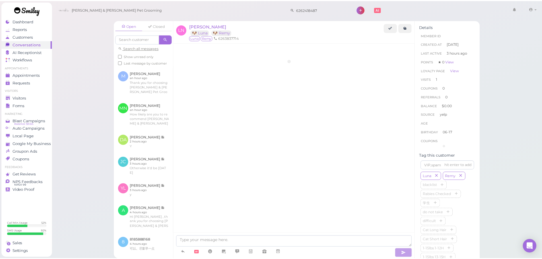
scroll to position [568, 0]
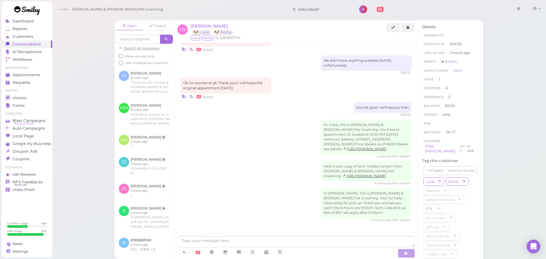
click at [28, 92] on li "Visitors" at bounding box center [26, 91] width 51 height 4
click at [27, 99] on div "Visitors" at bounding box center [26, 98] width 41 height 5
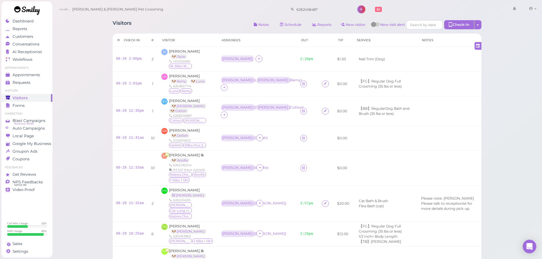
click at [231, 33] on div "Visitors Notes Schedule Reports New visitor New visit alert Check-in Customer c…" at bounding box center [297, 200] width 383 height 368
click at [135, 136] on link "08-28 11:41am" at bounding box center [130, 138] width 28 height 4
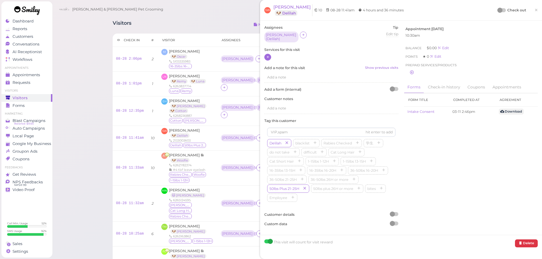
click at [267, 56] on icon at bounding box center [268, 57] width 4 height 4
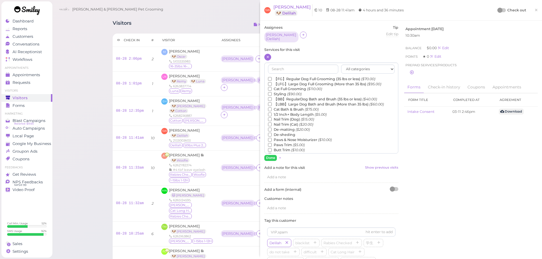
click at [292, 102] on label "【LBB】Large Dog Bath and Brush (More than 35 lbs) ($60.00)" at bounding box center [326, 104] width 116 height 5
click at [272, 102] on input "【LBB】Large Dog Bath and Brush (More than 35 lbs) ($60.00)" at bounding box center [270, 104] width 4 height 4
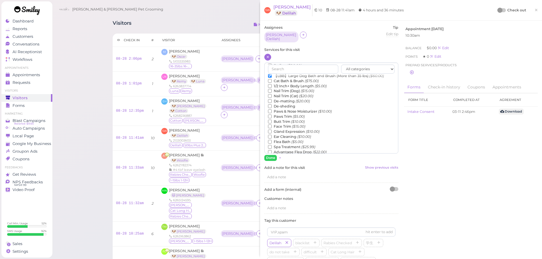
click at [291, 105] on label "De-sheding" at bounding box center [281, 106] width 27 height 5
click at [272, 105] on input "De-sheding" at bounding box center [270, 106] width 4 height 4
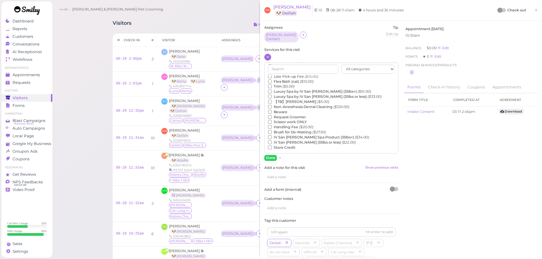
click at [291, 102] on label "【TB】Teeth Brushing ($5.00)" at bounding box center [298, 101] width 61 height 5
click at [272, 102] on input "【TB】Teeth Brushing ($5.00)" at bounding box center [270, 102] width 4 height 4
click at [271, 155] on button "Done" at bounding box center [270, 158] width 13 height 6
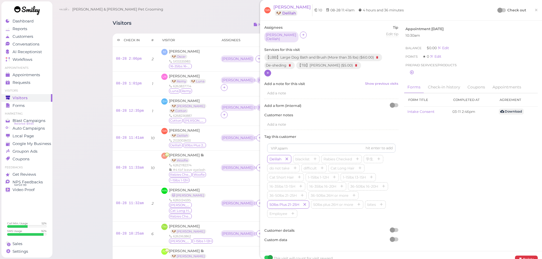
click at [267, 71] on icon at bounding box center [268, 73] width 4 height 4
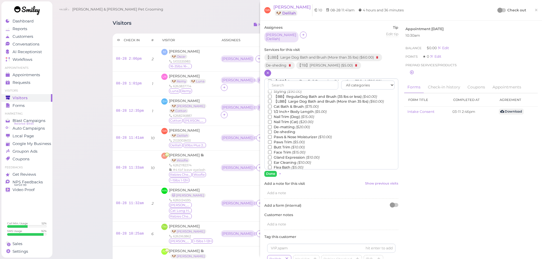
scroll to position [28, 0]
click at [282, 157] on label "Flea Bath ($5.00)" at bounding box center [285, 157] width 35 height 5
click at [272, 157] on input "Flea Bath ($5.00)" at bounding box center [270, 158] width 4 height 4
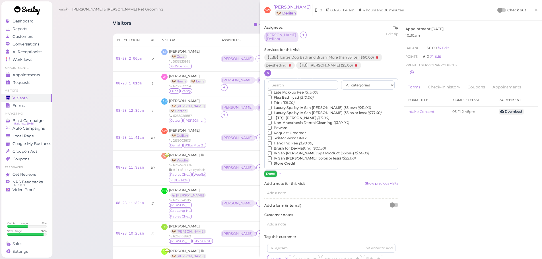
click at [269, 173] on button "Done" at bounding box center [270, 174] width 13 height 6
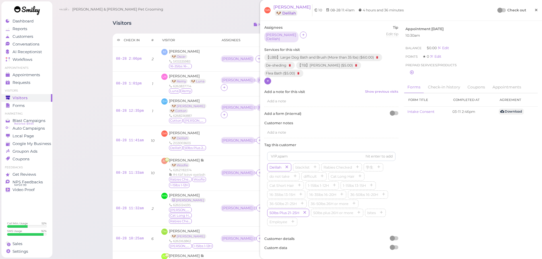
click at [534, 9] on span "×" at bounding box center [536, 10] width 4 height 8
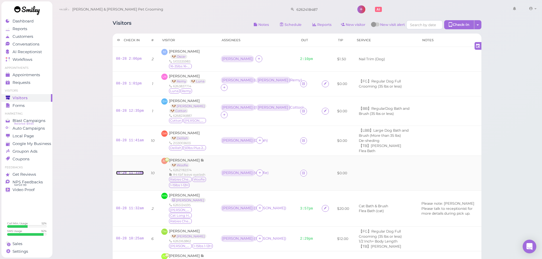
click at [132, 171] on link "08-28 11:33am" at bounding box center [130, 173] width 28 height 4
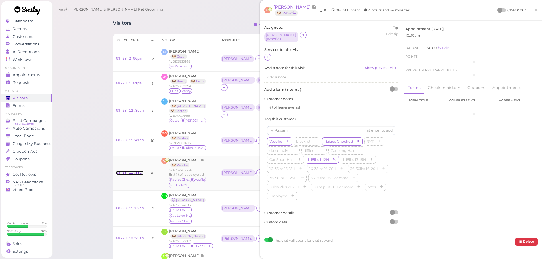
click at [132, 171] on link "08-28 11:33am" at bounding box center [130, 173] width 28 height 4
click at [264, 55] on div "Assignees Asa ( Woofie ) Tip Edit tip 0 Services for this visit Add a note for …" at bounding box center [331, 127] width 140 height 204
click at [265, 55] on div at bounding box center [267, 57] width 7 height 7
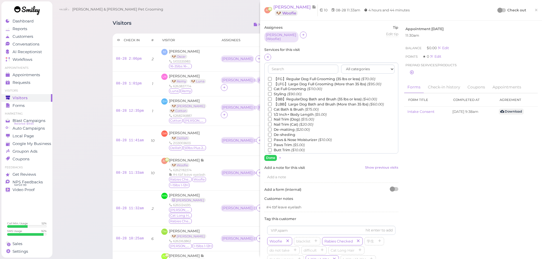
click at [277, 77] on label "【FG】Regular Dog Full Grooming (35 lbs or less) ($70.00)" at bounding box center [321, 79] width 107 height 5
click at [272, 77] on input "【FG】Regular Dog Full Grooming (35 lbs or less) ($70.00)" at bounding box center [270, 79] width 4 height 4
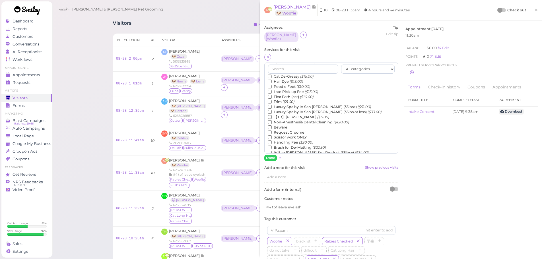
scroll to position [129, 0]
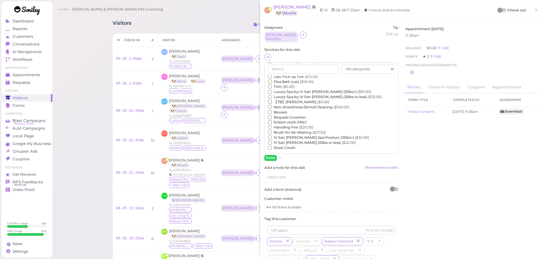
click at [287, 100] on label "【TB】Teeth Brushing ($5.00)" at bounding box center [298, 102] width 61 height 5
click at [272, 100] on input "【TB】Teeth Brushing ($5.00)" at bounding box center [270, 102] width 4 height 4
click at [265, 157] on button "Done" at bounding box center [270, 158] width 13 height 6
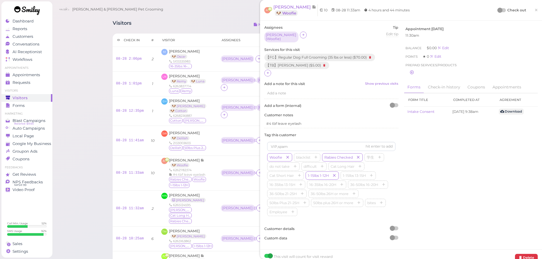
click at [489, 153] on div "Assignees Asa ( Woofie ) Tip Edit tip 0 Services for this visit 【FG】Regular Dog…" at bounding box center [400, 135] width 279 height 220
click at [534, 13] on link "×" at bounding box center [536, 10] width 11 height 13
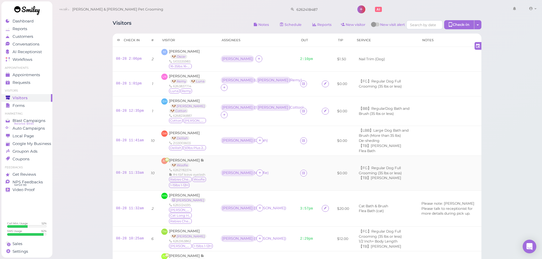
click at [264, 156] on td "Asa ( Woofie )" at bounding box center [256, 173] width 79 height 35
click at [301, 171] on icon at bounding box center [303, 173] width 4 height 4
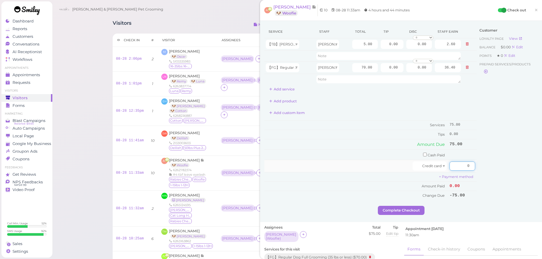
click at [451, 169] on input "0" at bounding box center [462, 166] width 26 height 9
type input "75"
click at [479, 185] on div "Customer Loyalty page View Balance $0.00 Edit Points ★ 0 Edit Prepaid services/…" at bounding box center [506, 115] width 61 height 181
click at [404, 208] on button "Complete Checkout" at bounding box center [401, 210] width 47 height 9
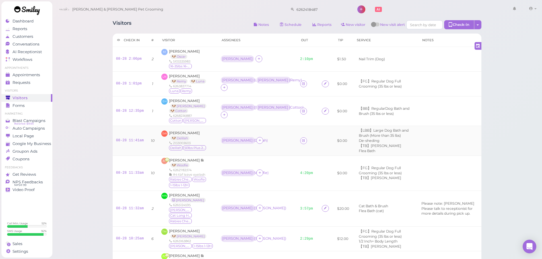
click at [261, 137] on td "Rebecca ( Delilah )" at bounding box center [256, 141] width 79 height 30
click at [274, 138] on td "Rebecca ( Delilah )" at bounding box center [256, 141] width 79 height 30
click at [277, 137] on td "Rebecca ( Delilah )" at bounding box center [256, 141] width 79 height 30
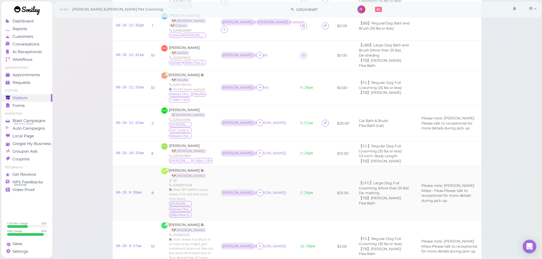
click at [257, 166] on td "Asa ( Molly )" at bounding box center [256, 193] width 79 height 54
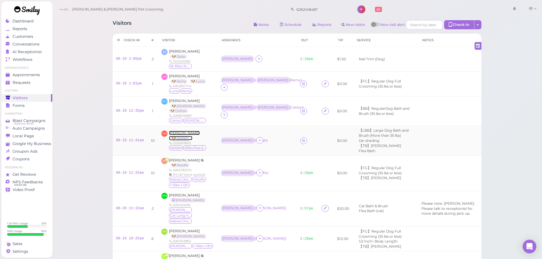
click at [187, 131] on span "[PERSON_NAME]" at bounding box center [184, 133] width 31 height 4
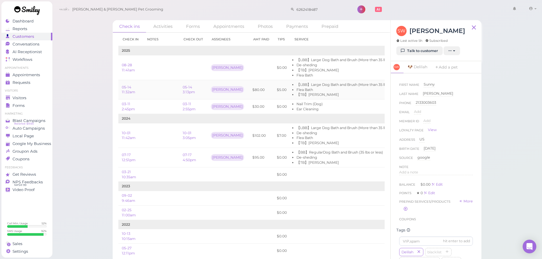
click at [275, 88] on td "$5.00" at bounding box center [281, 90] width 17 height 20
click at [344, 90] on li "Flea Bath" at bounding box center [342, 89] width 93 height 5
click at [356, 71] on li "【TB】[PERSON_NAME]" at bounding box center [342, 70] width 93 height 5
drag, startPoint x: 356, startPoint y: 71, endPoint x: 308, endPoint y: 68, distance: 47.6
click at [312, 69] on li "【TB】[PERSON_NAME]" at bounding box center [342, 70] width 93 height 5
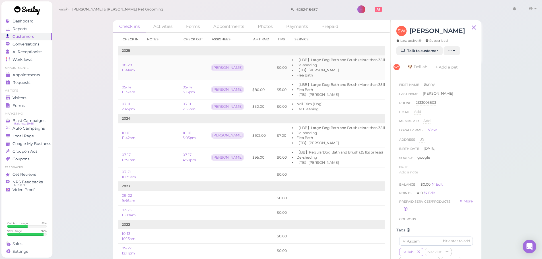
scroll to position [0, 43]
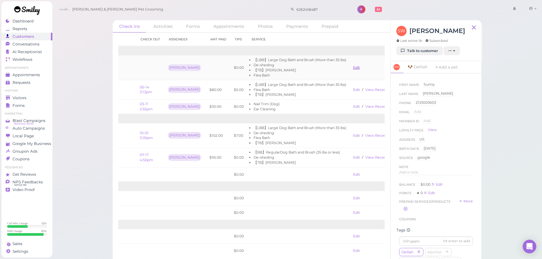
click at [353, 65] on link "Edit" at bounding box center [356, 67] width 7 height 4
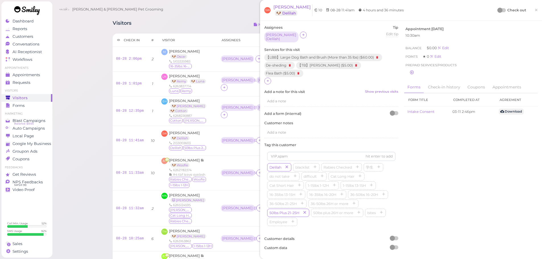
click at [498, 8] on div "Check out" at bounding box center [512, 10] width 28 height 6
click at [497, 11] on div at bounding box center [499, 10] width 5 height 5
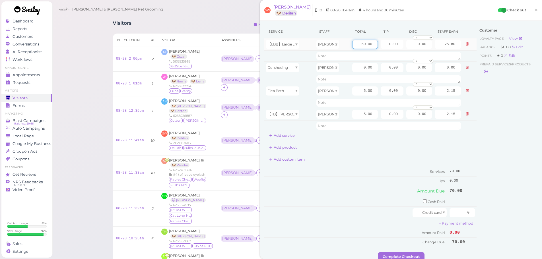
click at [352, 43] on input "60.00" at bounding box center [365, 44] width 26 height 9
type input "70.00"
type input "30.10"
click at [371, 155] on div "Add custom item" at bounding box center [370, 159] width 212 height 9
click at [356, 67] on input "0.00" at bounding box center [365, 67] width 26 height 9
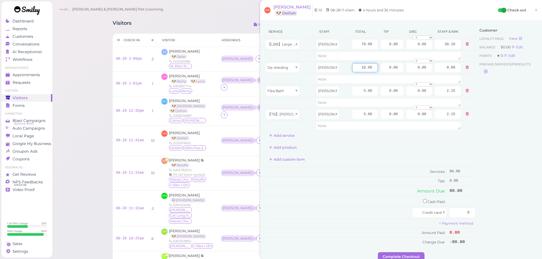
type input "10.00"
type input "4.30"
click at [346, 143] on div "Service Staff Total Tip Disc Staff earn 【LBB】Large Dog Bath and Brush (More tha…" at bounding box center [370, 136] width 212 height 222
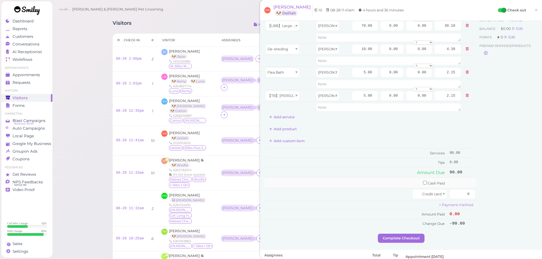
scroll to position [28, 0]
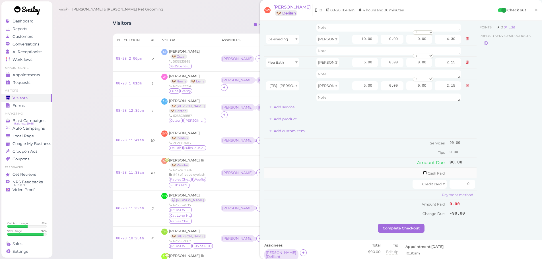
click at [423, 173] on input "checkbox" at bounding box center [425, 173] width 4 height 4
checkbox input "true"
click at [455, 176] on input "0" at bounding box center [462, 173] width 26 height 9
type input "100"
click at [384, 57] on td "0.00" at bounding box center [392, 62] width 26 height 12
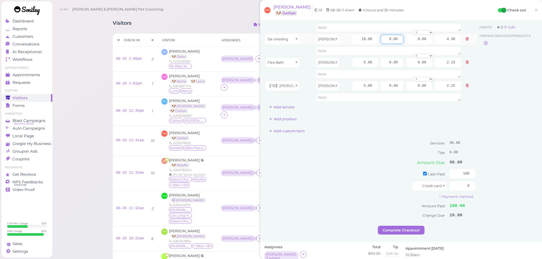
click at [381, 40] on input "0.00" at bounding box center [392, 39] width 23 height 9
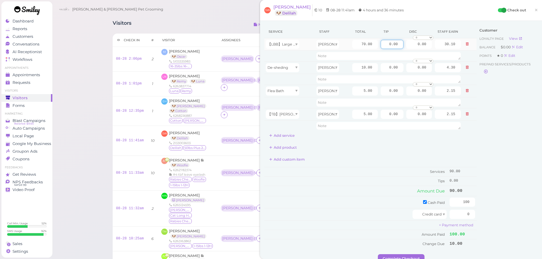
click at [381, 47] on input "0.00" at bounding box center [392, 44] width 23 height 9
type input "10.00"
click at [367, 172] on td "Services" at bounding box center [356, 171] width 184 height 9
click at [395, 258] on button "Complete Checkout" at bounding box center [401, 258] width 47 height 9
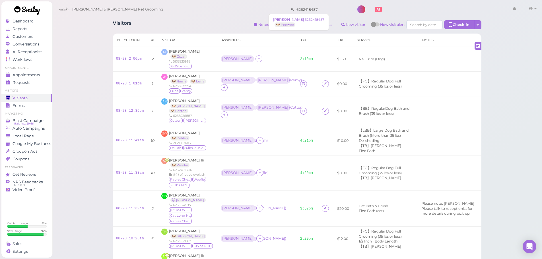
drag, startPoint x: 311, startPoint y: 10, endPoint x: 144, endPoint y: 0, distance: 167.3
click at [144, 0] on html "Dashboard Reports Customers Conversations 0" at bounding box center [271, 229] width 542 height 458
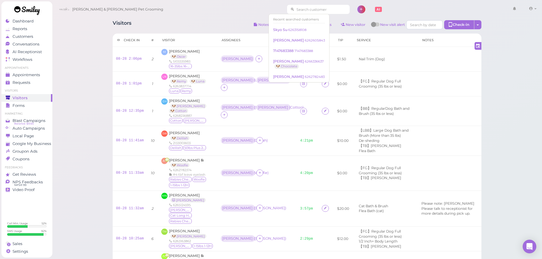
click at [303, 7] on input at bounding box center [321, 9] width 55 height 9
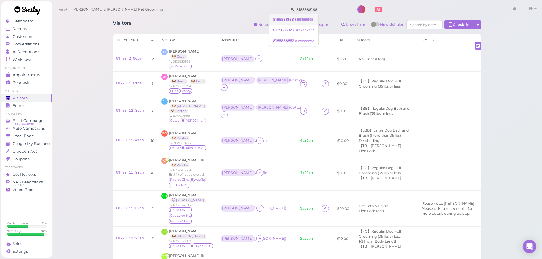
click at [285, 24] on link "8185888168 8185888168" at bounding box center [293, 19] width 49 height 11
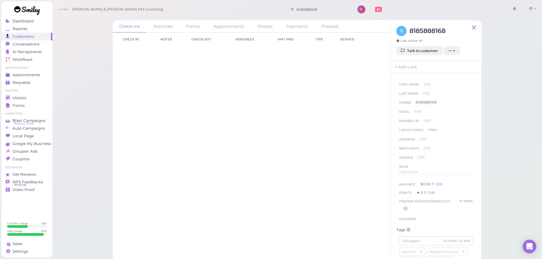
click at [492, 137] on div "Check ins Activities Forms Appointments Photos Payments Prepaid Check in Notes …" at bounding box center [297, 131] width 490 height 263
click at [509, 109] on div "Check ins Activities Forms Appointments Photos Payments Prepaid Check in Notes …" at bounding box center [297, 131] width 490 height 263
drag, startPoint x: 303, startPoint y: 9, endPoint x: 81, endPoint y: 0, distance: 222.3
click at [89, 0] on html "Dashboard Reports Customers Conversations 0" at bounding box center [271, 131] width 542 height 263
click at [286, 20] on span "Queenie Chen" at bounding box center [289, 19] width 32 height 4
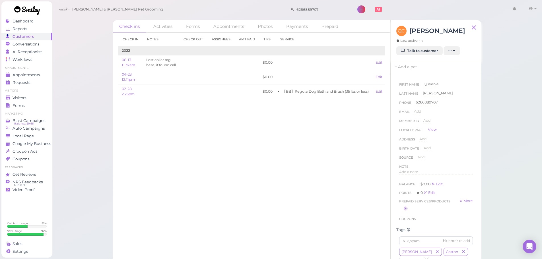
click at [333, 154] on div "Check in Notes Check out Assignees Amt Paid Tips Service 2022 06-13 11:37am Los…" at bounding box center [252, 146] width 278 height 226
click at [334, 154] on div "Check in Notes Check out Assignees Amt Paid Tips Service 2022 06-13 11:37am Los…" at bounding box center [252, 146] width 278 height 226
click at [457, 124] on div "Member ID Add" at bounding box center [436, 122] width 74 height 9
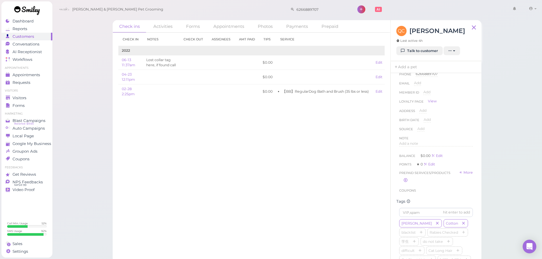
click at [249, 175] on div "Check in Notes Check out Assignees Amt Paid Tips Service 2022 06-13 11:37am Los…" at bounding box center [252, 146] width 278 height 226
drag, startPoint x: 308, startPoint y: 10, endPoint x: 173, endPoint y: 8, distance: 135.1
click at [173, 8] on div "Cody & Miley Pet Grooming 6266889707 1 Account Logout" at bounding box center [297, 9] width 482 height 16
type input "6268236887"
click at [278, 18] on span "[PERSON_NAME]" at bounding box center [289, 19] width 32 height 4
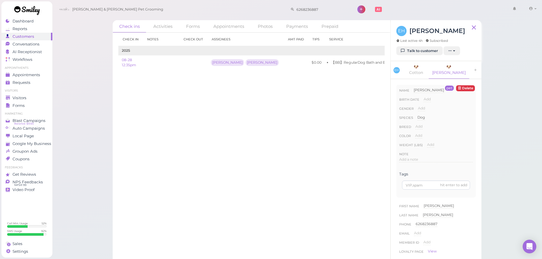
click at [301, 123] on div "Check in Notes Check out Assignees Amt Paid Tips Service 2025 08-28 12:35pm Reb…" at bounding box center [252, 146] width 278 height 226
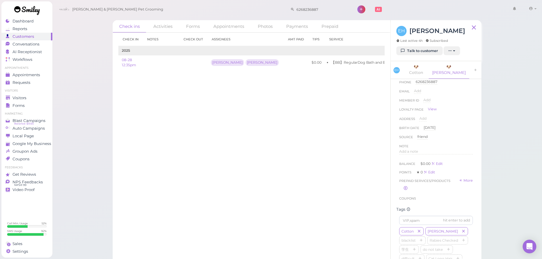
click at [287, 198] on div "Check in Notes Check out Assignees Amt Paid Tips Service 2025 08-28 12:35pm Reb…" at bounding box center [252, 146] width 278 height 226
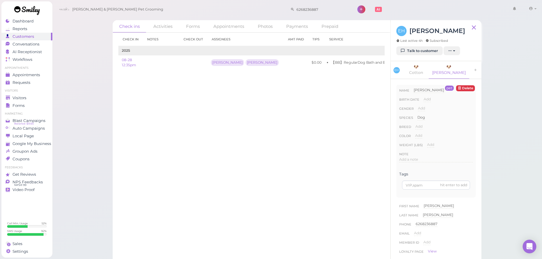
click at [305, 165] on div "Check in Notes Check out Assignees Amt Paid Tips Service 2025 08-28 12:35pm Reb…" at bounding box center [252, 146] width 278 height 226
click at [28, 100] on div "Visitors" at bounding box center [26, 98] width 41 height 5
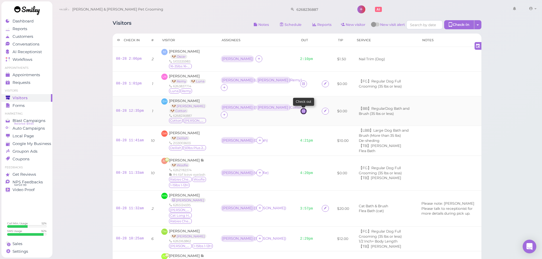
click at [300, 108] on link at bounding box center [303, 111] width 7 height 7
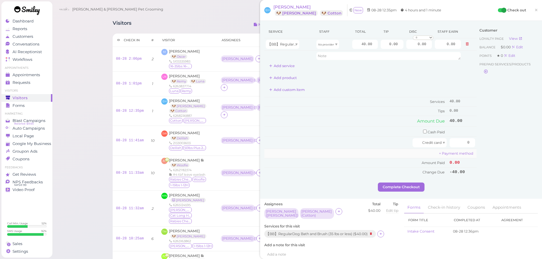
scroll to position [142, 0]
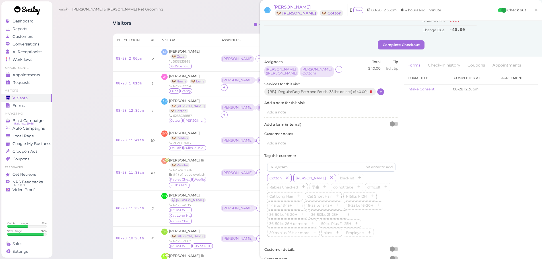
click at [381, 90] on icon at bounding box center [381, 92] width 4 height 4
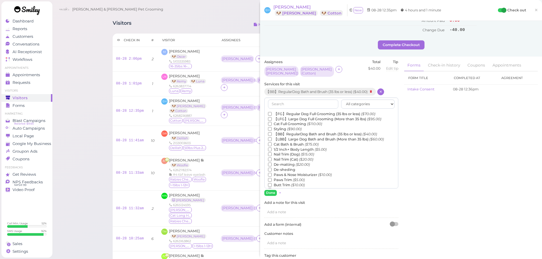
click at [291, 112] on label "【FG】Regular Dog Full Grooming (35 lbs or less) ($70.00)" at bounding box center [321, 113] width 107 height 5
click at [272, 112] on input "【FG】Regular Dog Full Grooming (35 lbs or less) ($70.00)" at bounding box center [270, 114] width 4 height 4
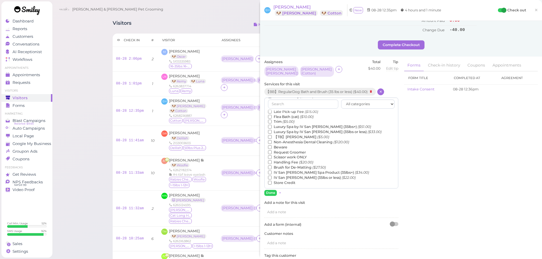
click at [292, 136] on label "【TB】Teeth Brushing ($5.00)" at bounding box center [298, 137] width 61 height 5
click at [272, 136] on input "【TB】Teeth Brushing ($5.00)" at bounding box center [270, 137] width 4 height 4
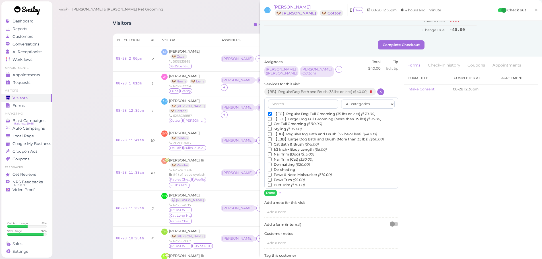
scroll to position [28, 0]
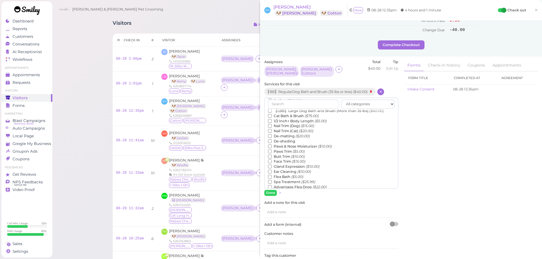
click at [281, 175] on label "Flea Bath ($5.00)" at bounding box center [285, 176] width 35 height 5
click at [272, 175] on input "Flea Bath ($5.00)" at bounding box center [270, 177] width 4 height 4
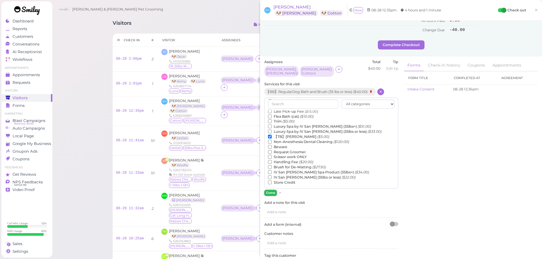
click at [267, 190] on button "Done" at bounding box center [270, 193] width 13 height 6
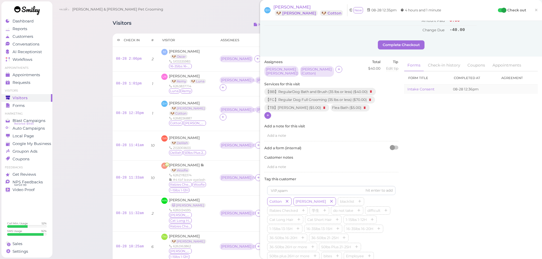
drag, startPoint x: 512, startPoint y: 133, endPoint x: 500, endPoint y: 91, distance: 44.0
click at [509, 142] on div "Assignees Rebecca ( Milkie ) Asa ( Cotton ) Total $40.00 Tip Edit tip 0" at bounding box center [400, 174] width 279 height 230
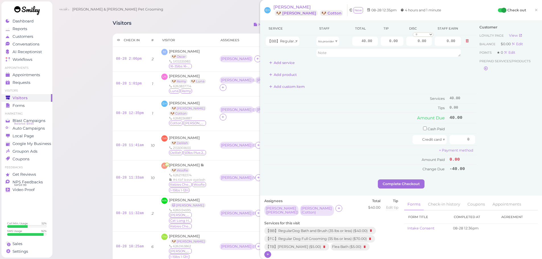
scroll to position [0, 0]
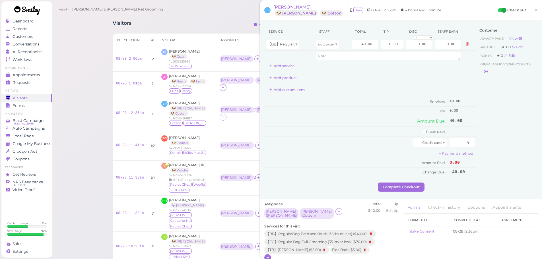
click at [534, 12] on span "×" at bounding box center [536, 10] width 4 height 8
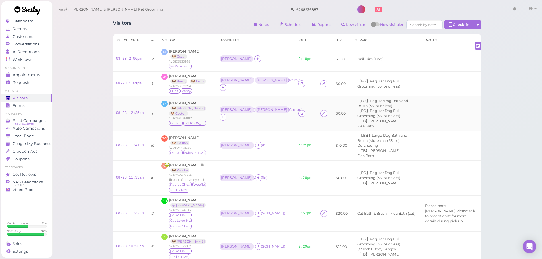
click at [295, 112] on td at bounding box center [306, 113] width 22 height 35
click at [300, 111] on icon at bounding box center [302, 113] width 4 height 4
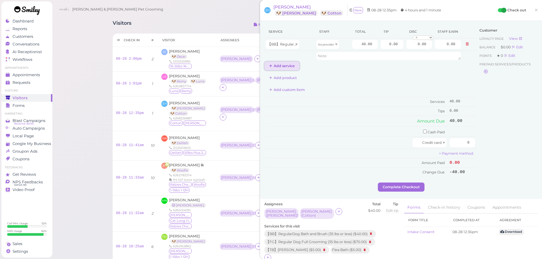
click at [282, 63] on button "Add service" at bounding box center [281, 65] width 35 height 9
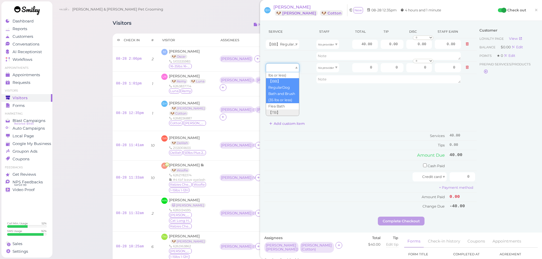
scroll to position [44, 0]
drag, startPoint x: 280, startPoint y: 71, endPoint x: 280, endPoint y: 102, distance: 31.6
type input "5.00"
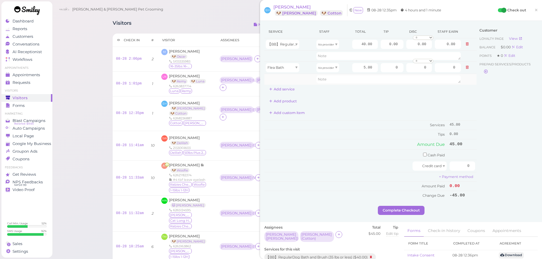
click at [283, 84] on td at bounding box center [289, 79] width 51 height 11
click at [283, 89] on button "Add service" at bounding box center [281, 89] width 35 height 9
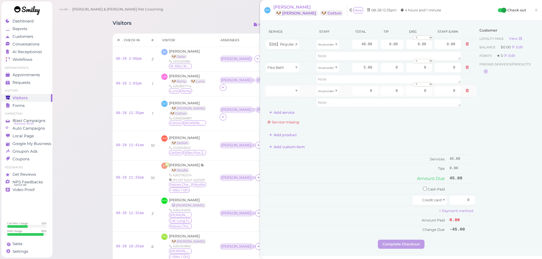
click at [283, 96] on td at bounding box center [289, 91] width 51 height 12
click at [287, 83] on td at bounding box center [289, 79] width 51 height 11
drag, startPoint x: 284, startPoint y: 93, endPoint x: 285, endPoint y: 98, distance: 5.6
click at [284, 94] on div at bounding box center [283, 90] width 34 height 9
type input "5.00"
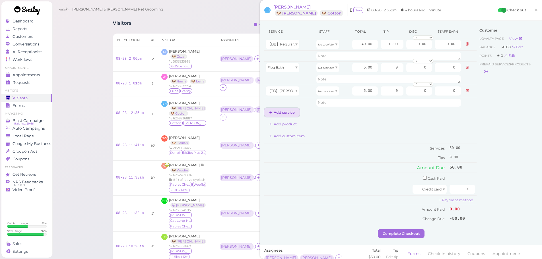
click at [280, 113] on button "Add service" at bounding box center [281, 112] width 35 height 9
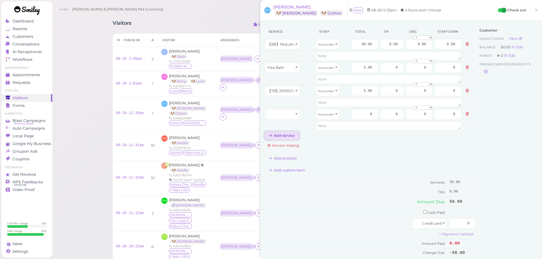
click at [276, 134] on button "Add service" at bounding box center [281, 135] width 35 height 9
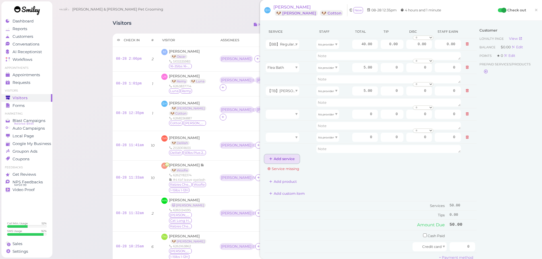
click at [280, 157] on button "Add service" at bounding box center [281, 158] width 35 height 9
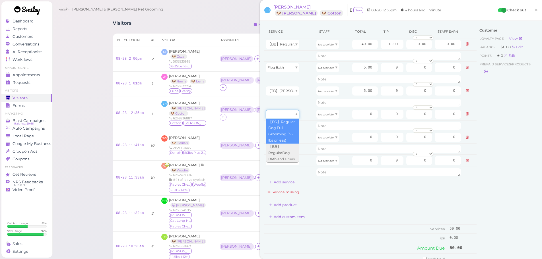
drag, startPoint x: 282, startPoint y: 116, endPoint x: 282, endPoint y: 134, distance: 18.2
type input "70.00"
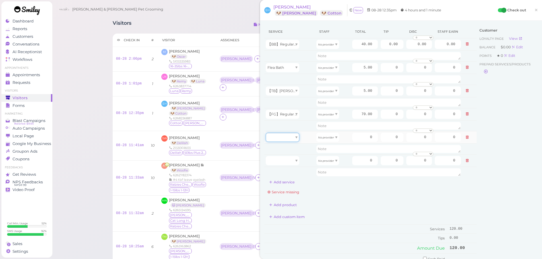
click at [282, 135] on div at bounding box center [283, 137] width 34 height 9
type input "5.00"
click at [280, 167] on td at bounding box center [289, 172] width 51 height 11
click at [281, 163] on div at bounding box center [283, 160] width 34 height 9
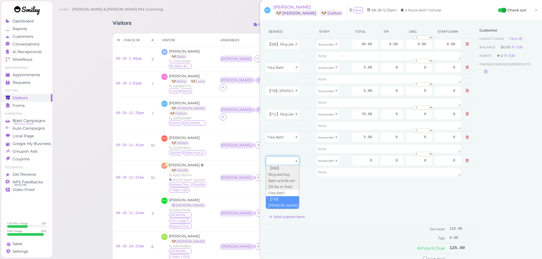
type input "5.00"
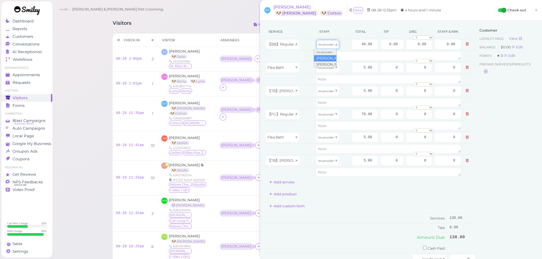
drag, startPoint x: 325, startPoint y: 42, endPoint x: 325, endPoint y: 57, distance: 14.5
type input "17.20"
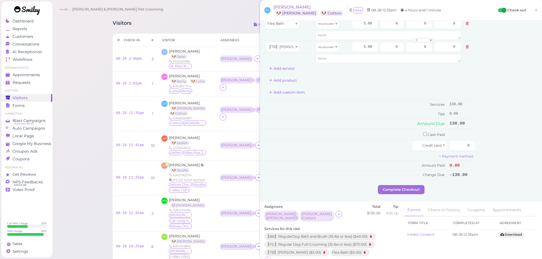
scroll to position [228, 0]
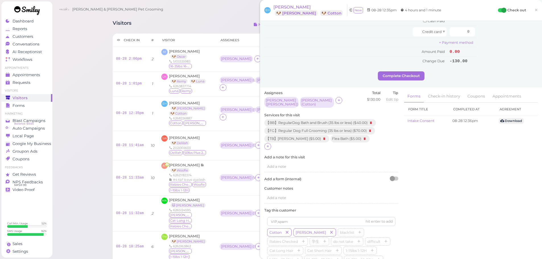
click at [265, 147] on div "【BB】RegularDog Bath and Brush (35 lbs or less) ( $40.00 ) 【FG】Regular Dog Full …" at bounding box center [331, 135] width 134 height 32
click at [265, 146] on div "【BB】RegularDog Bath and Brush (35 lbs or less) ( $40.00 ) 【FG】Regular Dog Full …" at bounding box center [331, 135] width 134 height 32
click at [265, 146] on div at bounding box center [267, 146] width 7 height 7
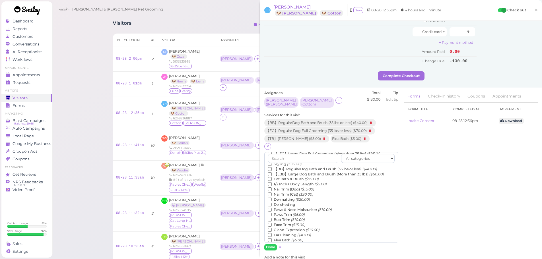
scroll to position [28, 0]
click at [281, 214] on label "Face Trim ($15.00)" at bounding box center [286, 216] width 37 height 5
click at [272, 214] on input "Face Trim ($15.00)" at bounding box center [270, 216] width 4 height 4
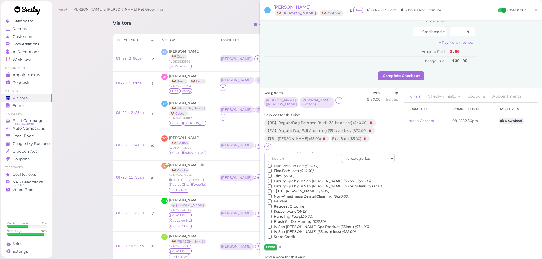
click at [270, 244] on button "Done" at bounding box center [270, 247] width 13 height 6
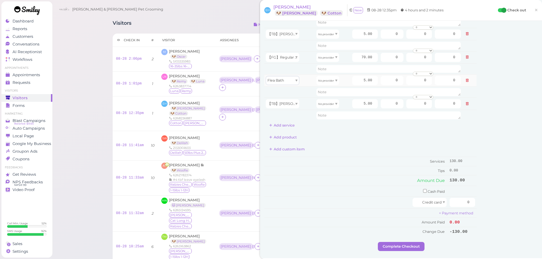
scroll to position [0, 0]
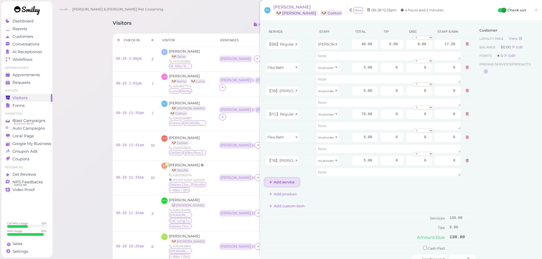
click at [284, 181] on button "Add service" at bounding box center [281, 182] width 35 height 9
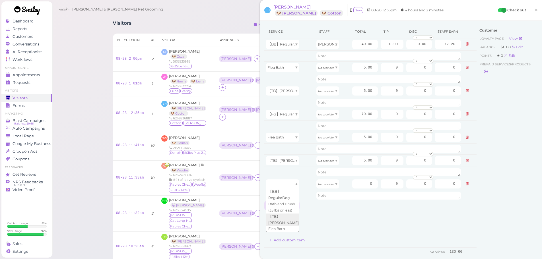
click at [284, 181] on div at bounding box center [283, 183] width 34 height 9
type input "15.00"
drag, startPoint x: 323, startPoint y: 182, endPoint x: 321, endPoint y: 202, distance: 20.6
type input "7.80"
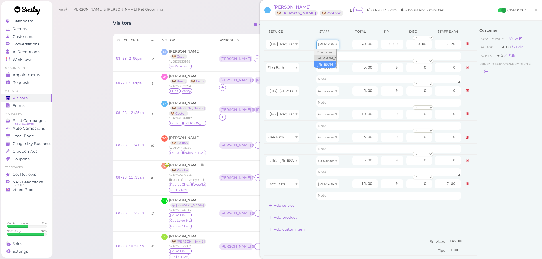
drag, startPoint x: 327, startPoint y: 47, endPoint x: 327, endPoint y: 63, distance: 15.9
type input "20.80"
drag, startPoint x: 327, startPoint y: 65, endPoint x: 324, endPoint y: 87, distance: 22.1
type input "2.60"
drag, startPoint x: 321, startPoint y: 94, endPoint x: 321, endPoint y: 110, distance: 15.9
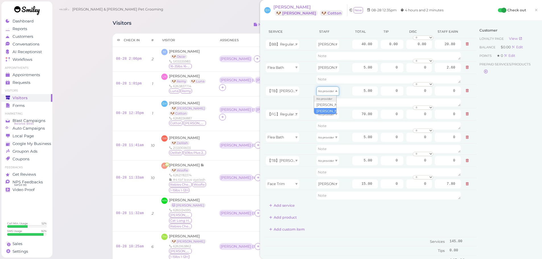
type input "2.60"
drag, startPoint x: 322, startPoint y: 114, endPoint x: 322, endPoint y: 126, distance: 12.2
type input "30.10"
drag, startPoint x: 321, startPoint y: 140, endPoint x: 319, endPoint y: 153, distance: 13.2
type input "2.15"
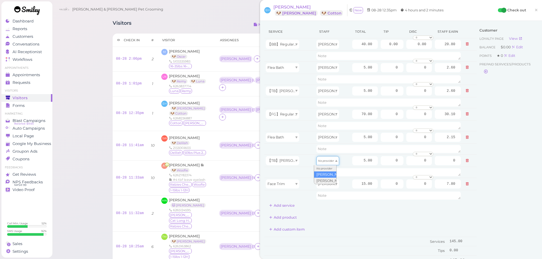
drag, startPoint x: 319, startPoint y: 161, endPoint x: 321, endPoint y: 175, distance: 13.9
type input "2.15"
click at [352, 179] on input "15.00" at bounding box center [365, 183] width 26 height 9
click at [355, 42] on input "40.00" at bounding box center [365, 44] width 26 height 9
type input "55.00"
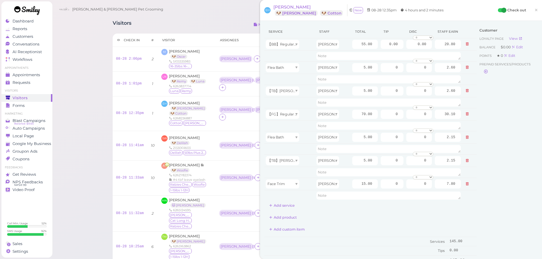
type input "28.60"
click at [505, 169] on div "Customer Loyalty page View Balance $0.00 Edit Points ★ 0 Edit Prepaid services/…" at bounding box center [506, 173] width 61 height 297
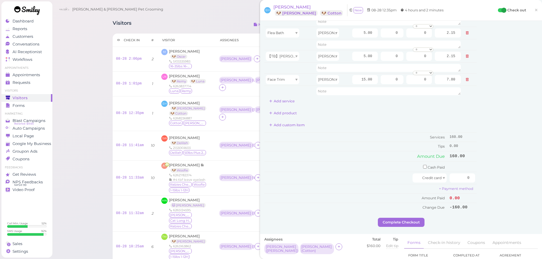
scroll to position [114, 0]
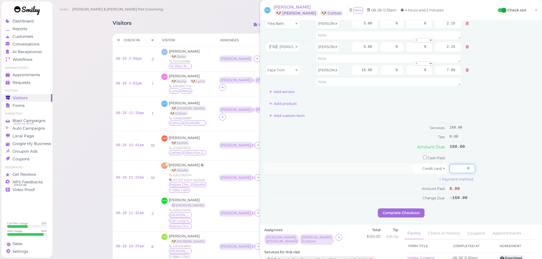
click at [451, 167] on input "0" at bounding box center [462, 168] width 26 height 9
type input "160"
click at [496, 194] on div "Customer Loyalty page View Balance $0.00 Edit Points ★ 0 Edit Prepaid services/…" at bounding box center [506, 59] width 61 height 297
click at [386, 212] on button "Complete Checkout" at bounding box center [401, 212] width 47 height 9
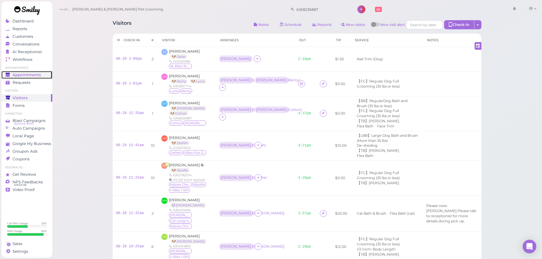
click at [40, 74] on span "Appointments" at bounding box center [27, 75] width 28 height 5
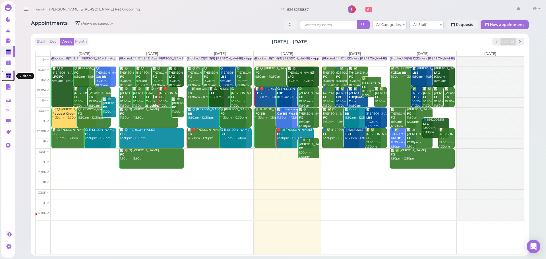
click at [13, 78] on link at bounding box center [7, 76] width 13 height 11
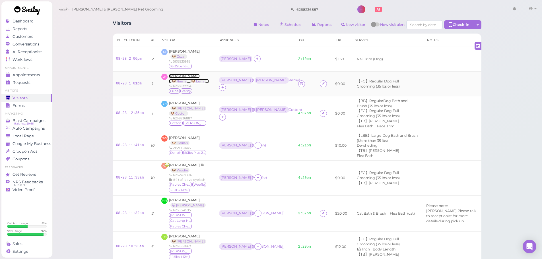
click at [184, 77] on span "[PERSON_NAME]" at bounding box center [184, 76] width 31 height 4
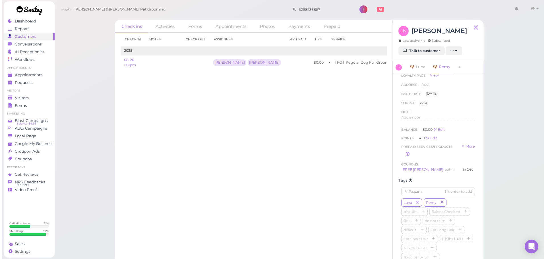
scroll to position [199, 0]
drag, startPoint x: 428, startPoint y: 232, endPoint x: 428, endPoint y: 240, distance: 8.5
click at [464, 213] on icon "button" at bounding box center [465, 211] width 3 height 4
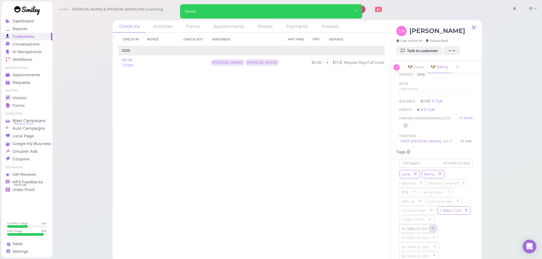
click at [431, 231] on icon "button" at bounding box center [432, 229] width 3 height 4
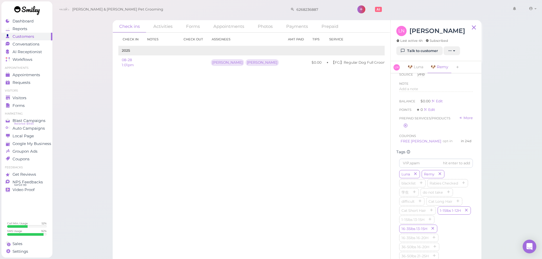
click at [333, 143] on div "Check in Notes Check out Assignees Amt Paid Tips Service 2025 08-28 1:01pm Asa …" at bounding box center [252, 146] width 278 height 226
click at [13, 97] on span "Visitors" at bounding box center [20, 98] width 15 height 5
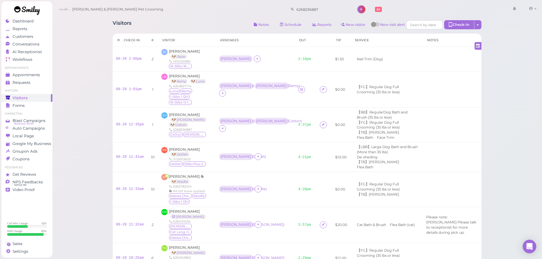
click at [203, 44] on th "Visitor" at bounding box center [187, 40] width 58 height 13
click at [299, 91] on icon at bounding box center [301, 89] width 4 height 4
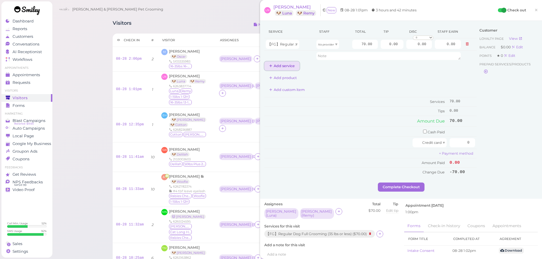
click at [287, 67] on button "Add service" at bounding box center [281, 65] width 35 height 9
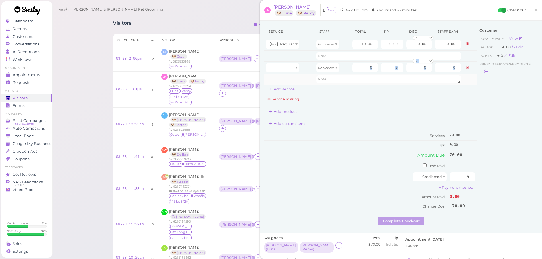
drag, startPoint x: 287, startPoint y: 72, endPoint x: 286, endPoint y: 77, distance: 4.7
click at [287, 80] on tbody "【FG】Regular Dog Full Grooming (35 lbs or less) No provider 70.00 0.00 0.00 0 10…" at bounding box center [370, 61] width 212 height 46
drag, startPoint x: 283, startPoint y: 65, endPoint x: 282, endPoint y: 84, distance: 19.4
type input "70.00"
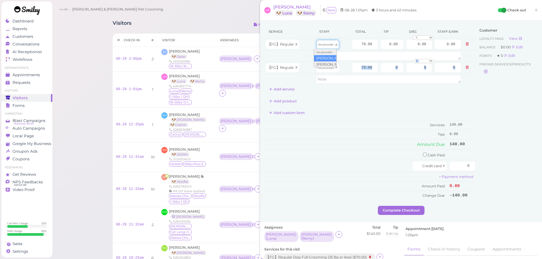
drag, startPoint x: 318, startPoint y: 48, endPoint x: 320, endPoint y: 58, distance: 10.1
type input "36.40"
drag, startPoint x: 321, startPoint y: 71, endPoint x: 322, endPoint y: 88, distance: 17.4
type input "30.10"
click at [354, 68] on input "70.00" at bounding box center [365, 67] width 26 height 9
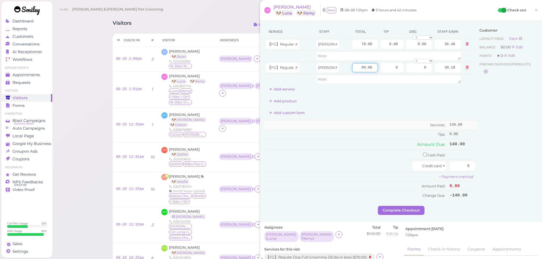
type input "80.00"
type input "34.40"
click at [349, 123] on td "Services" at bounding box center [356, 125] width 184 height 9
drag, startPoint x: 459, startPoint y: 164, endPoint x: 490, endPoint y: 164, distance: 31.3
click at [459, 164] on input "0" at bounding box center [462, 166] width 26 height 9
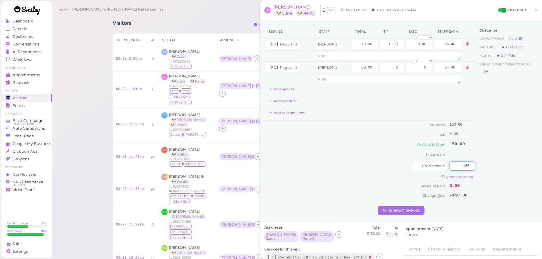
type input "180"
click at [493, 163] on div "Customer Loyalty page View Balance $0.00 Edit Points ★ 0 Edit Prepaid services/…" at bounding box center [506, 115] width 61 height 181
drag, startPoint x: 381, startPoint y: 44, endPoint x: 448, endPoint y: 61, distance: 69.0
click at [447, 61] on tbody "【FG】Regular Dog Full Grooming (35 lbs or less) Asa 70.00 0.00 0.00 0 10% off 15…" at bounding box center [370, 61] width 212 height 46
type input "14"
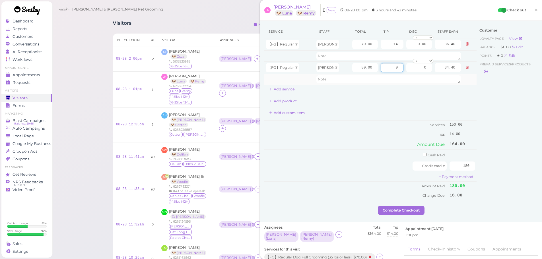
drag, startPoint x: 386, startPoint y: 70, endPoint x: 469, endPoint y: 80, distance: 84.3
click at [469, 80] on tbody "【FG】Regular Dog Full Grooming (35 lbs or less) Asa 70.00 14 0.00 0 10% off 15% …" at bounding box center [370, 61] width 212 height 46
type input "16"
click at [484, 118] on div "Customer Loyalty page View Balance $0.00 Edit Points ★ 0 Edit Prepaid services/…" at bounding box center [506, 115] width 61 height 181
click at [414, 212] on button "Complete Checkout" at bounding box center [401, 210] width 47 height 9
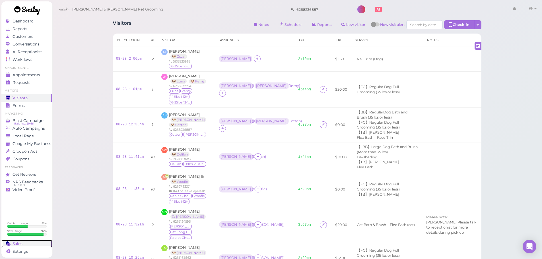
click at [7, 244] on circle at bounding box center [7, 242] width 3 height 3
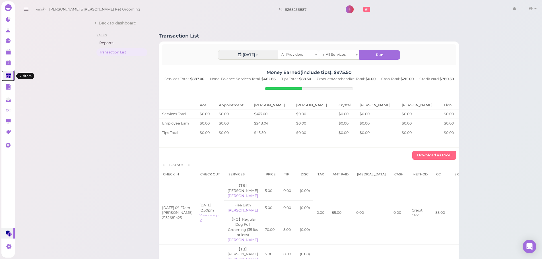
click at [6, 76] on icon at bounding box center [9, 76] width 6 height 6
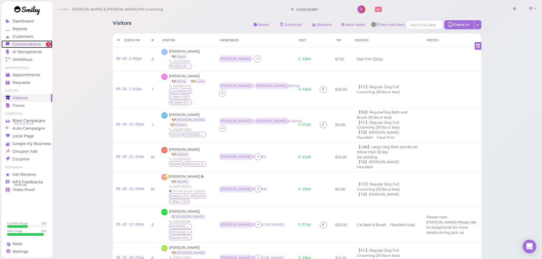
click at [51, 46] on link "Conversations 1" at bounding box center [26, 44] width 51 height 8
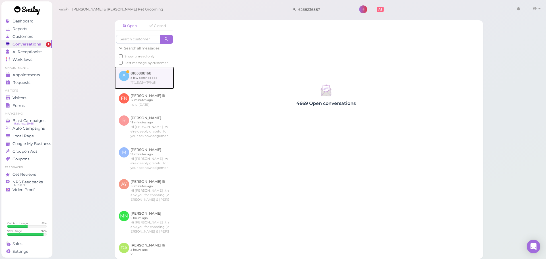
click at [154, 76] on link at bounding box center [144, 78] width 59 height 22
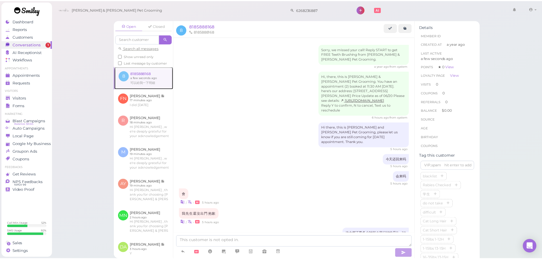
scroll to position [115, 0]
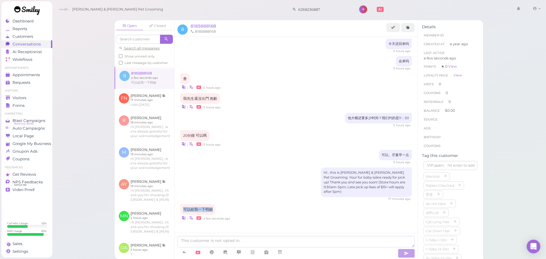
drag, startPoint x: 203, startPoint y: 203, endPoint x: 183, endPoint y: 203, distance: 20.2
click at [183, 204] on div "可以給我一下明細 | • a few seconds ago" at bounding box center [296, 212] width 232 height 17
copy div "可以給我一下明細"
click at [256, 189] on div "Hi , this is Cody & Miley Pet Grooming. Your fur baby is/are ready for pick up!…" at bounding box center [296, 185] width 232 height 34
click at [278, 197] on div "17 minutes ago" at bounding box center [296, 199] width 232 height 4
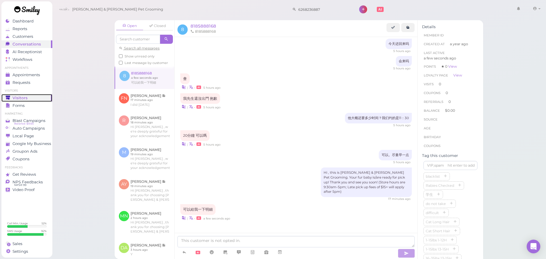
click at [19, 99] on span "Visitors" at bounding box center [20, 98] width 15 height 5
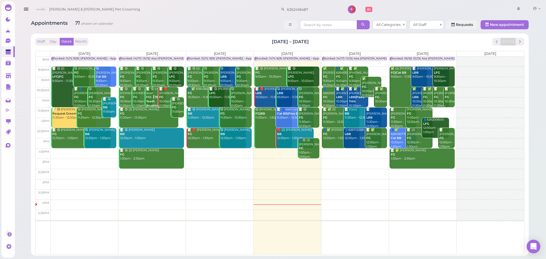
click at [375, 70] on td at bounding box center [288, 72] width 474 height 10
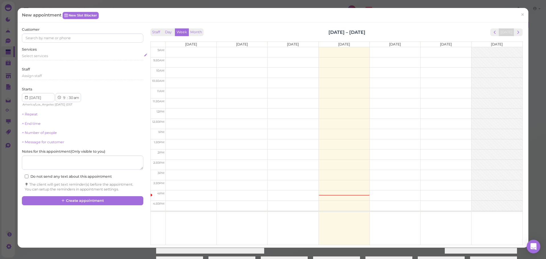
click at [74, 57] on div "Select services" at bounding box center [82, 55] width 121 height 5
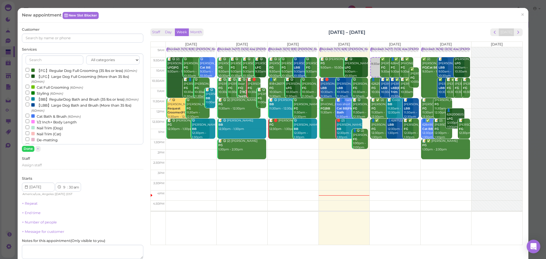
click at [64, 69] on label "【FG】Regular Dog Full Grooming (35 lbs or less) (60min)" at bounding box center [81, 70] width 111 height 6
click at [29, 69] on input "【FG】Regular Dog Full Grooming (35 lbs or less) (60min)" at bounding box center [28, 70] width 4 height 4
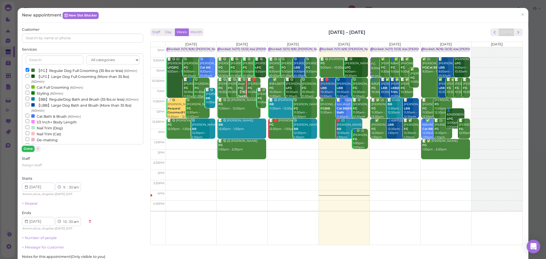
click at [29, 147] on button "Done" at bounding box center [28, 149] width 13 height 6
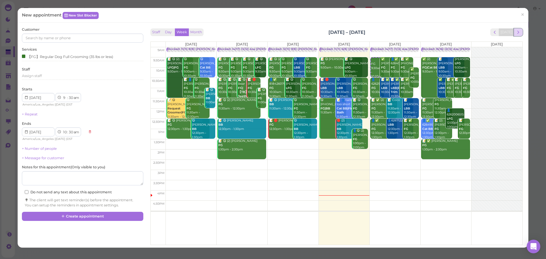
click at [516, 30] on span "next" at bounding box center [518, 32] width 5 height 5
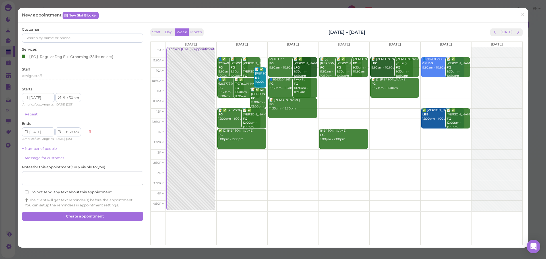
click at [288, 124] on td at bounding box center [344, 124] width 357 height 10
type input "[DATE]"
select select "12"
select select "45"
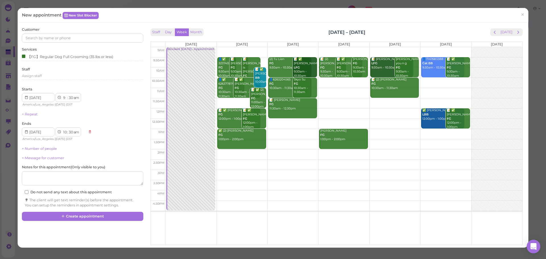
select select "pm"
select select "1"
select select "45"
select select "pm"
drag, startPoint x: 298, startPoint y: 136, endPoint x: 300, endPoint y: 113, distance: 22.6
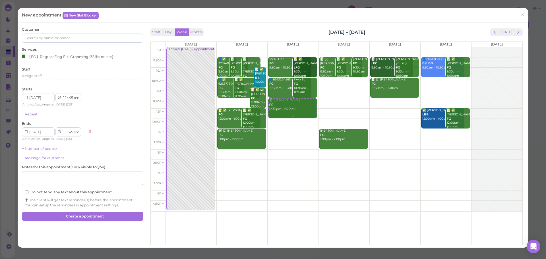
click at [300, 47] on div "FG 12:45pm - 1:45pm (2) Tu Lien FG 9:30am - 10:30am 📝 ✅ [PERSON_NAME] LFG 9:30a…" at bounding box center [293, 47] width 51 height 0
select select "11"
select select "30"
select select "am"
select select "12"
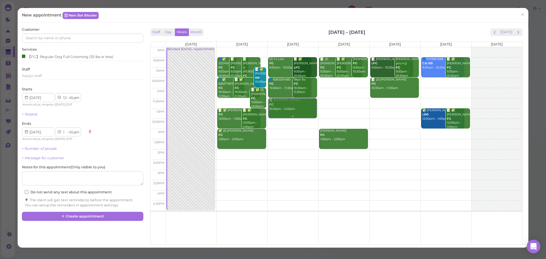
select select "30"
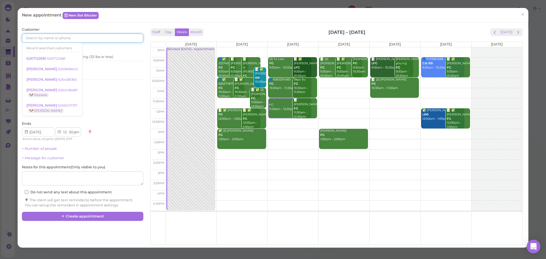
click at [55, 40] on input at bounding box center [82, 38] width 121 height 9
type input "2133596767"
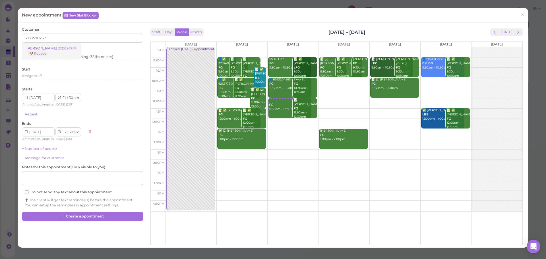
click at [65, 46] on link "[PERSON_NAME] 2133596767 🐶 Popeye" at bounding box center [51, 51] width 59 height 16
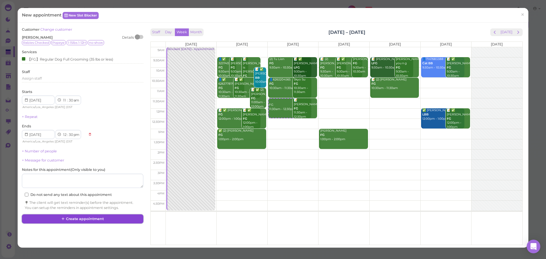
click at [102, 219] on button "Create appointment" at bounding box center [82, 218] width 121 height 9
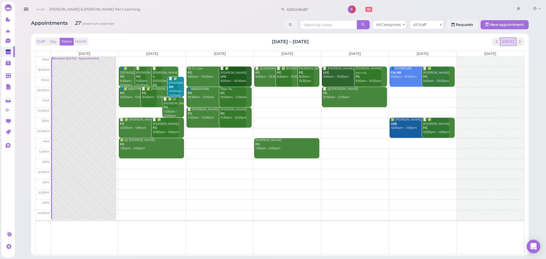
click at [509, 43] on button "[DATE]" at bounding box center [508, 42] width 15 height 8
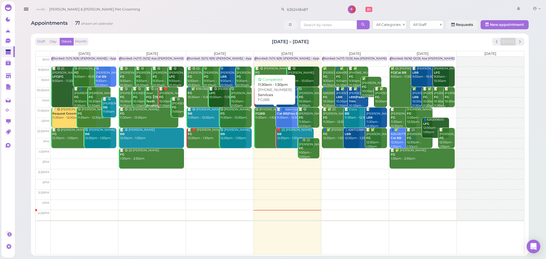
click at [257, 133] on link "😋 [PHONE_NUMBER] FG|BB 11:30am - 1:30pm" at bounding box center [273, 128] width 38 height 41
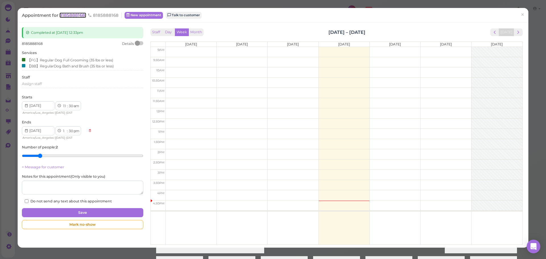
click at [83, 14] on span "8185888168" at bounding box center [72, 15] width 27 height 5
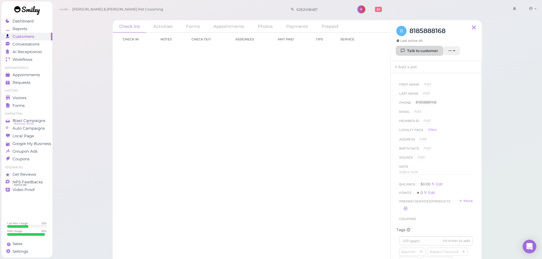
click at [409, 49] on link "Talk to customer" at bounding box center [419, 50] width 46 height 9
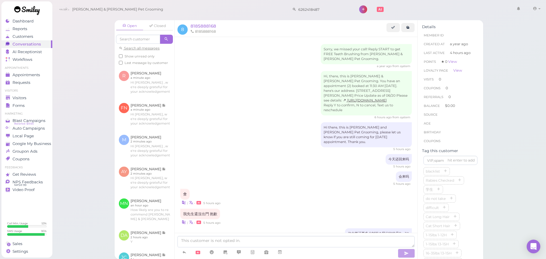
scroll to position [64, 0]
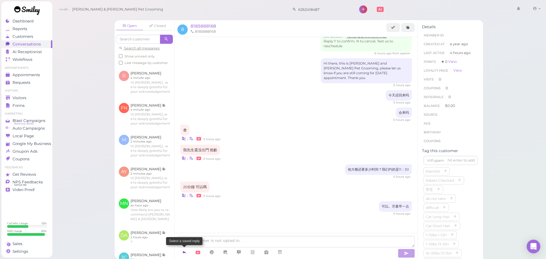
click at [183, 252] on icon at bounding box center [184, 252] width 5 height 6
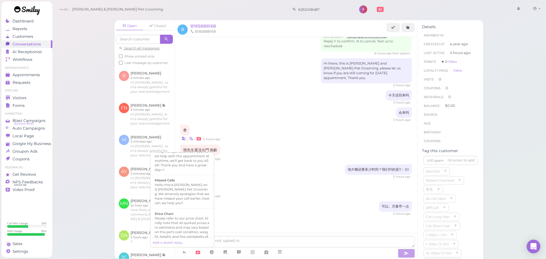
scroll to position [394, 0]
click at [192, 224] on div "Hi {{first_name}}, this is [PERSON_NAME] & [PERSON_NAME] Pet Grooming. Your fur…" at bounding box center [182, 233] width 55 height 32
type textarea "Hi {{first_name}}, this is [PERSON_NAME] & [PERSON_NAME] Pet Grooming. Your fur…"
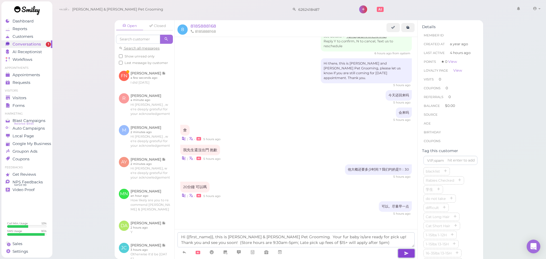
click at [401, 251] on button "button" at bounding box center [406, 253] width 17 height 9
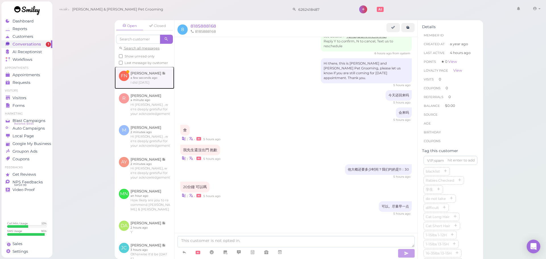
click at [145, 89] on link at bounding box center [145, 78] width 60 height 22
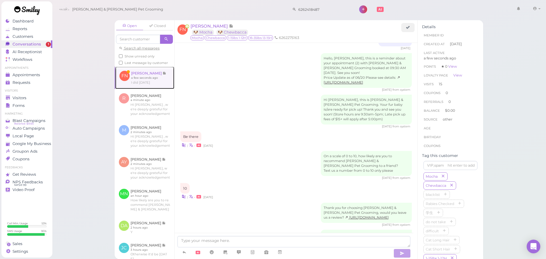
scroll to position [745, 0]
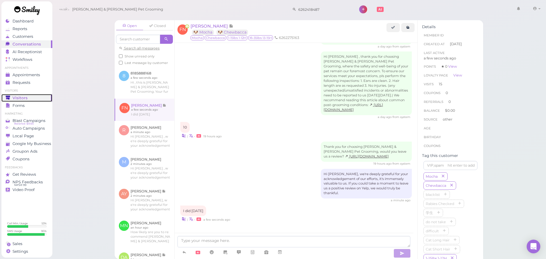
click at [35, 96] on div "Visitors" at bounding box center [26, 98] width 41 height 5
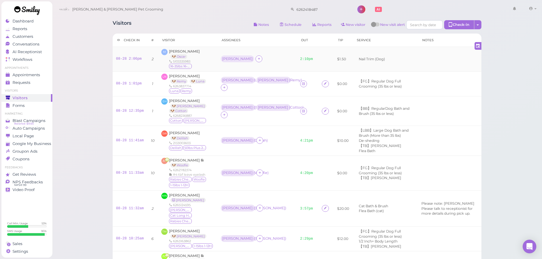
click at [255, 61] on div "[PERSON_NAME]" at bounding box center [257, 58] width 72 height 7
click at [173, 75] on span "[PERSON_NAME]" at bounding box center [184, 76] width 31 height 4
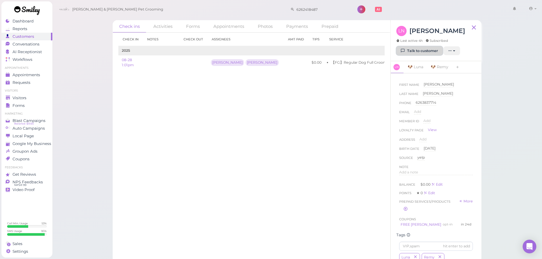
click at [402, 49] on icon at bounding box center [403, 51] width 4 height 4
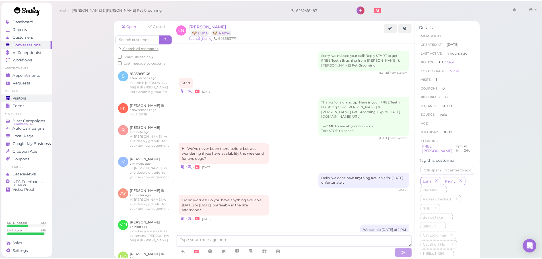
scroll to position [568, 0]
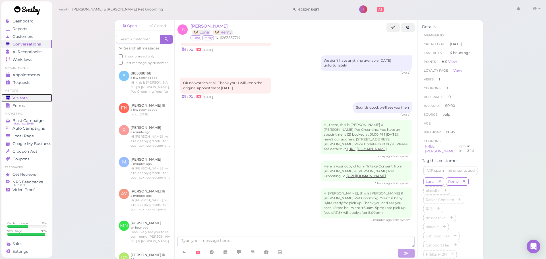
click at [18, 96] on span "Visitors" at bounding box center [20, 98] width 15 height 5
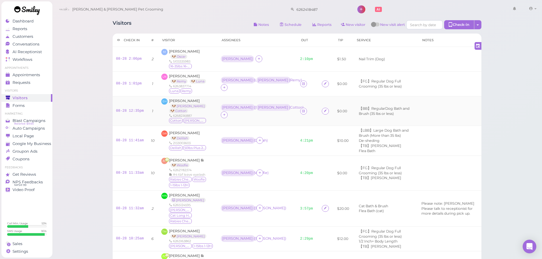
click at [277, 119] on td "[PERSON_NAME] ( [PERSON_NAME] ) Asa ( Cotton )" at bounding box center [256, 111] width 79 height 30
